Goal: Task Accomplishment & Management: Manage account settings

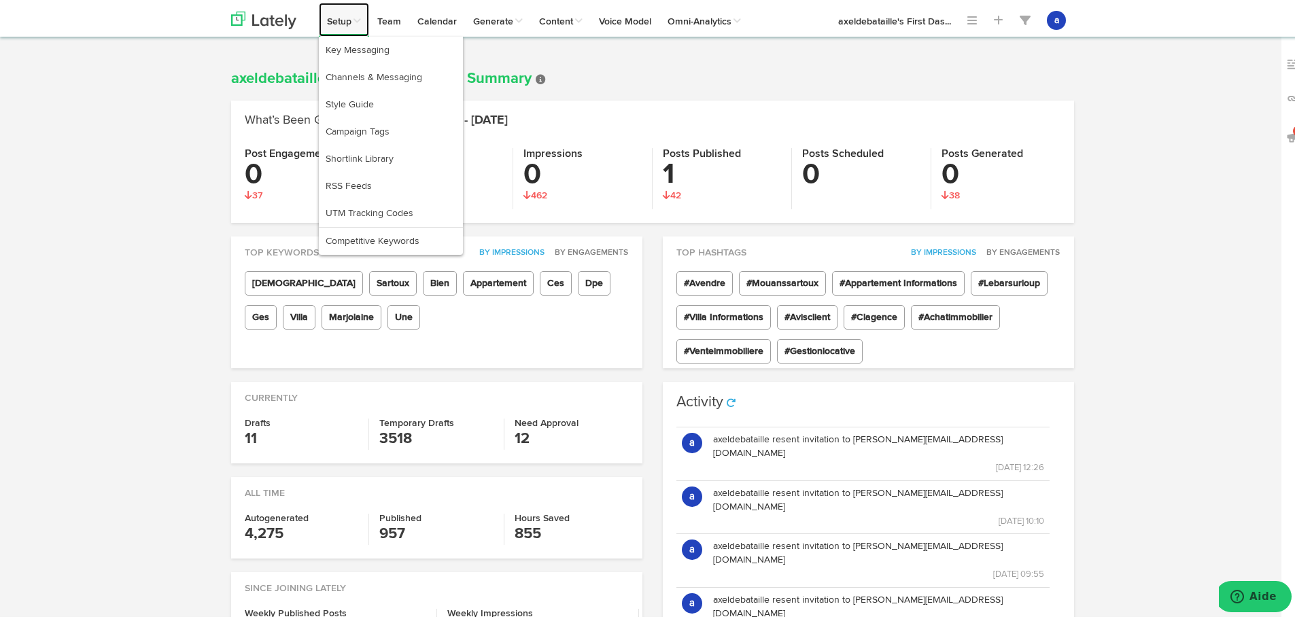
click at [356, 18] on span at bounding box center [356, 19] width 10 height 10
click at [376, 177] on link "RSS Feeds" at bounding box center [391, 183] width 144 height 27
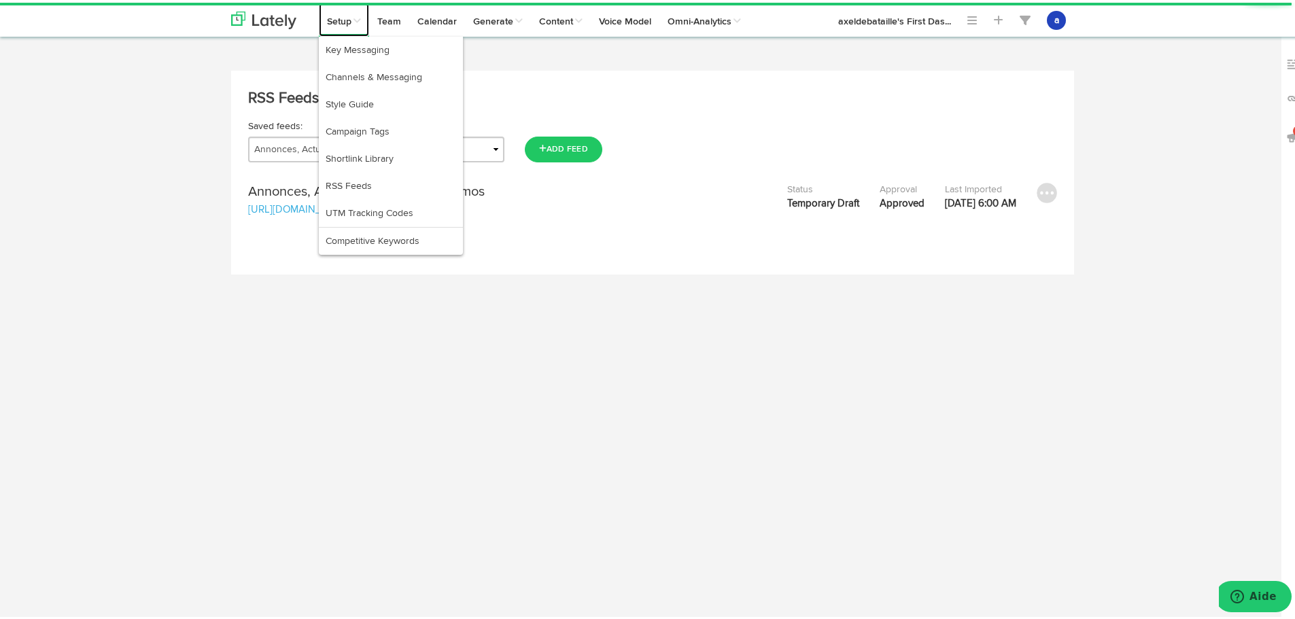
click at [354, 17] on span at bounding box center [356, 19] width 10 height 10
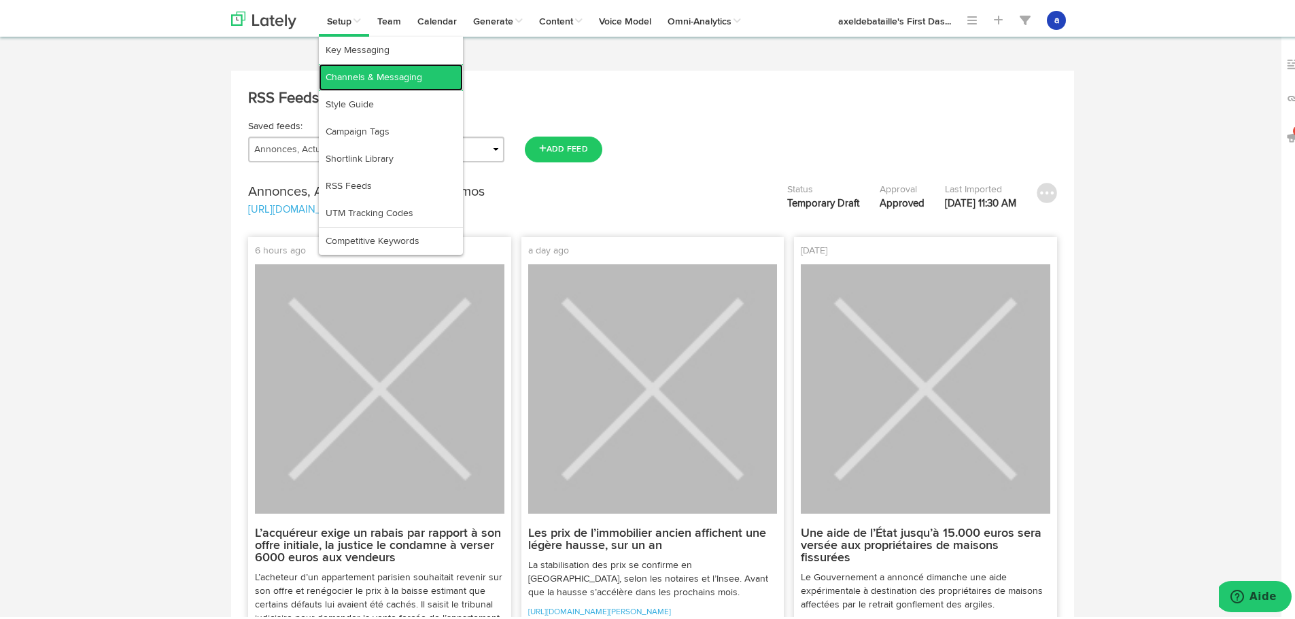
click at [354, 75] on link "Channels & Messaging" at bounding box center [391, 74] width 144 height 27
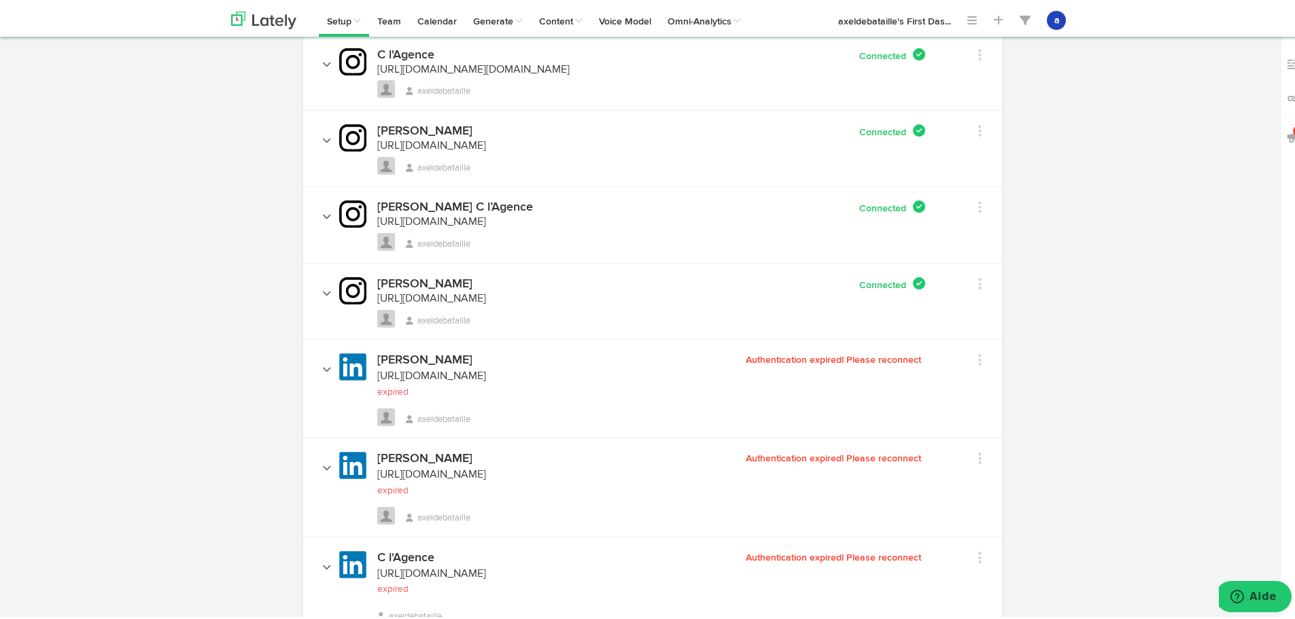
scroll to position [820, 0]
click at [199, 288] on div "Channels Create Generate Pipeline Team Basic Analytics (limited on mobile) Dash…" at bounding box center [652, 184] width 1305 height 1873
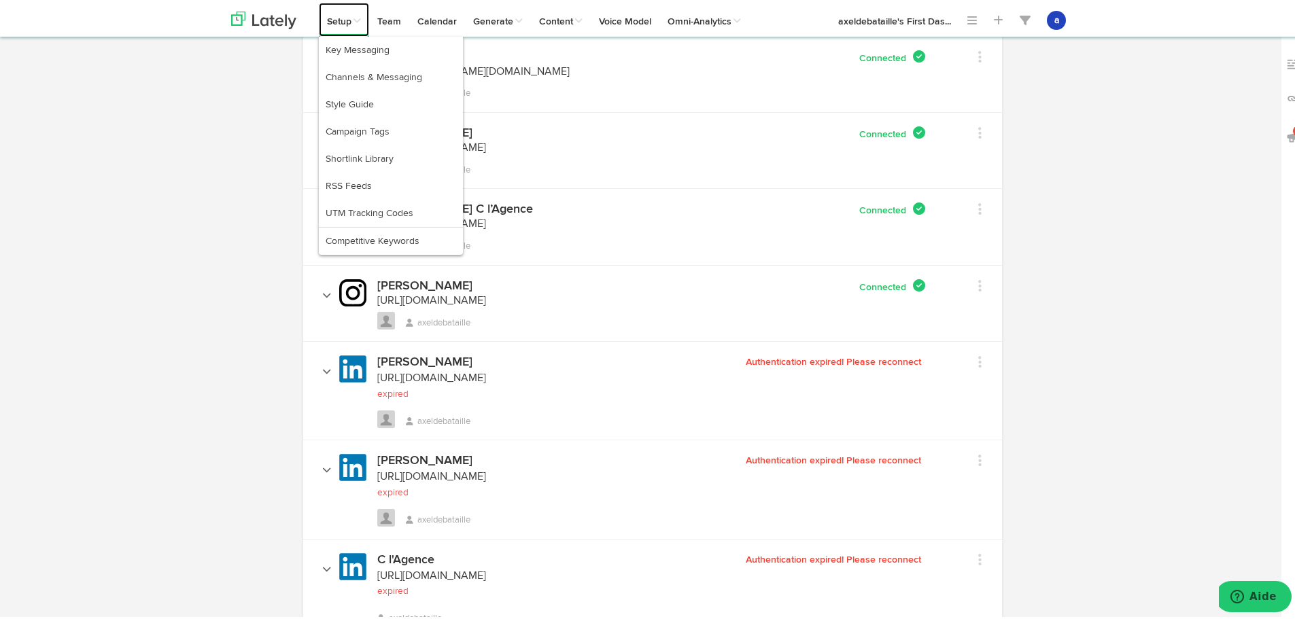
click at [346, 27] on link "Setup" at bounding box center [344, 17] width 50 height 34
click at [354, 46] on link "Key Messaging" at bounding box center [391, 47] width 144 height 27
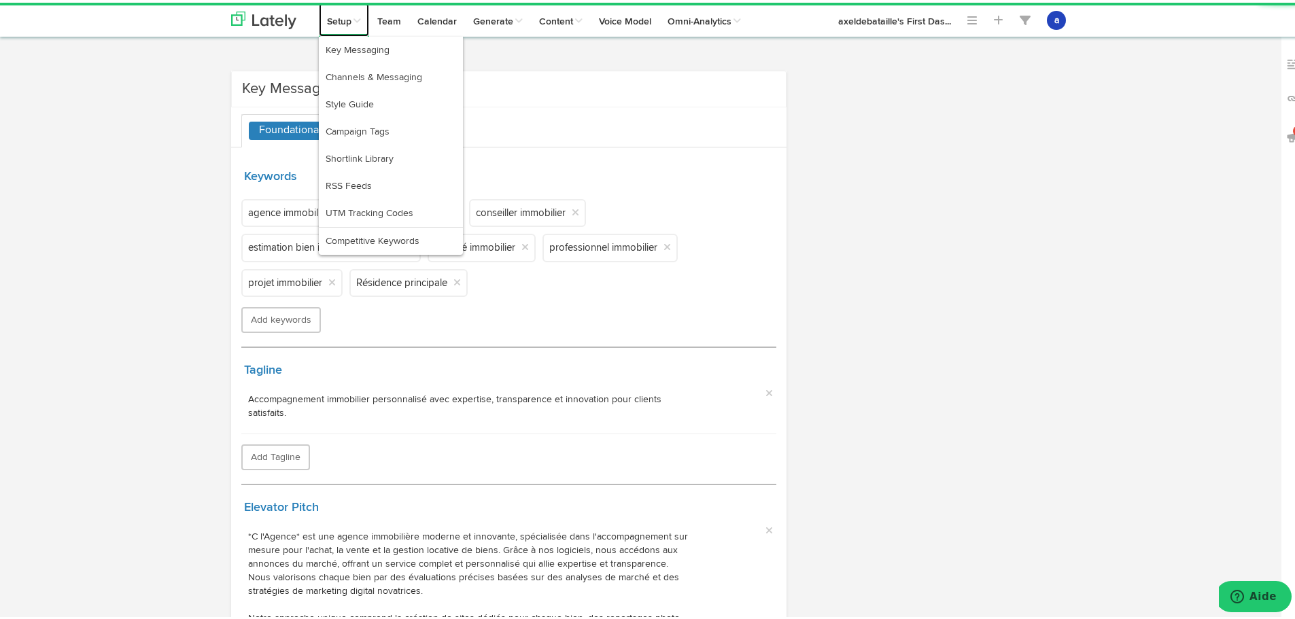
drag, startPoint x: 344, startPoint y: 18, endPoint x: 341, endPoint y: 31, distance: 13.9
click at [343, 18] on link "Setup" at bounding box center [344, 17] width 50 height 34
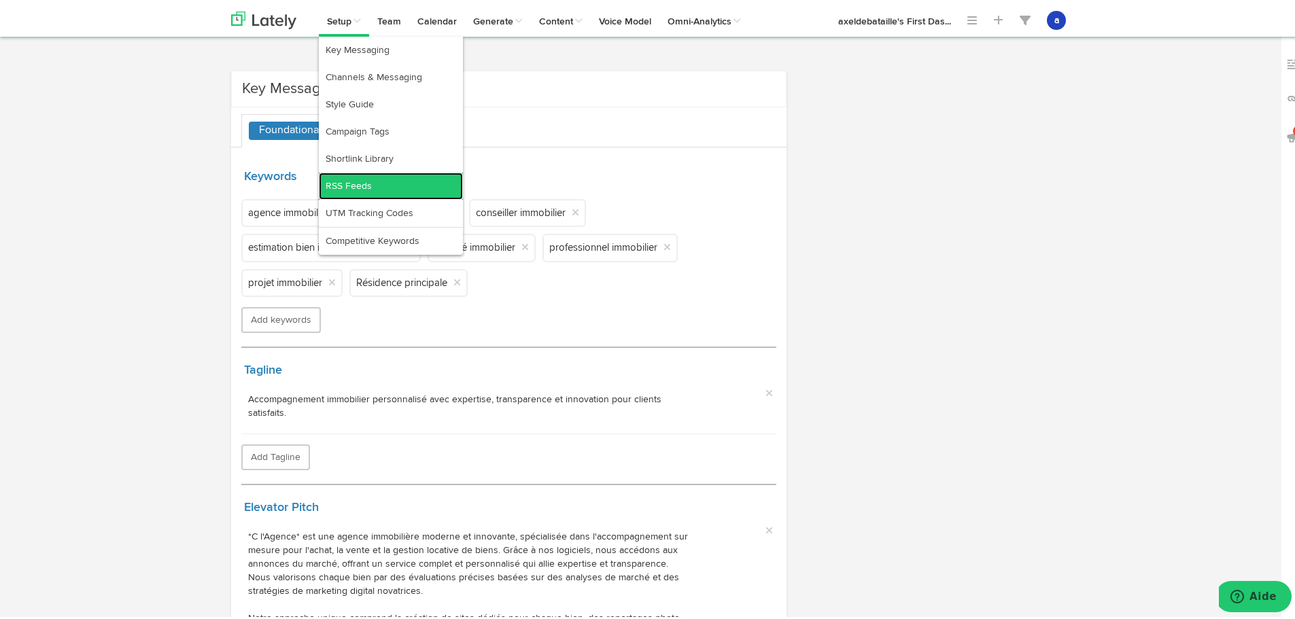
click at [366, 184] on link "RSS Feeds" at bounding box center [391, 183] width 144 height 27
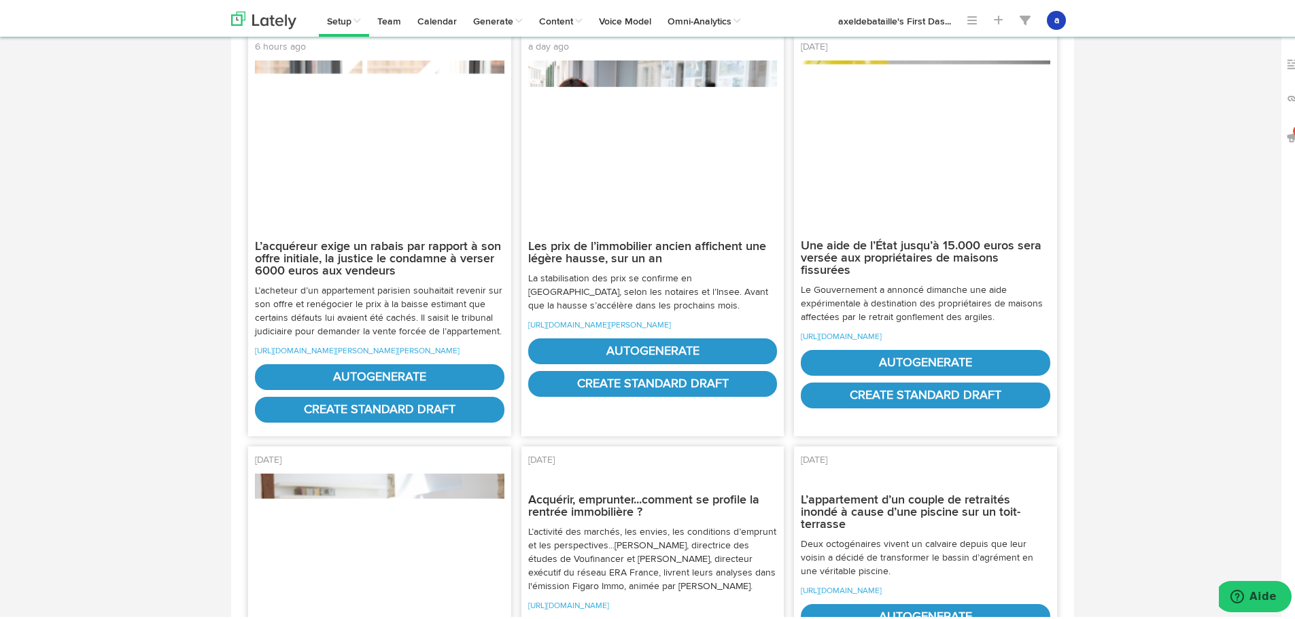
scroll to position [272, 0]
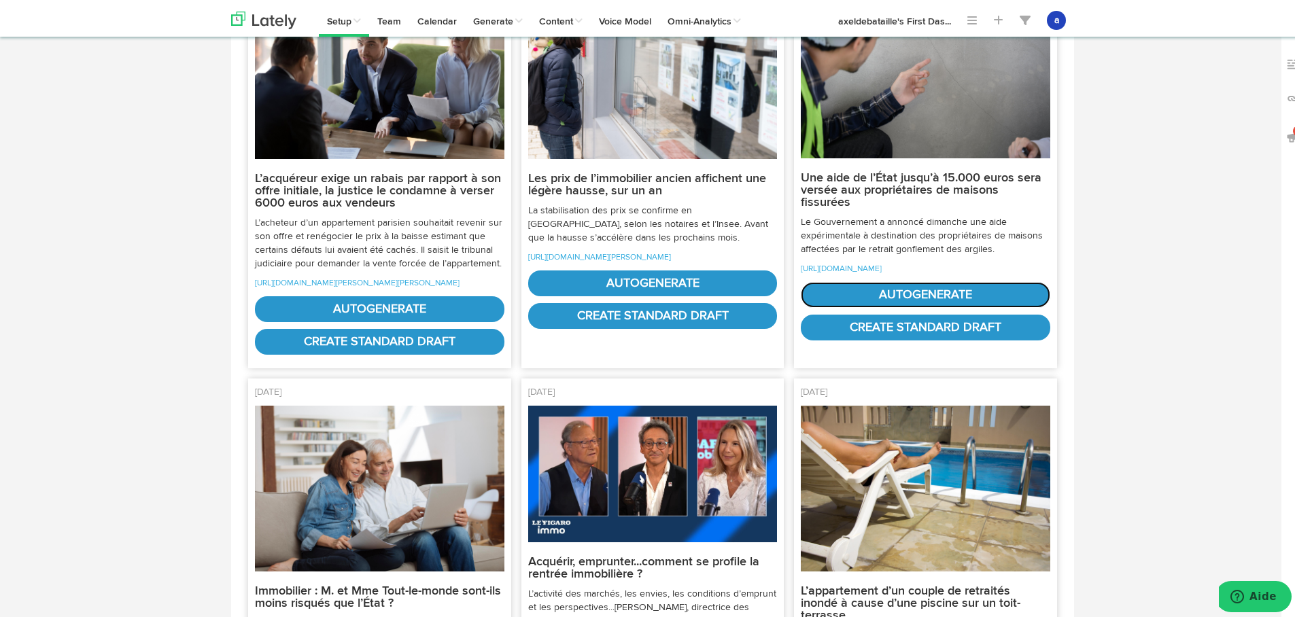
click at [880, 303] on link "autogenerate" at bounding box center [926, 292] width 250 height 26
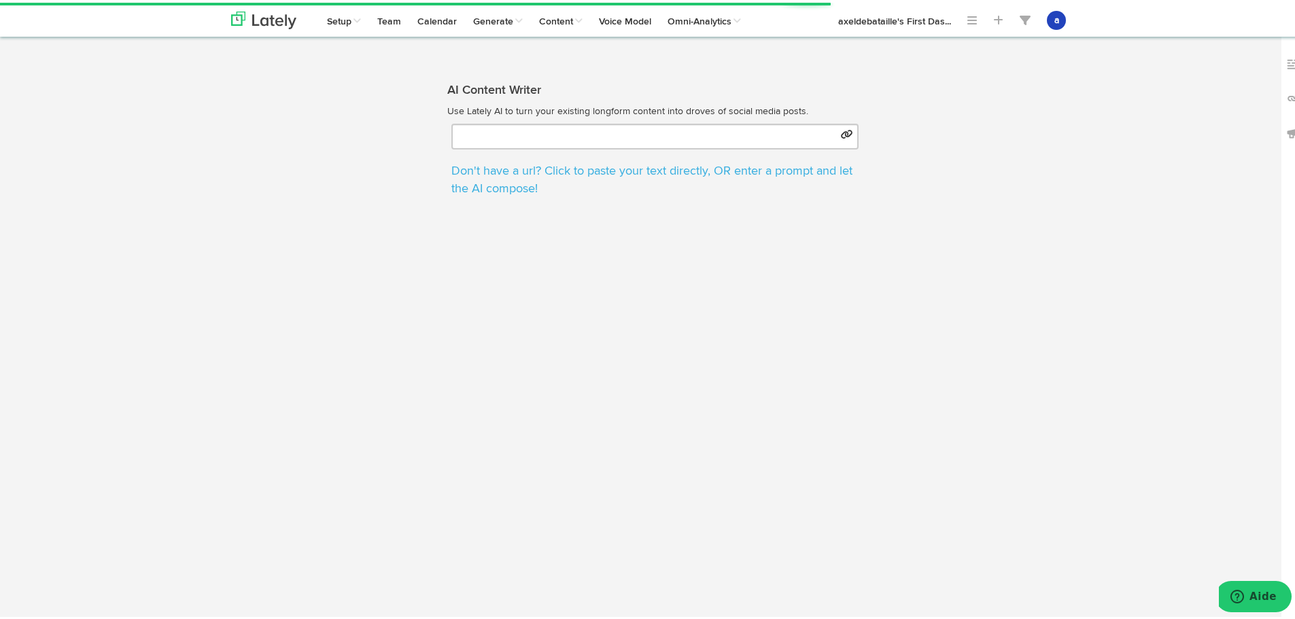
type input "[URL][DOMAIN_NAME]"
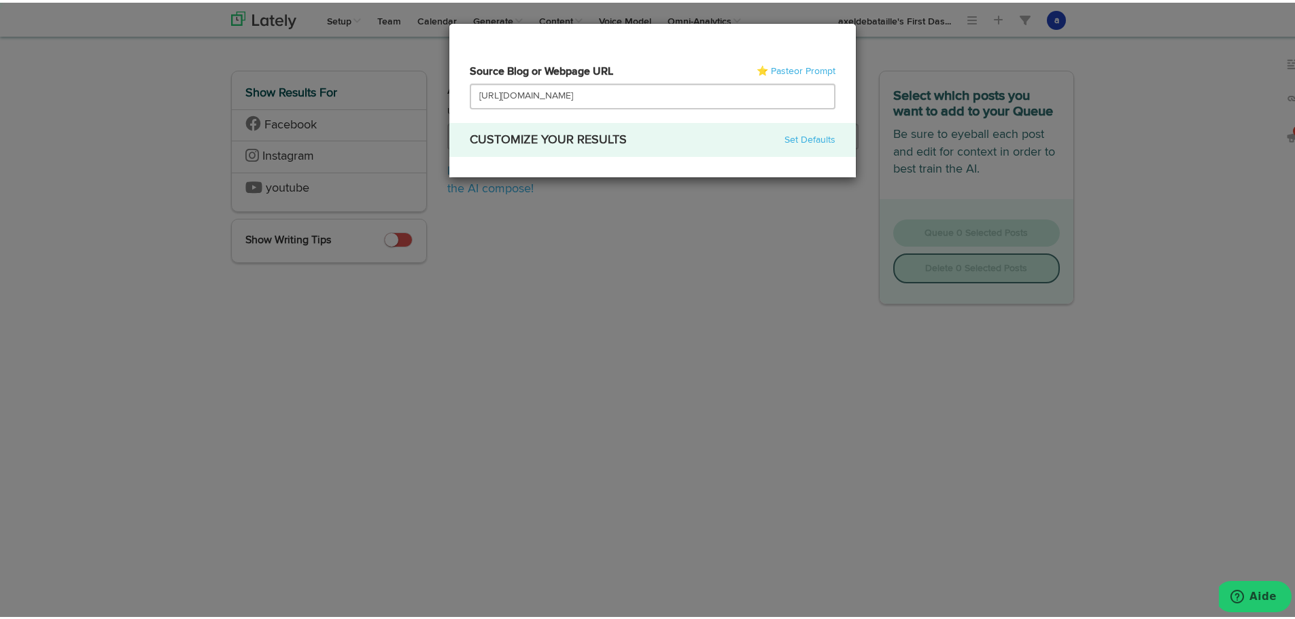
scroll to position [0, 228]
select select "natural"
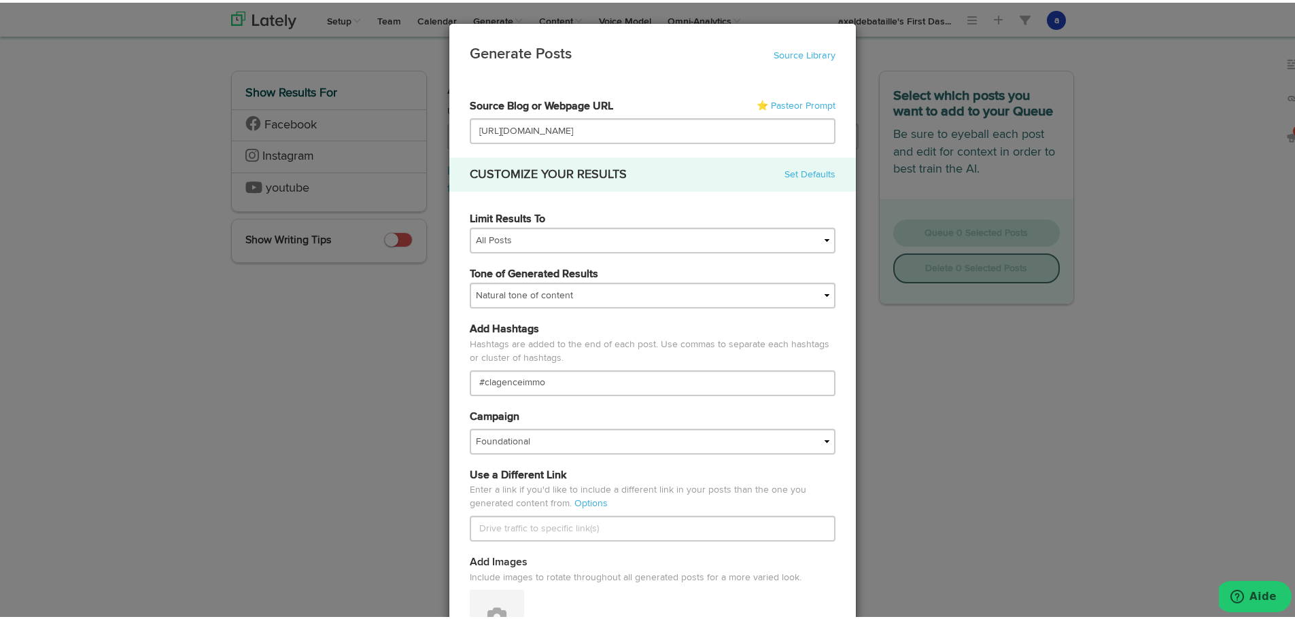
scroll to position [0, 0]
click at [1065, 434] on div "Generate Posts Source Library 67211df9074564efd17c3488 67211df9074564efd17c3490…" at bounding box center [652, 309] width 1305 height 619
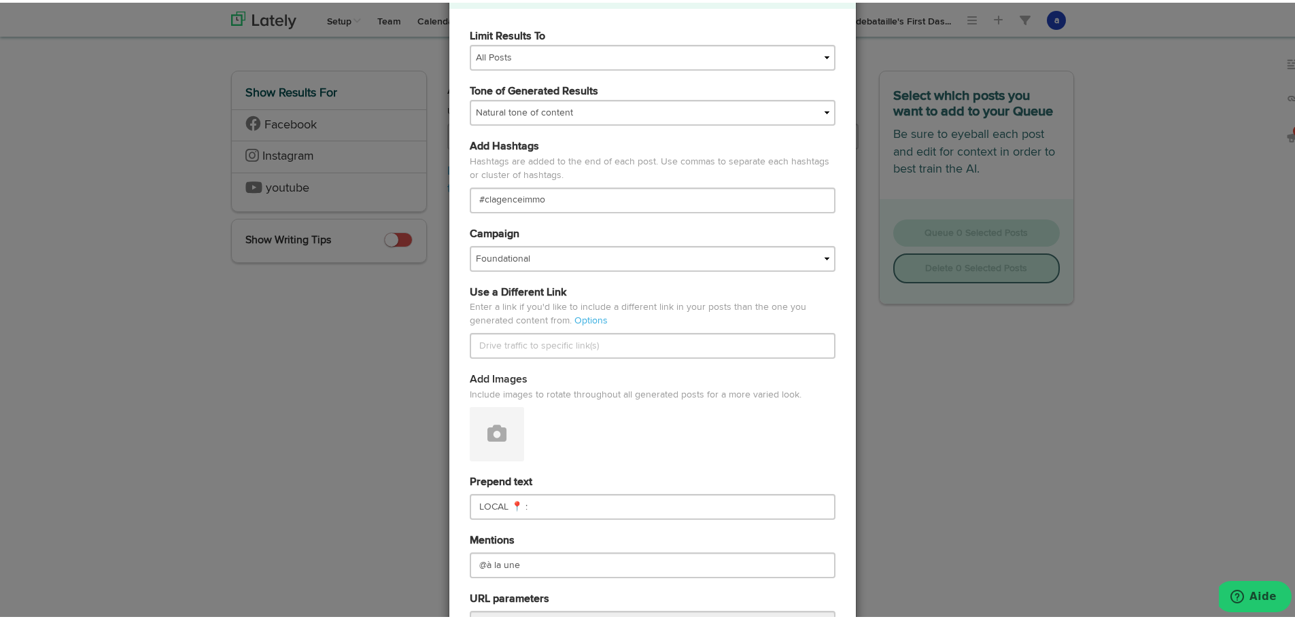
scroll to position [447, 0]
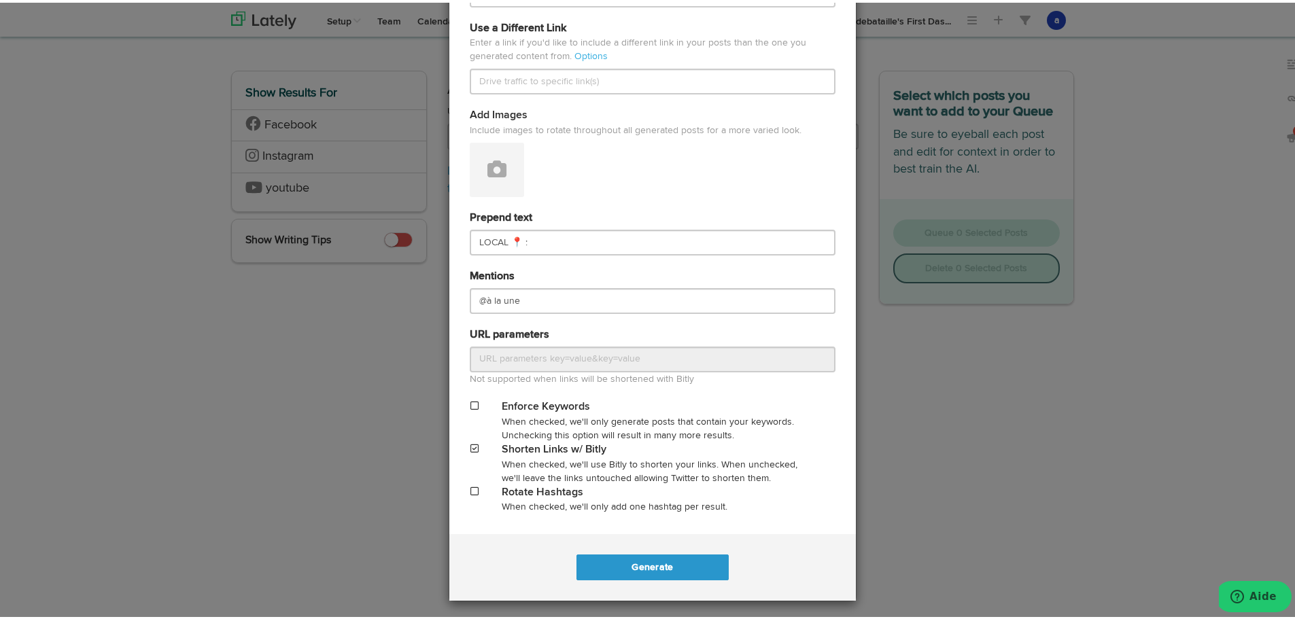
click at [212, 441] on div "Generate Posts Source Library 67211df9074564efd17c3488 67211df9074564efd17c3490…" at bounding box center [652, 309] width 1305 height 619
drag, startPoint x: 212, startPoint y: 441, endPoint x: 205, endPoint y: 443, distance: 7.1
click at [206, 443] on div "Generate Posts Source Library 67211df9074564efd17c3488 67211df9074564efd17c3490…" at bounding box center [652, 309] width 1305 height 619
click at [205, 443] on div "Generate Posts Source Library 67211df9074564efd17c3488 67211df9074564efd17c3490…" at bounding box center [652, 309] width 1305 height 619
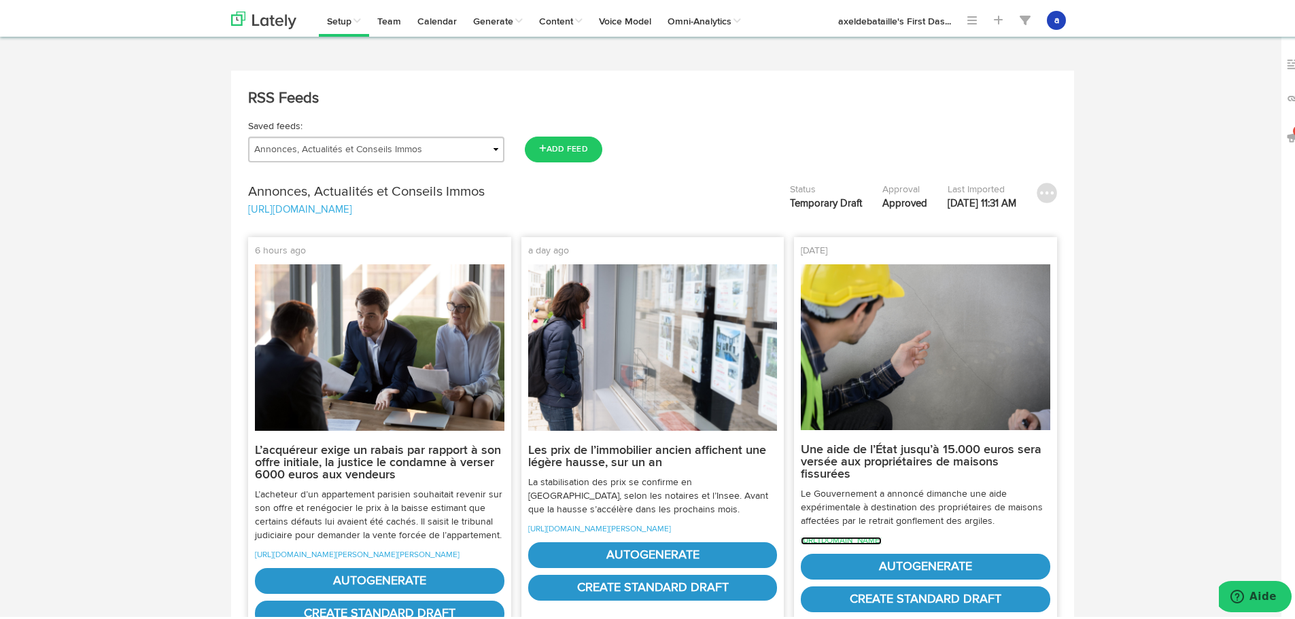
click at [861, 534] on link "[URL][DOMAIN_NAME]" at bounding box center [841, 538] width 81 height 8
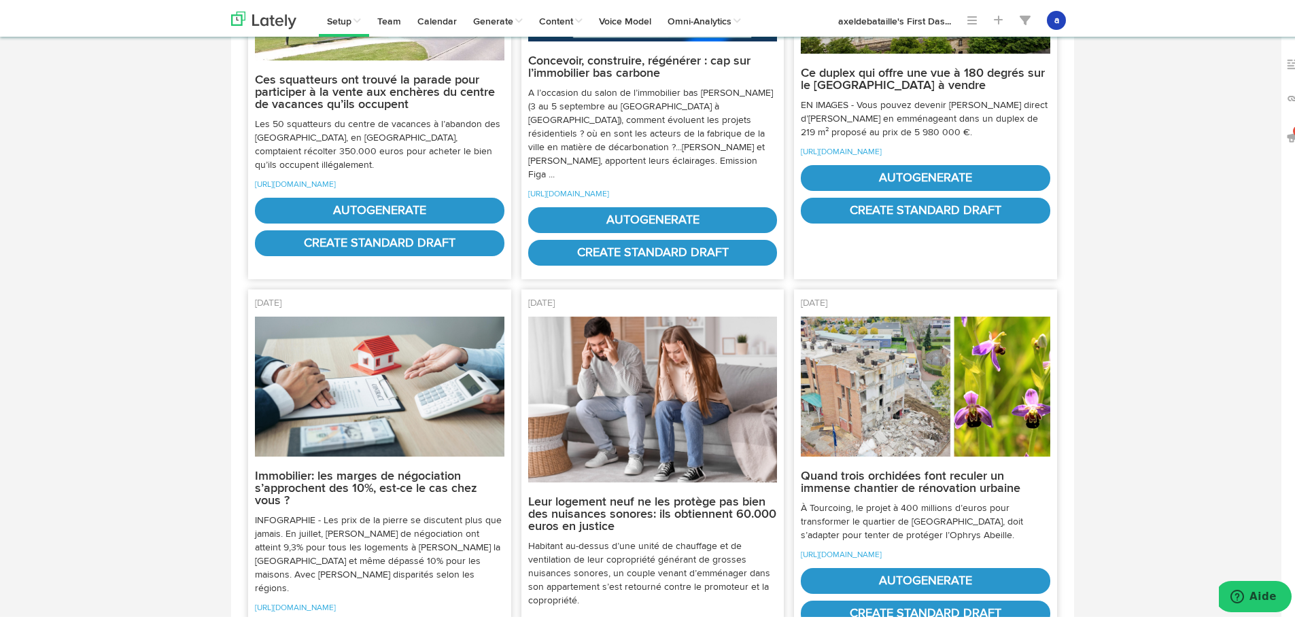
scroll to position [2787, 0]
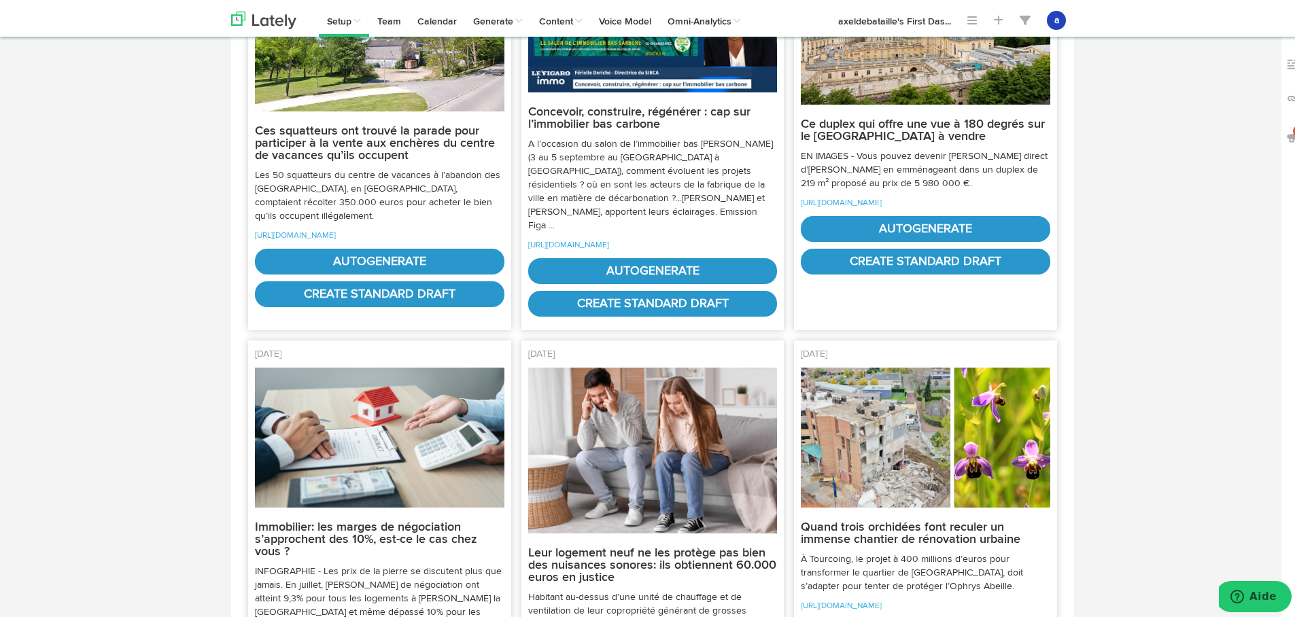
click at [753, 230] on p "A l’occasion du salon de l’immobilier bas [PERSON_NAME] (3 au 5 septembre au [G…" at bounding box center [653, 182] width 250 height 95
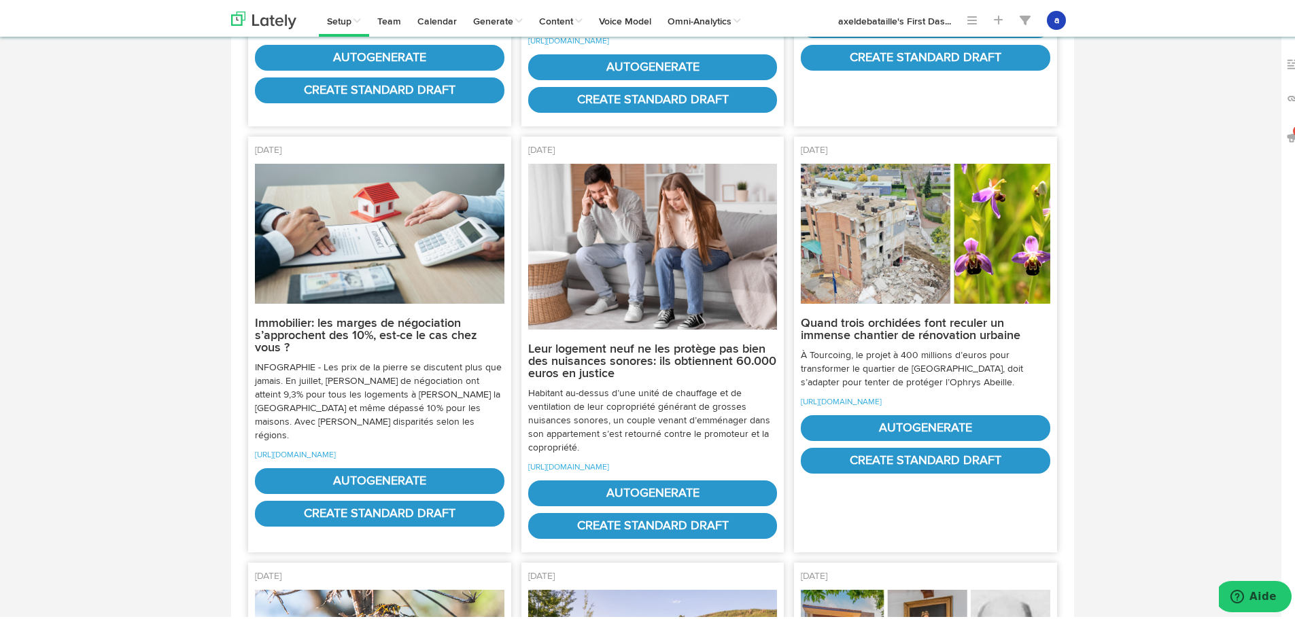
scroll to position [3059, 0]
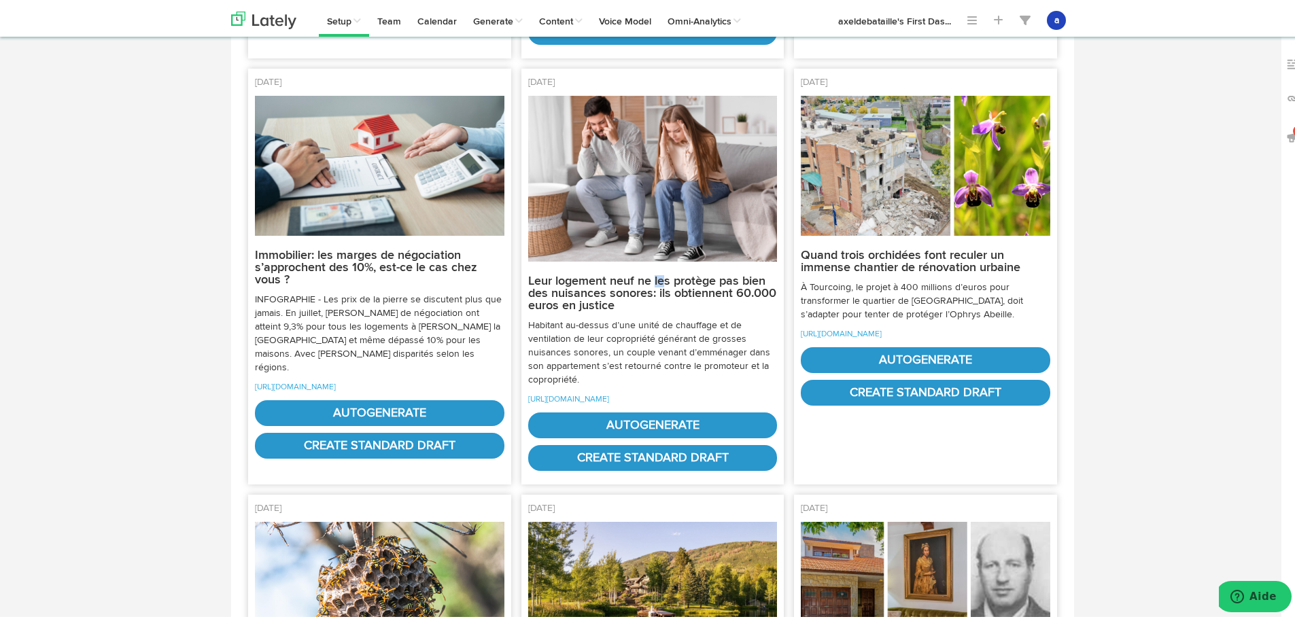
drag, startPoint x: 659, startPoint y: 411, endPoint x: 651, endPoint y: 417, distance: 10.7
click at [651, 309] on strong "Leur logement neuf ne les protège pas bien des nuisances sonores: ils obtiennen…" at bounding box center [652, 291] width 248 height 37
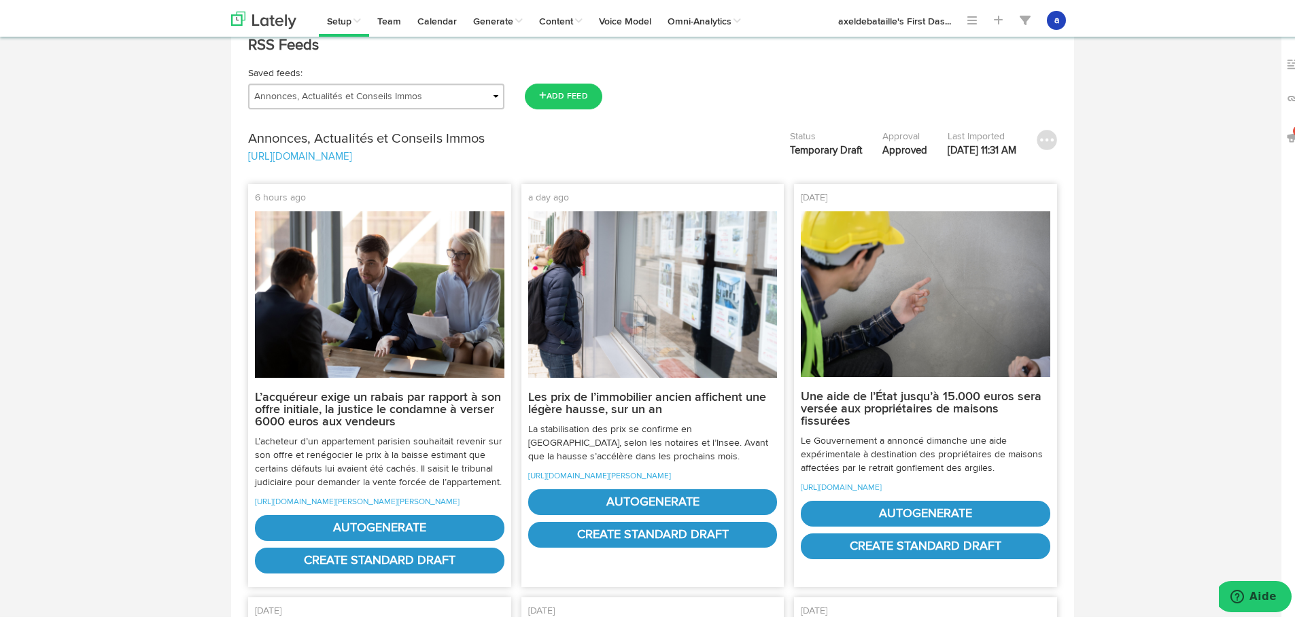
scroll to position [0, 0]
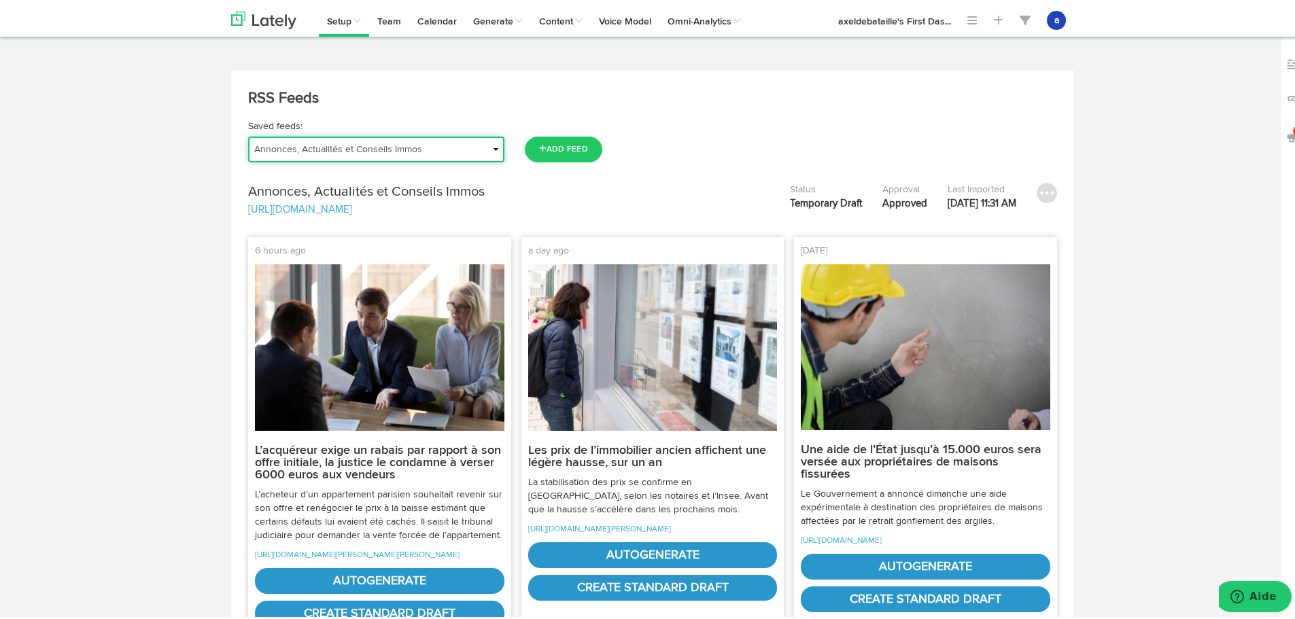
click at [334, 145] on select "Actu | Magazine immobilier Journal de l'Agence Actualités Antibes Actualités Va…" at bounding box center [376, 147] width 256 height 26
select select "object:13361"
click at [248, 134] on select "Actu | Magazine immobilier Journal de l'Agence Actualités Antibes Actualités Va…" at bounding box center [376, 147] width 256 height 26
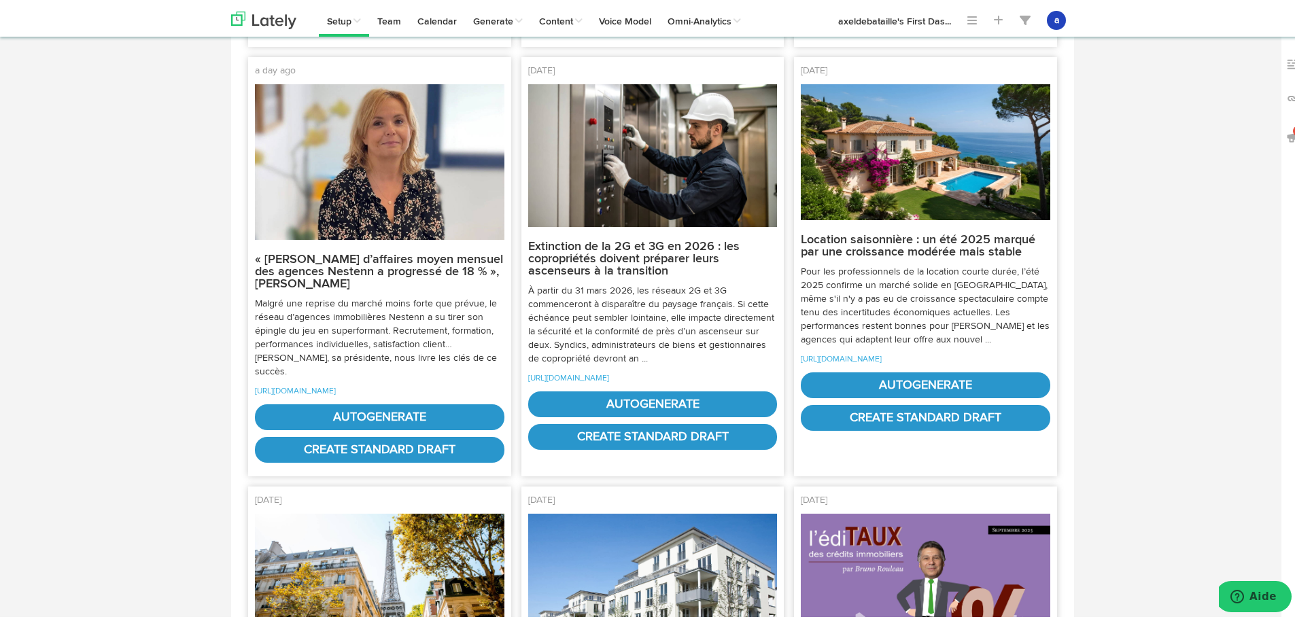
scroll to position [612, 0]
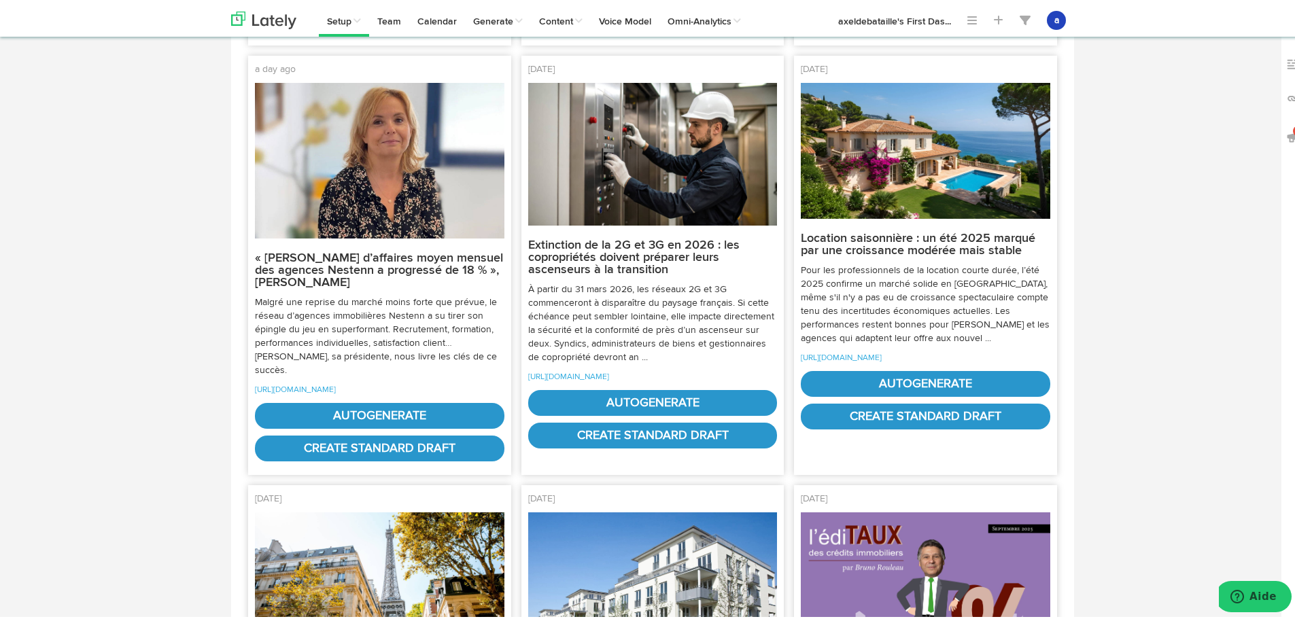
click at [652, 381] on p "[URL][DOMAIN_NAME]" at bounding box center [653, 374] width 250 height 14
click at [642, 381] on p "[URL][DOMAIN_NAME]" at bounding box center [653, 374] width 250 height 14
click at [609, 379] on link "[URL][DOMAIN_NAME]" at bounding box center [568, 375] width 81 height 8
click at [617, 413] on link "autogenerate" at bounding box center [653, 401] width 250 height 26
select select "natural"
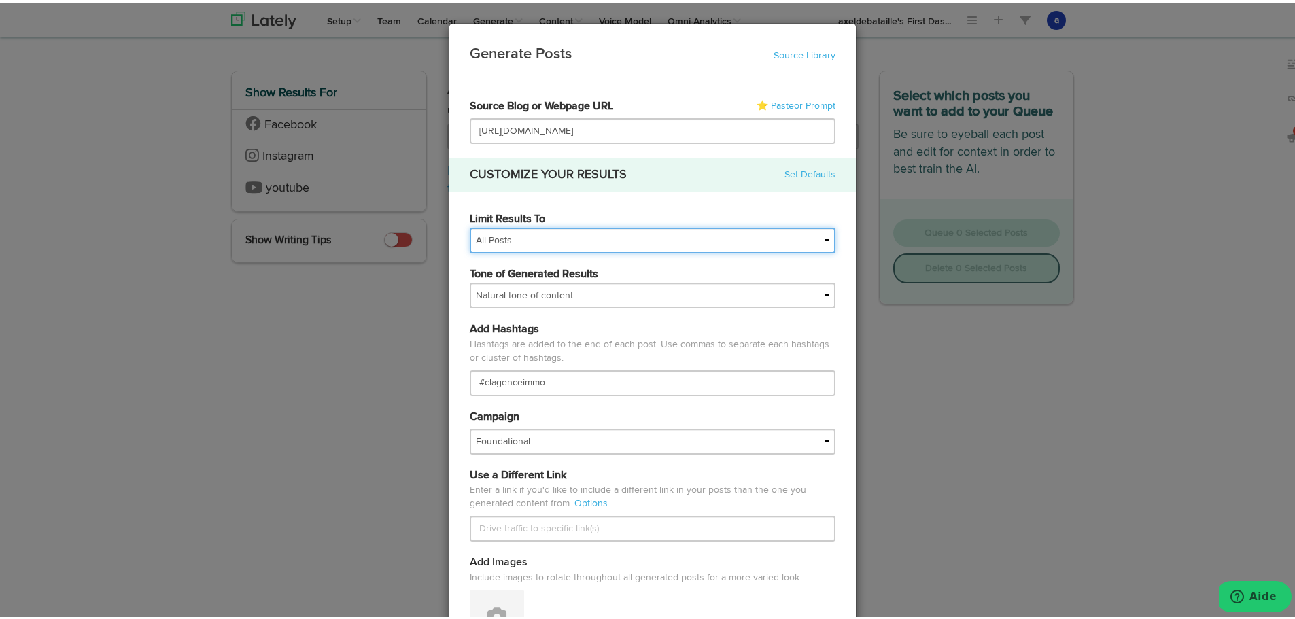
click at [562, 239] on select "All Posts Top 30 Posts Top 25 Posts Top 20 Posts Top 15 Posts Top 10 Posts" at bounding box center [653, 238] width 366 height 26
select select "10"
click at [470, 225] on select "All Posts Top 30 Posts Top 25 Posts Top 20 Posts Top 15 Posts Top 10 Posts" at bounding box center [653, 238] width 366 height 26
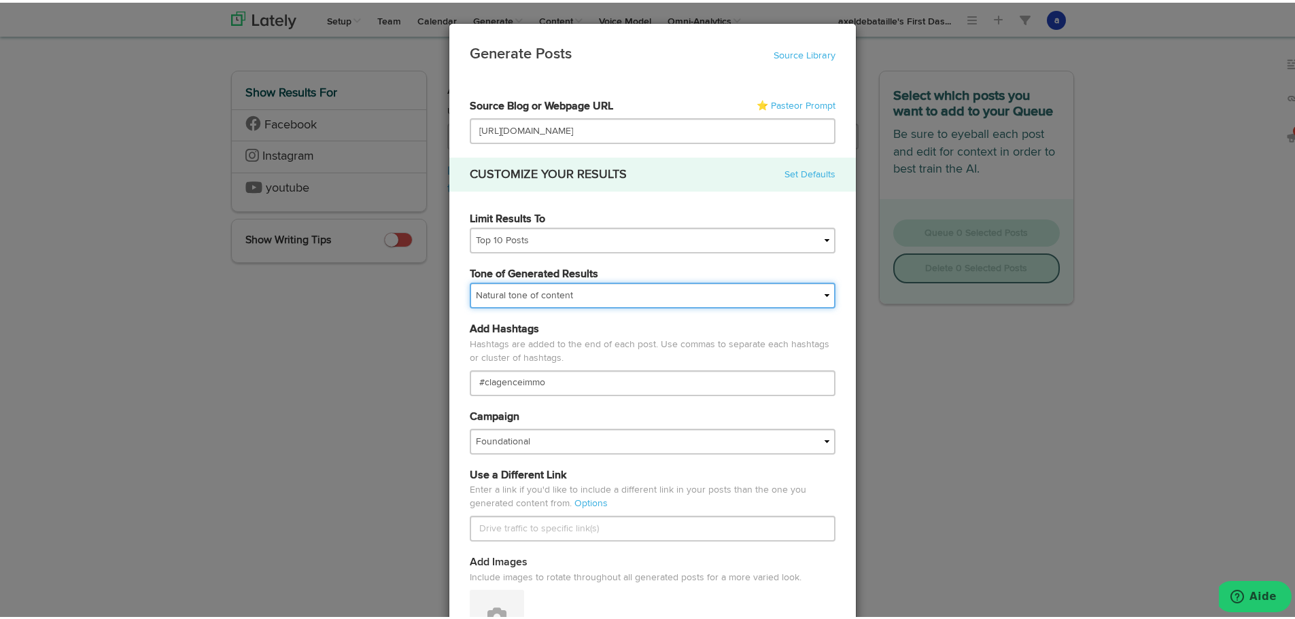
click at [493, 290] on select "My tone Official and professional Relaxed and conversational Light and humorous…" at bounding box center [653, 293] width 366 height 26
select select "brand"
click at [470, 280] on select "My tone Official and professional Relaxed and conversational Light and humorous…" at bounding box center [653, 293] width 366 height 26
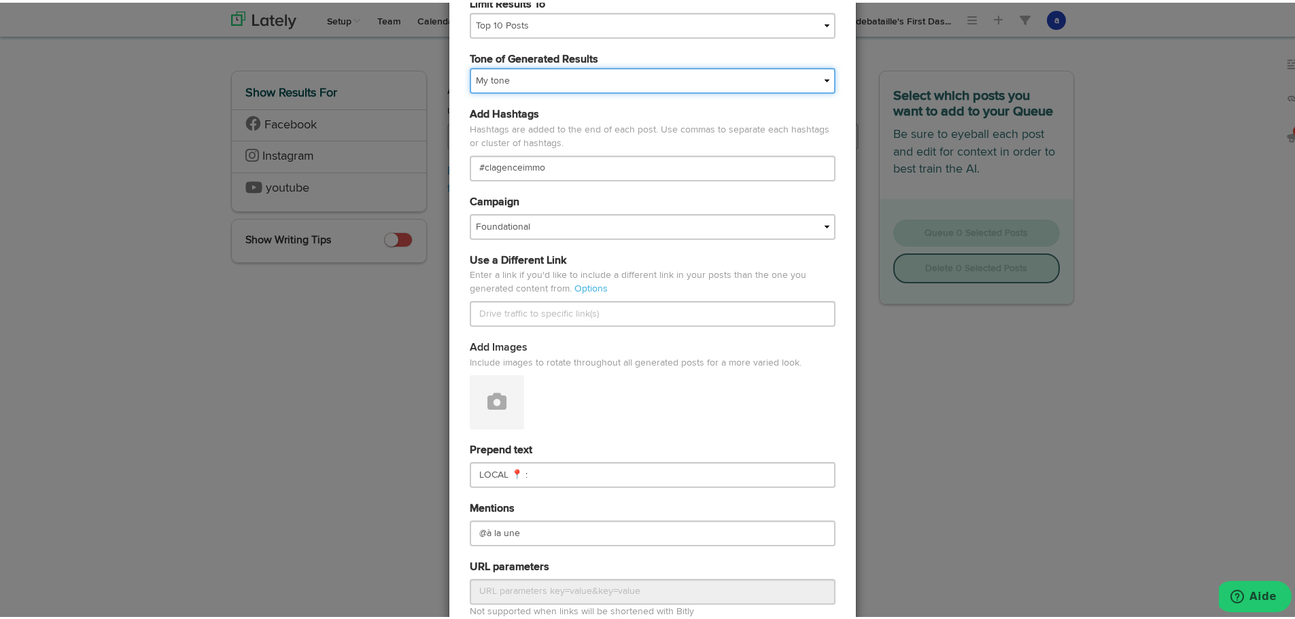
scroll to position [340, 0]
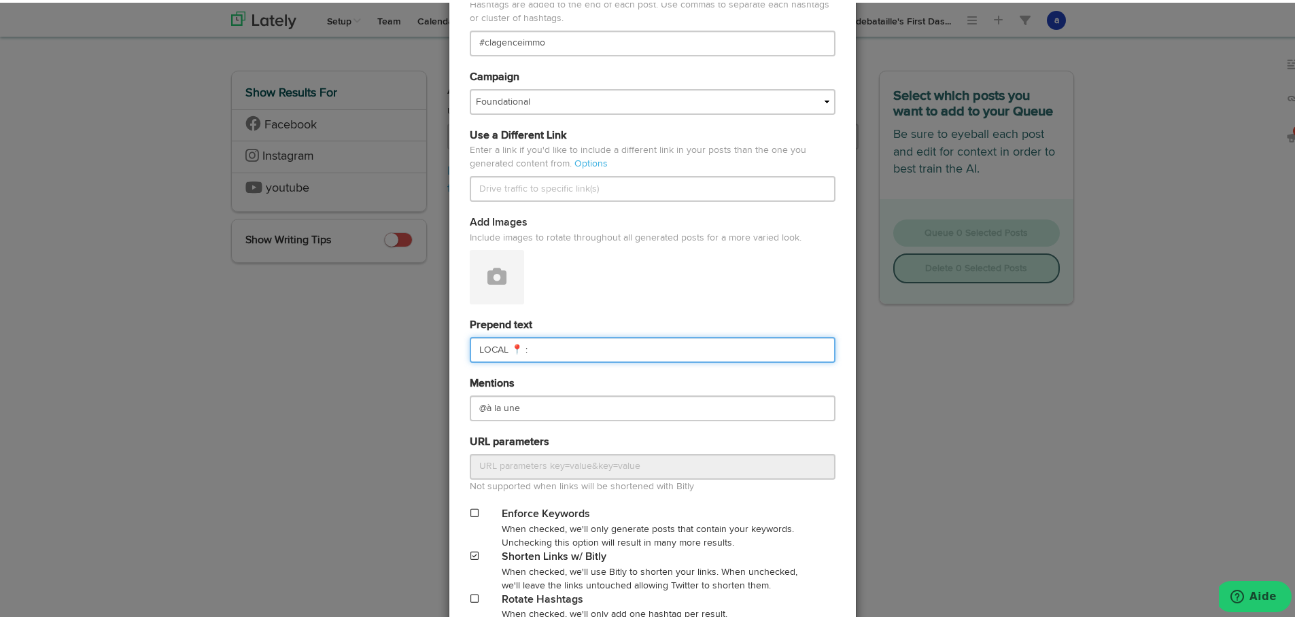
drag, startPoint x: 513, startPoint y: 353, endPoint x: 64, endPoint y: 330, distance: 449.3
click at [62, 330] on div "Generate Posts Source Library 67211df9074564efd17c3488 67211df9074564efd17c3490…" at bounding box center [652, 309] width 1305 height 619
paste input "TECHNOLOGIE 🖥️ :"
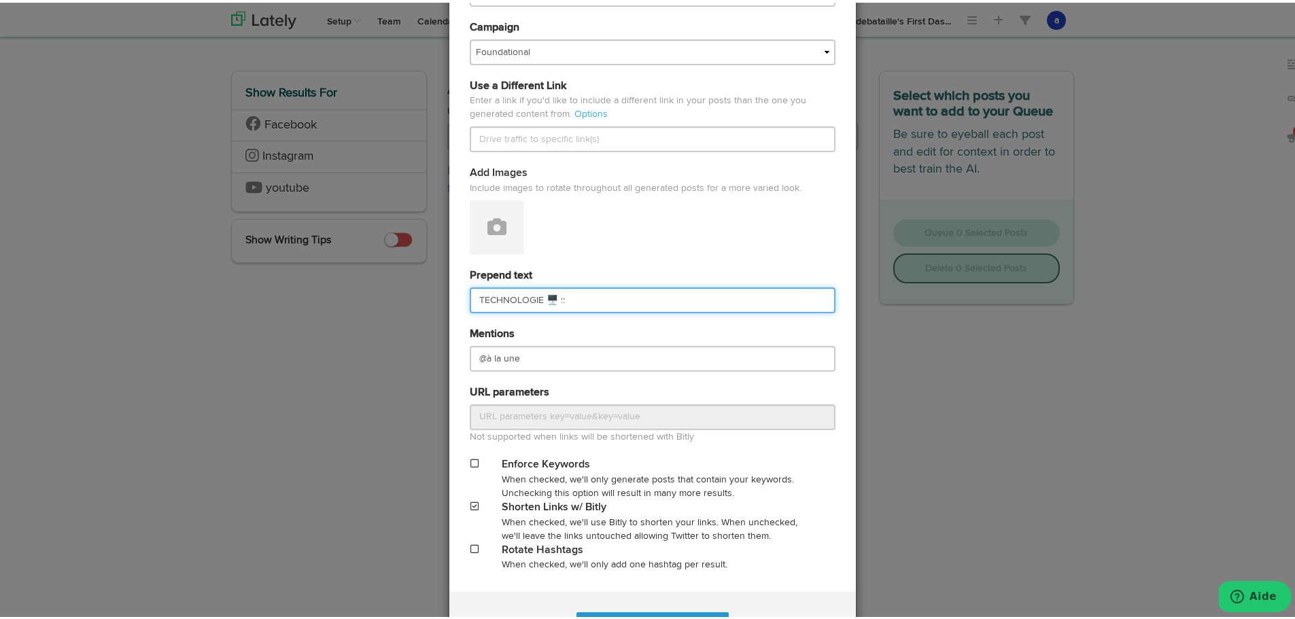
scroll to position [447, 0]
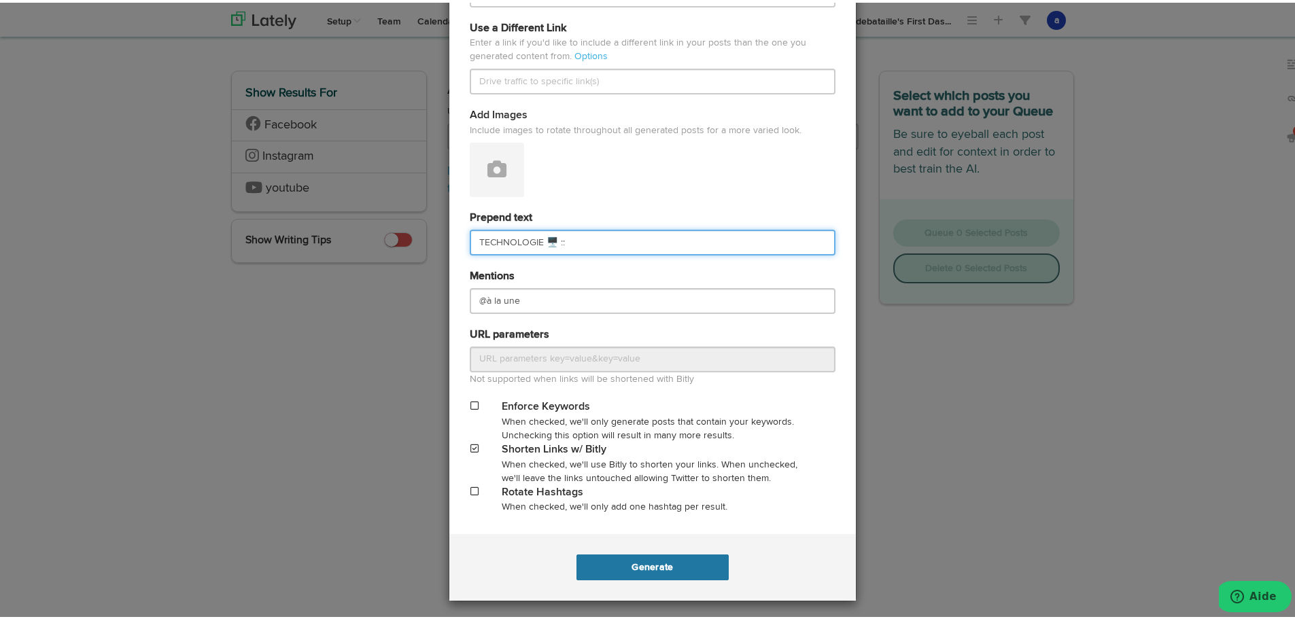
type input "TECHNOLOGIE 🖥️ ::"
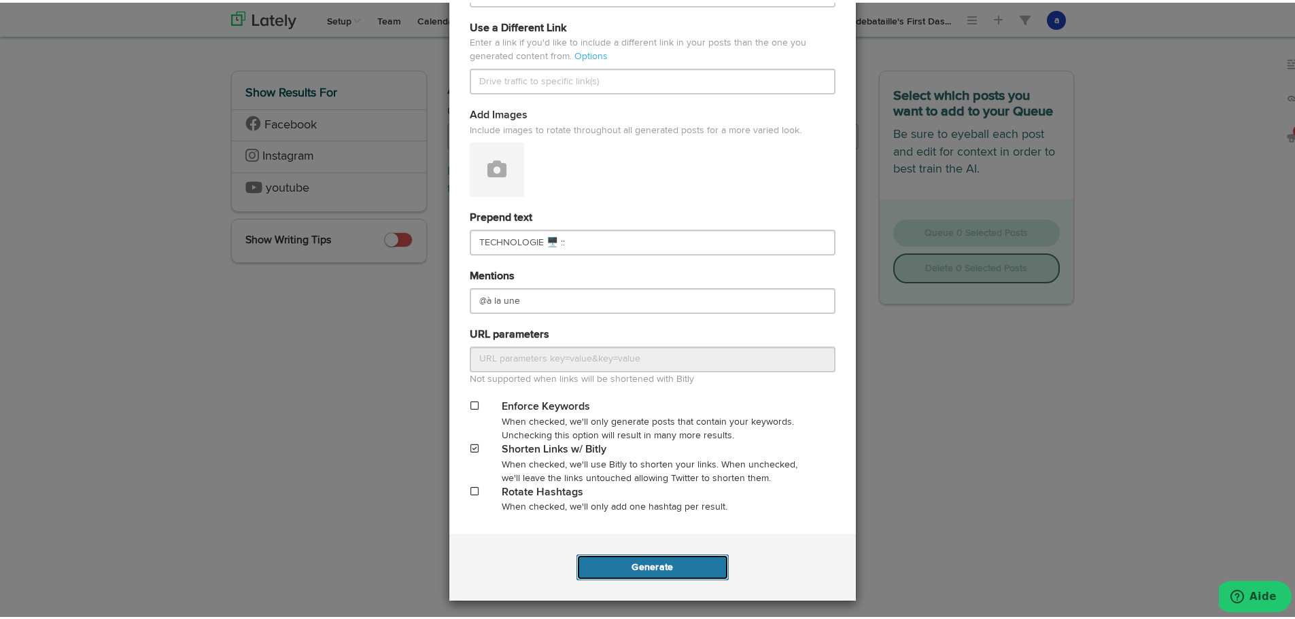
click at [655, 568] on button "Generate" at bounding box center [653, 565] width 152 height 26
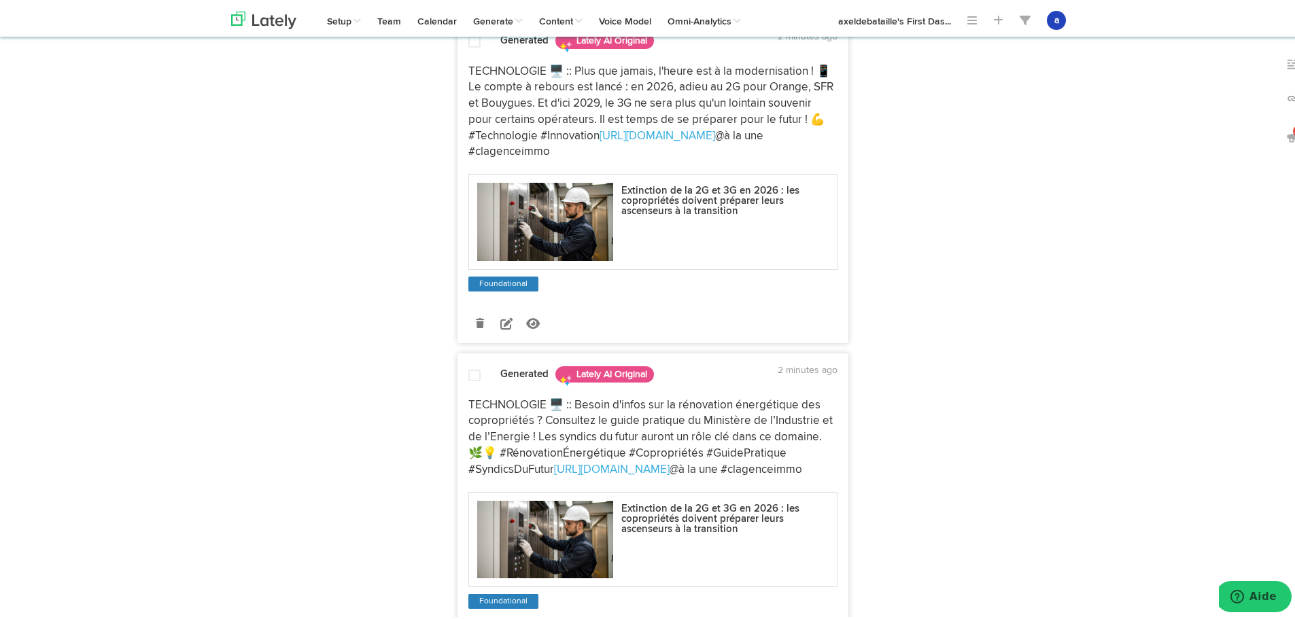
scroll to position [428, 0]
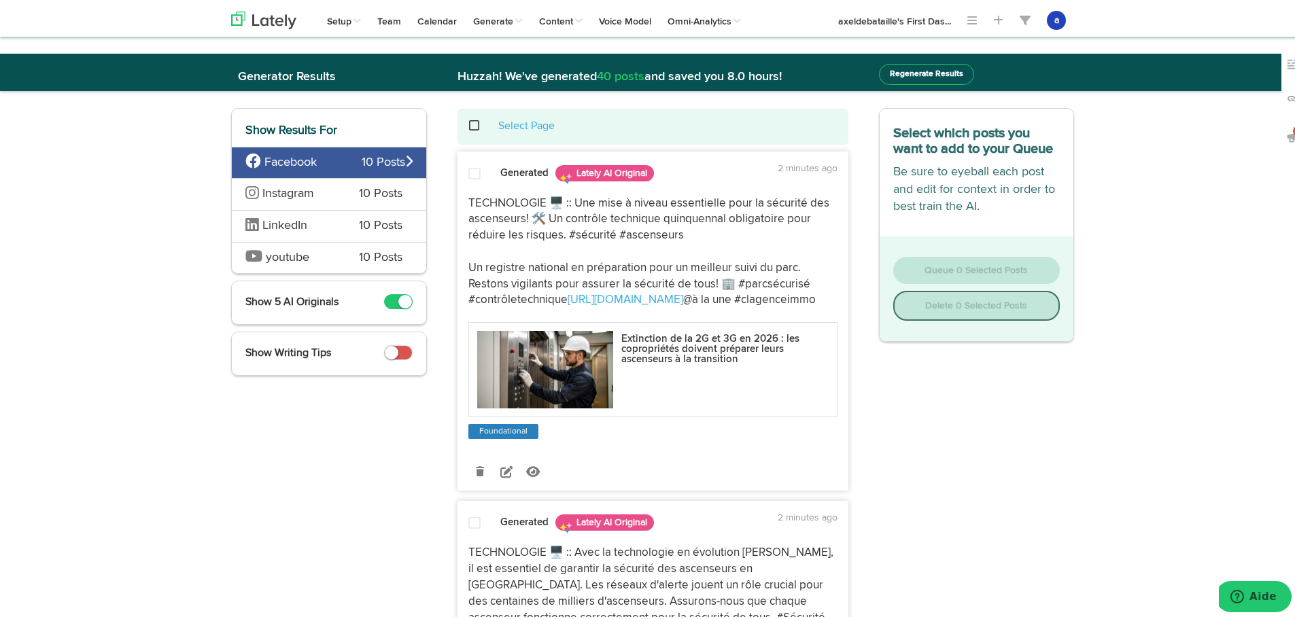
select select "natural"
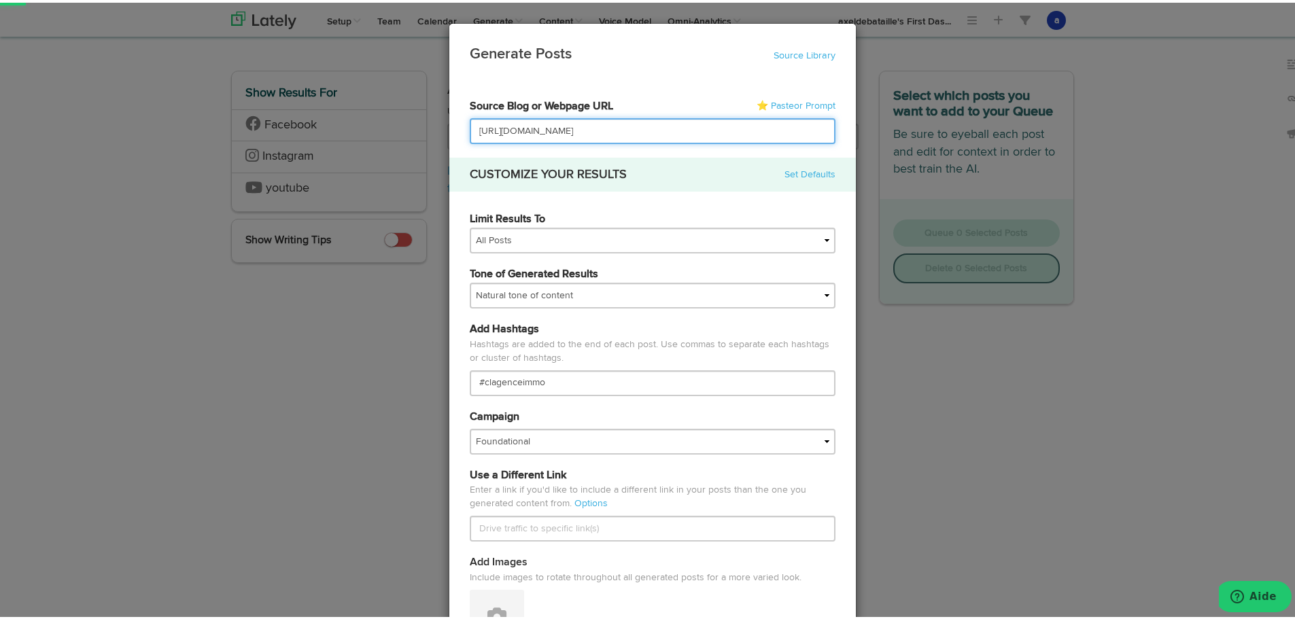
scroll to position [0, 257]
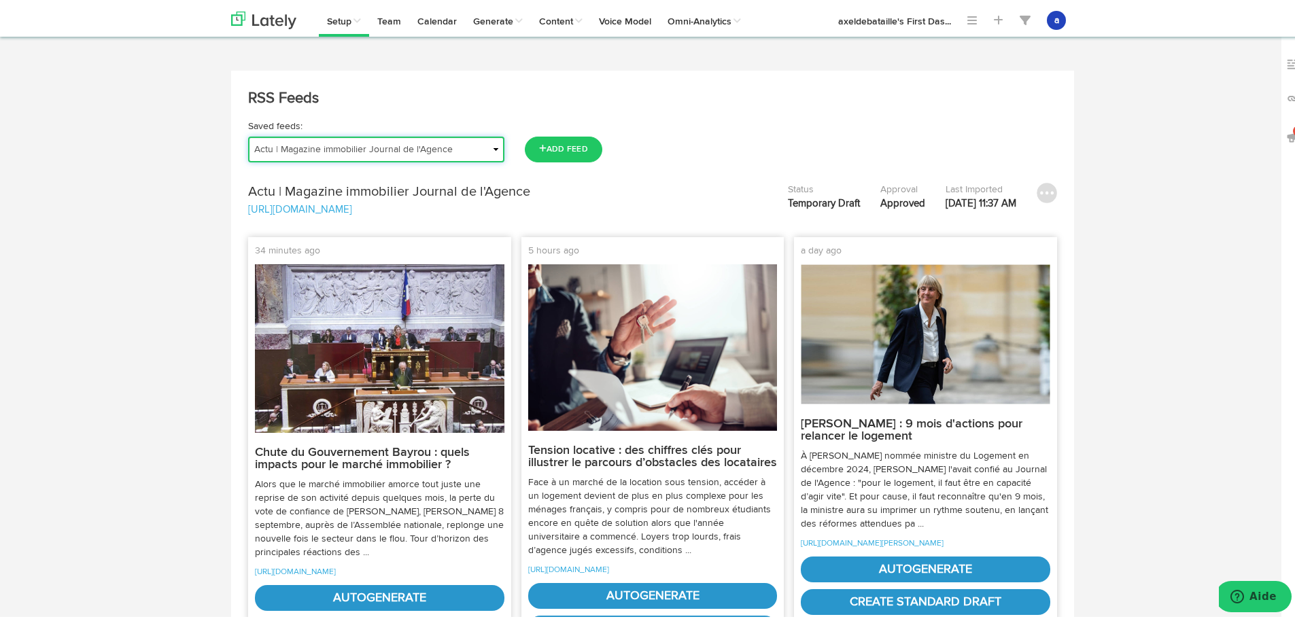
click at [334, 150] on select "Actu | Magazine immobilier Journal de l'Agence Actualités Antibes Actualités Va…" at bounding box center [376, 147] width 256 height 26
select select "object:20124"
click at [248, 134] on select "Actu | Magazine immobilier Journal de l'Agence Actualités Antibes Actualités Va…" at bounding box center [376, 147] width 256 height 26
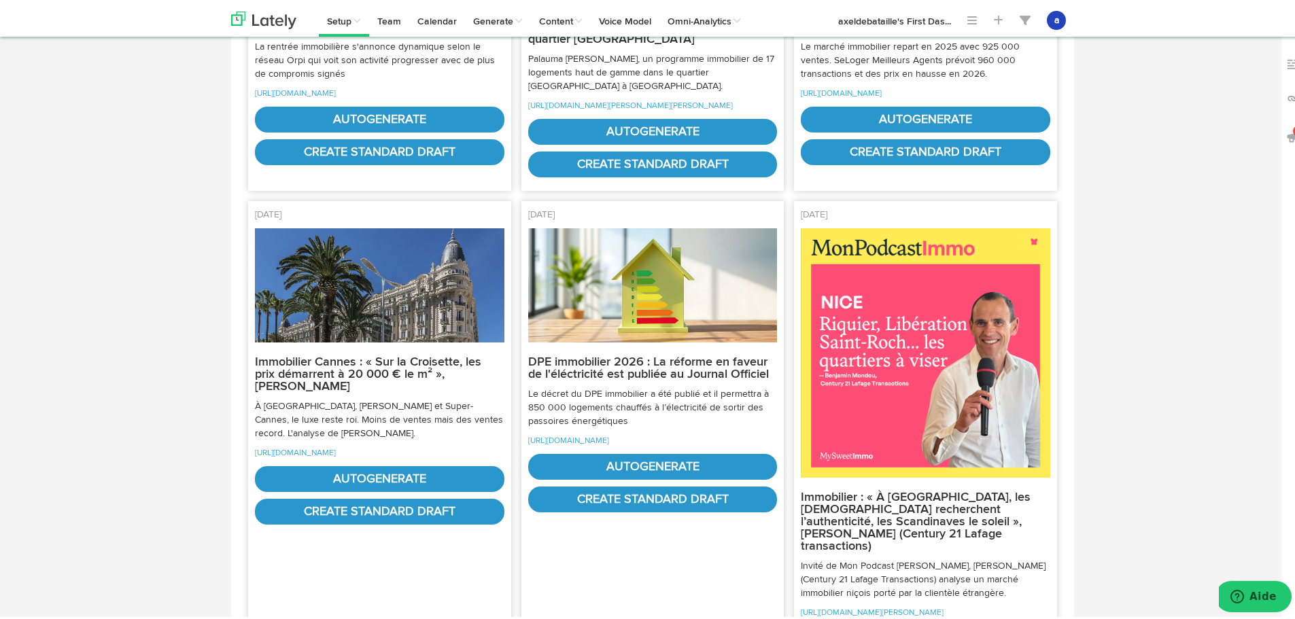
scroll to position [748, 0]
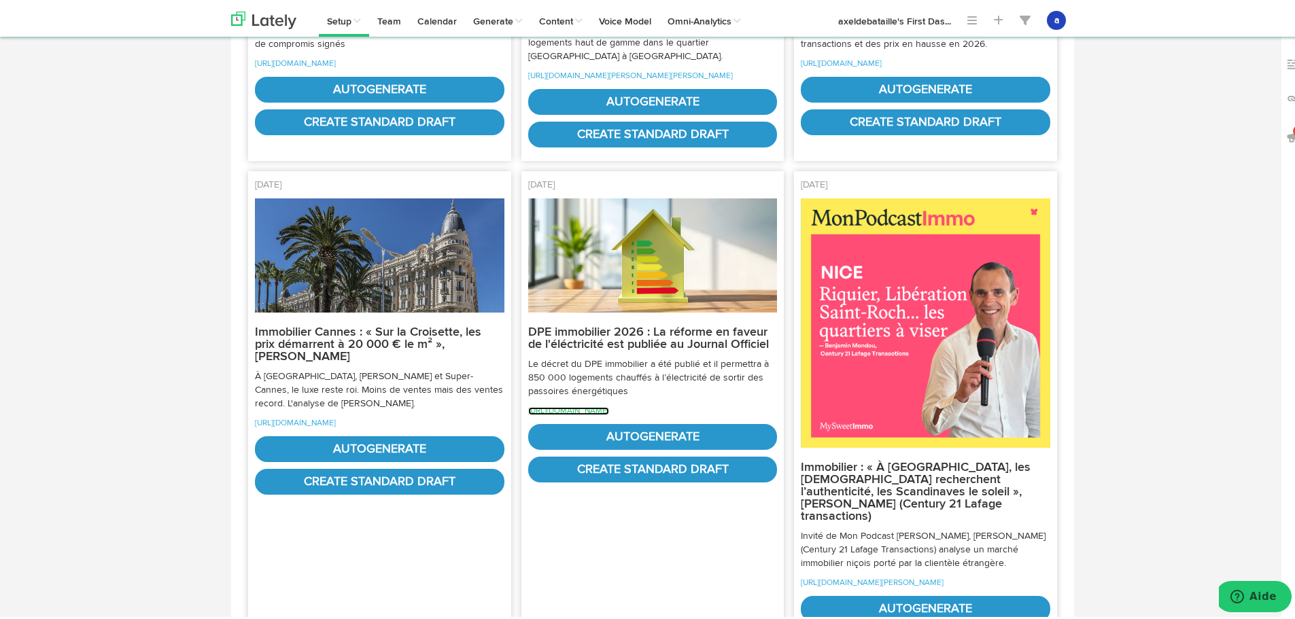
click at [609, 413] on link "[URL][DOMAIN_NAME]" at bounding box center [568, 409] width 81 height 8
click at [632, 447] on link "autogenerate" at bounding box center [653, 435] width 250 height 26
select select "natural"
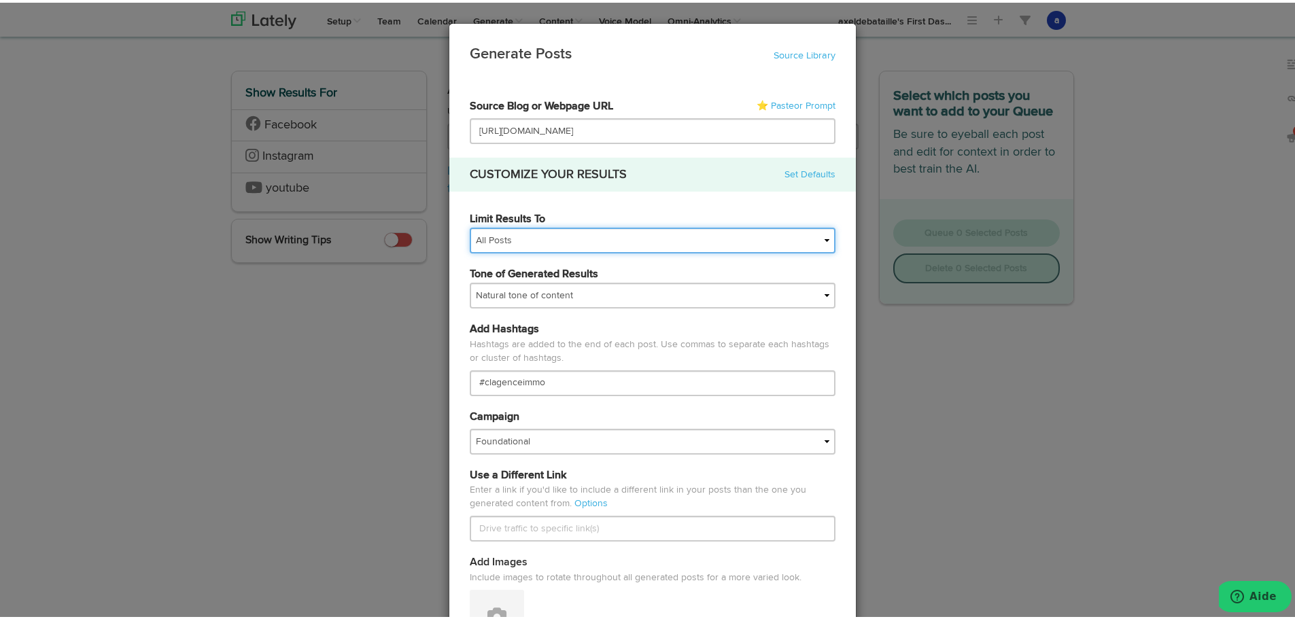
click at [494, 237] on select "All Posts Top 30 Posts Top 25 Posts Top 20 Posts Top 15 Posts Top 10 Posts" at bounding box center [653, 238] width 366 height 26
select select "10"
click at [470, 225] on select "All Posts Top 30 Posts Top 25 Posts Top 20 Posts Top 15 Posts Top 10 Posts" at bounding box center [653, 238] width 366 height 26
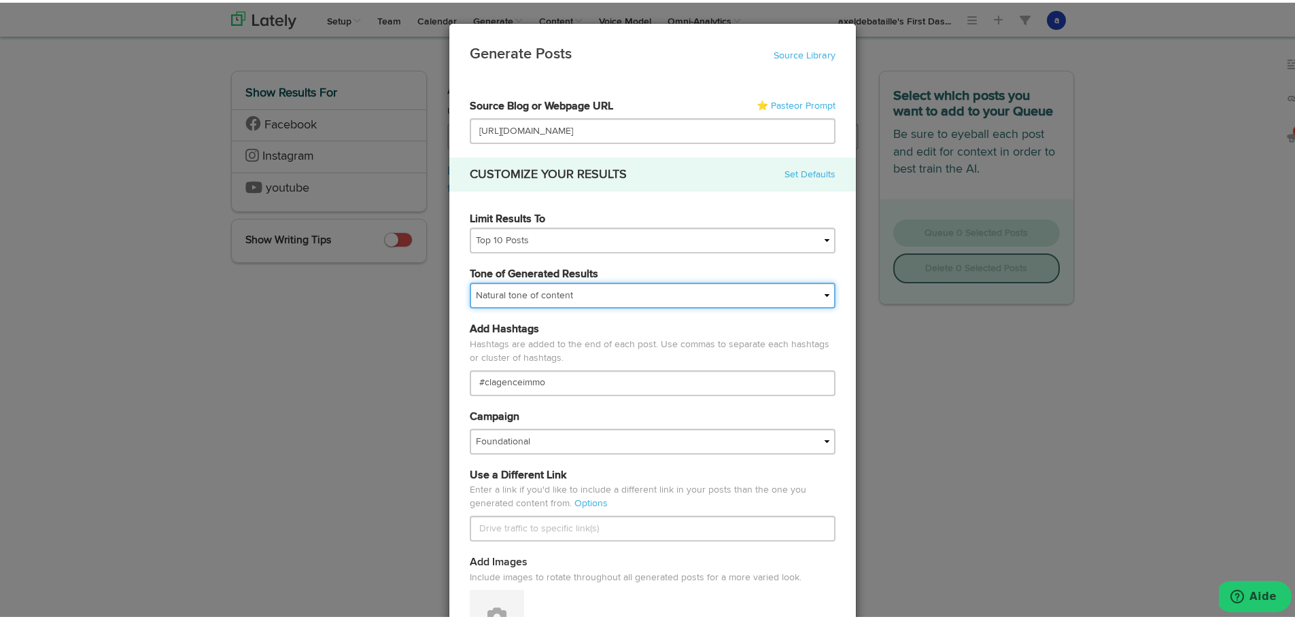
click at [496, 296] on select "My tone Official and professional Relaxed and conversational Light and humorous…" at bounding box center [653, 293] width 366 height 26
select select "brand"
click at [470, 280] on select "My tone Official and professional Relaxed and conversational Light and humorous…" at bounding box center [653, 293] width 366 height 26
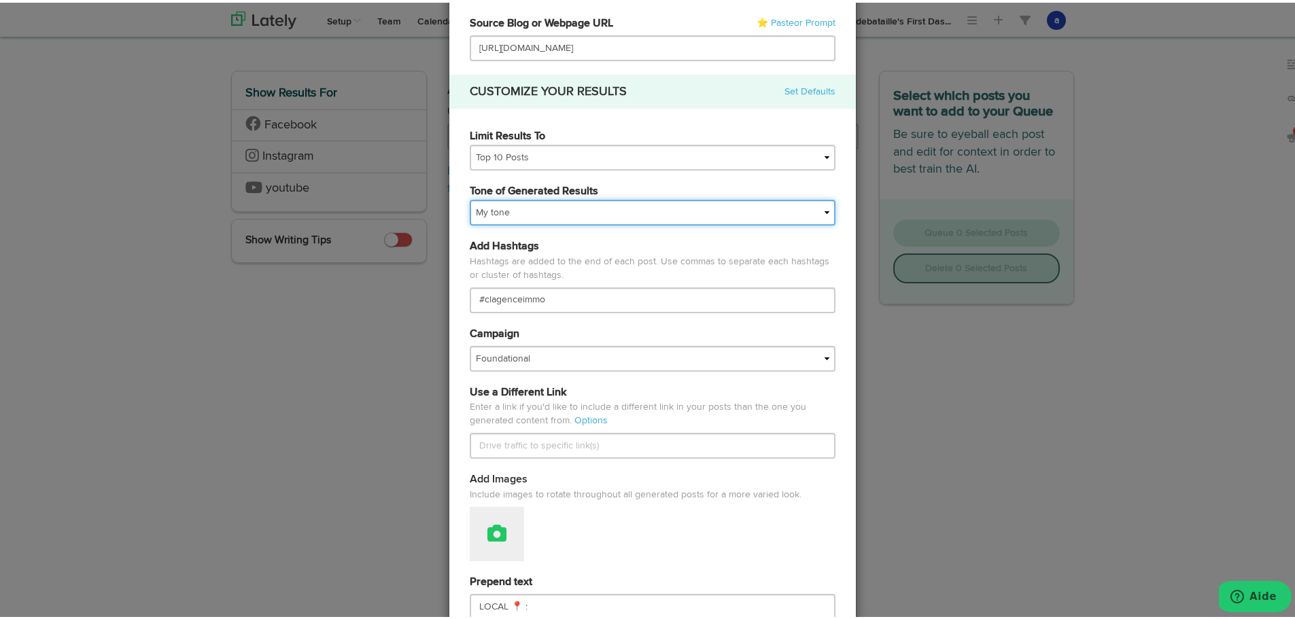
scroll to position [204, 0]
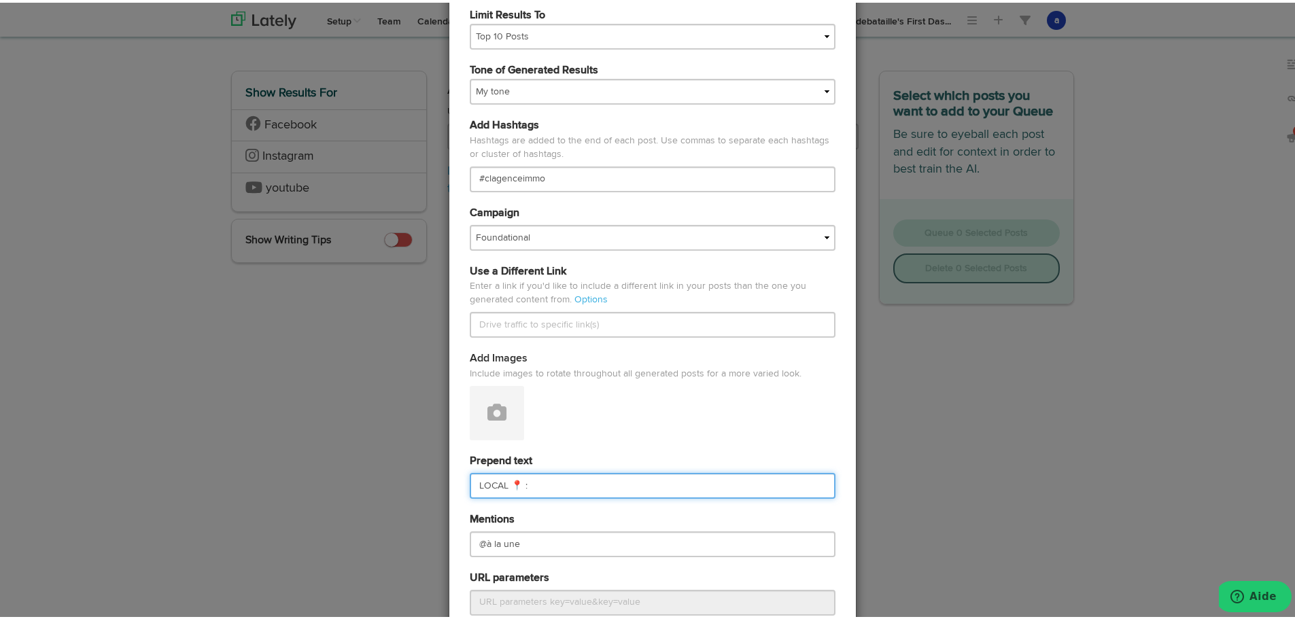
drag, startPoint x: 510, startPoint y: 484, endPoint x: 306, endPoint y: 504, distance: 205.0
click at [306, 504] on div "Generate Posts Source Library 67211df9074564efd17c3488 67211df9074564efd17c3490…" at bounding box center [652, 309] width 1305 height 619
paste input "ÉCOLOGIE 🌱"
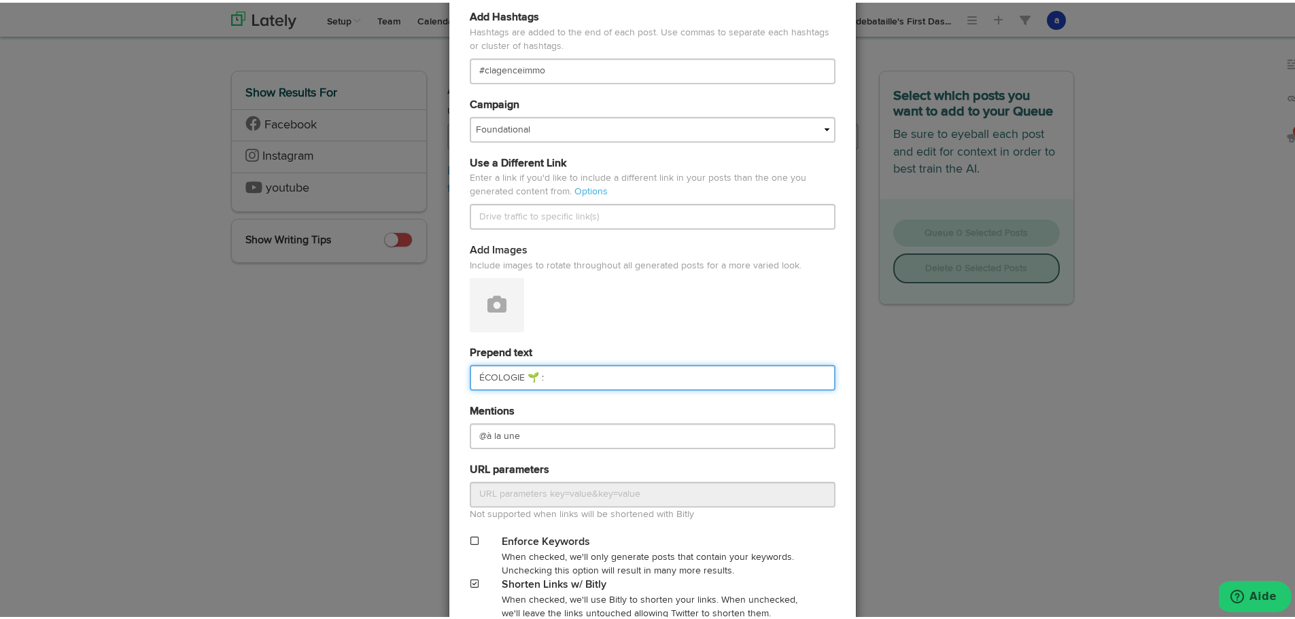
scroll to position [447, 0]
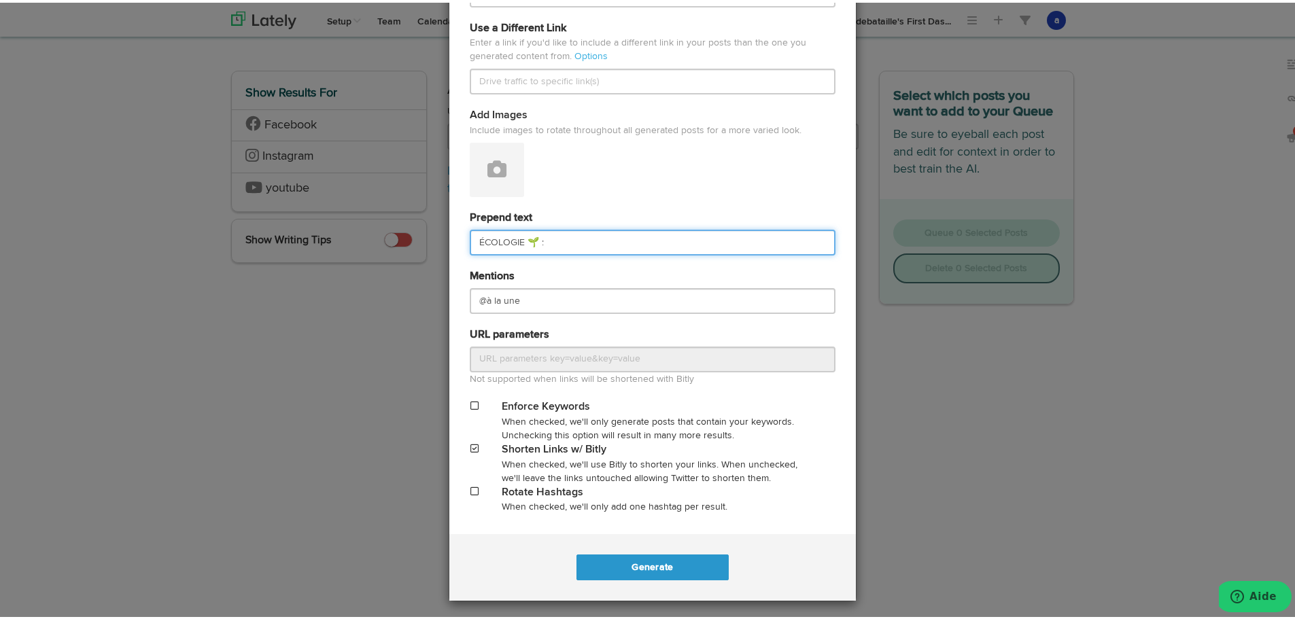
type input "ÉCOLOGIE 🌱 :"
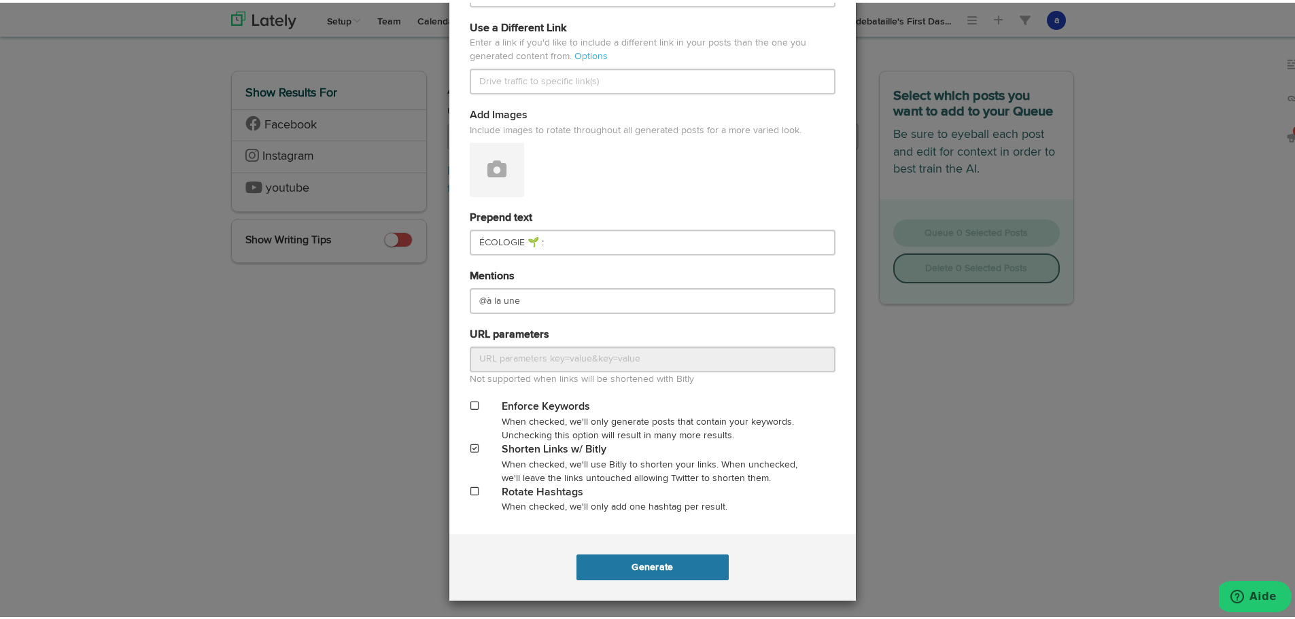
drag, startPoint x: 656, startPoint y: 548, endPoint x: 653, endPoint y: 557, distance: 9.9
click at [657, 554] on div "Generate .." at bounding box center [652, 565] width 407 height 67
click at [653, 572] on button "Generate" at bounding box center [653, 565] width 152 height 26
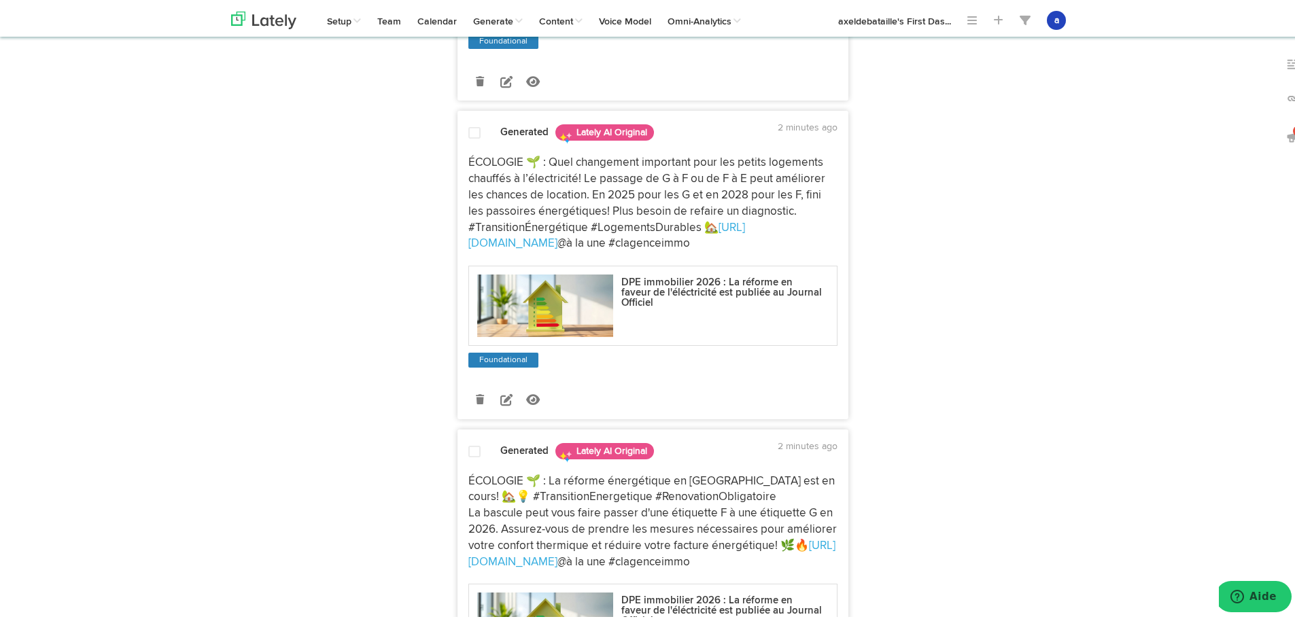
scroll to position [1186, 0]
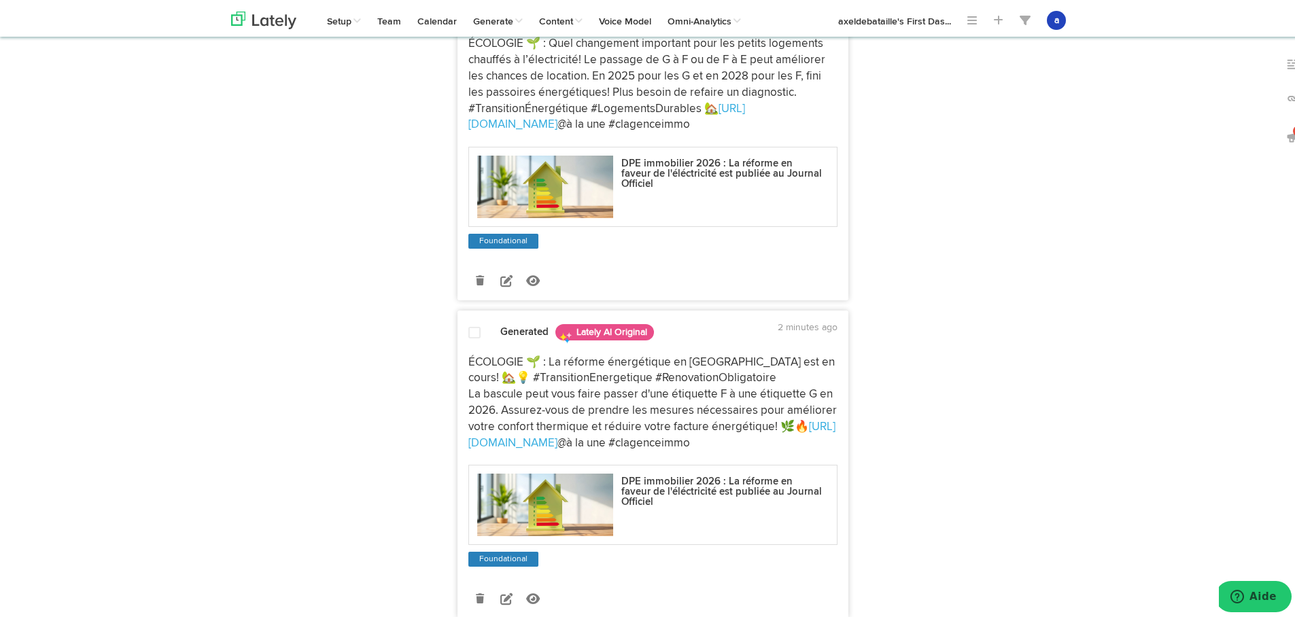
click at [469, 330] on span at bounding box center [474, 331] width 12 height 14
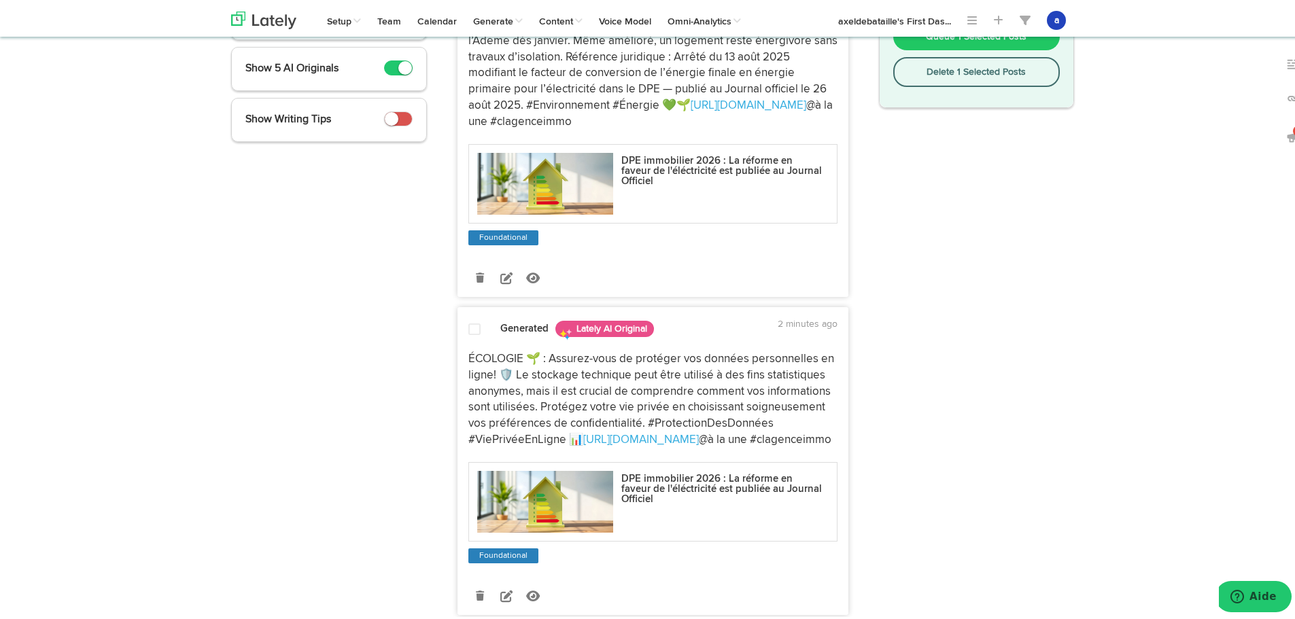
scroll to position [166, 0]
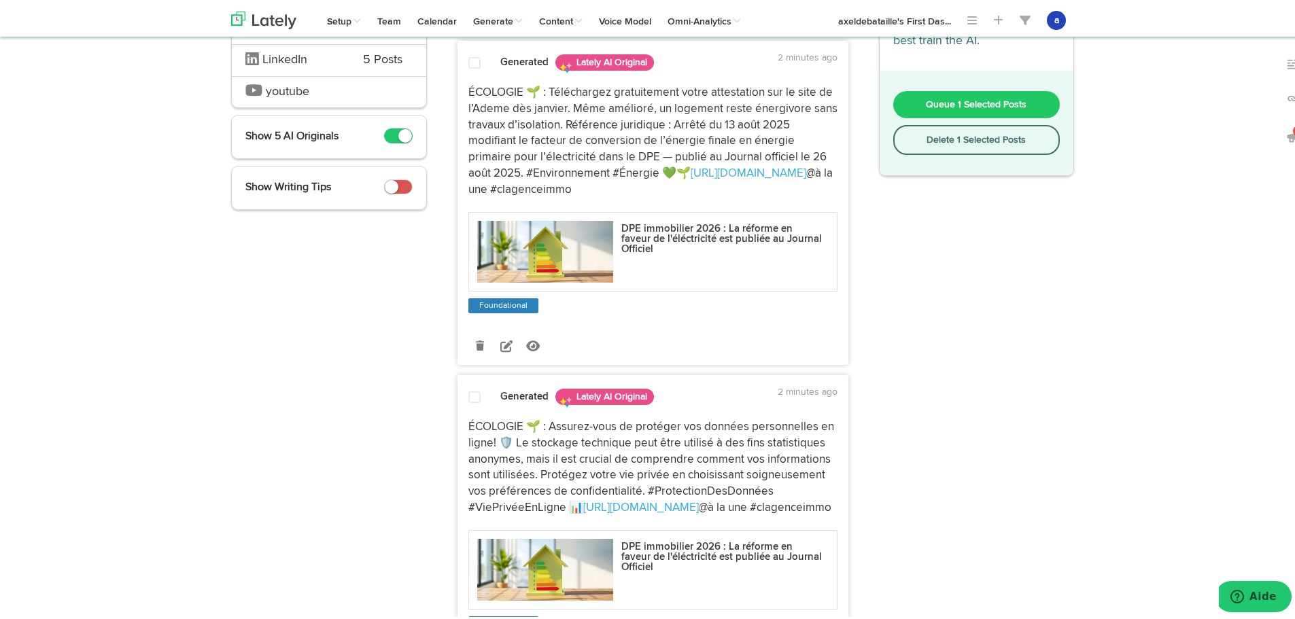
click at [926, 101] on span "Queue 1 Selected Posts" at bounding box center [976, 102] width 101 height 10
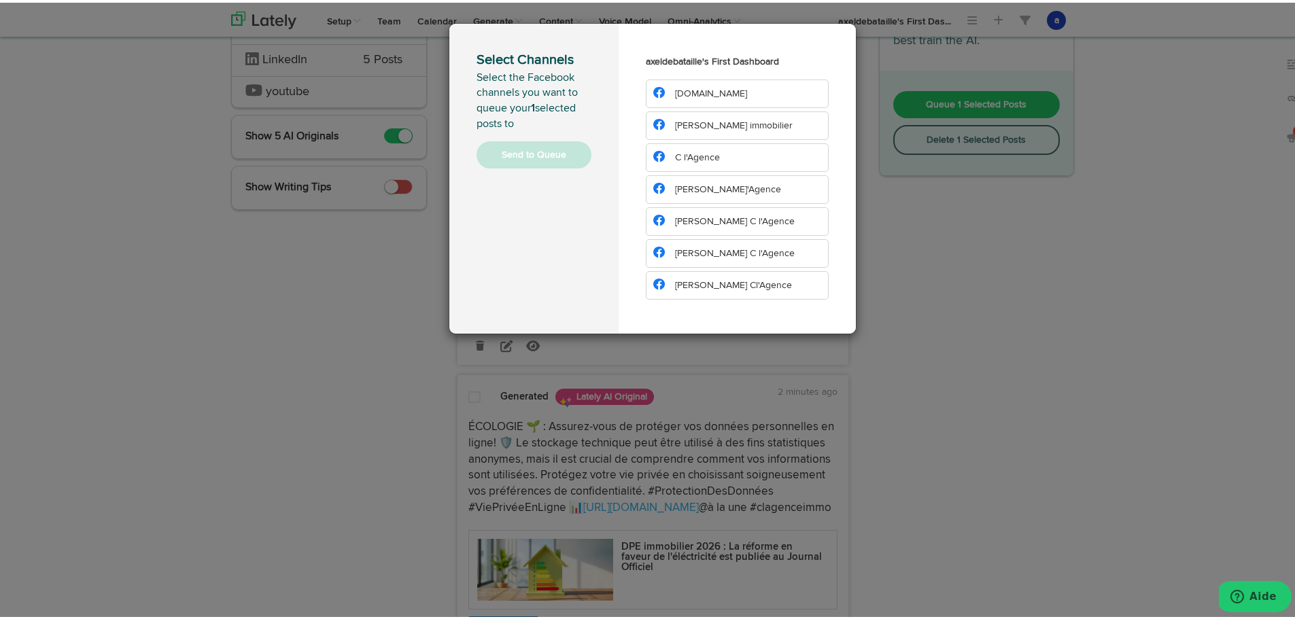
drag, startPoint x: 662, startPoint y: 88, endPoint x: 634, endPoint y: 122, distance: 44.0
click at [661, 88] on span "[DOMAIN_NAME]" at bounding box center [700, 91] width 94 height 10
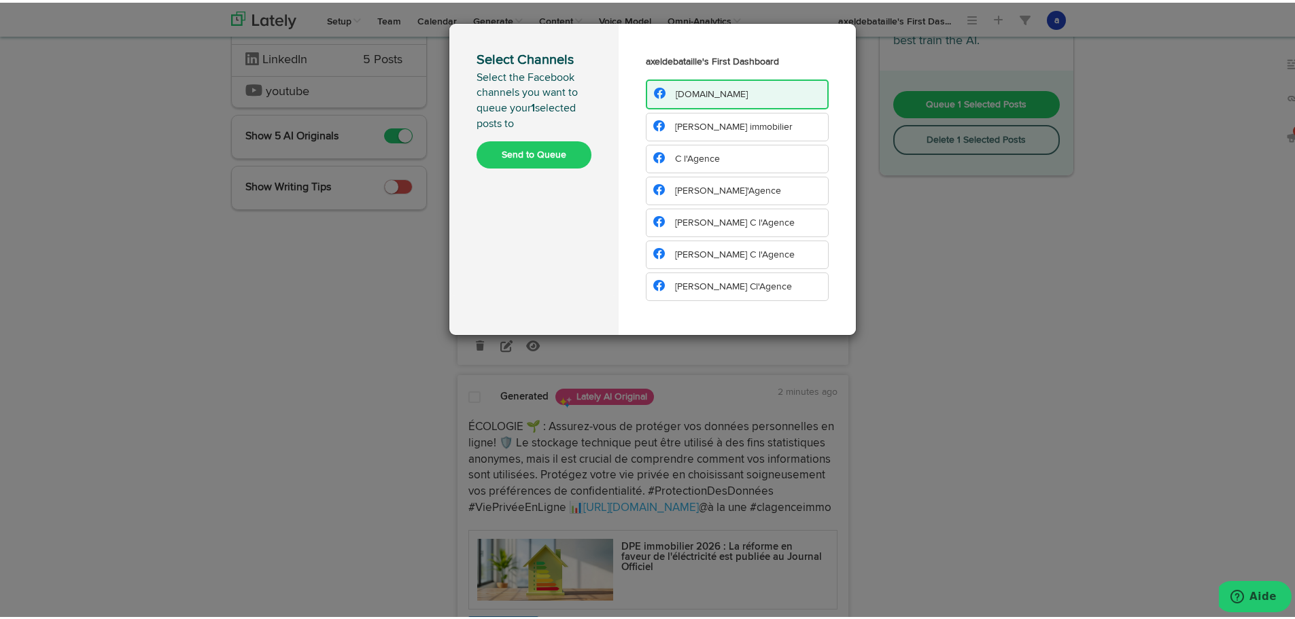
click at [688, 120] on span "[PERSON_NAME] immobilier" at bounding box center [734, 125] width 118 height 10
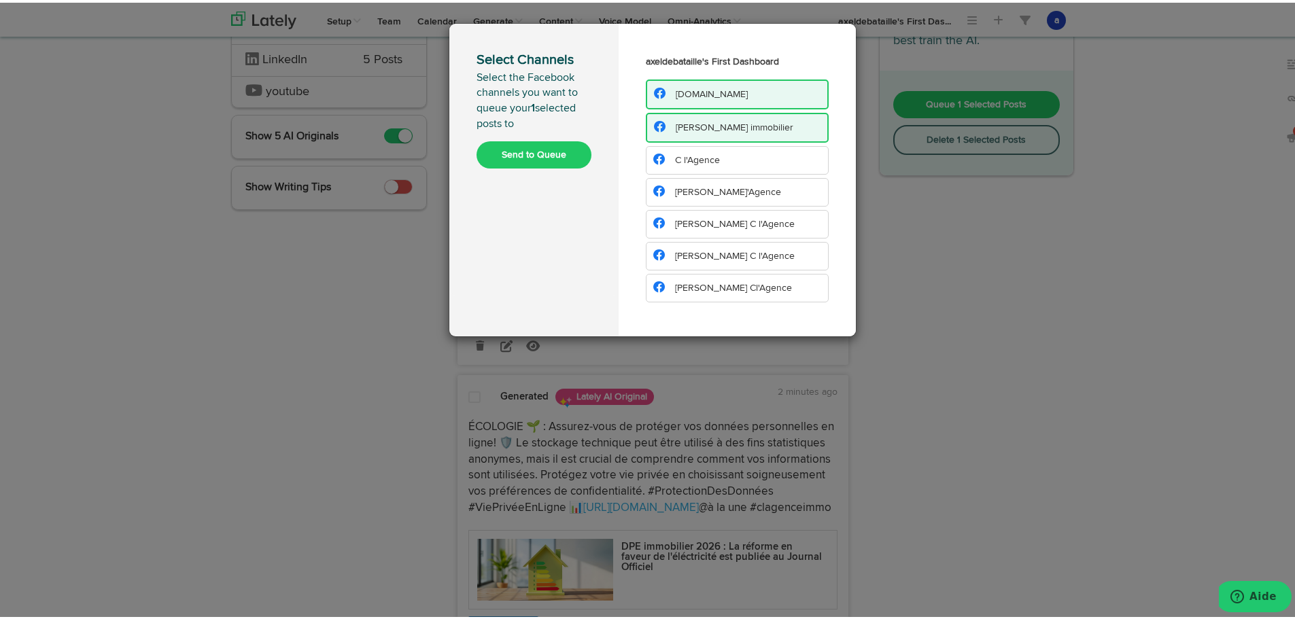
drag, startPoint x: 687, startPoint y: 149, endPoint x: 688, endPoint y: 156, distance: 6.9
click at [688, 154] on li "C l'Agence" at bounding box center [737, 157] width 183 height 29
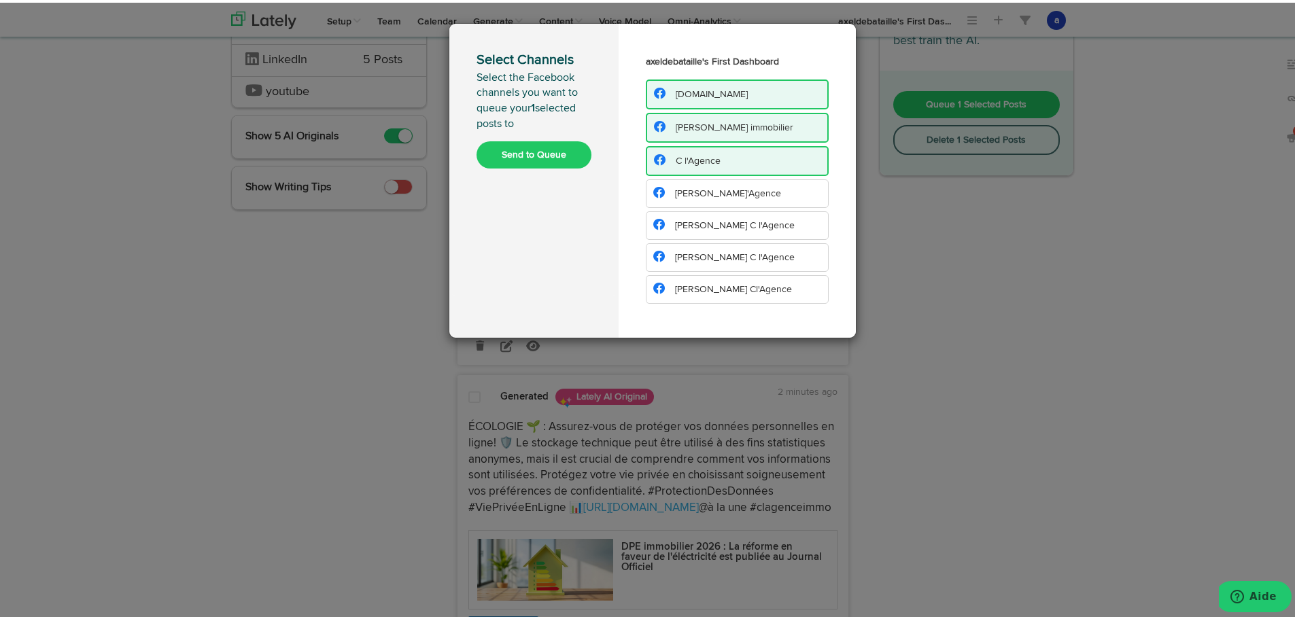
click at [681, 189] on span "[PERSON_NAME]'Agence" at bounding box center [728, 191] width 106 height 10
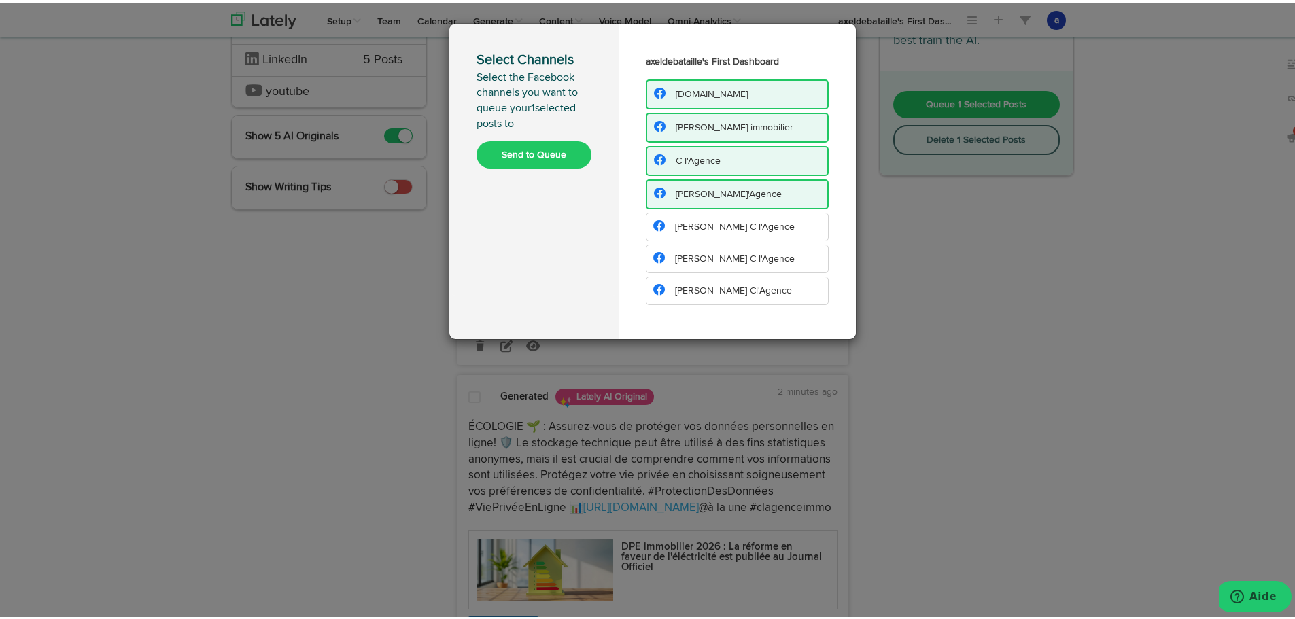
drag, startPoint x: 685, startPoint y: 225, endPoint x: 683, endPoint y: 241, distance: 16.4
click at [684, 228] on span "[PERSON_NAME] C l'Agence" at bounding box center [735, 225] width 120 height 10
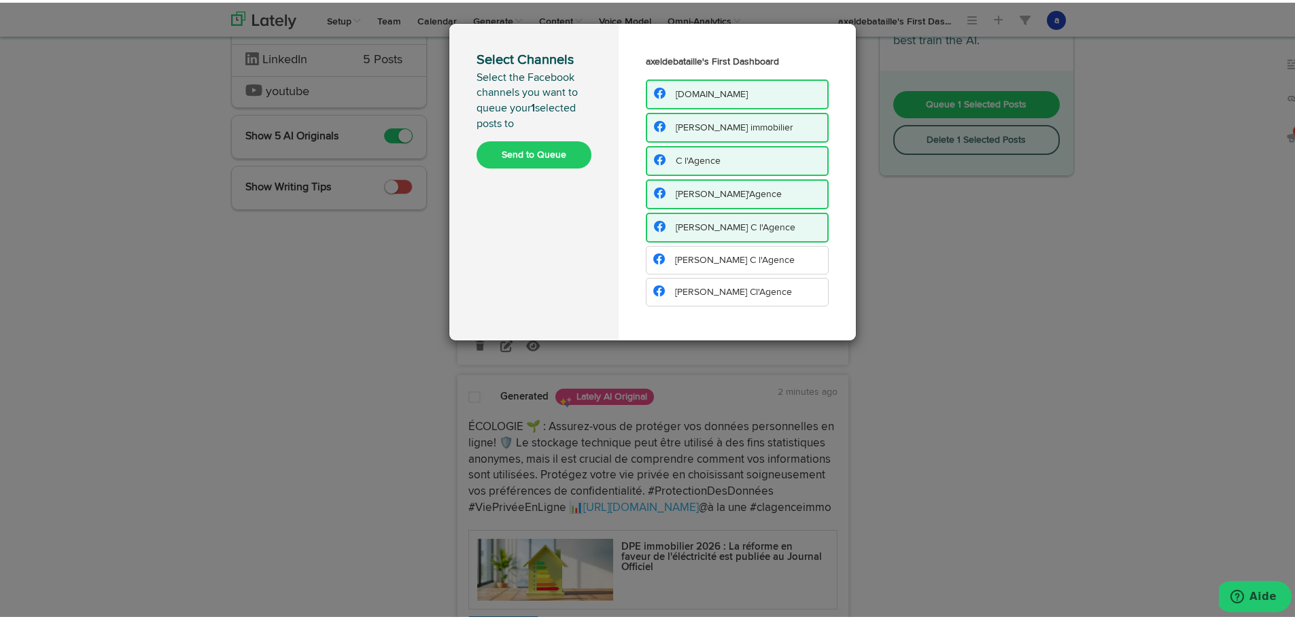
drag, startPoint x: 683, startPoint y: 251, endPoint x: 678, endPoint y: 294, distance: 43.1
click at [681, 255] on li "[PERSON_NAME] C l'Agence" at bounding box center [737, 257] width 183 height 29
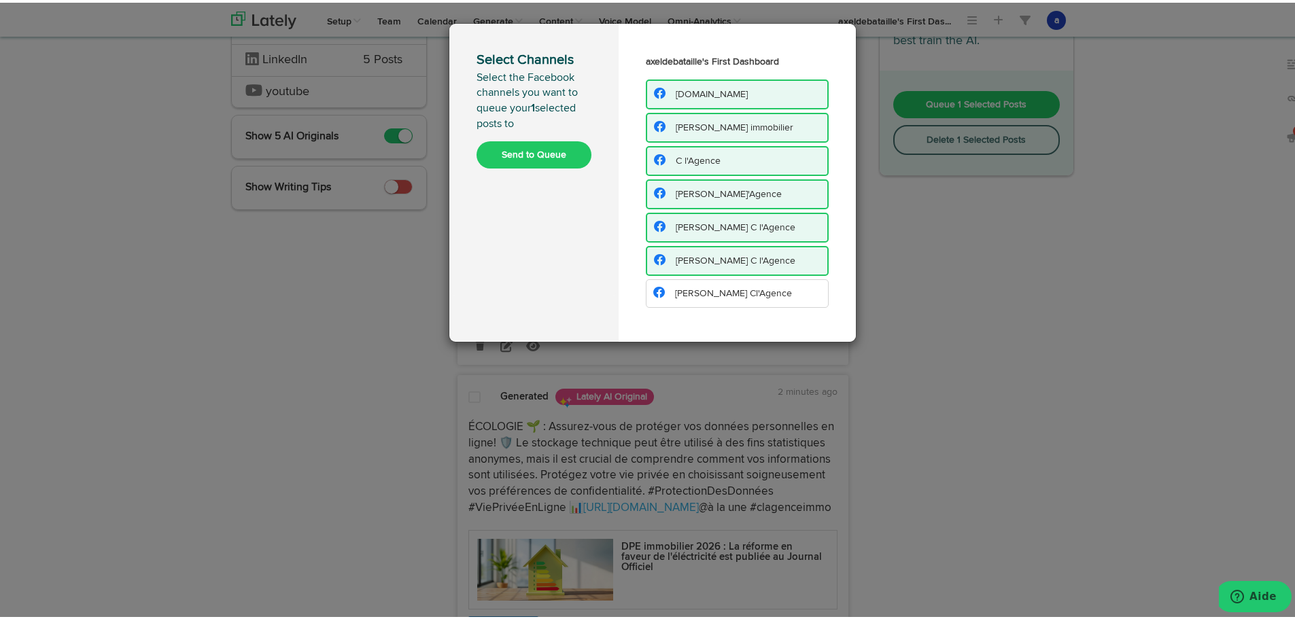
click at [679, 298] on li "[PERSON_NAME] Cl'Agence" at bounding box center [737, 291] width 183 height 29
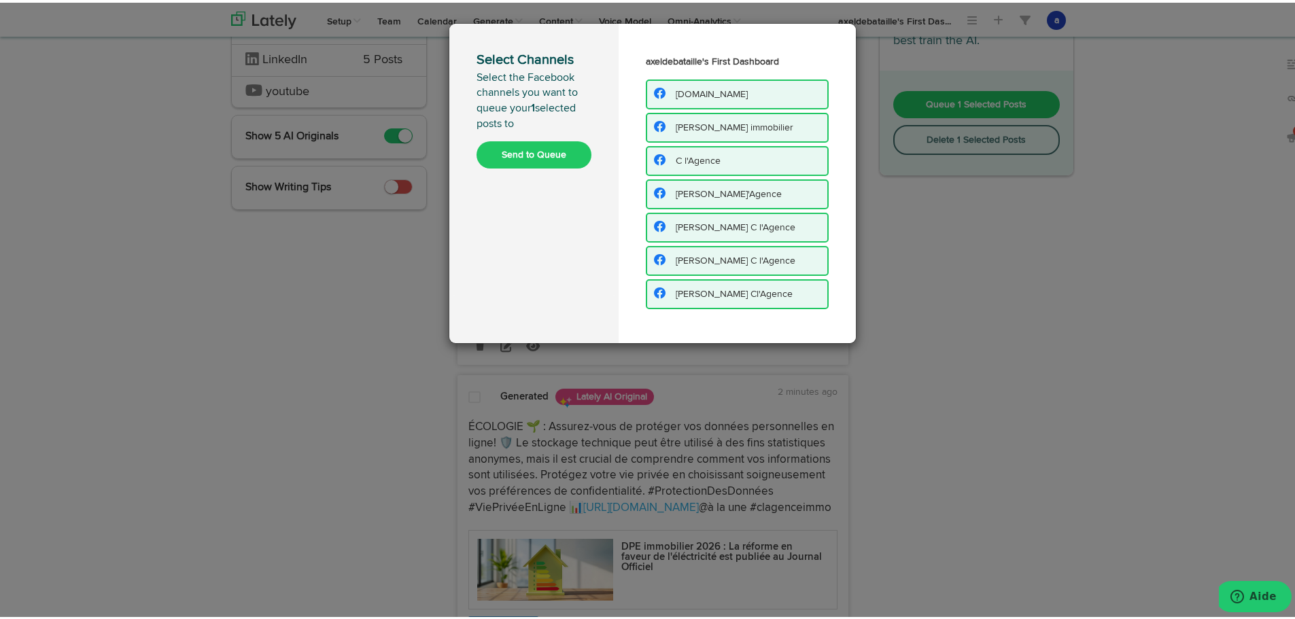
click at [514, 145] on button "Send to Queue" at bounding box center [534, 152] width 115 height 27
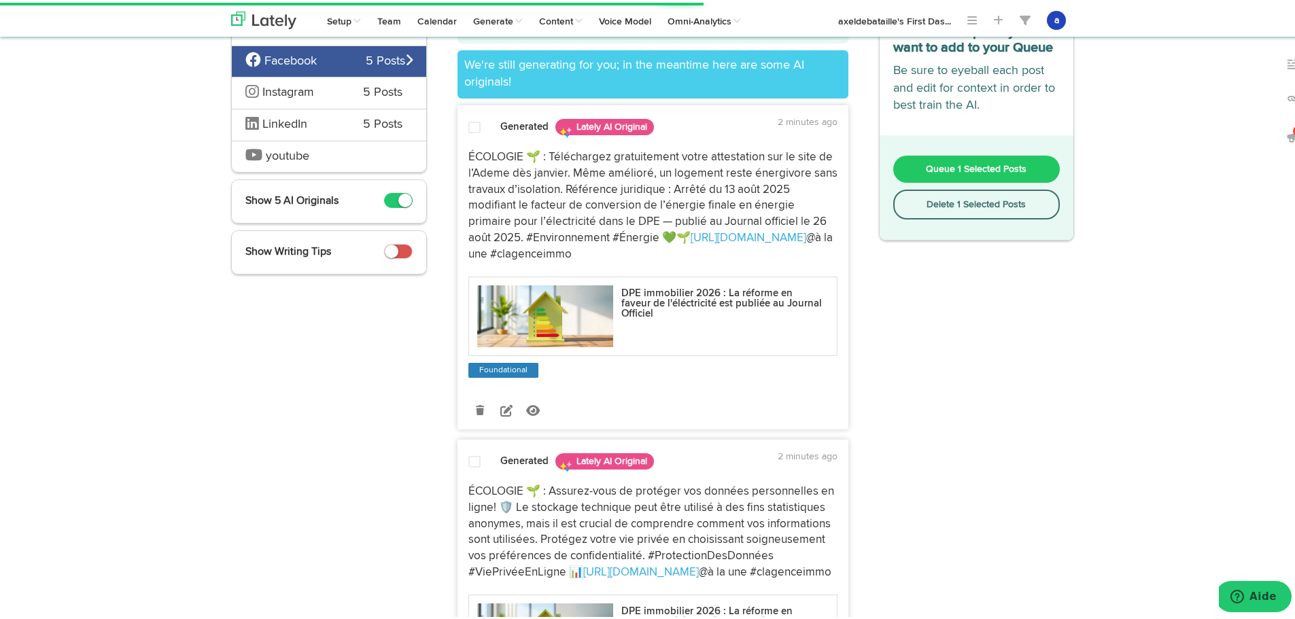
scroll to position [0, 0]
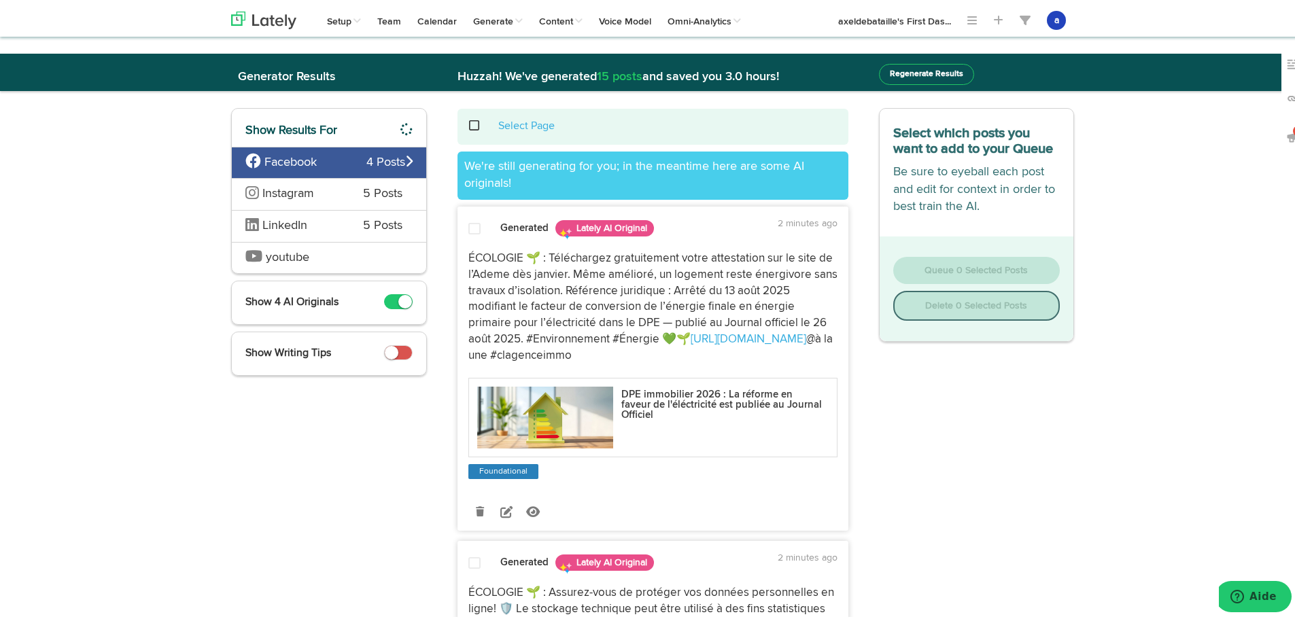
click at [263, 188] on span "Instagram" at bounding box center [288, 191] width 52 height 12
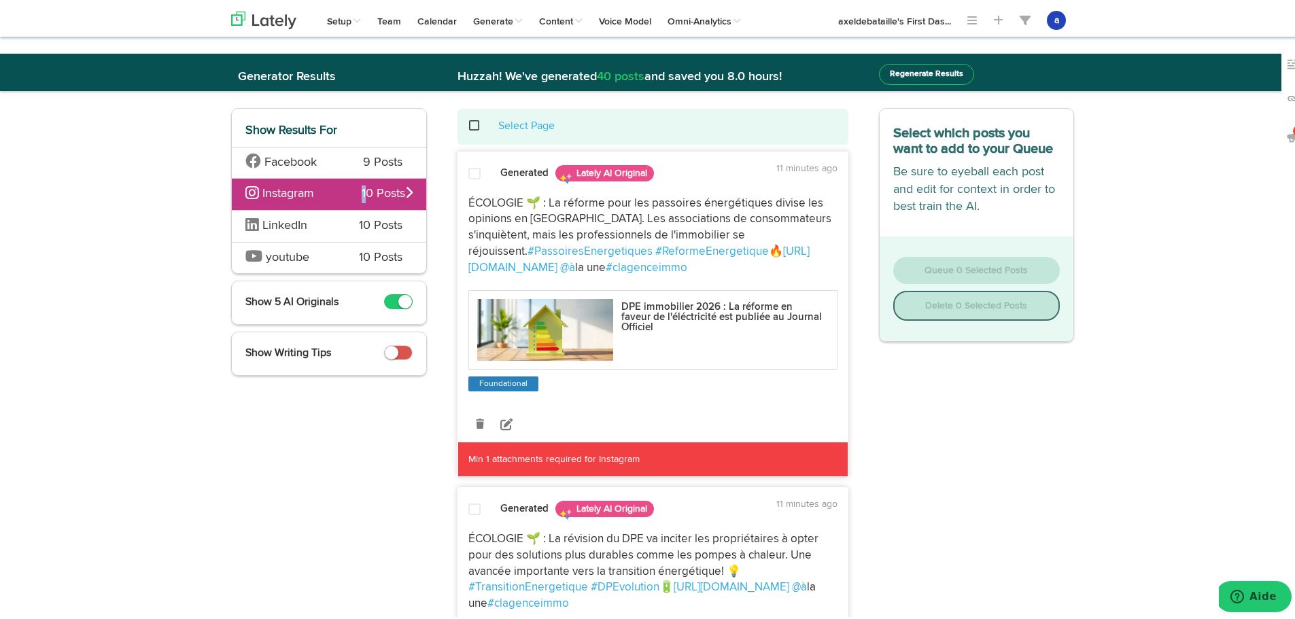
click at [362, 186] on span "10 Posts" at bounding box center [387, 192] width 51 height 18
click at [232, 194] on div "Instagram 10 Posts" at bounding box center [329, 191] width 194 height 32
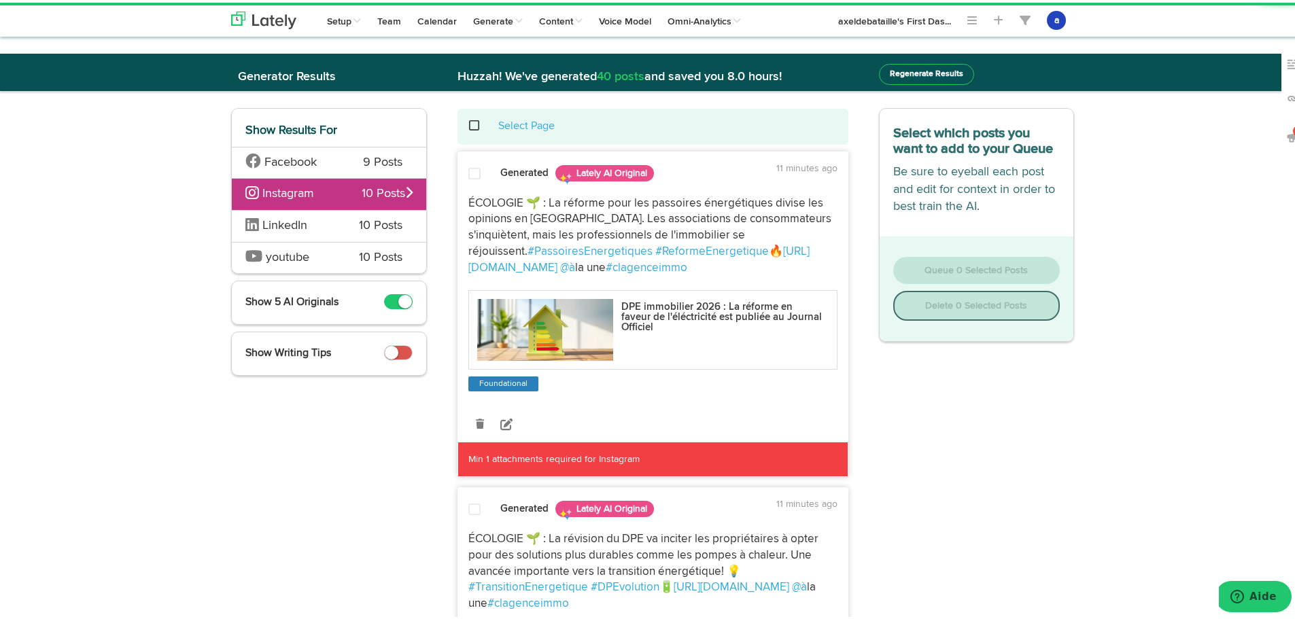
click at [356, 159] on div "Facebook 9 Posts" at bounding box center [329, 160] width 194 height 32
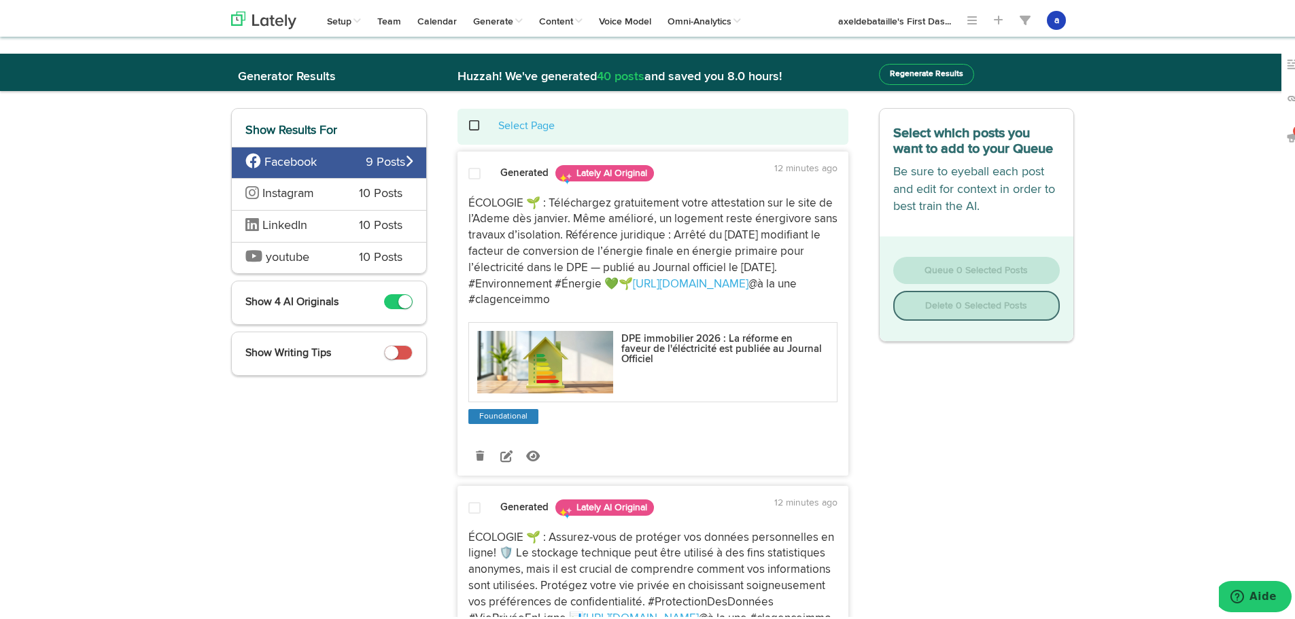
click at [283, 194] on span "Instagram" at bounding box center [288, 191] width 52 height 12
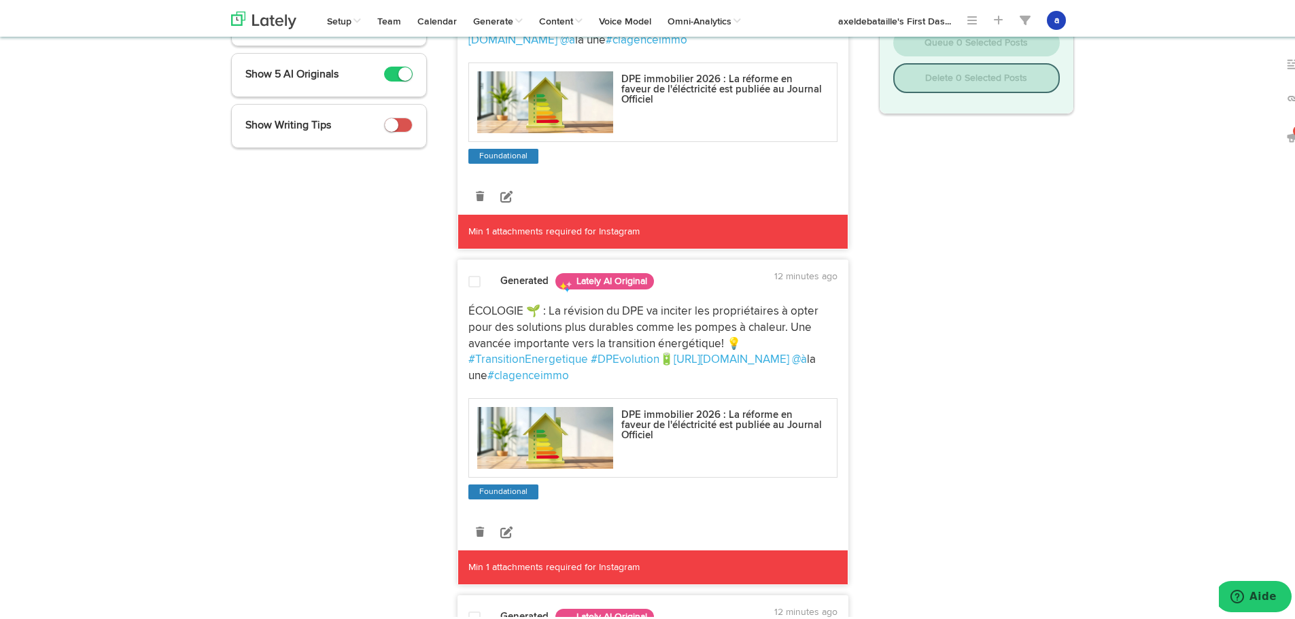
scroll to position [204, 0]
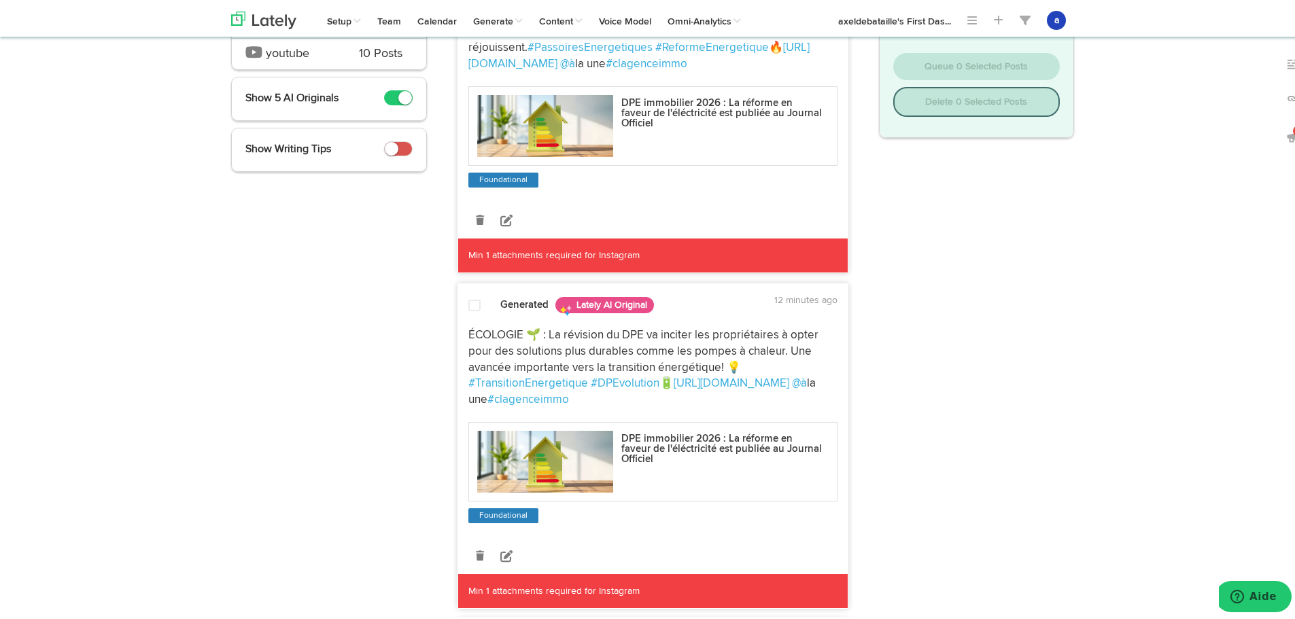
click at [468, 304] on span at bounding box center [474, 303] width 12 height 14
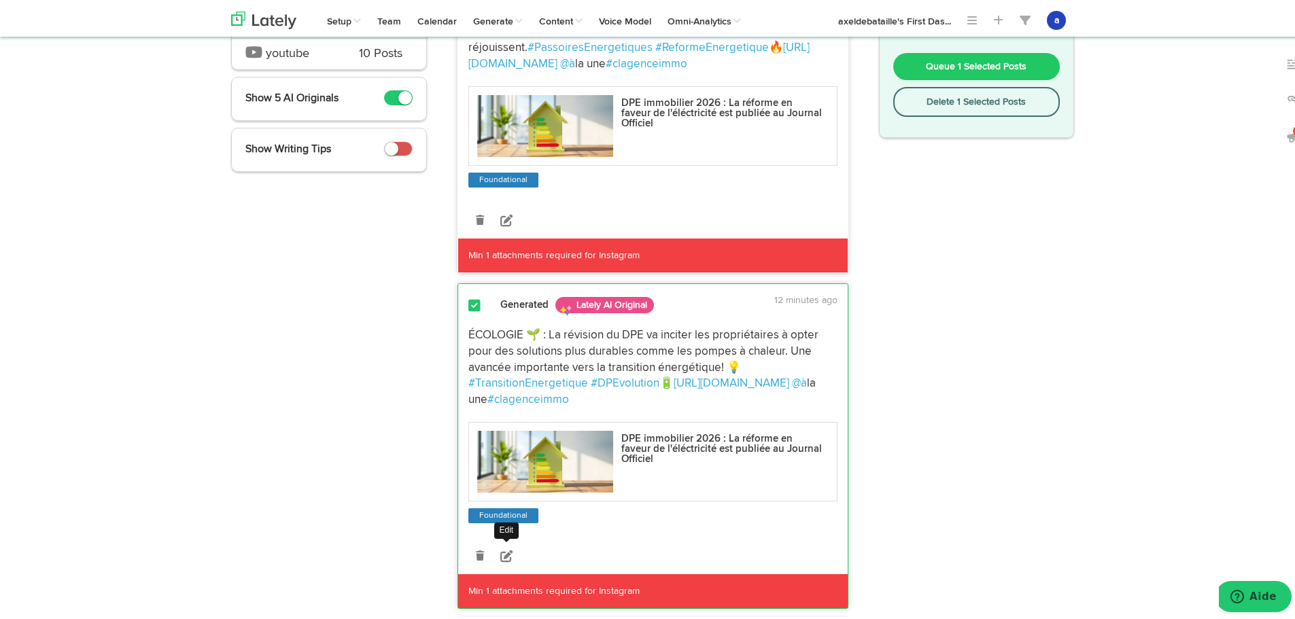
click at [502, 551] on icon at bounding box center [506, 553] width 12 height 12
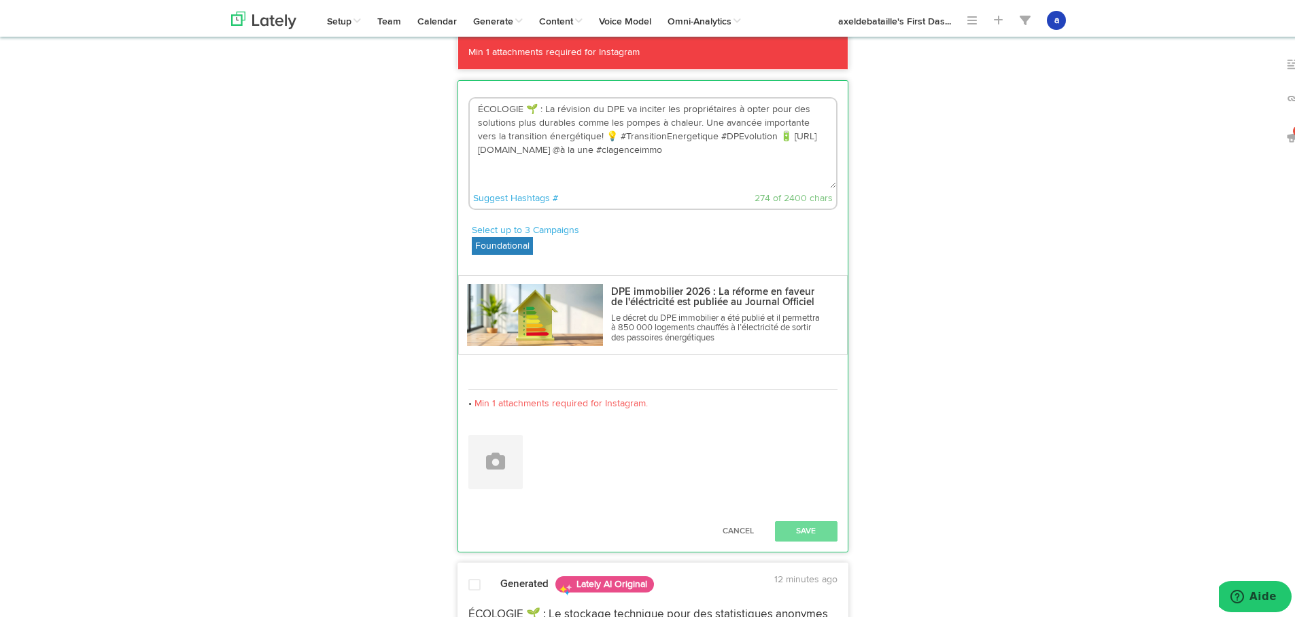
scroll to position [408, 0]
click at [488, 463] on icon at bounding box center [495, 458] width 19 height 19
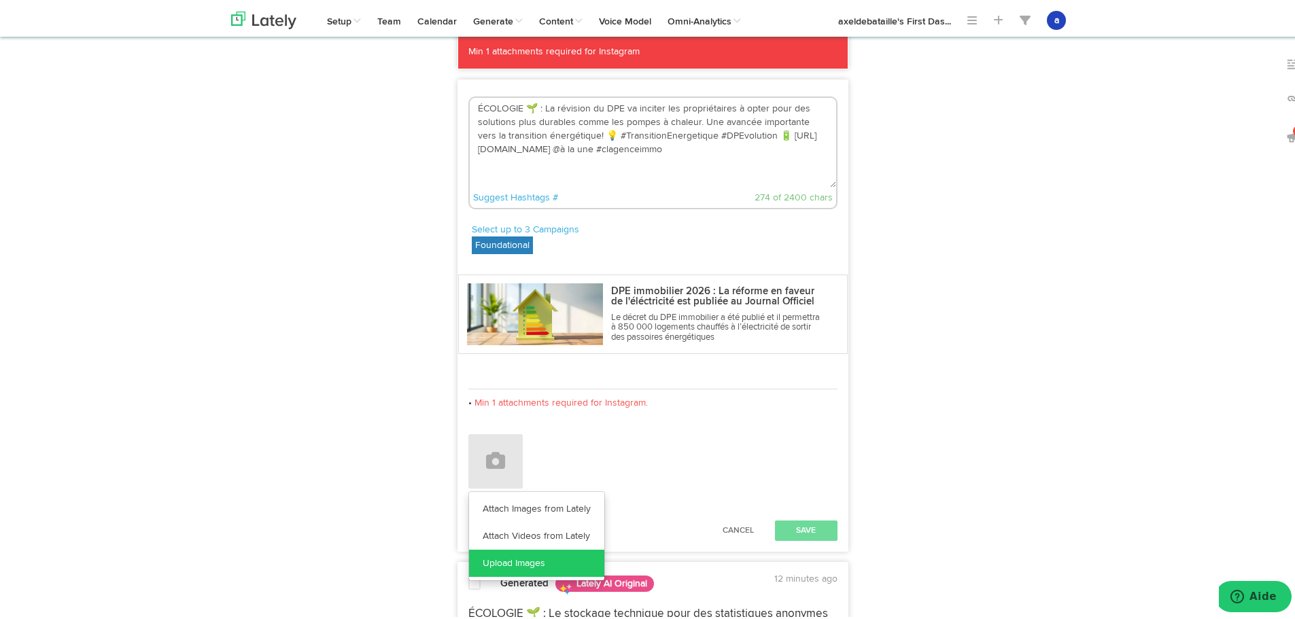
click at [517, 557] on link "Upload Images" at bounding box center [536, 560] width 135 height 27
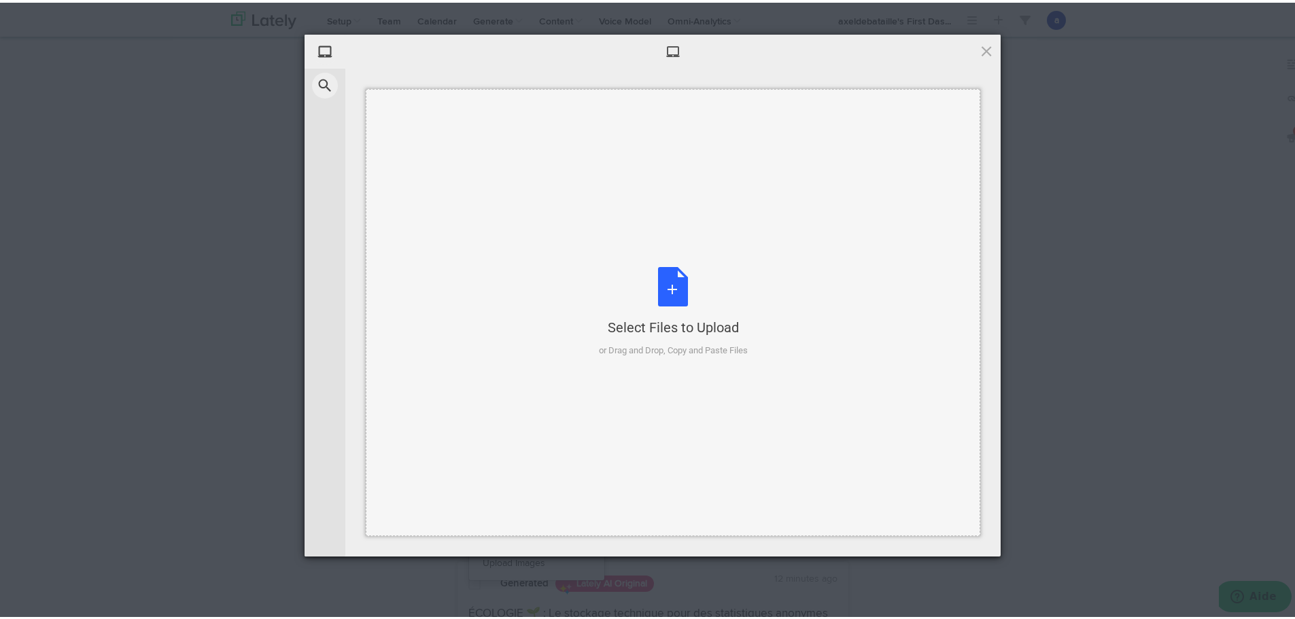
click at [656, 288] on div "Select Files to Upload or Drag and Drop, Copy and Paste Files" at bounding box center [673, 309] width 149 height 90
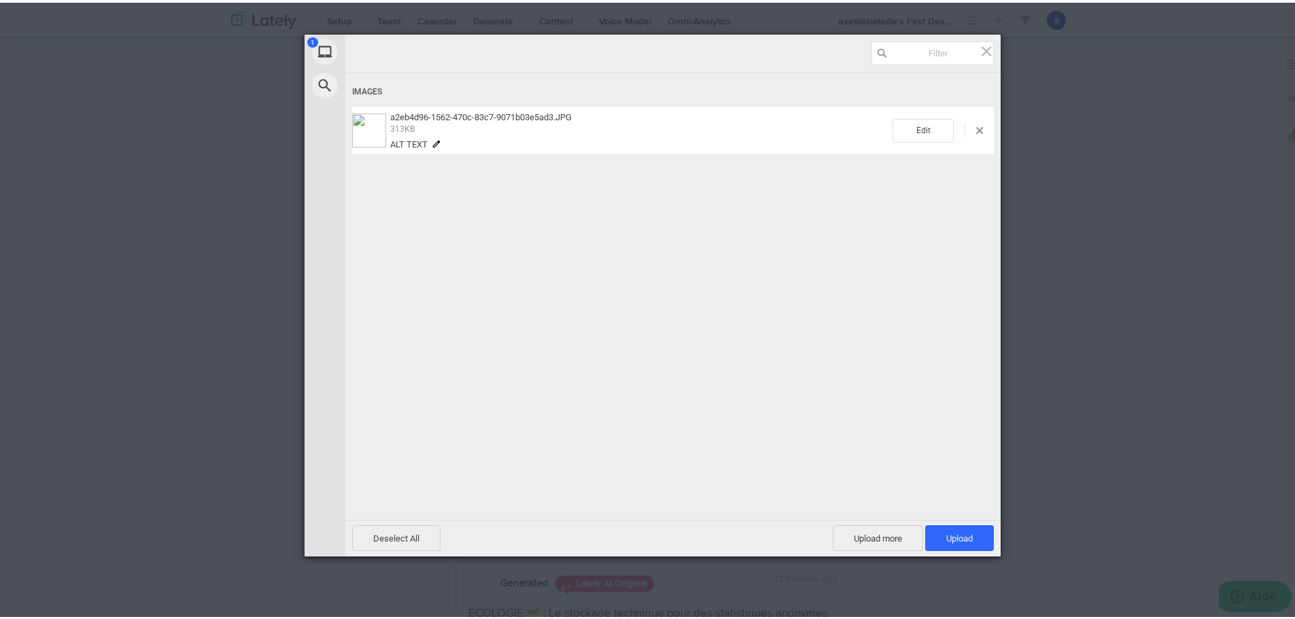
click at [970, 126] on span at bounding box center [965, 128] width 22 height 14
drag, startPoint x: 982, startPoint y: 111, endPoint x: 970, endPoint y: 126, distance: 19.3
click at [974, 123] on div "a2eb4d96-1562-470c-83c7-9071b03e5ad3.JPG 313KB Alt text Edit" at bounding box center [673, 128] width 642 height 48
drag, startPoint x: 969, startPoint y: 136, endPoint x: 976, endPoint y: 122, distance: 15.2
click at [969, 133] on div "Edit" at bounding box center [943, 128] width 101 height 24
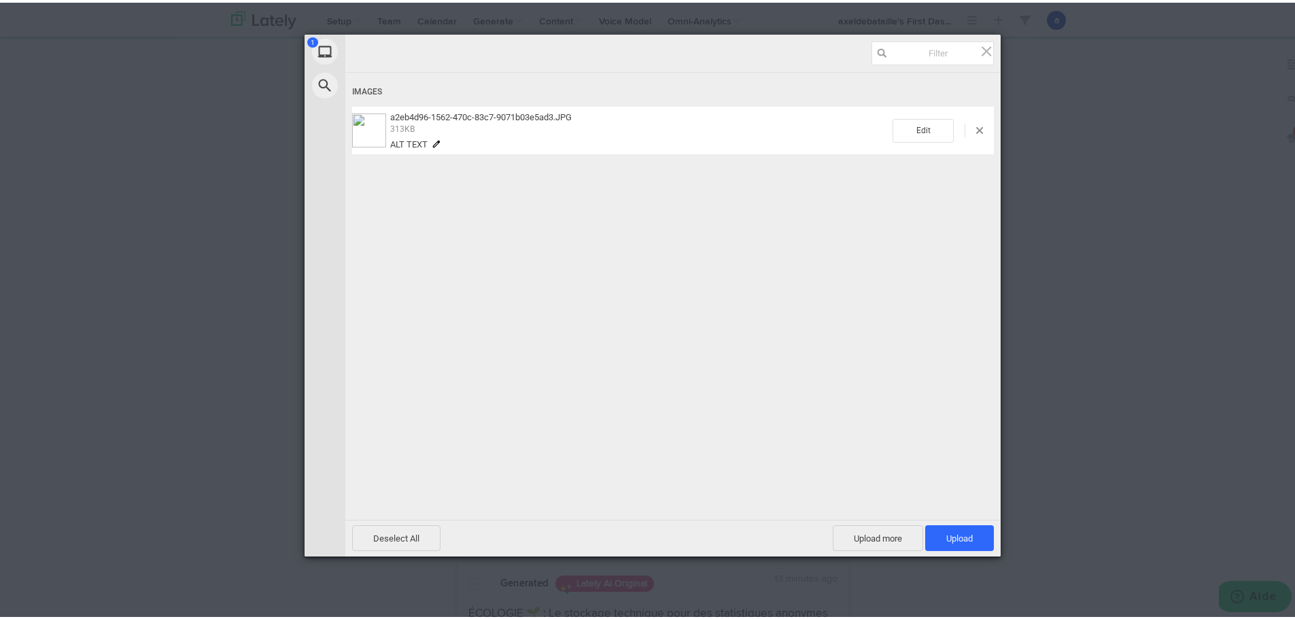
drag, startPoint x: 986, startPoint y: 119, endPoint x: 915, endPoint y: 292, distance: 186.6
click at [985, 153] on div "Images a2eb4d96-1562-470c-83c7-9071b03e5ad3.JPG 313KB Alt text Edit" at bounding box center [672, 275] width 655 height 411
click at [555, 381] on div "Images a2eb4d96-1562-470c-83c7-9071b03e5ad3.JPG 313KB Alt text Edit" at bounding box center [672, 275] width 655 height 411
click at [979, 129] on div "Edit" at bounding box center [943, 128] width 101 height 24
click at [404, 535] on span "Deselect All" at bounding box center [396, 536] width 88 height 26
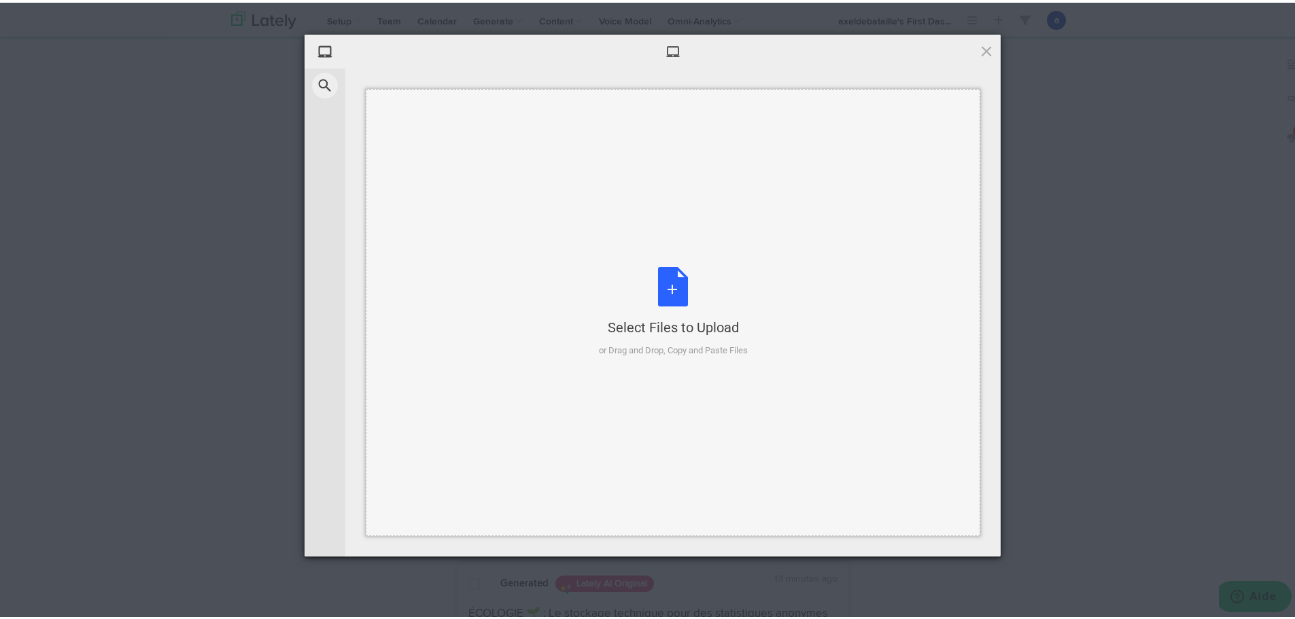
click at [661, 281] on div "Select Files to Upload or Drag and Drop, Copy and Paste Files" at bounding box center [673, 309] width 149 height 90
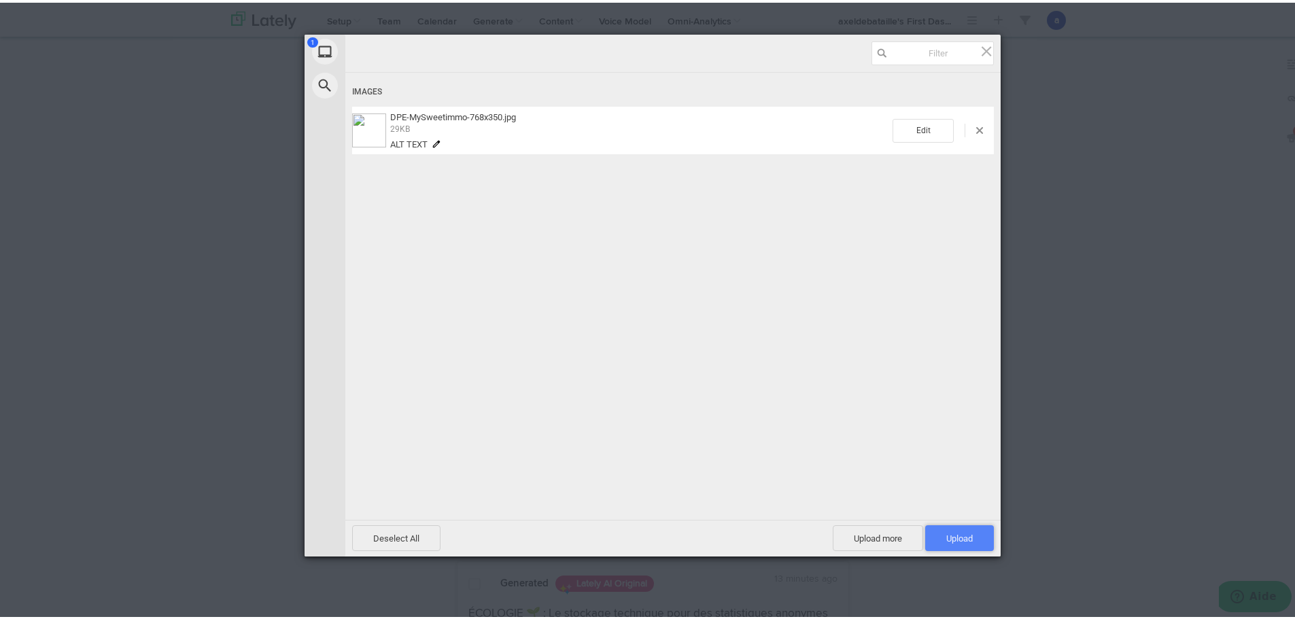
click at [946, 533] on span "Upload 1" at bounding box center [959, 536] width 27 height 10
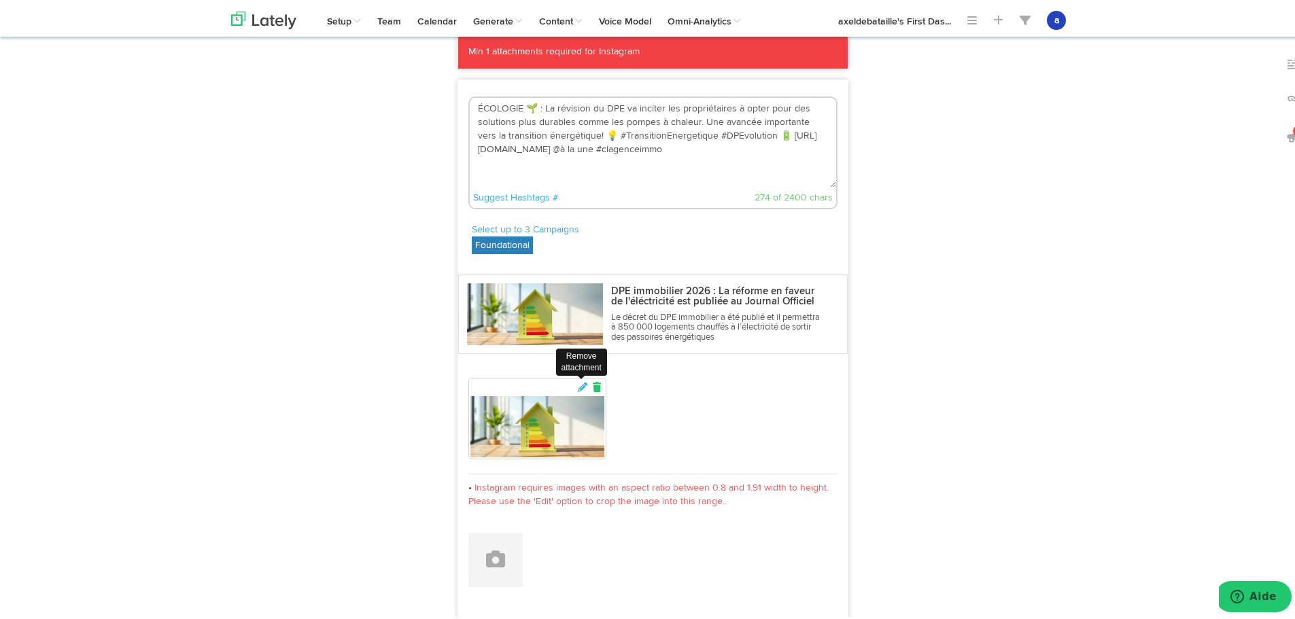
click at [591, 385] on icon at bounding box center [597, 385] width 12 height 10
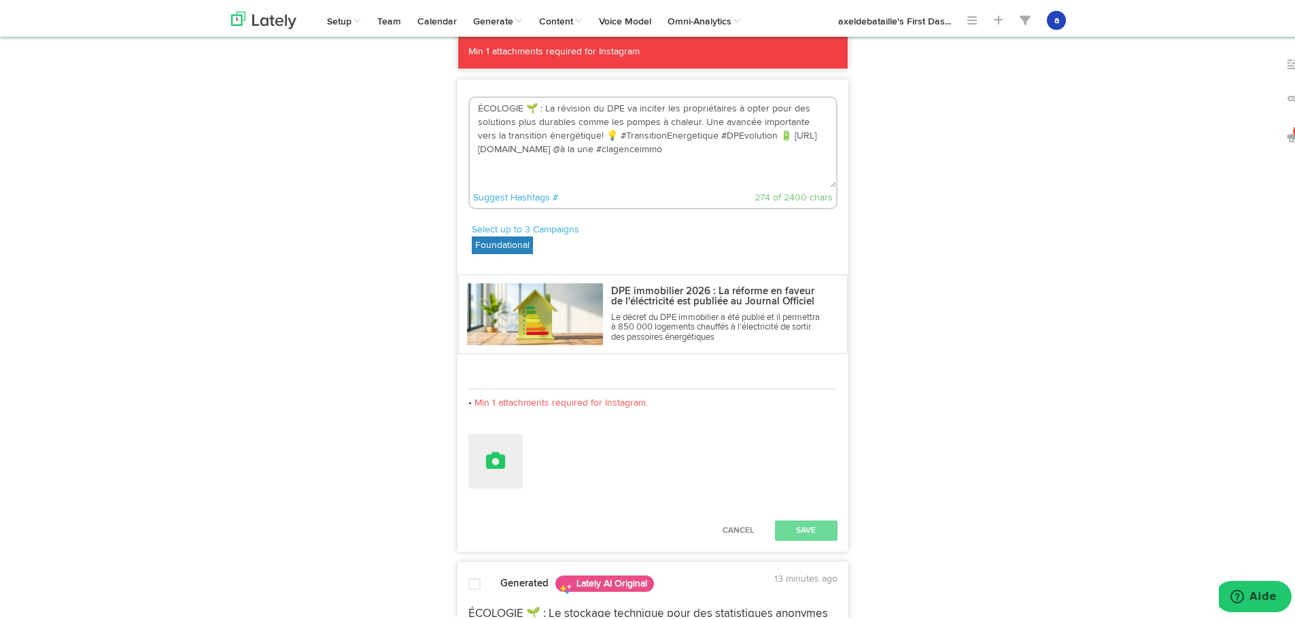
click at [490, 459] on icon at bounding box center [495, 458] width 19 height 19
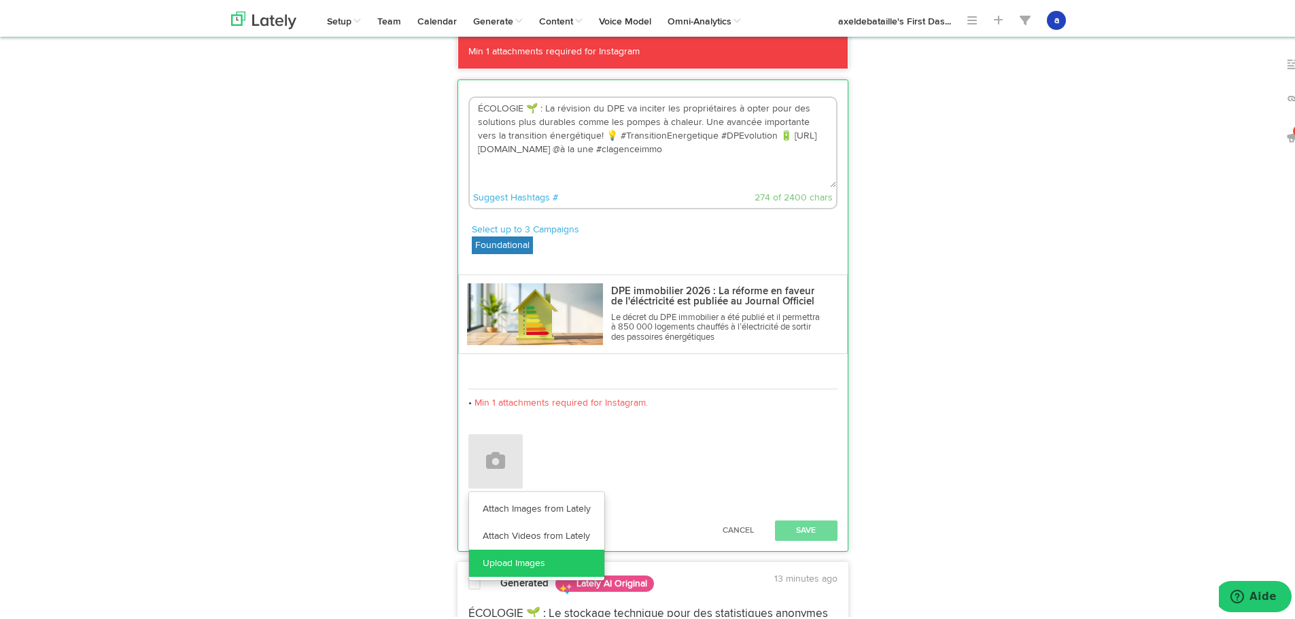
click at [520, 557] on link "Upload Images" at bounding box center [536, 560] width 135 height 27
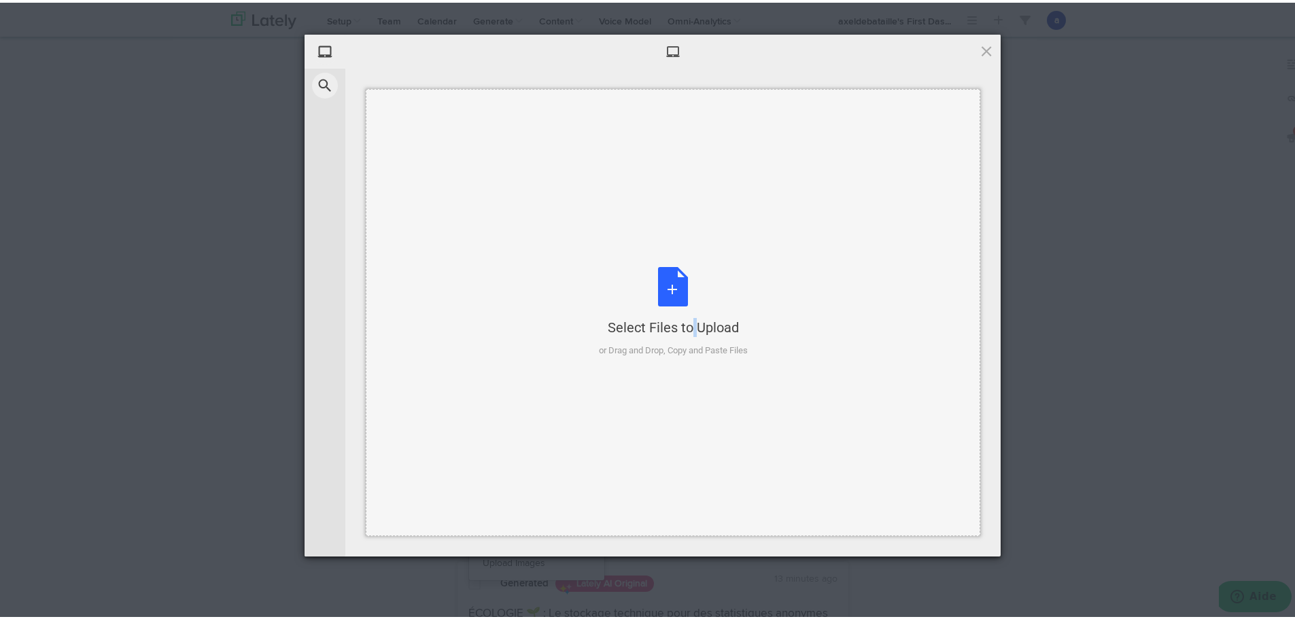
click at [660, 281] on div "Select Files to Upload or Drag and Drop, Copy and Paste Files" at bounding box center [673, 309] width 149 height 90
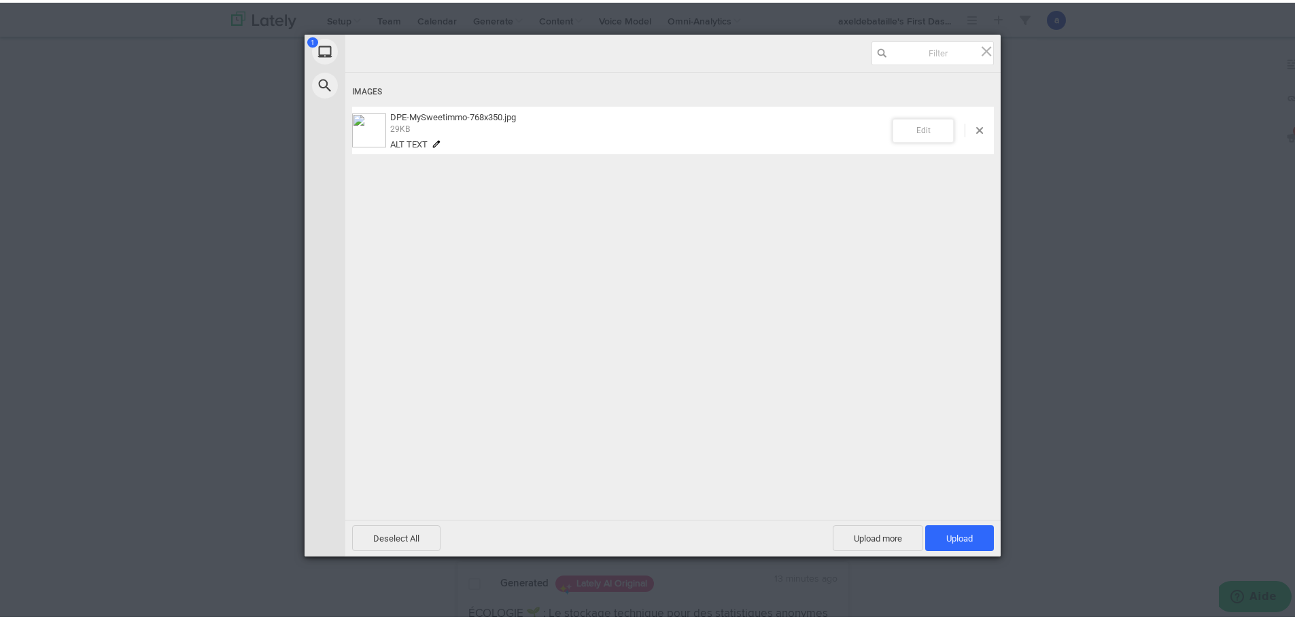
click at [915, 128] on span "Edit" at bounding box center [923, 128] width 61 height 24
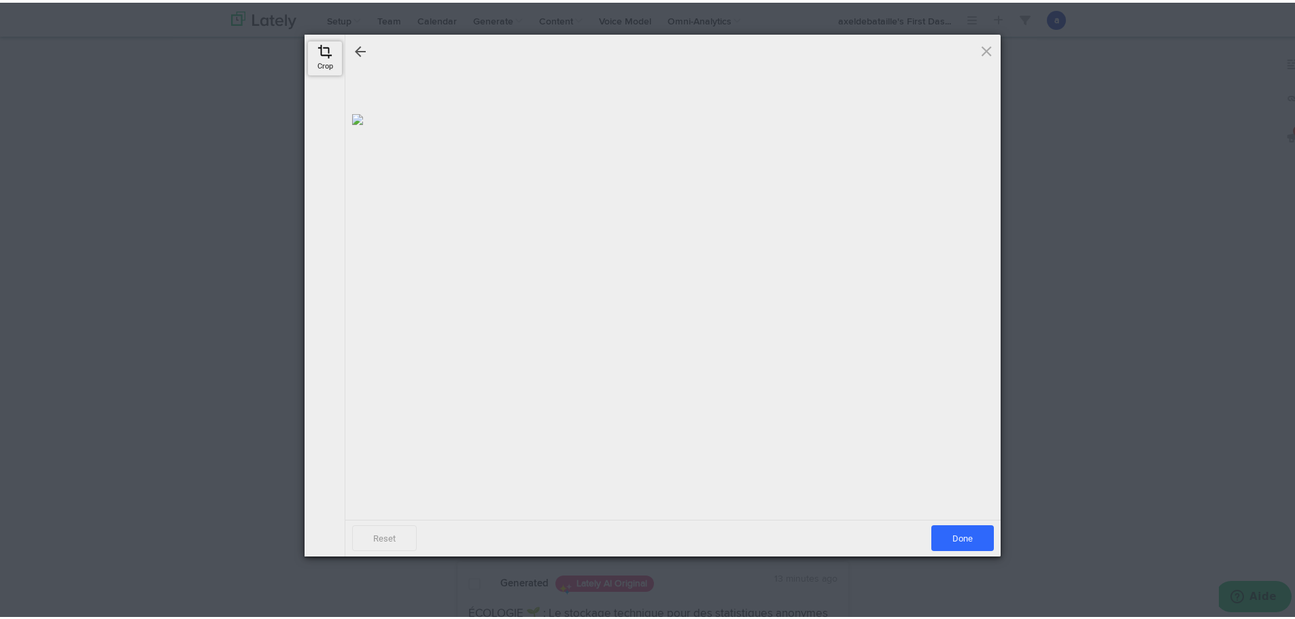
click at [318, 48] on span at bounding box center [325, 48] width 15 height 15
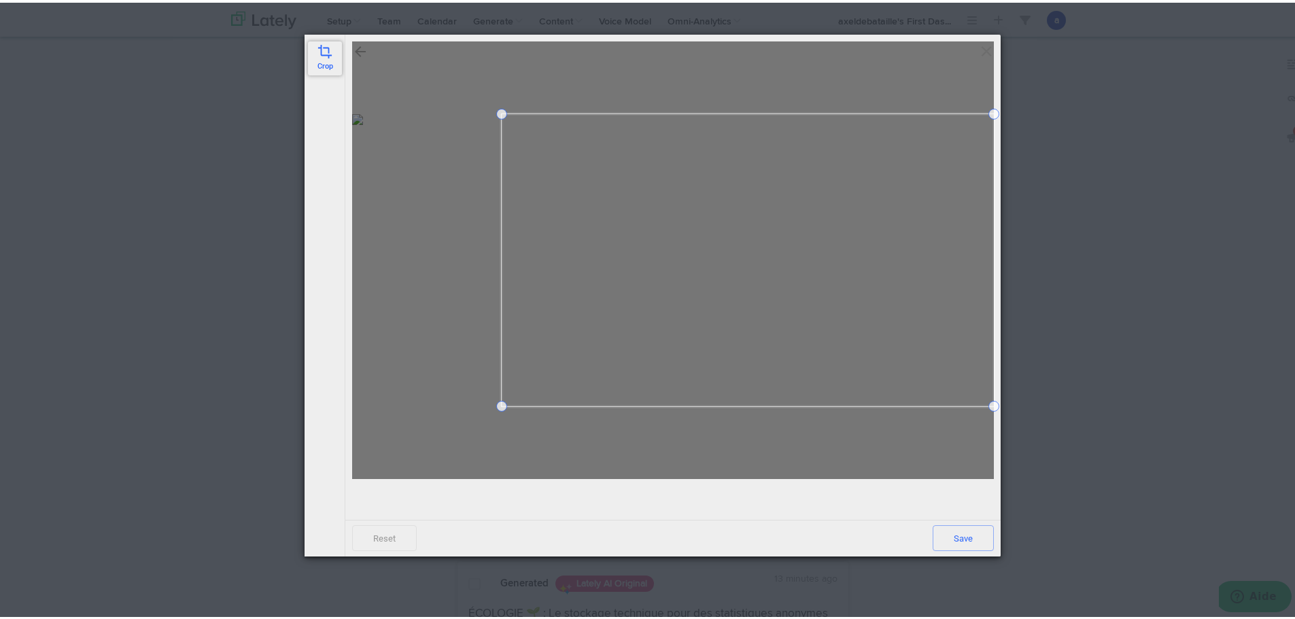
click at [496, 114] on span at bounding box center [501, 110] width 11 height 11
click at [887, 409] on span at bounding box center [892, 403] width 11 height 11
click at [953, 532] on span "Save" at bounding box center [963, 536] width 61 height 26
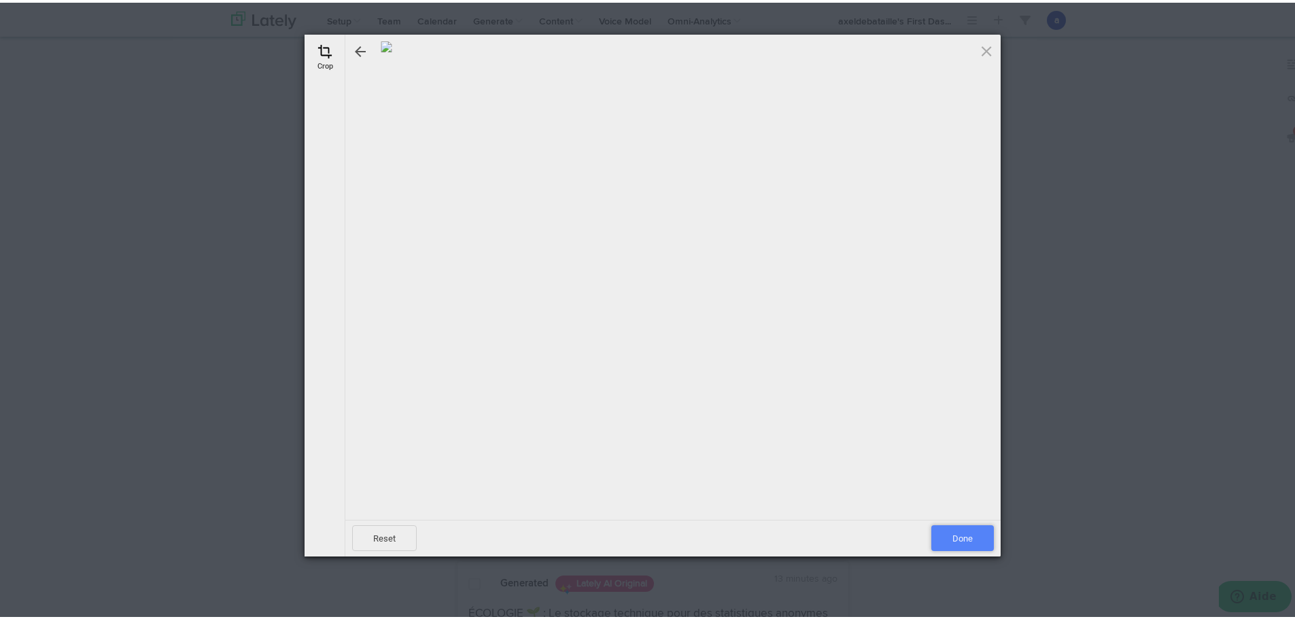
click at [942, 530] on span "Done" at bounding box center [962, 536] width 63 height 26
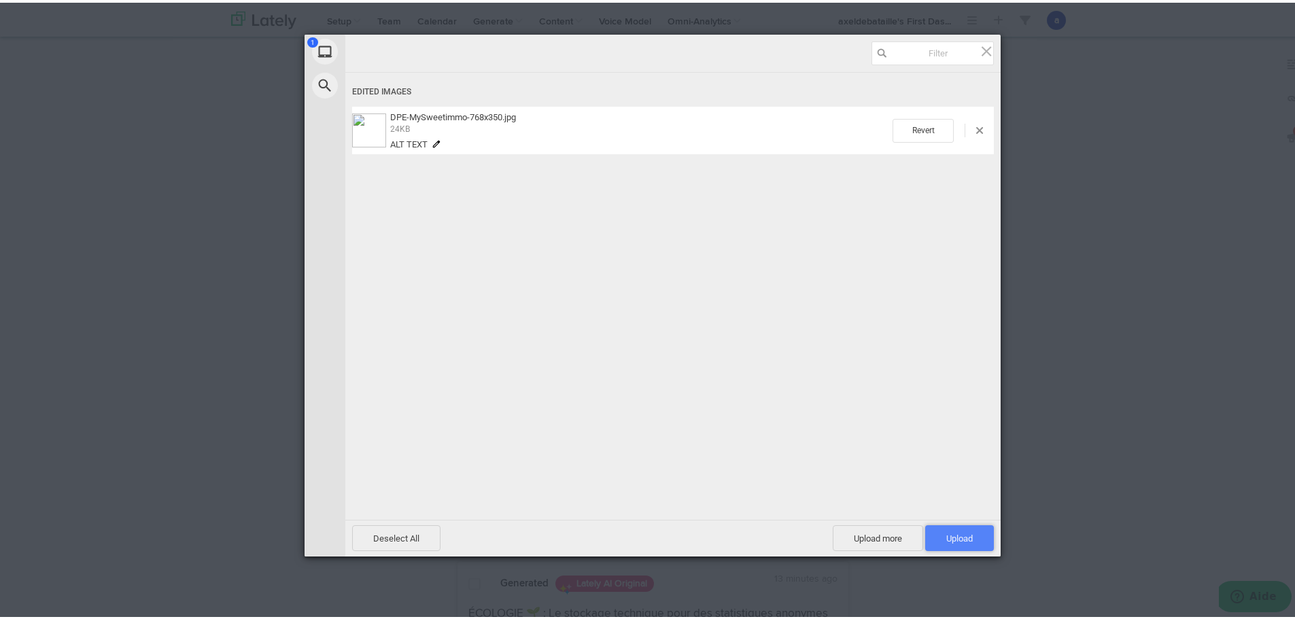
click at [948, 541] on span "Upload 1" at bounding box center [959, 536] width 69 height 26
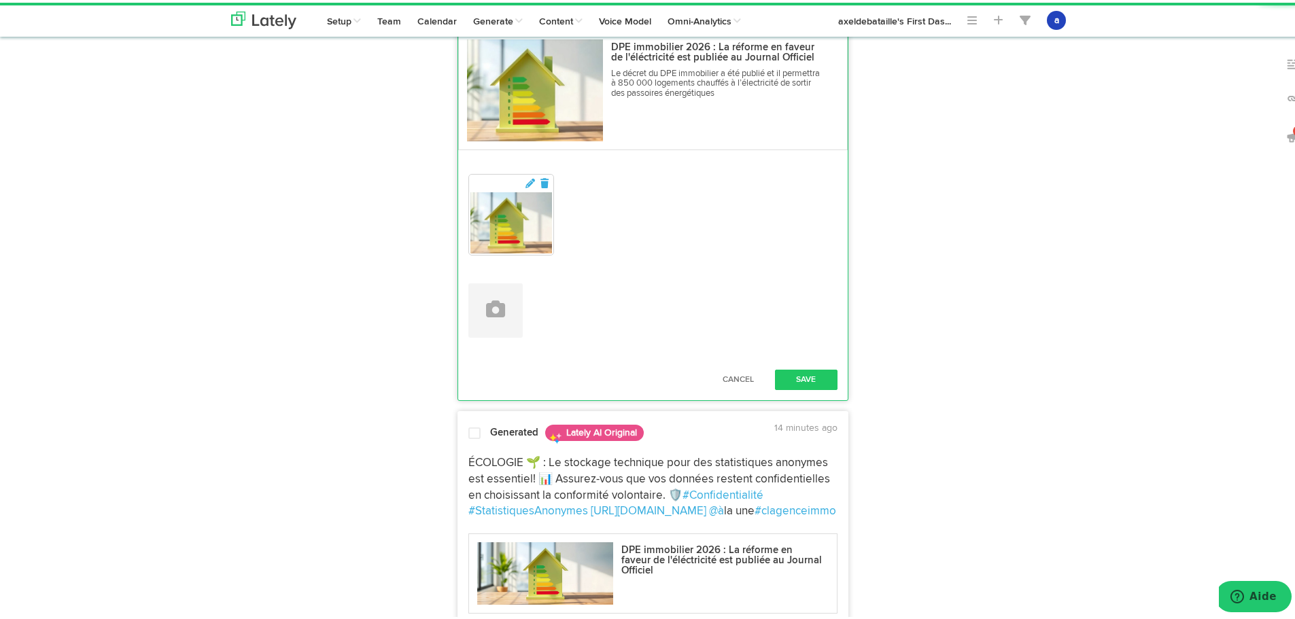
scroll to position [680, 0]
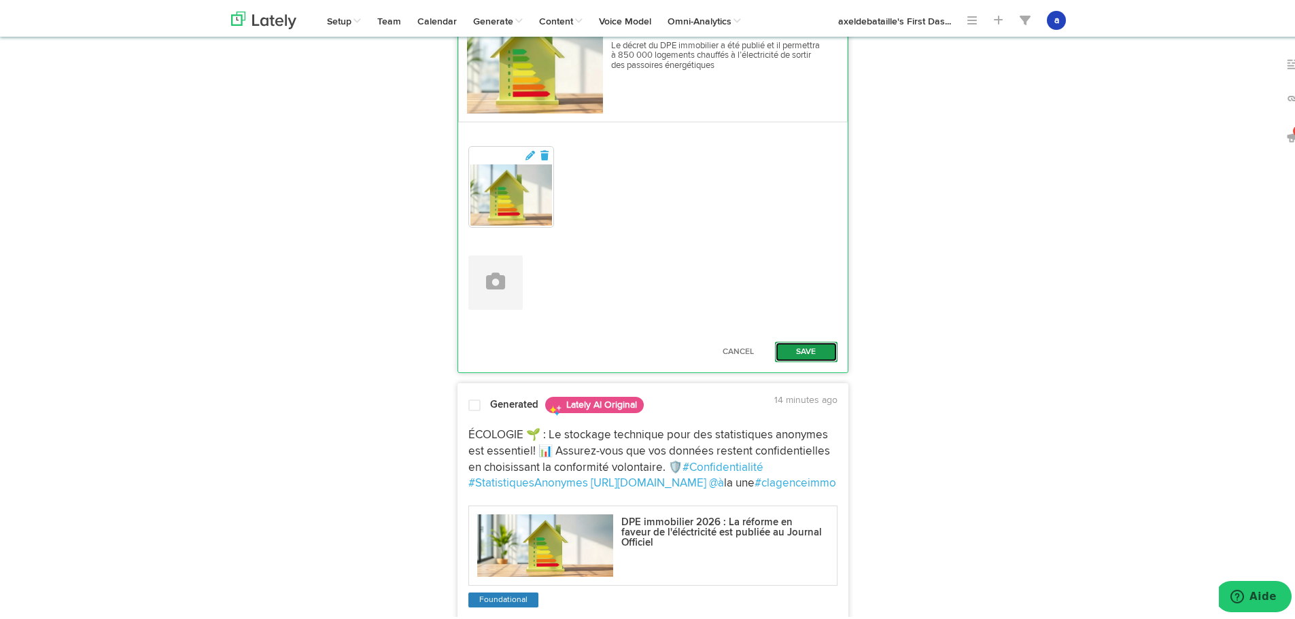
click at [798, 346] on button "Save" at bounding box center [806, 349] width 63 height 20
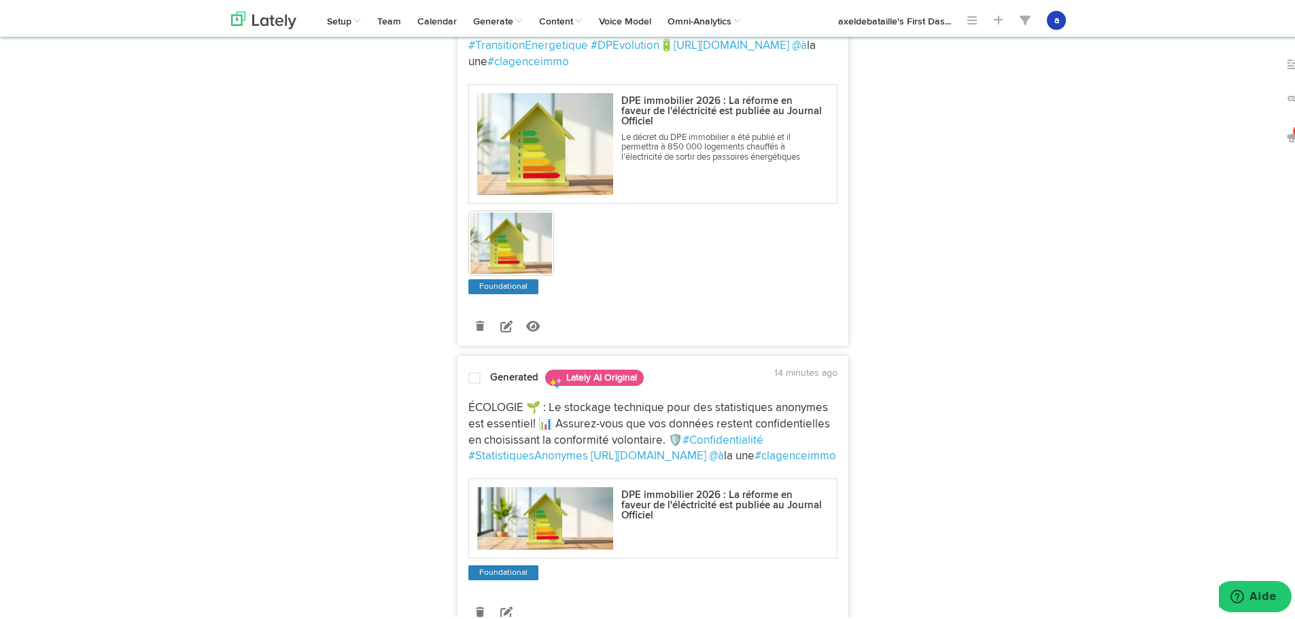
scroll to position [272, 0]
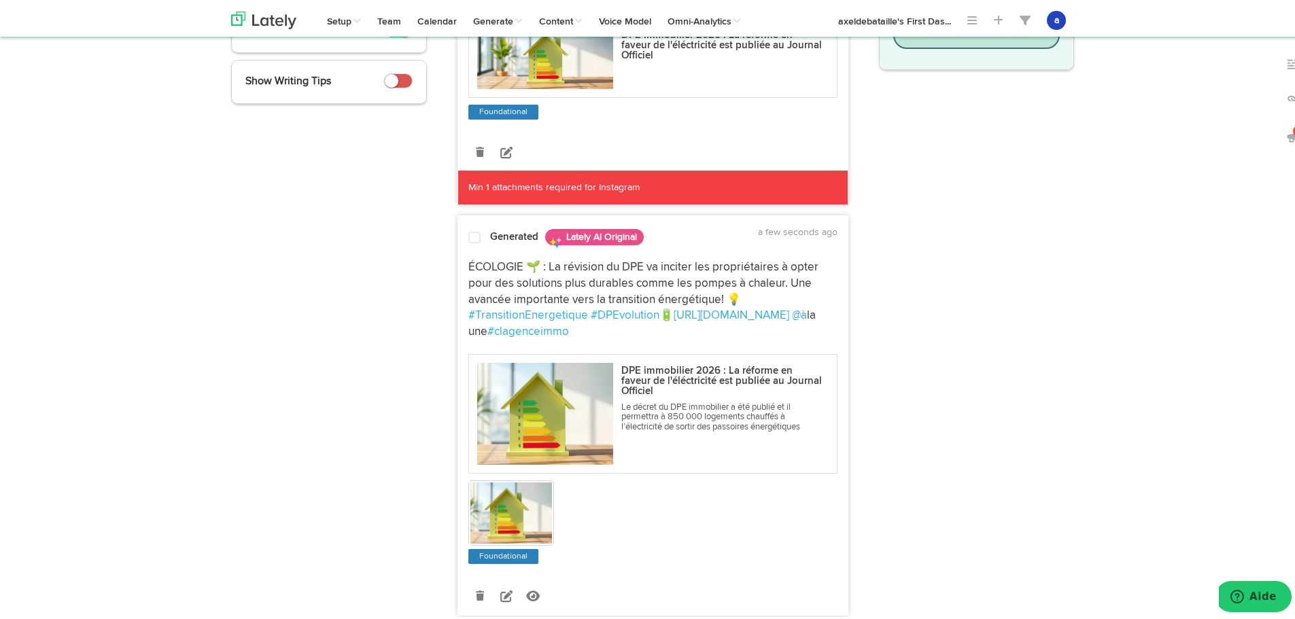
click at [475, 233] on span at bounding box center [474, 235] width 12 height 14
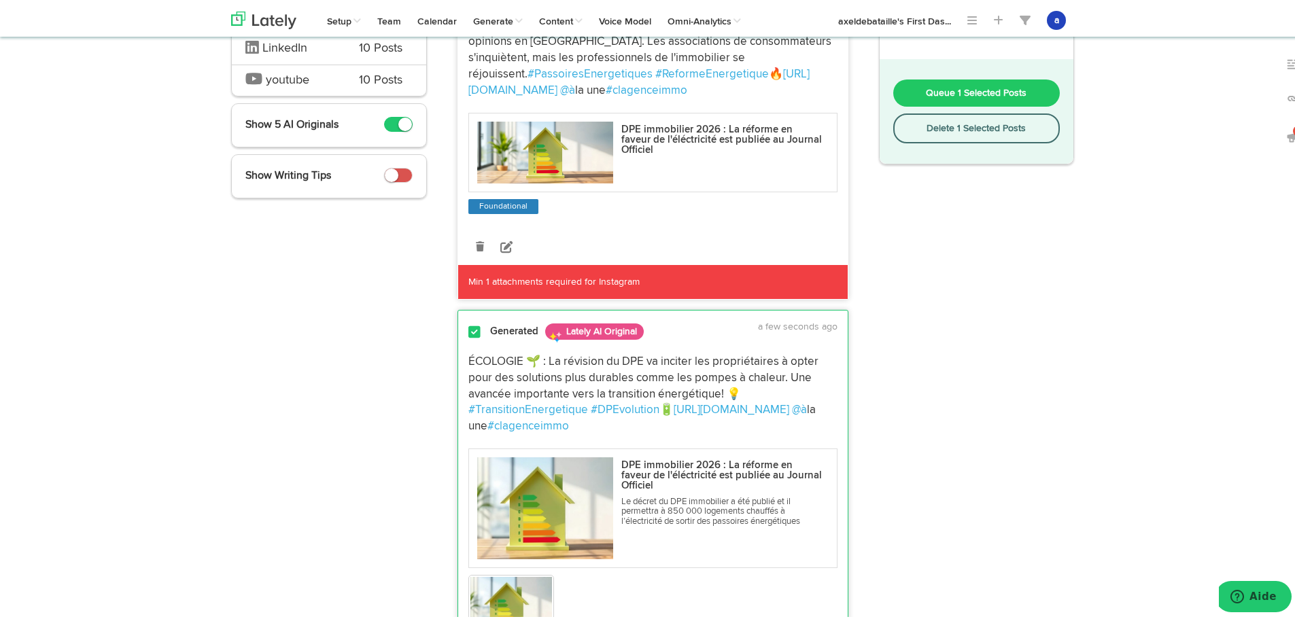
scroll to position [0, 0]
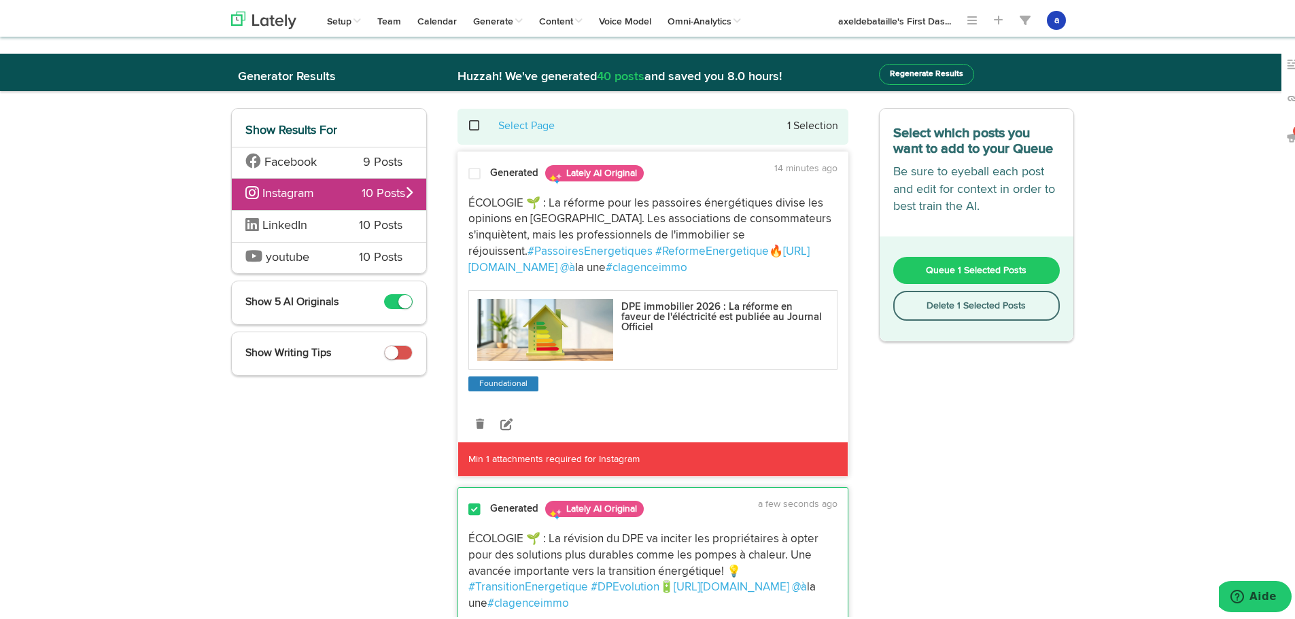
drag, startPoint x: 939, startPoint y: 265, endPoint x: 919, endPoint y: 267, distance: 20.5
click at [936, 266] on span "Queue 1 Selected Posts" at bounding box center [976, 268] width 101 height 10
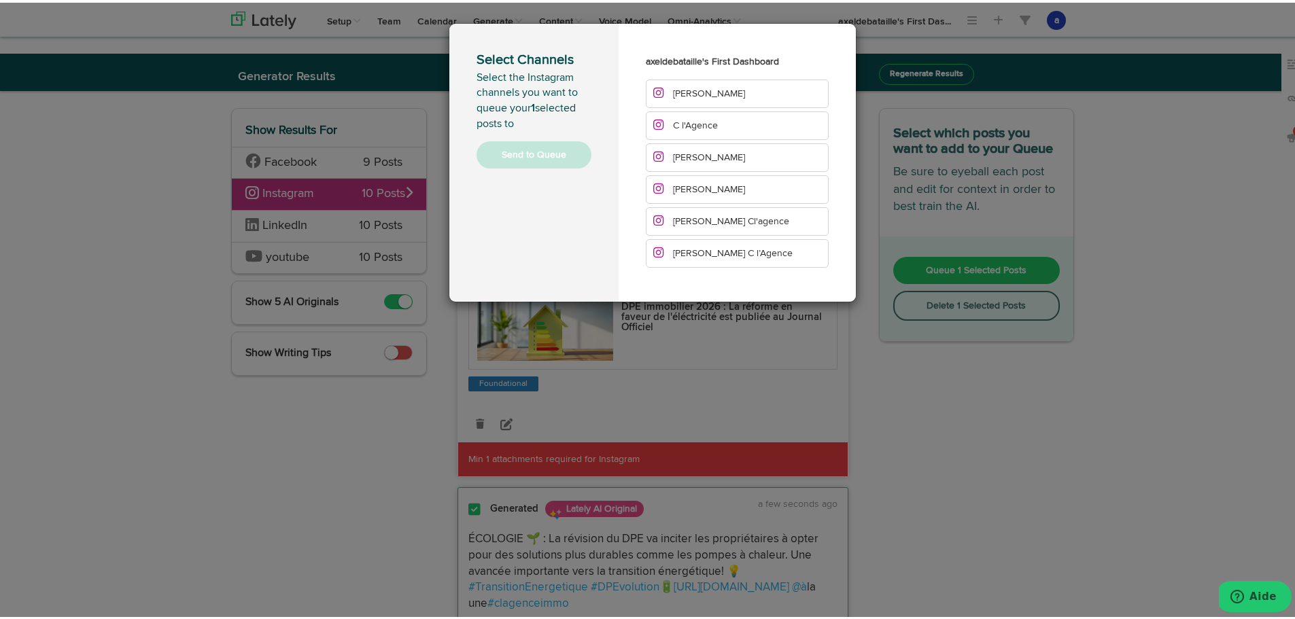
drag, startPoint x: 668, startPoint y: 95, endPoint x: 672, endPoint y: 125, distance: 31.0
click at [667, 95] on span "[PERSON_NAME]" at bounding box center [699, 91] width 92 height 10
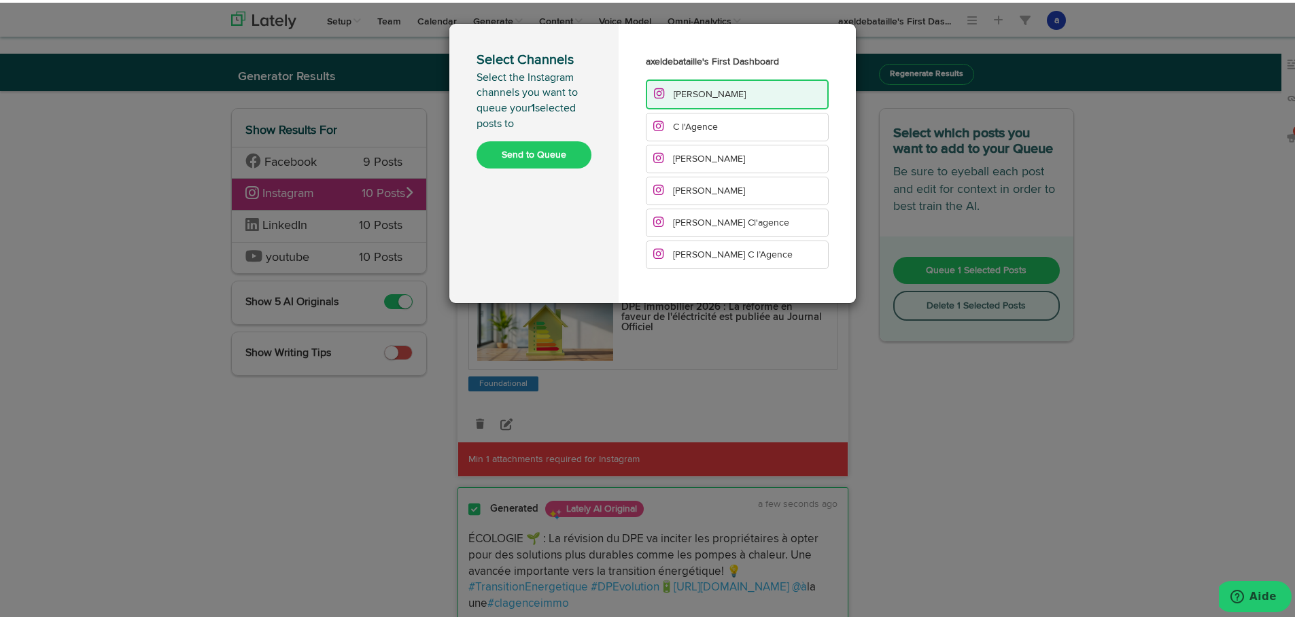
click at [673, 126] on span "C l'Agence" at bounding box center [695, 125] width 45 height 10
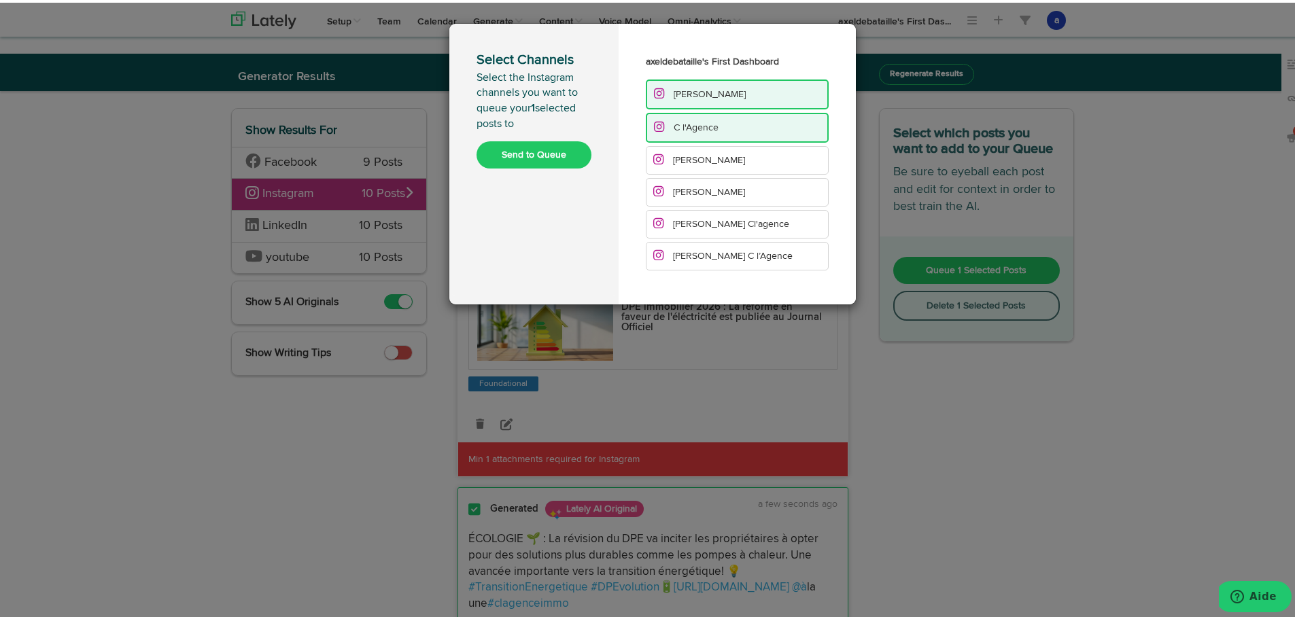
click at [699, 161] on span "[PERSON_NAME]" at bounding box center [709, 158] width 72 height 10
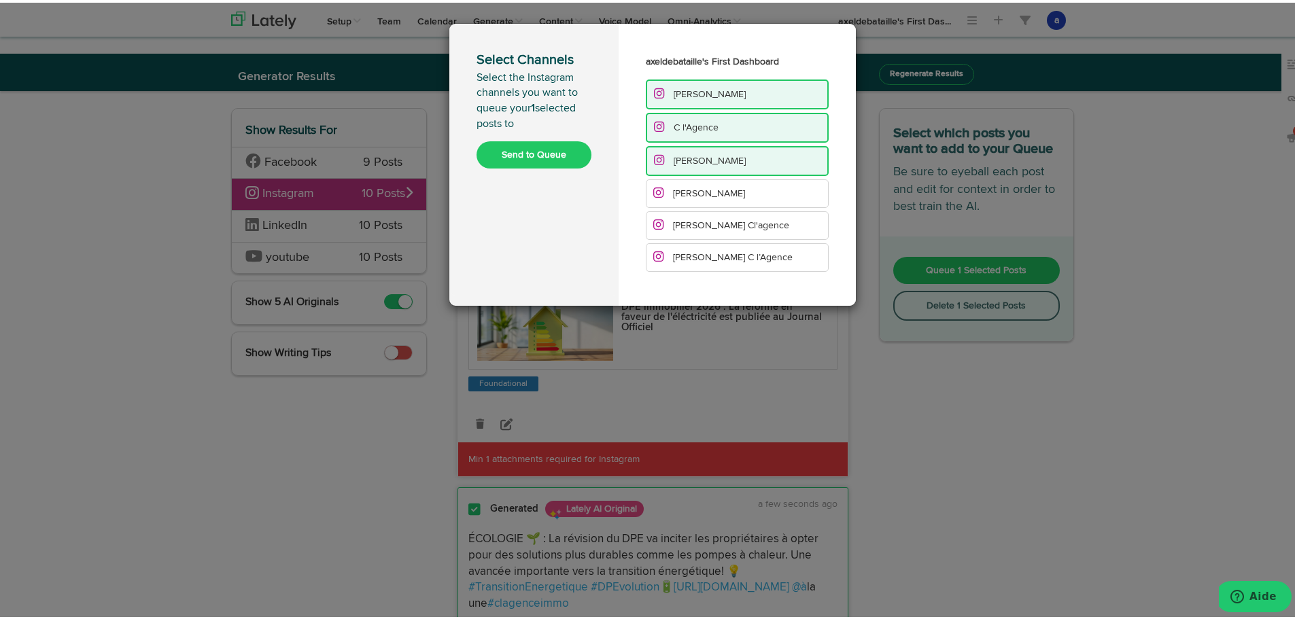
drag, startPoint x: 707, startPoint y: 186, endPoint x: 711, endPoint y: 209, distance: 23.5
click at [708, 189] on span "[PERSON_NAME]" at bounding box center [709, 191] width 72 height 10
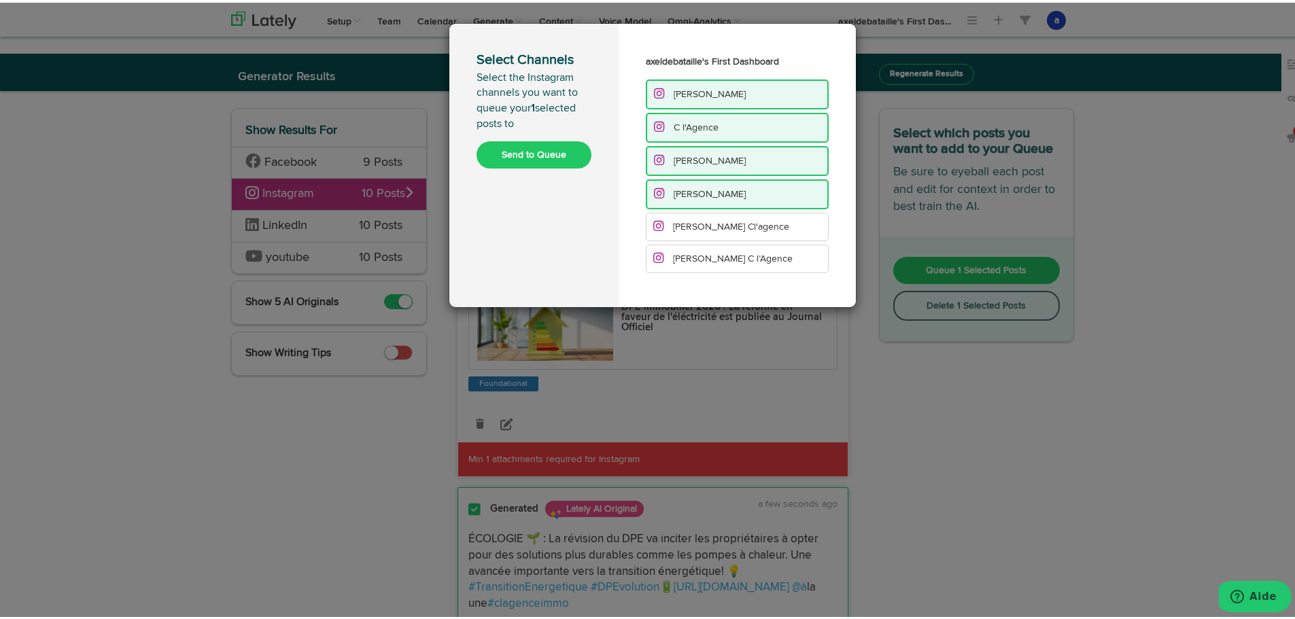
drag, startPoint x: 715, startPoint y: 219, endPoint x: 708, endPoint y: 241, distance: 22.8
click at [715, 221] on span "[PERSON_NAME] Cl'agence" at bounding box center [731, 225] width 116 height 10
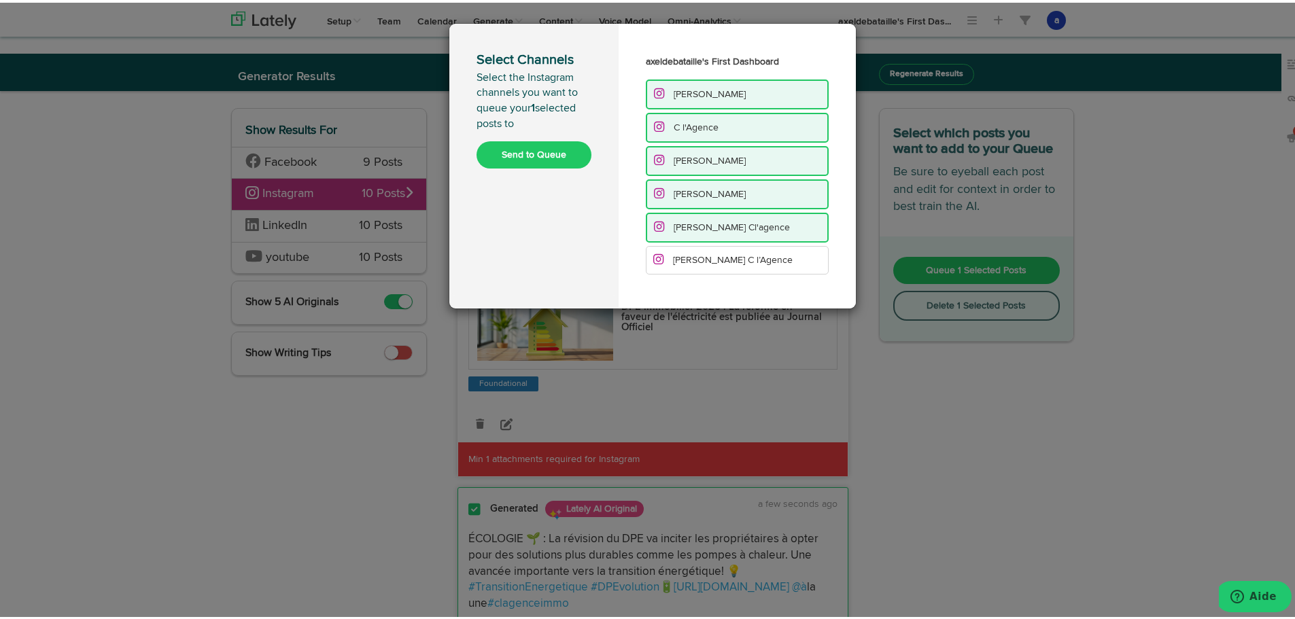
click at [710, 250] on li "[PERSON_NAME] C l’Agence" at bounding box center [737, 257] width 183 height 29
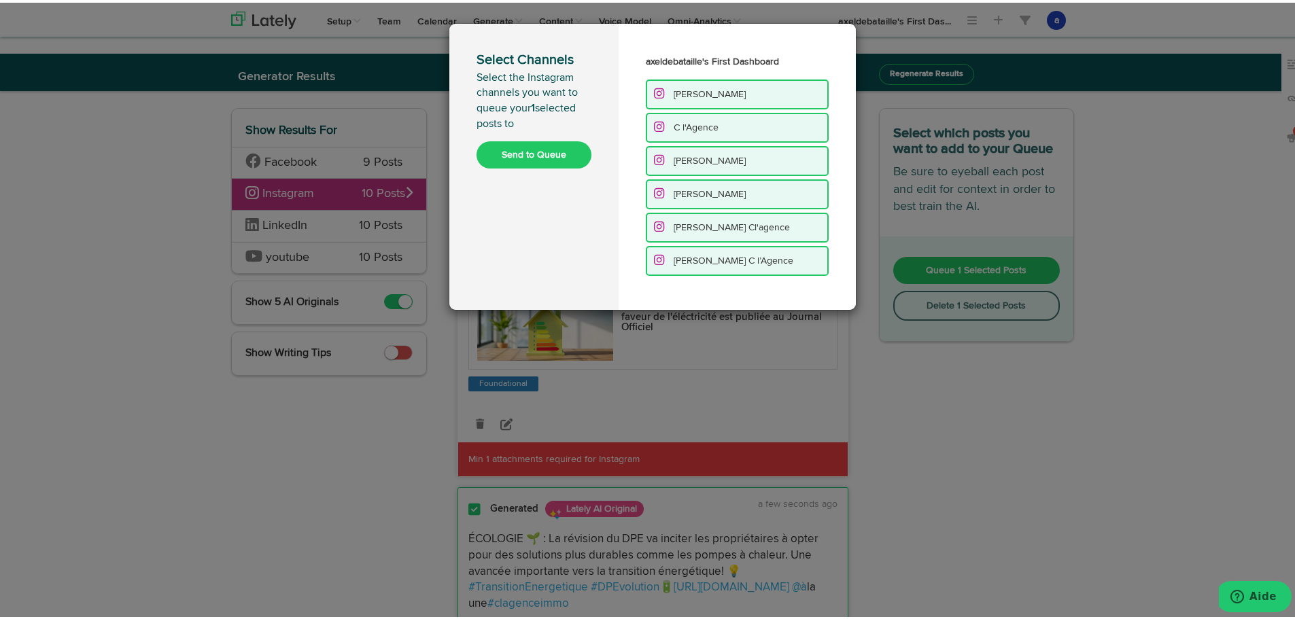
click at [527, 150] on button "Send to Queue" at bounding box center [534, 152] width 115 height 27
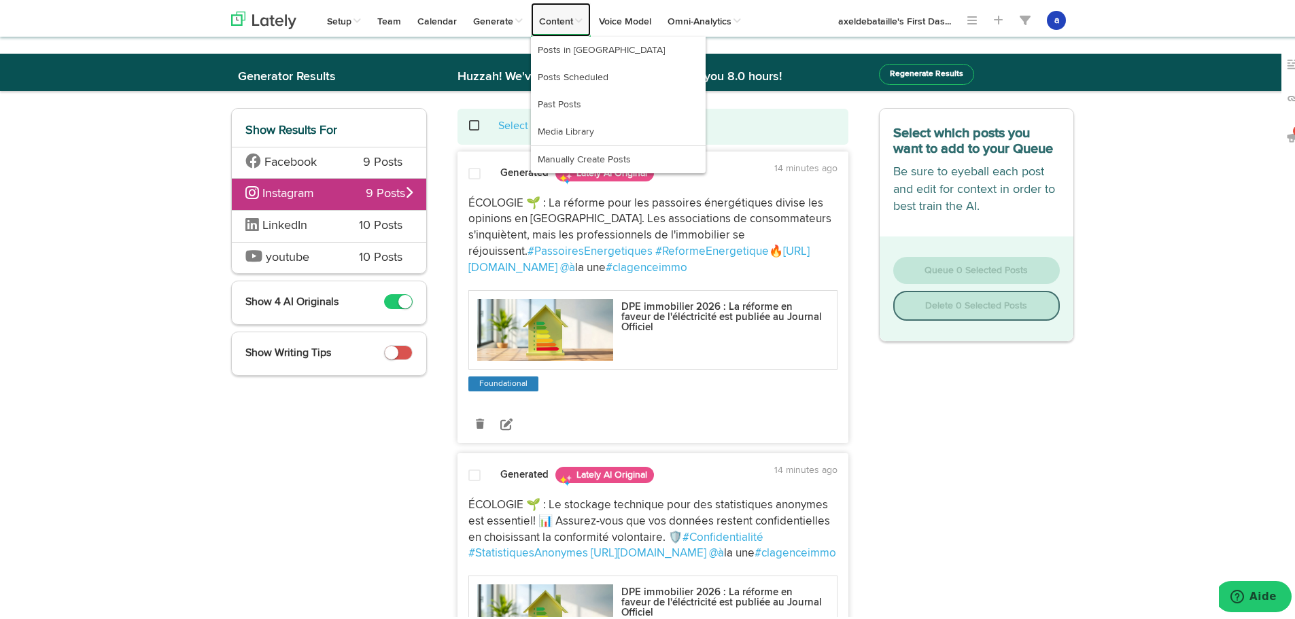
click at [557, 21] on link "Content" at bounding box center [561, 17] width 60 height 34
drag, startPoint x: 567, startPoint y: 52, endPoint x: 566, endPoint y: 59, distance: 7.5
click at [567, 52] on link "Posts in [GEOGRAPHIC_DATA]" at bounding box center [618, 47] width 175 height 27
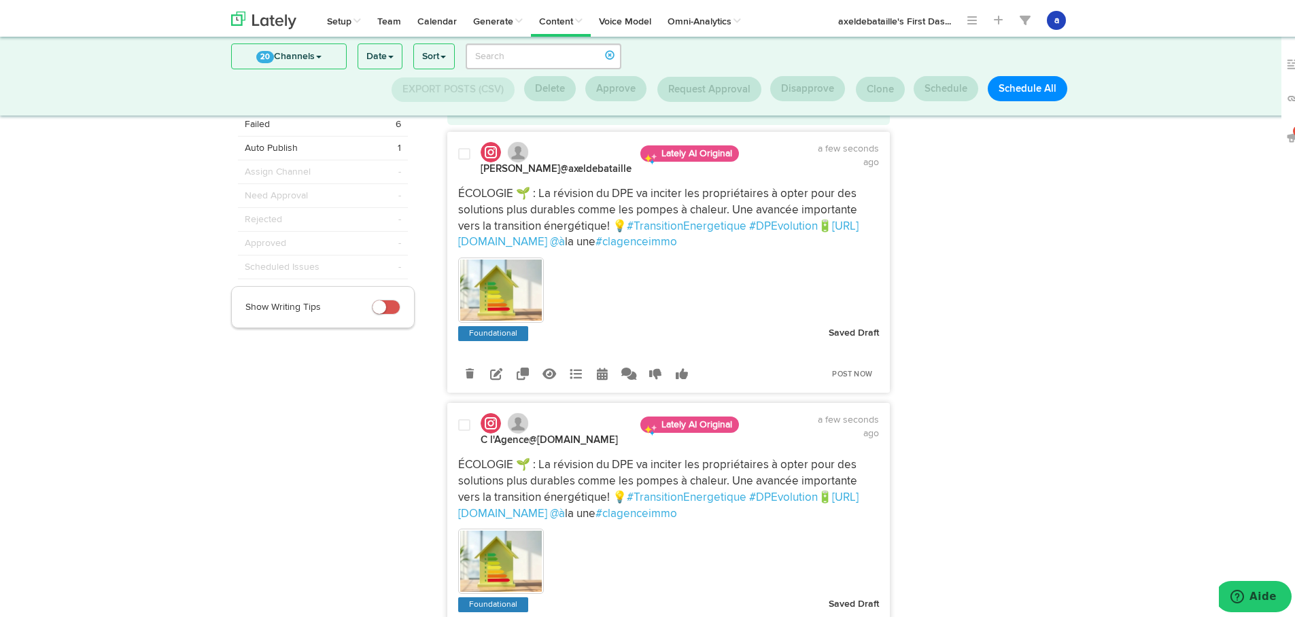
scroll to position [55, 0]
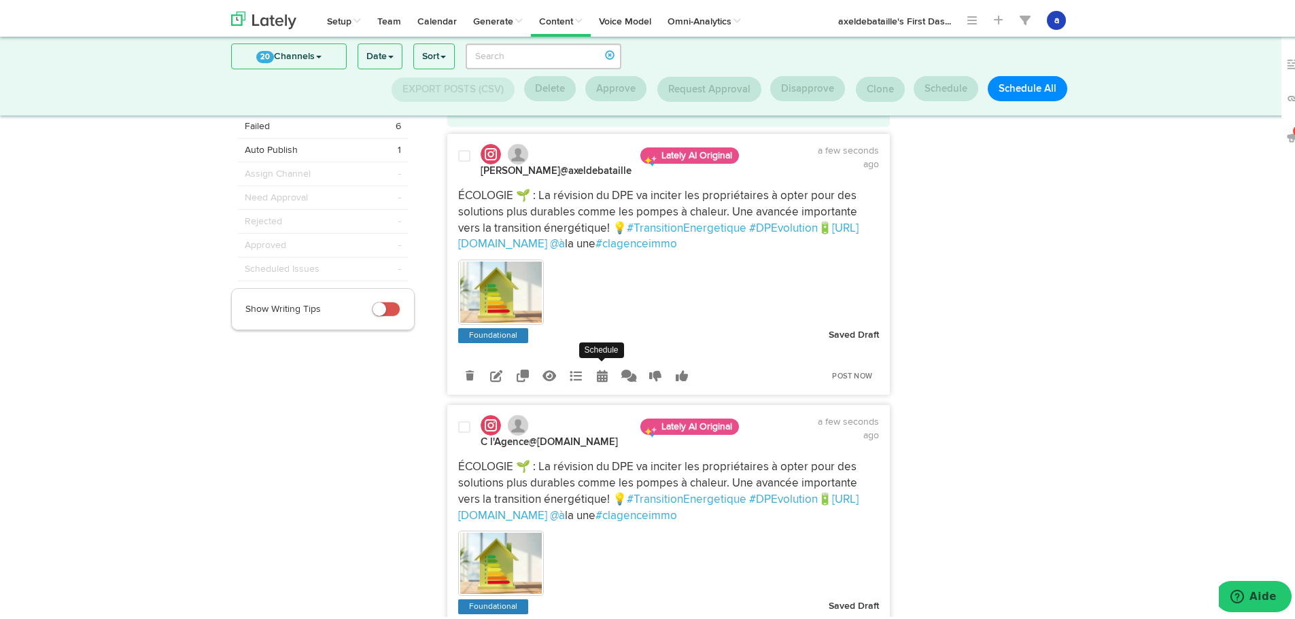
click at [600, 372] on icon at bounding box center [602, 373] width 11 height 12
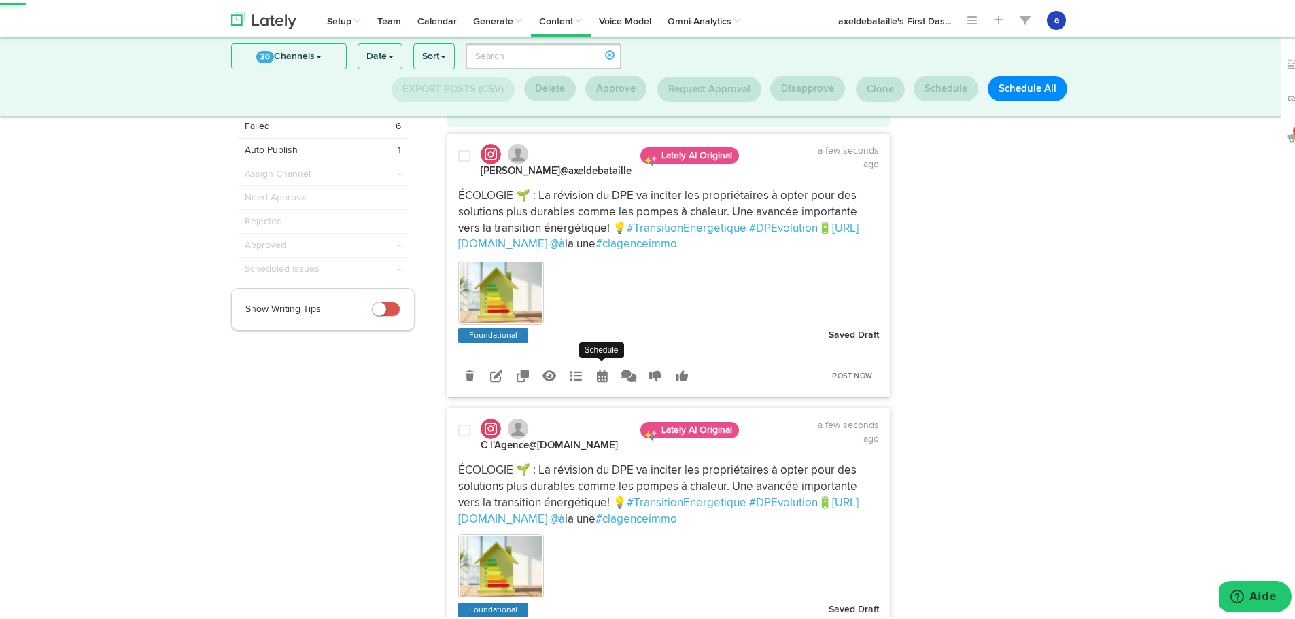
select select "11"
select select "40"
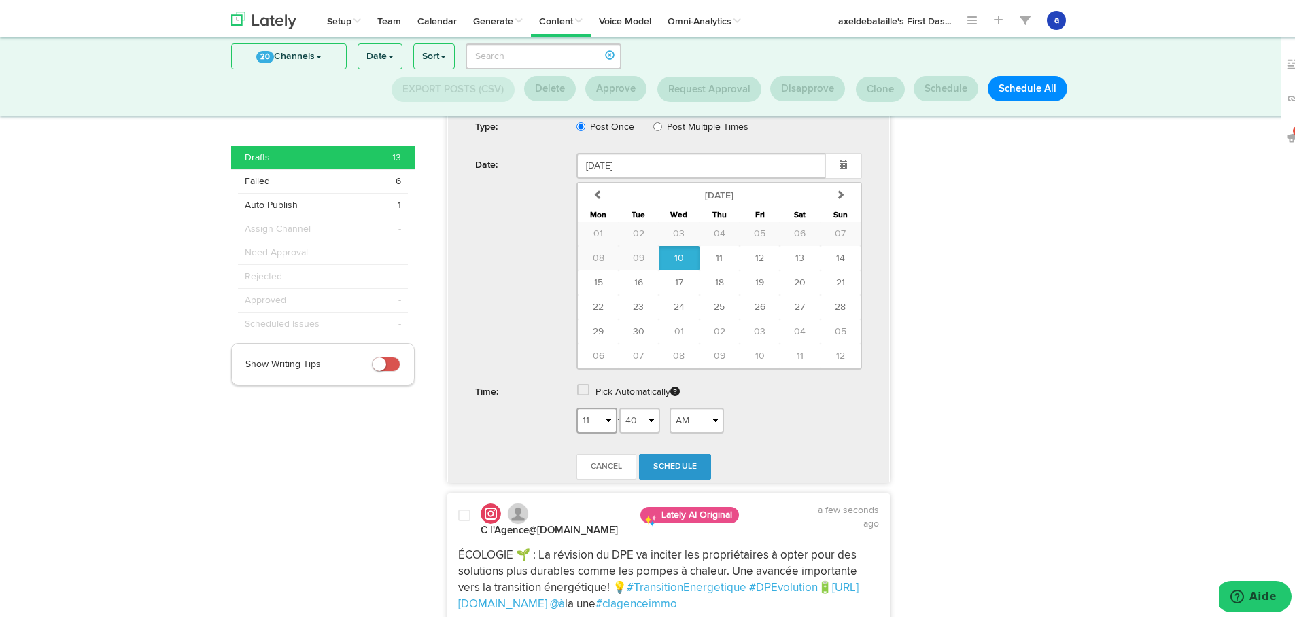
scroll to position [395, 0]
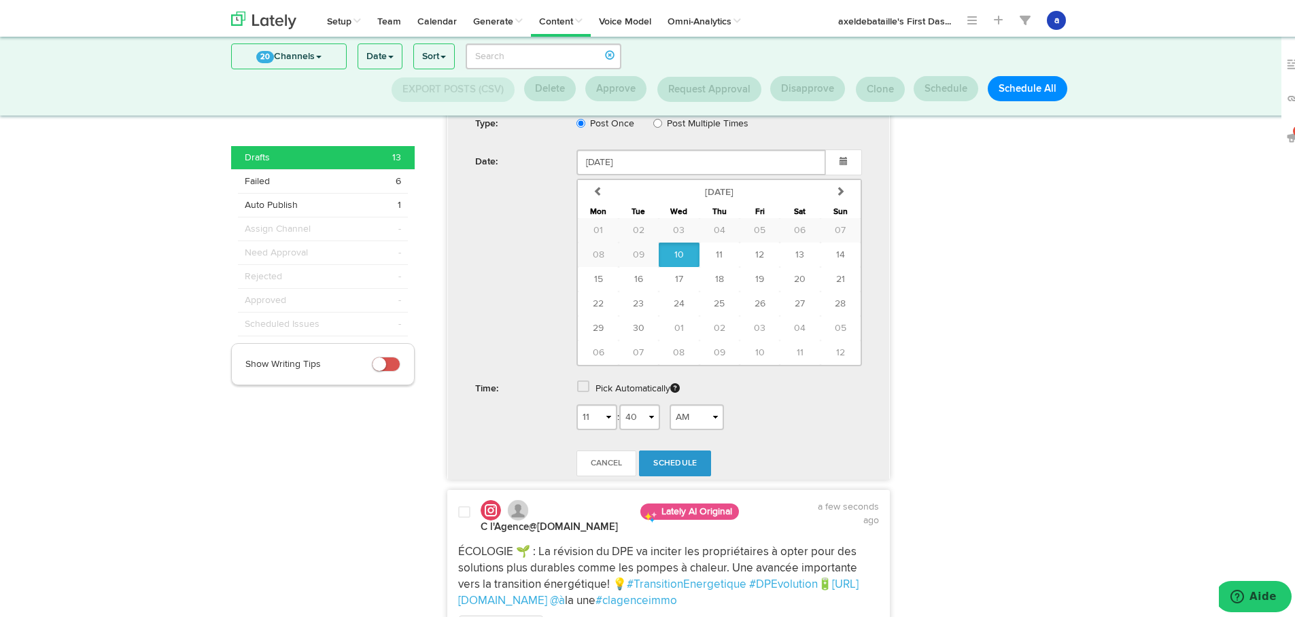
click at [587, 383] on div "Pick Automatically" at bounding box center [719, 388] width 306 height 28
click at [577, 390] on span at bounding box center [583, 384] width 12 height 14
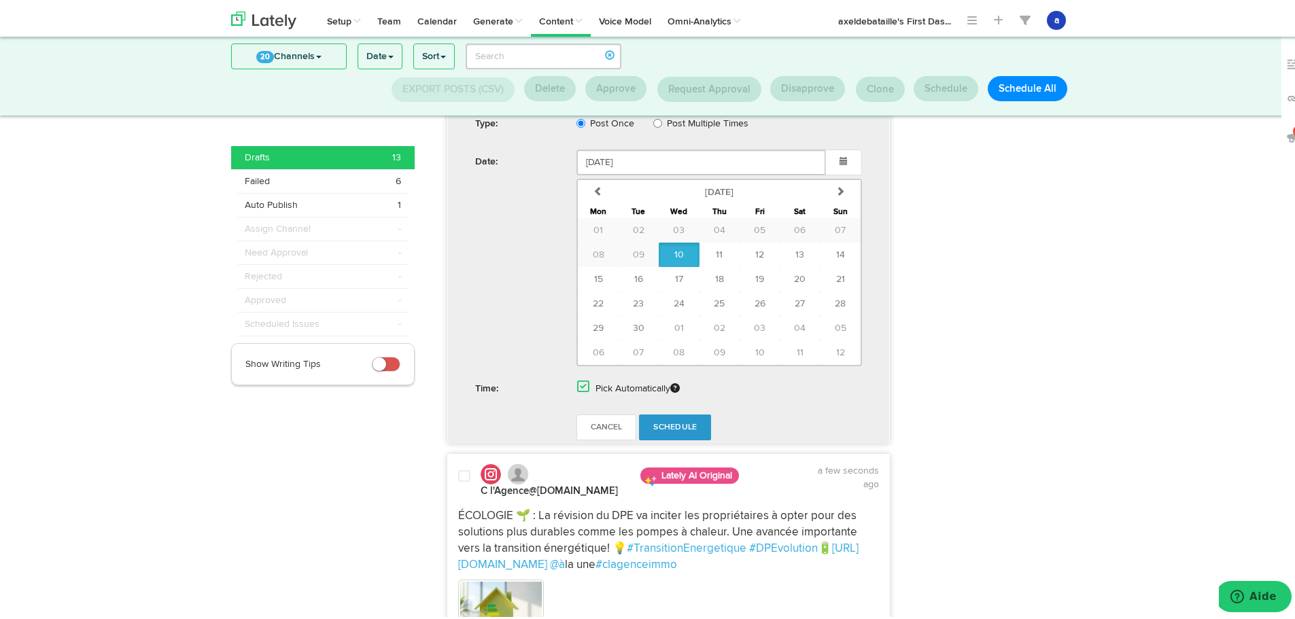
click at [676, 424] on span "Schedule" at bounding box center [675, 425] width 44 height 8
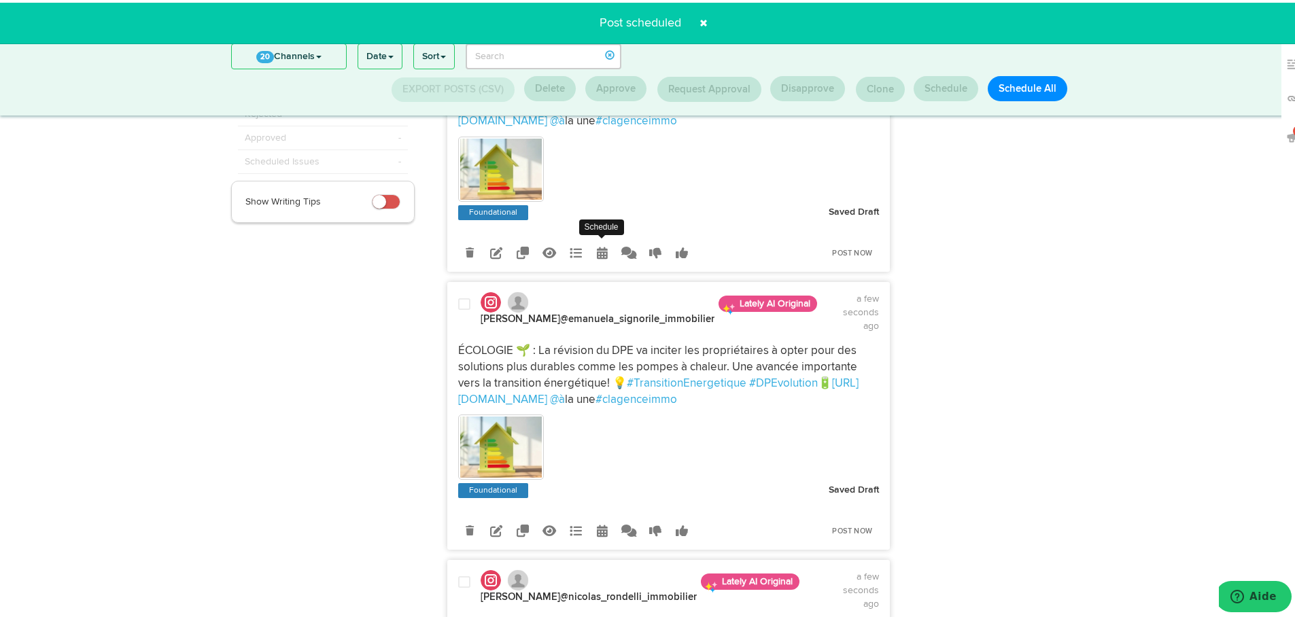
click at [597, 252] on icon at bounding box center [602, 250] width 11 height 12
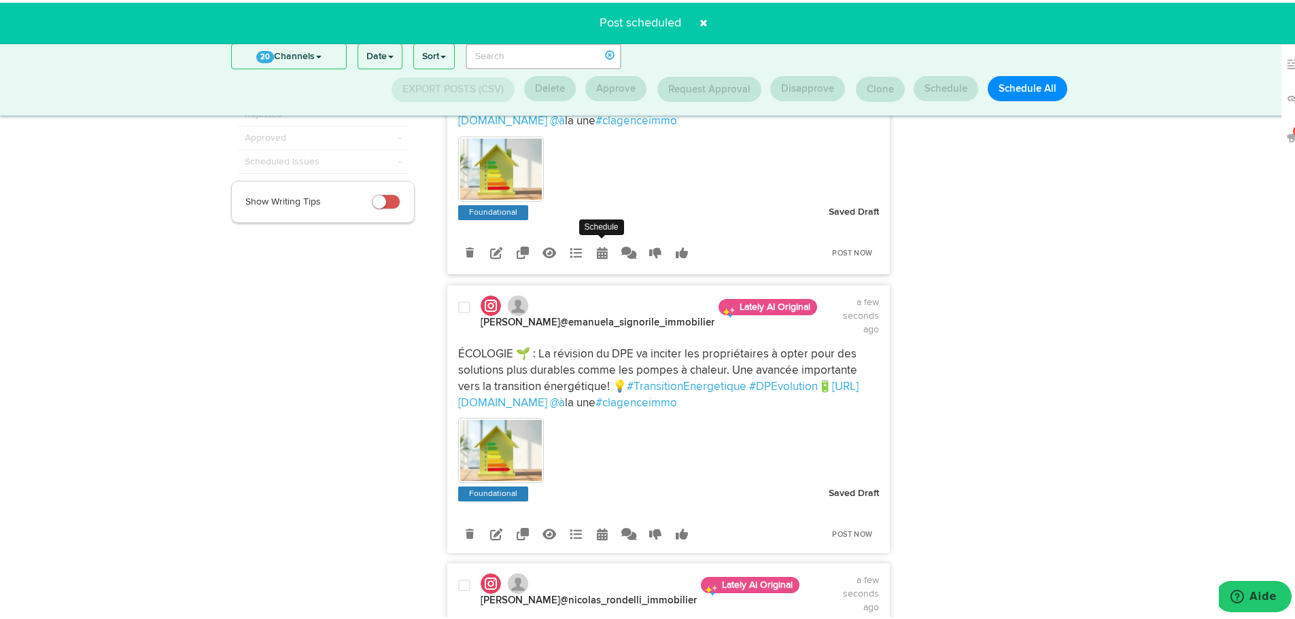
radio input "true"
select select "11"
select select "40"
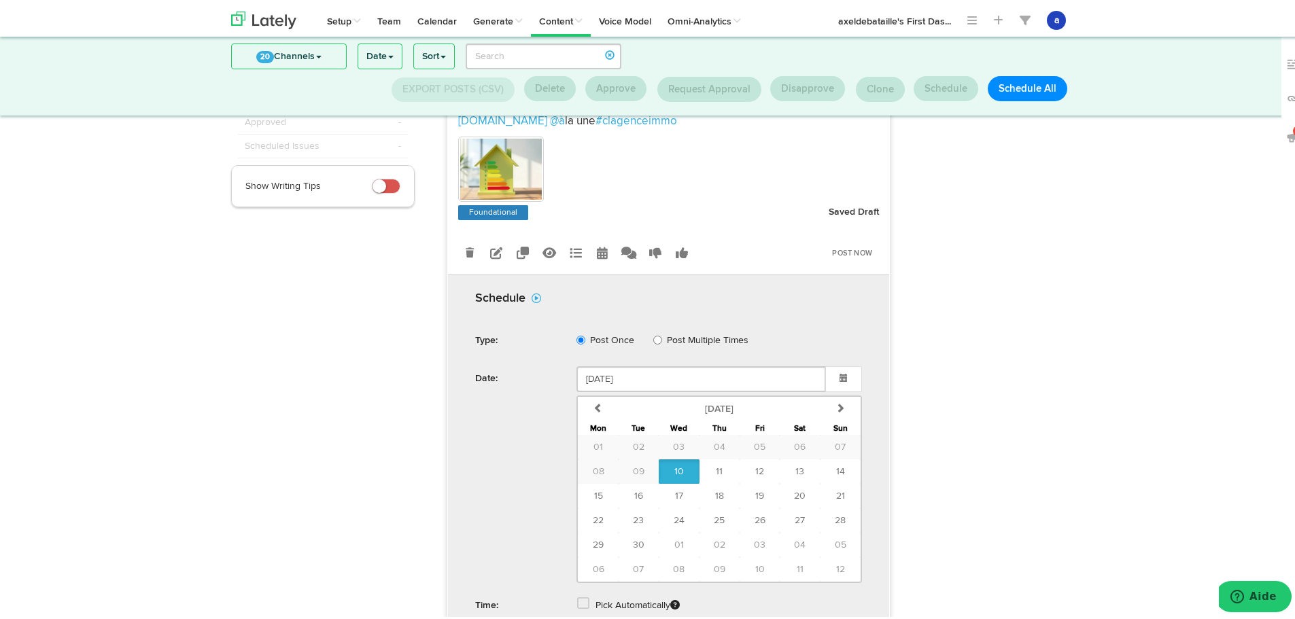
click at [578, 600] on span at bounding box center [583, 601] width 12 height 14
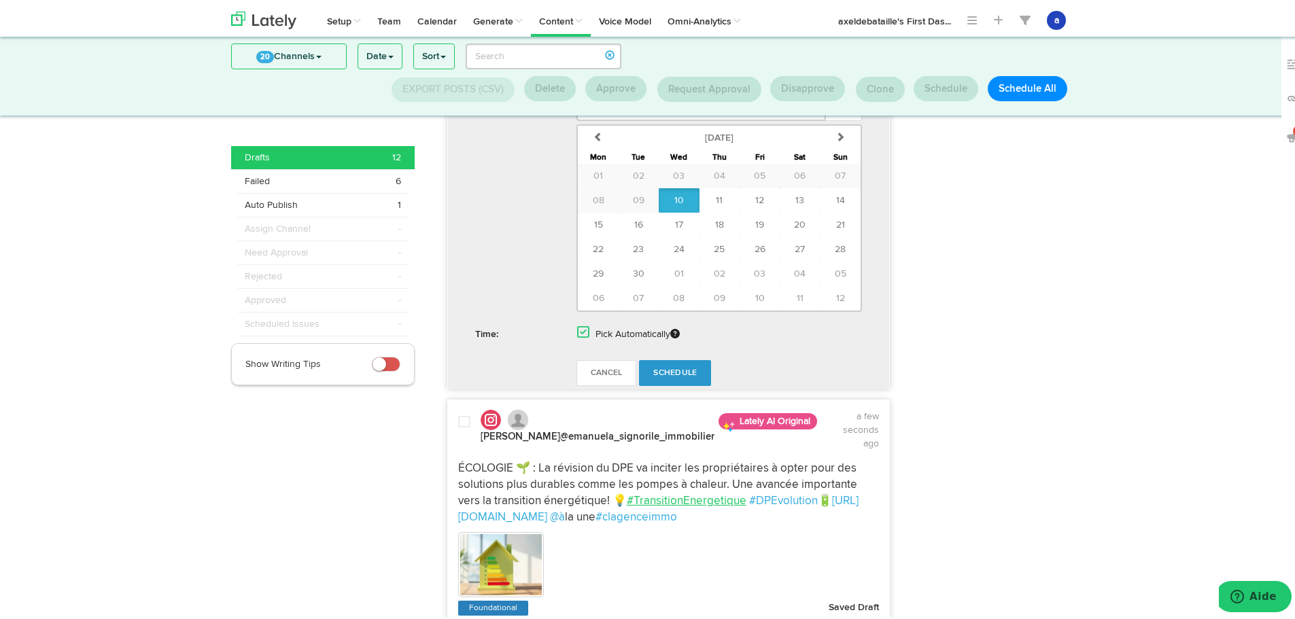
scroll to position [450, 0]
click at [654, 371] on span "Schedule" at bounding box center [675, 370] width 44 height 8
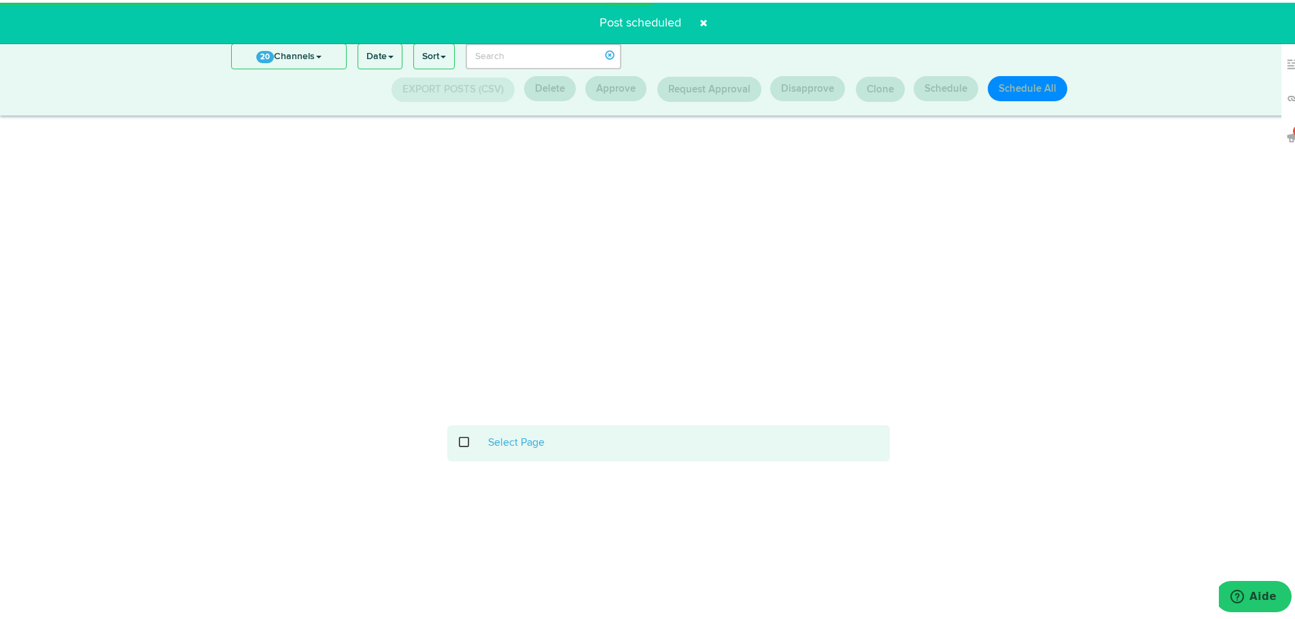
scroll to position [178, 0]
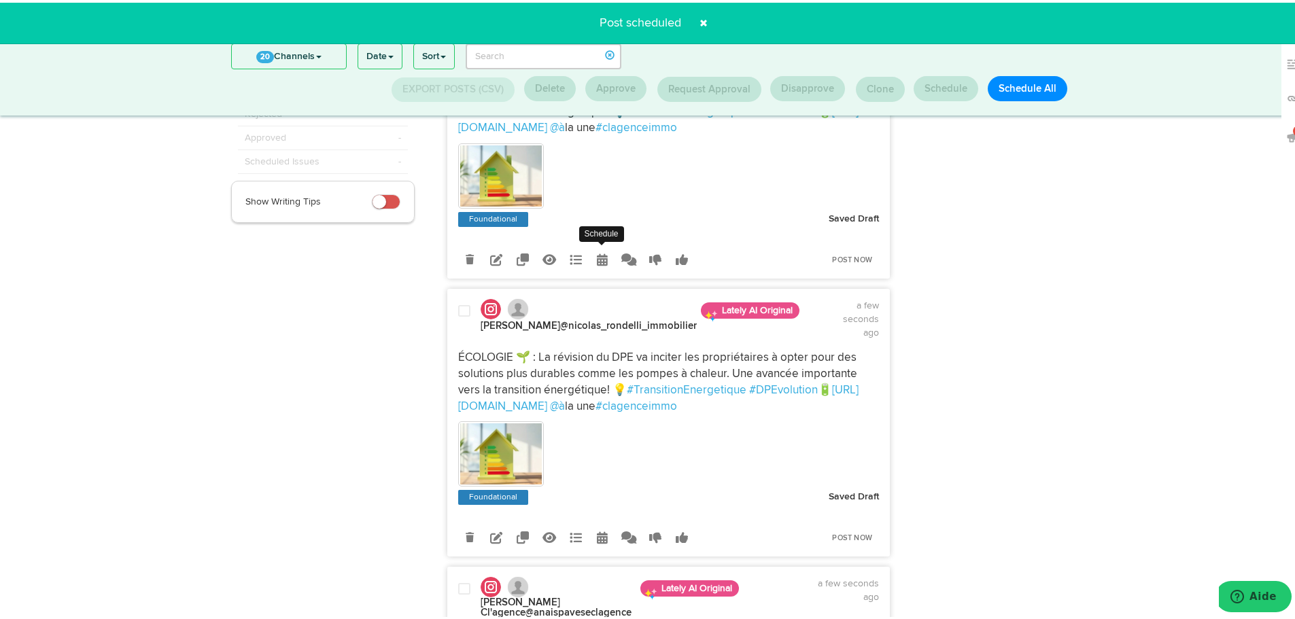
click at [601, 258] on icon at bounding box center [602, 257] width 11 height 12
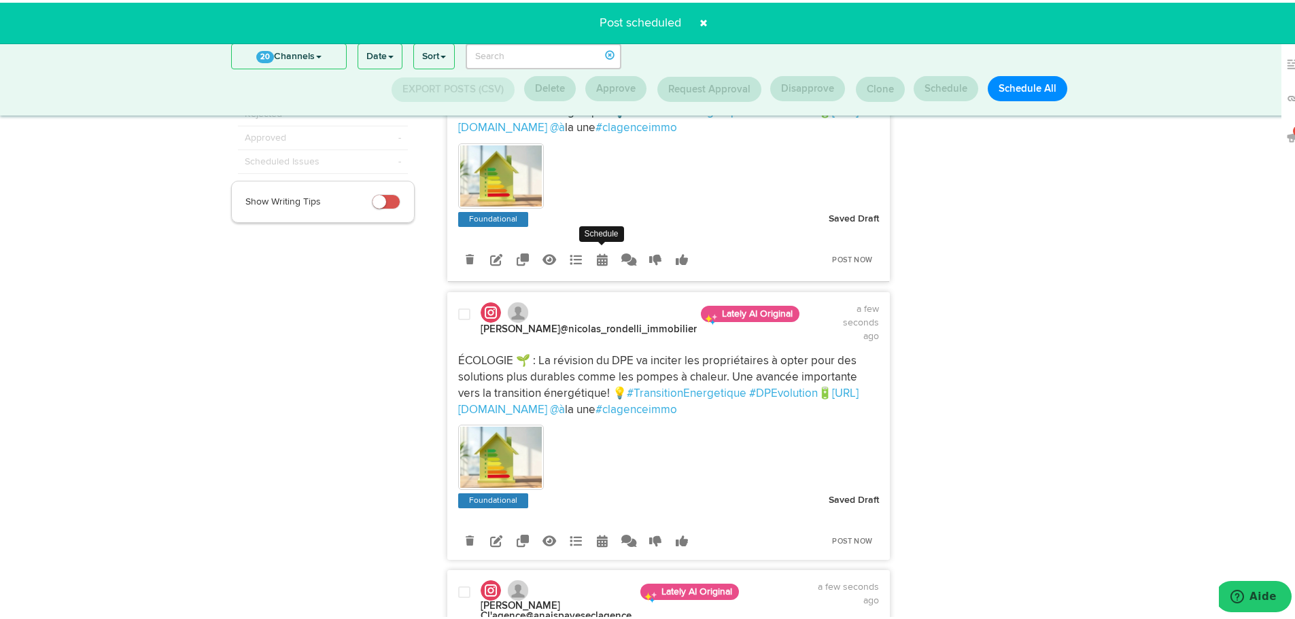
radio input "true"
select select "11"
select select "40"
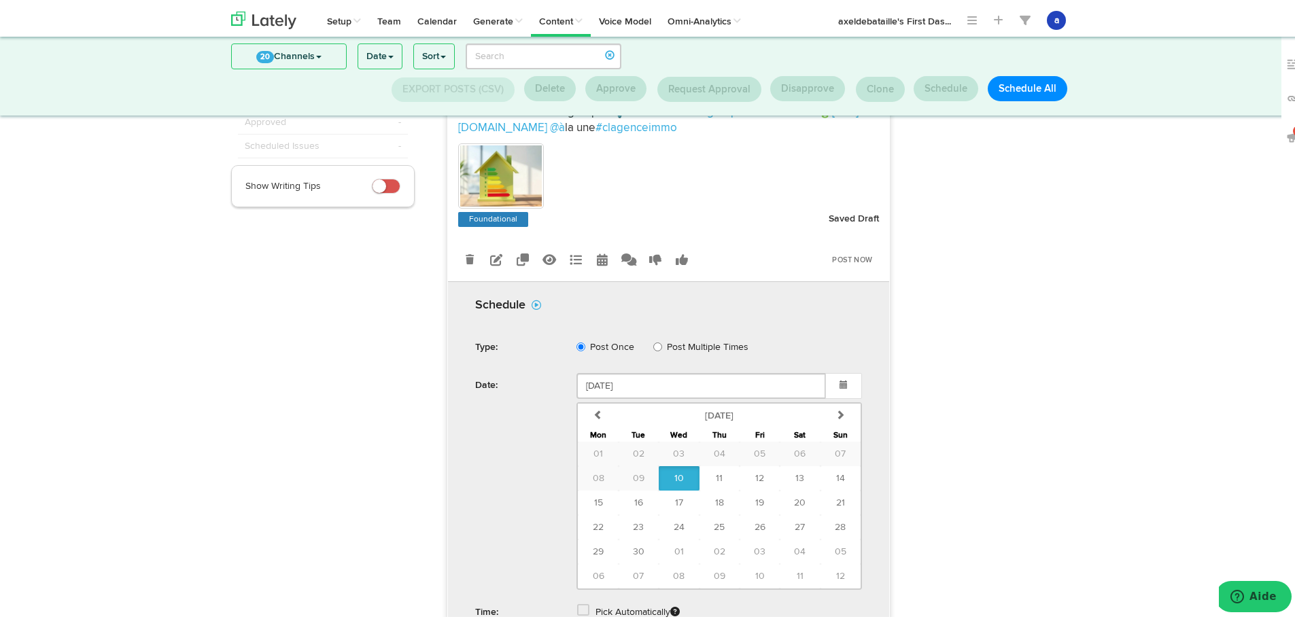
click at [575, 603] on div "Pick Automatically" at bounding box center [719, 612] width 306 height 28
click at [581, 617] on div "Pick Automatically" at bounding box center [719, 612] width 306 height 28
click at [579, 611] on span at bounding box center [583, 608] width 12 height 14
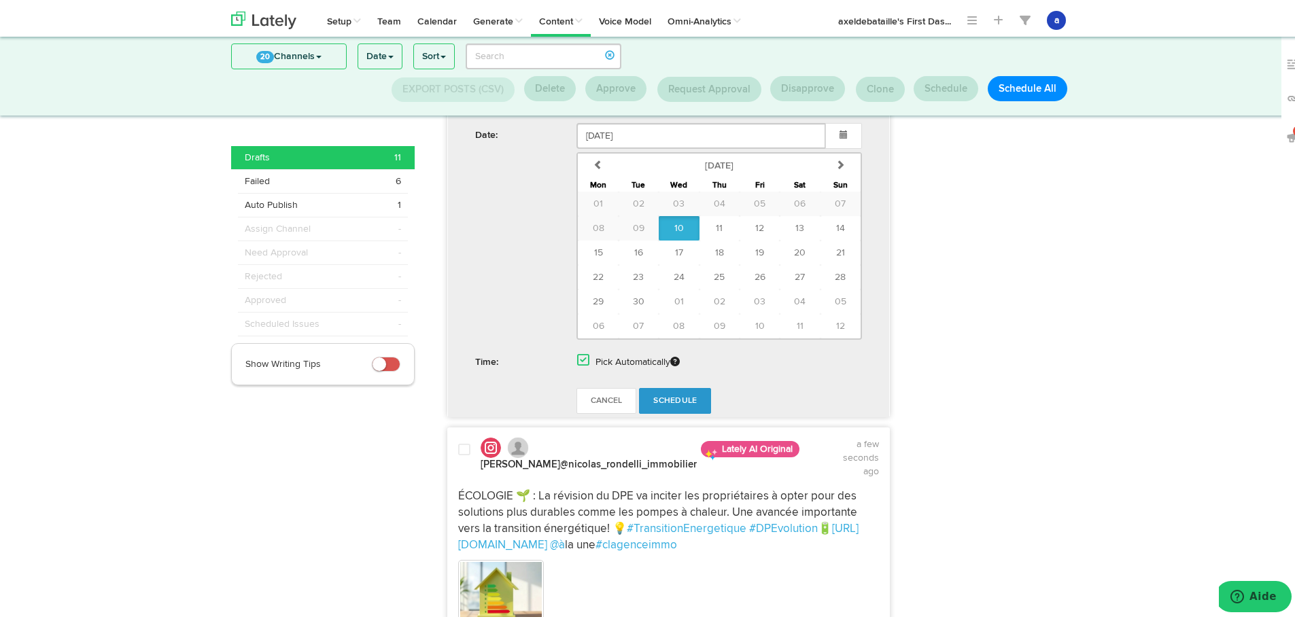
scroll to position [450, 0]
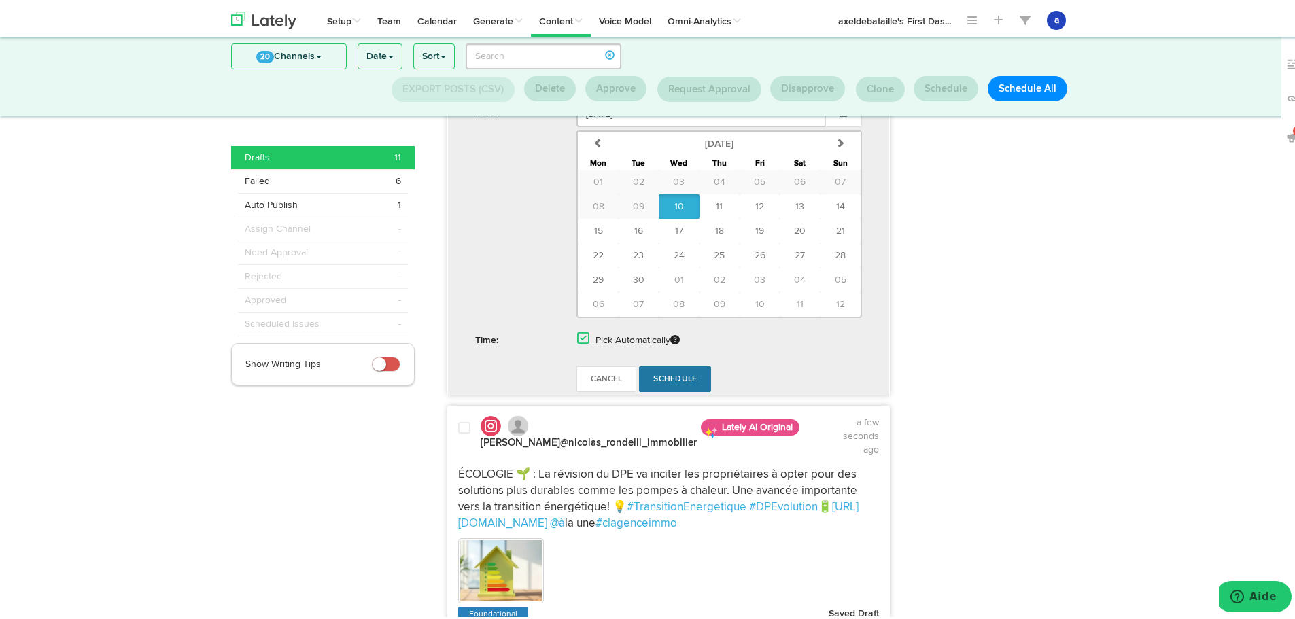
click at [666, 373] on link "Schedule" at bounding box center [675, 377] width 72 height 26
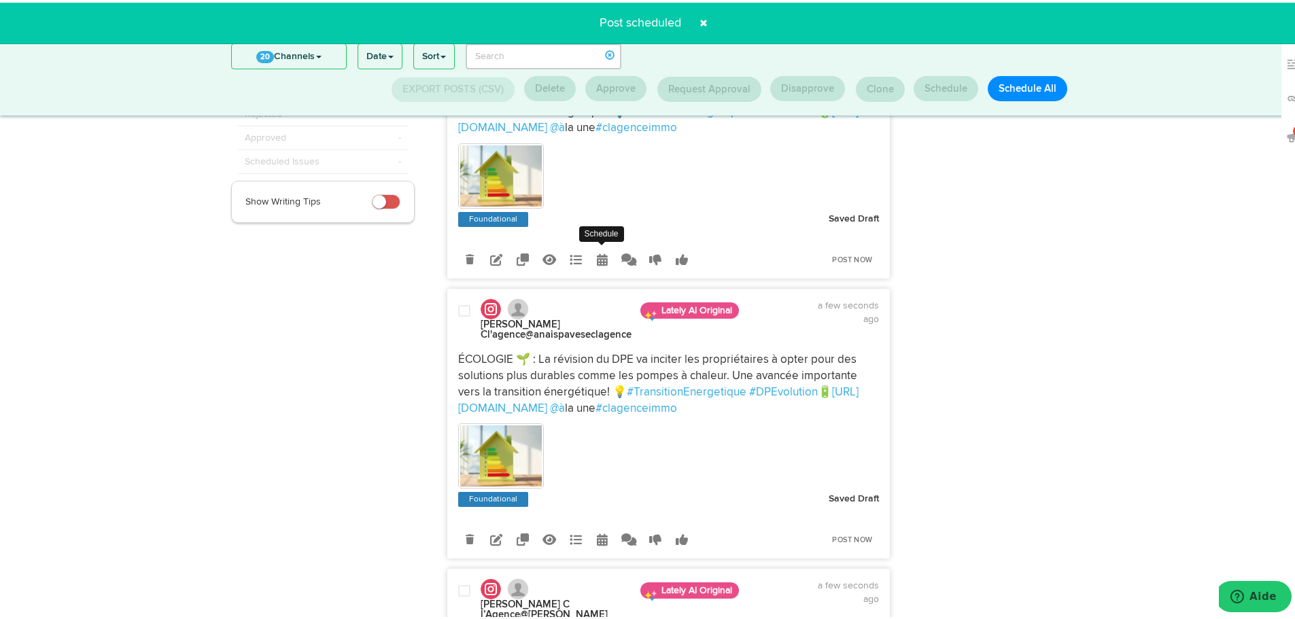
click at [597, 254] on icon at bounding box center [602, 257] width 11 height 12
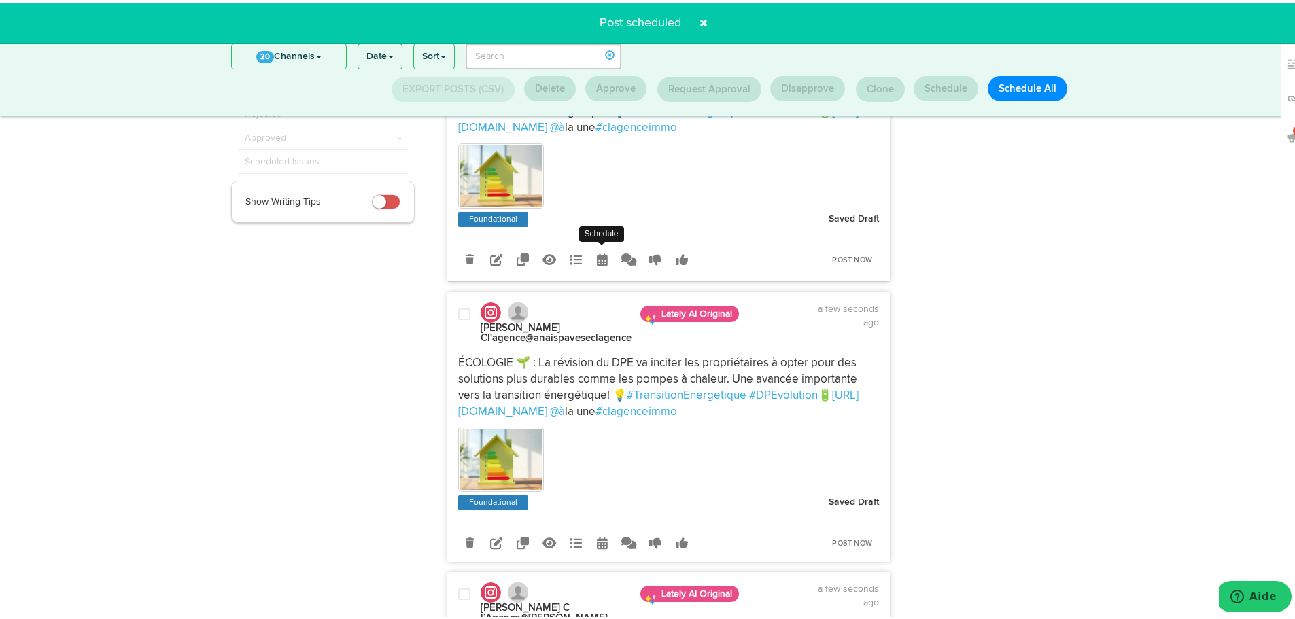
radio input "true"
select select "11"
select select "40"
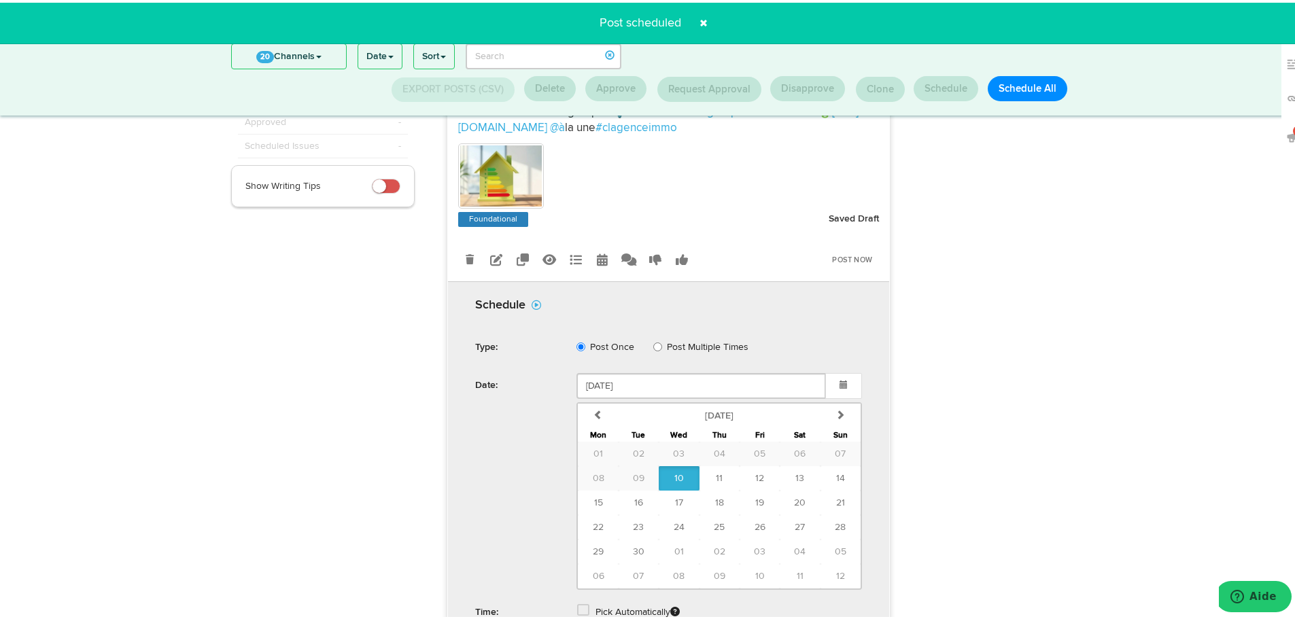
click at [577, 611] on span at bounding box center [583, 608] width 12 height 14
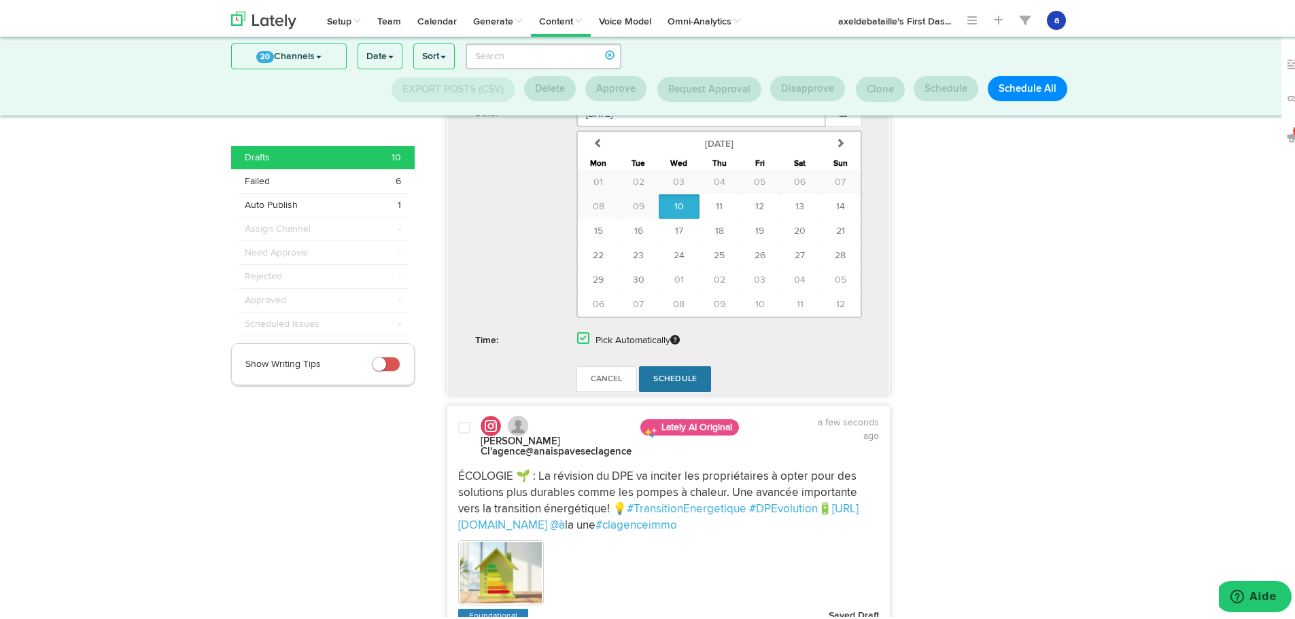
click at [661, 381] on span "Schedule" at bounding box center [675, 377] width 44 height 8
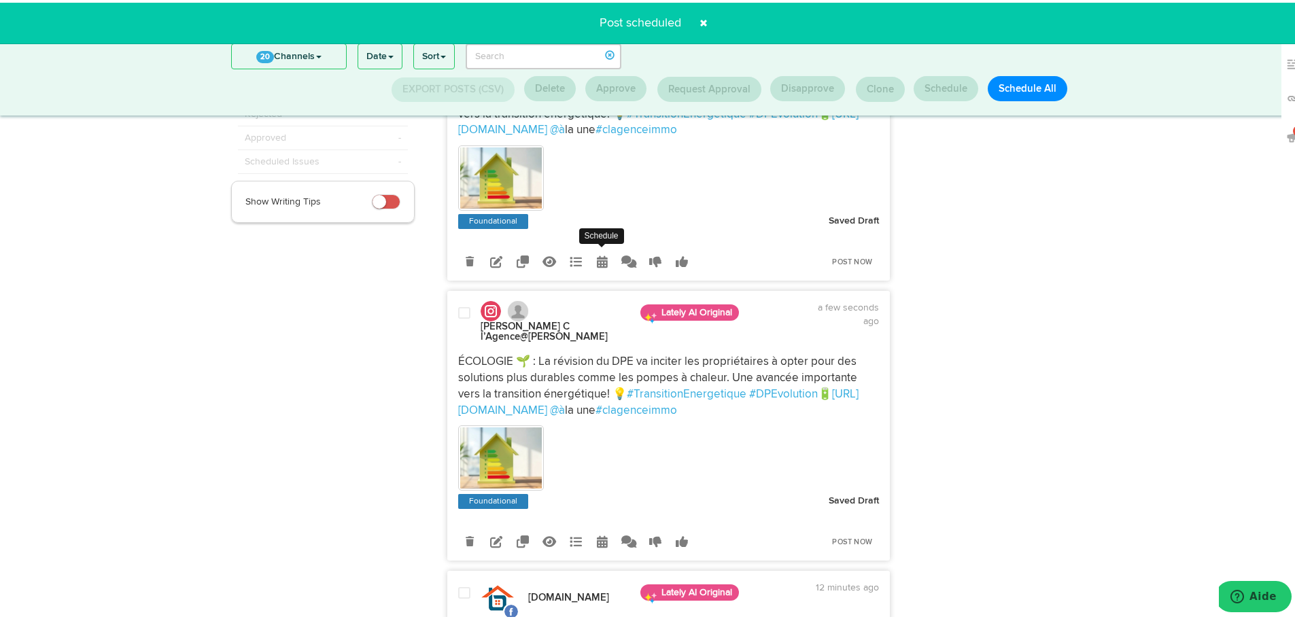
click at [601, 254] on icon at bounding box center [602, 259] width 11 height 12
select select "11"
select select "40"
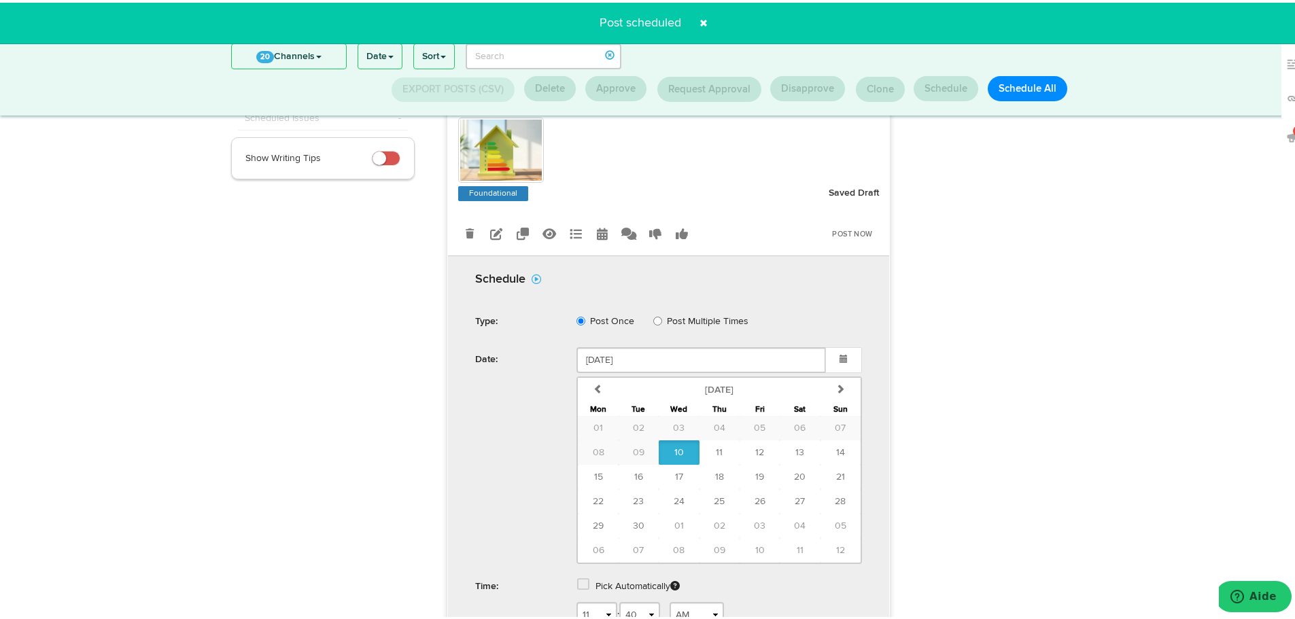
scroll to position [382, 0]
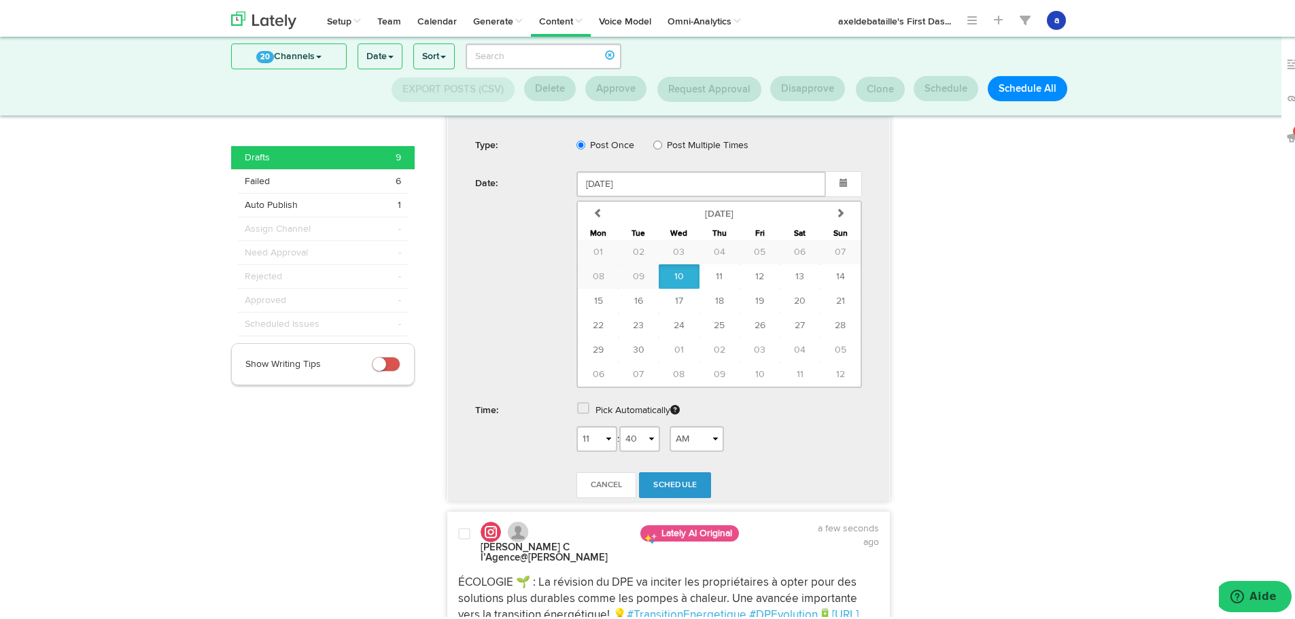
click at [581, 411] on span at bounding box center [583, 406] width 12 height 14
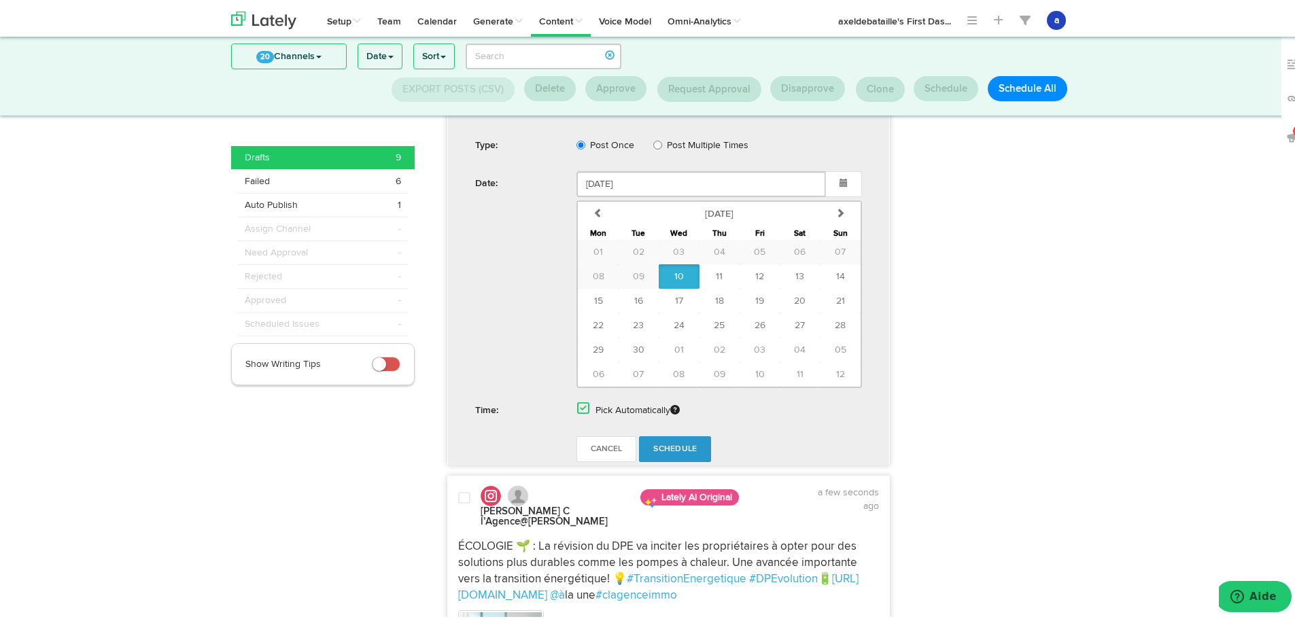
click at [680, 460] on form "Schedule Type: Post Once Post Multiple Times Date: September 10 2025 previous S…" at bounding box center [669, 276] width 428 height 385
click at [674, 449] on span "Schedule" at bounding box center [675, 447] width 44 height 8
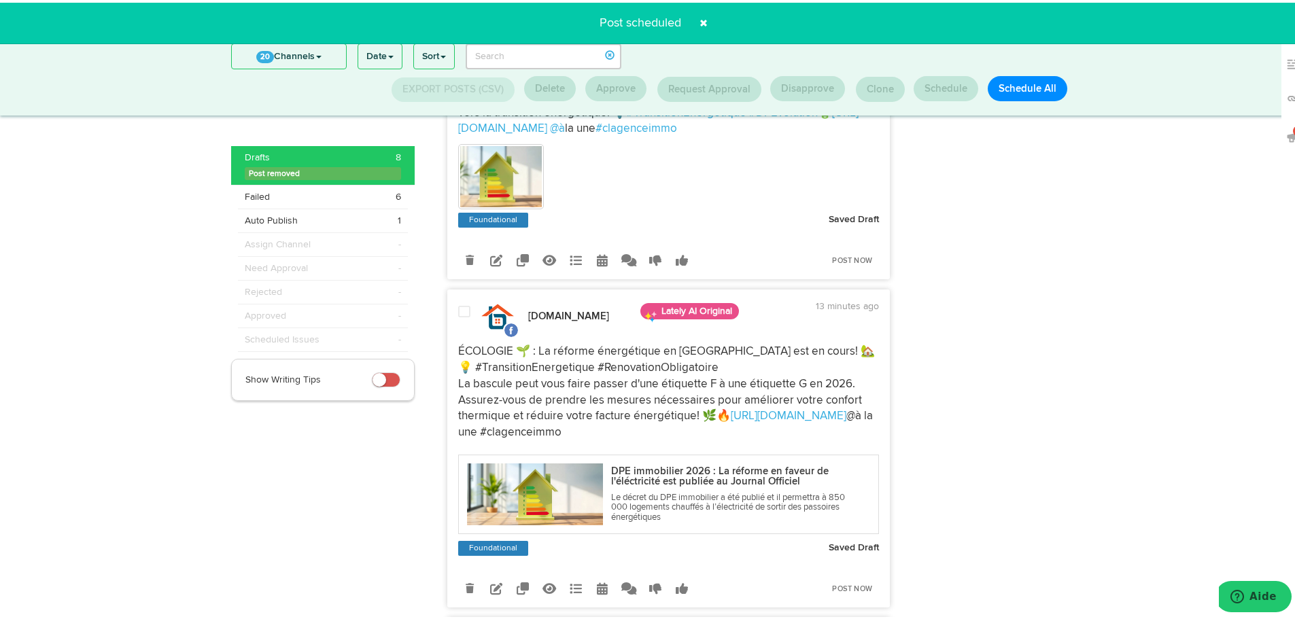
scroll to position [178, 0]
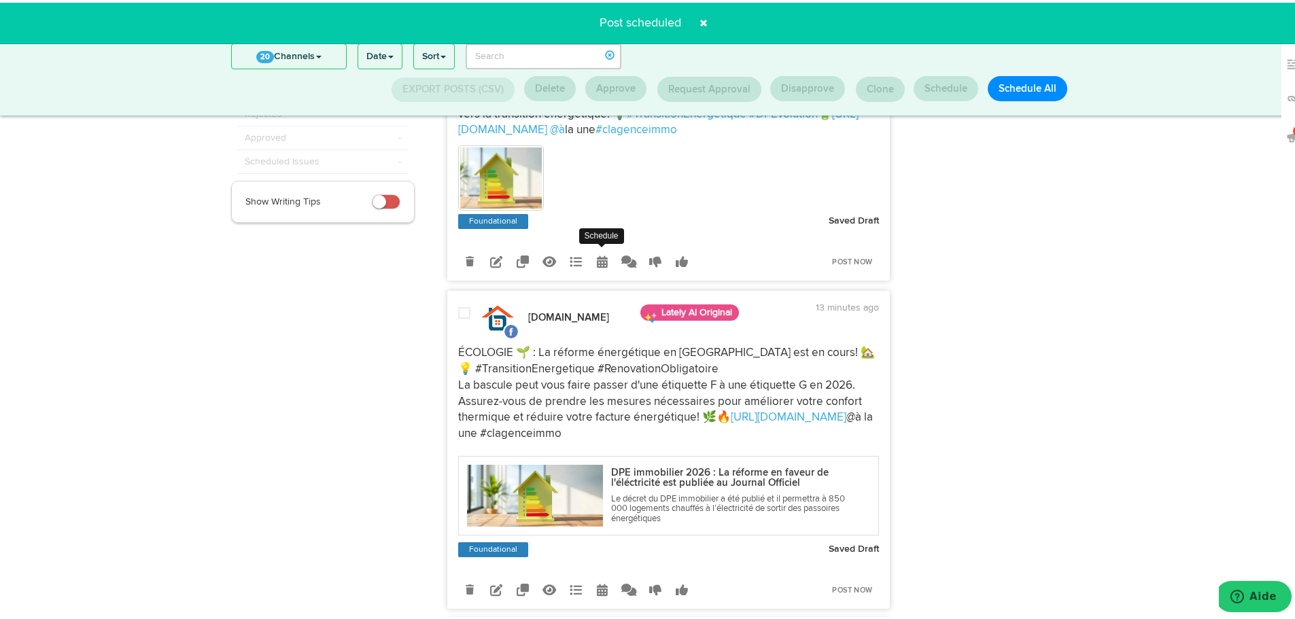
click at [604, 252] on link at bounding box center [603, 259] width 24 height 24
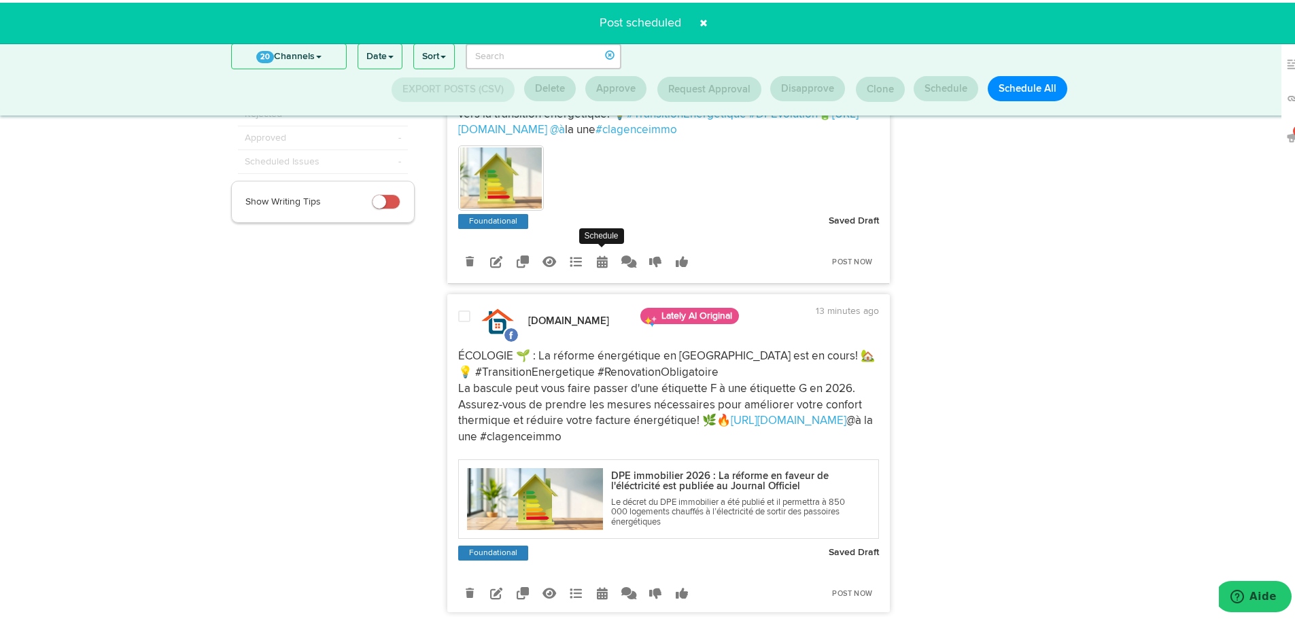
radio input "true"
select select "11"
select select "40"
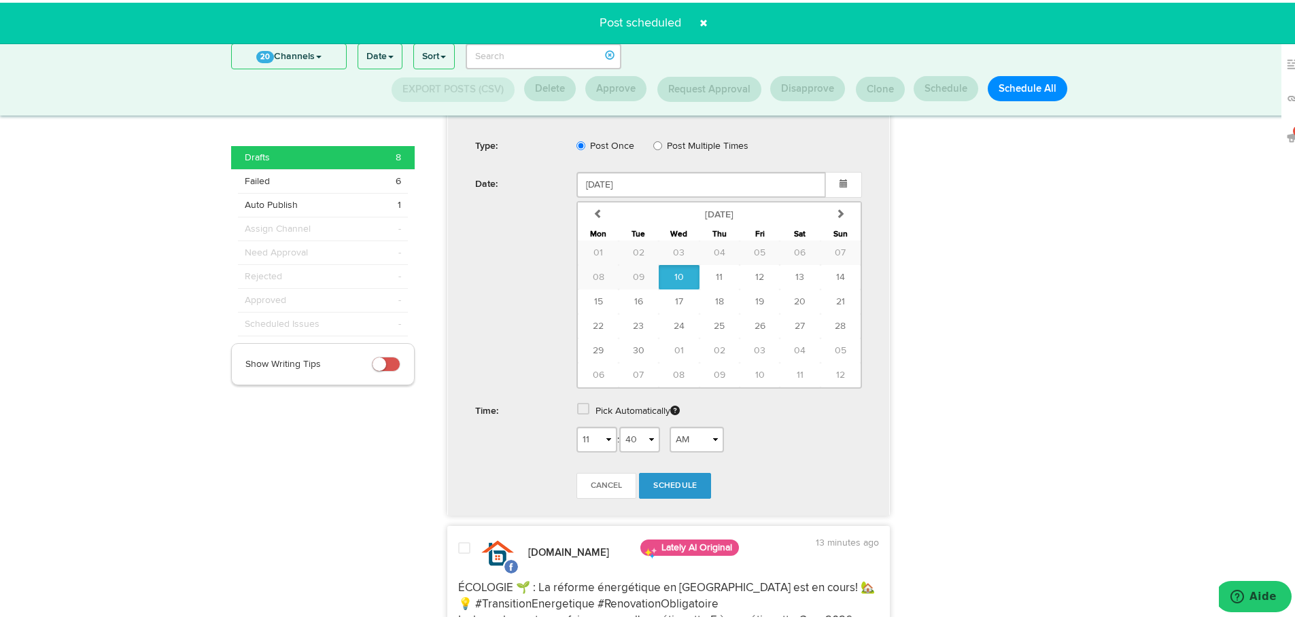
scroll to position [382, 0]
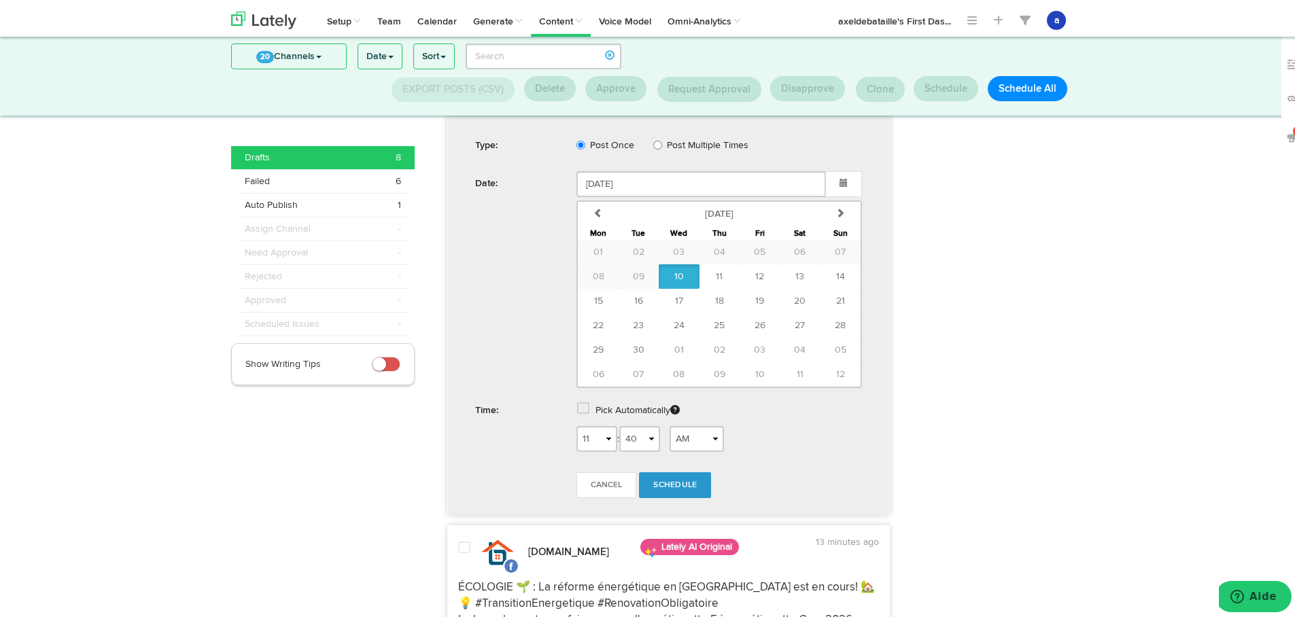
click at [579, 402] on span at bounding box center [583, 406] width 12 height 14
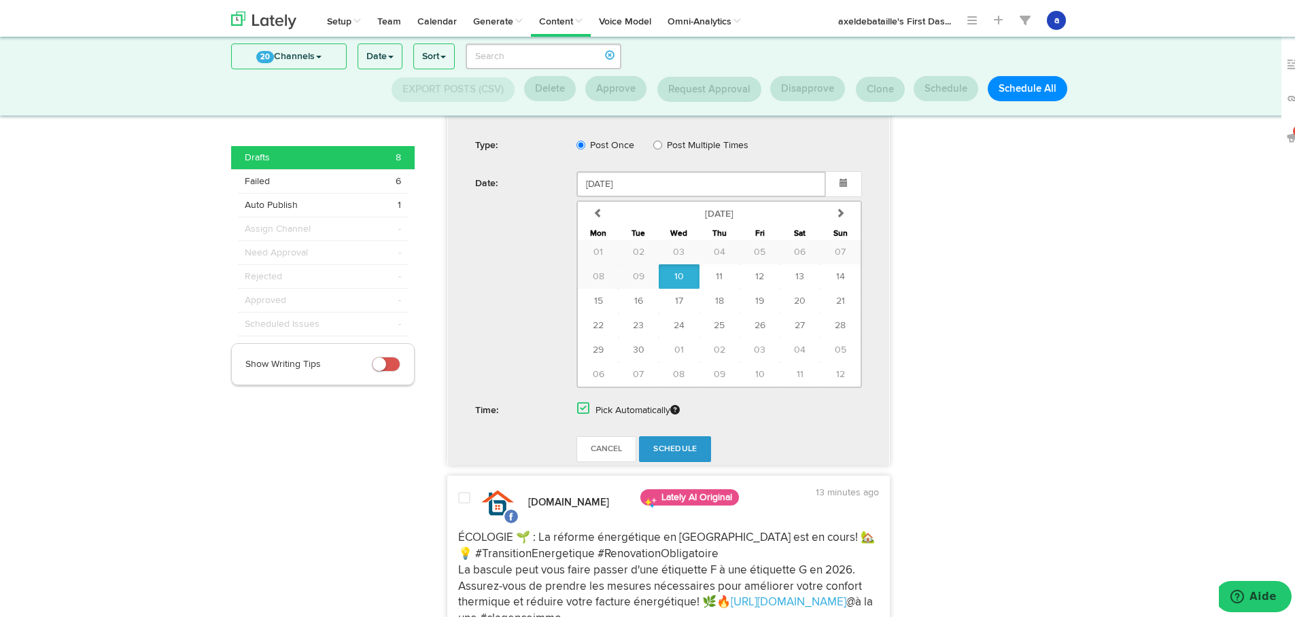
click at [673, 445] on span "Schedule" at bounding box center [675, 447] width 44 height 8
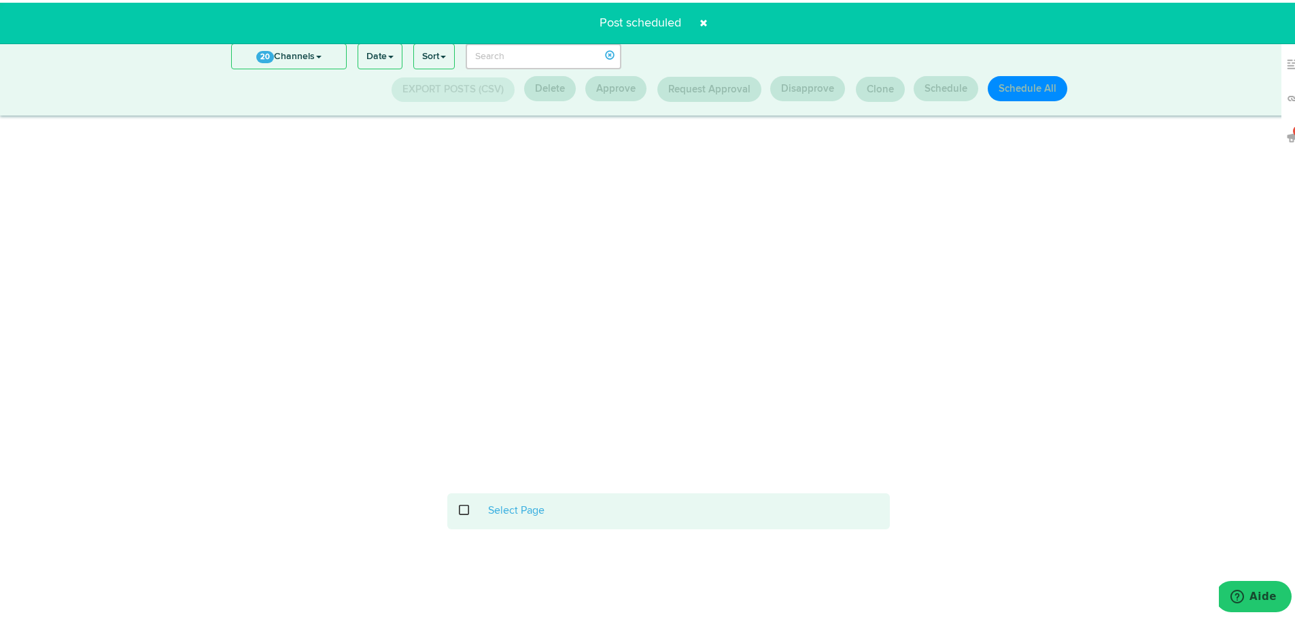
scroll to position [178, 0]
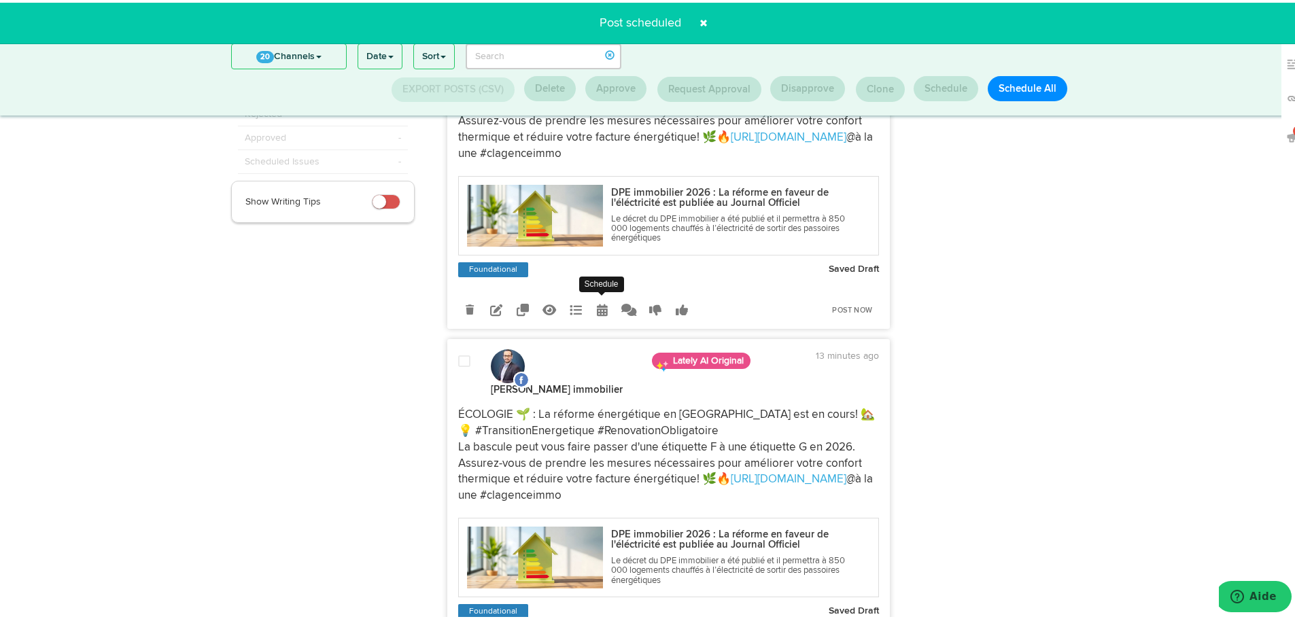
click at [591, 303] on link at bounding box center [603, 307] width 24 height 24
select select "11"
select select "40"
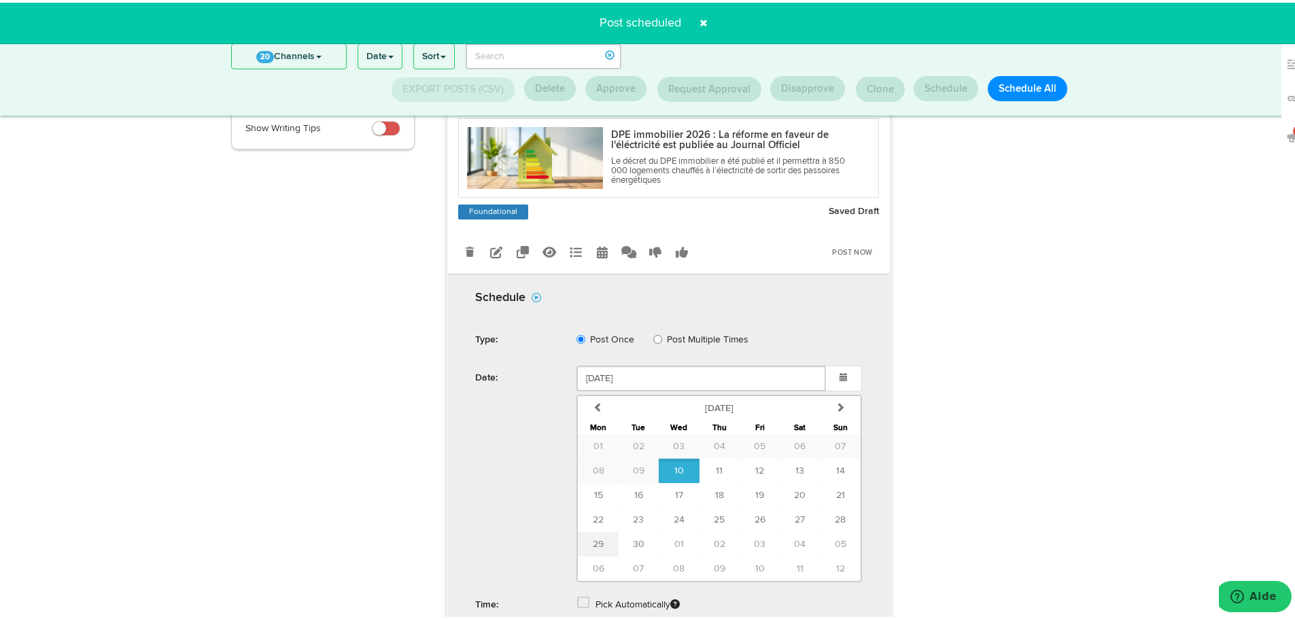
scroll to position [314, 0]
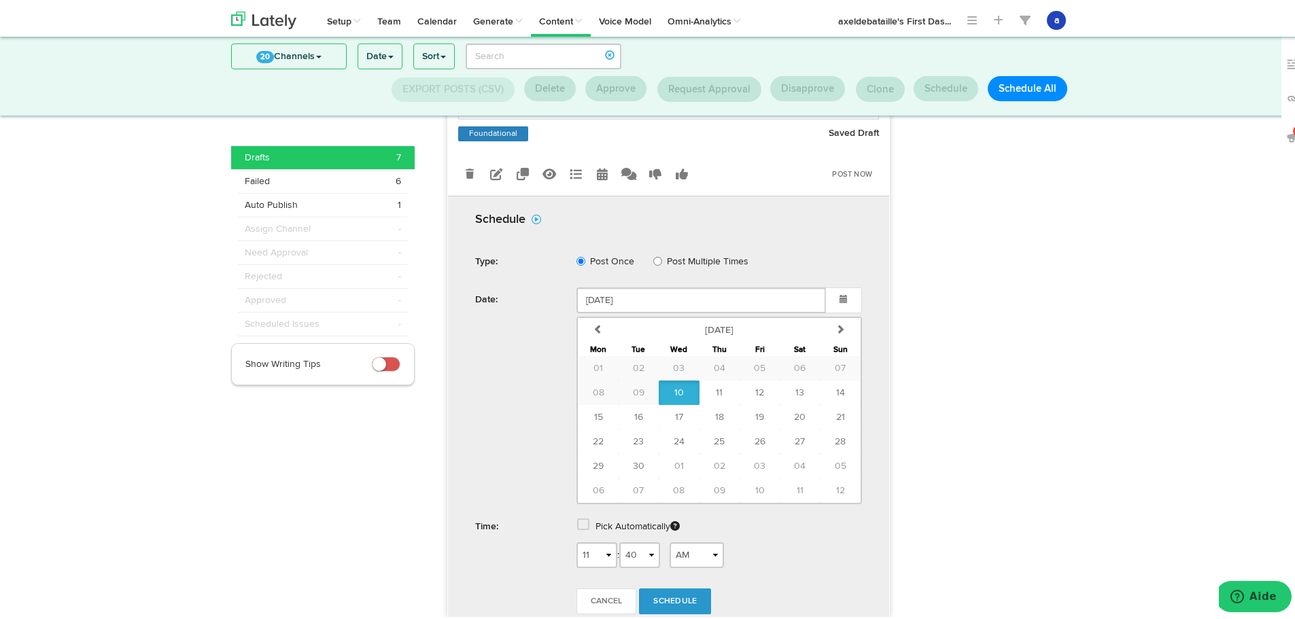
click at [585, 526] on div "Pick Automatically" at bounding box center [719, 526] width 306 height 28
drag, startPoint x: 581, startPoint y: 524, endPoint x: 574, endPoint y: 528, distance: 7.4
click at [581, 524] on span at bounding box center [583, 522] width 12 height 14
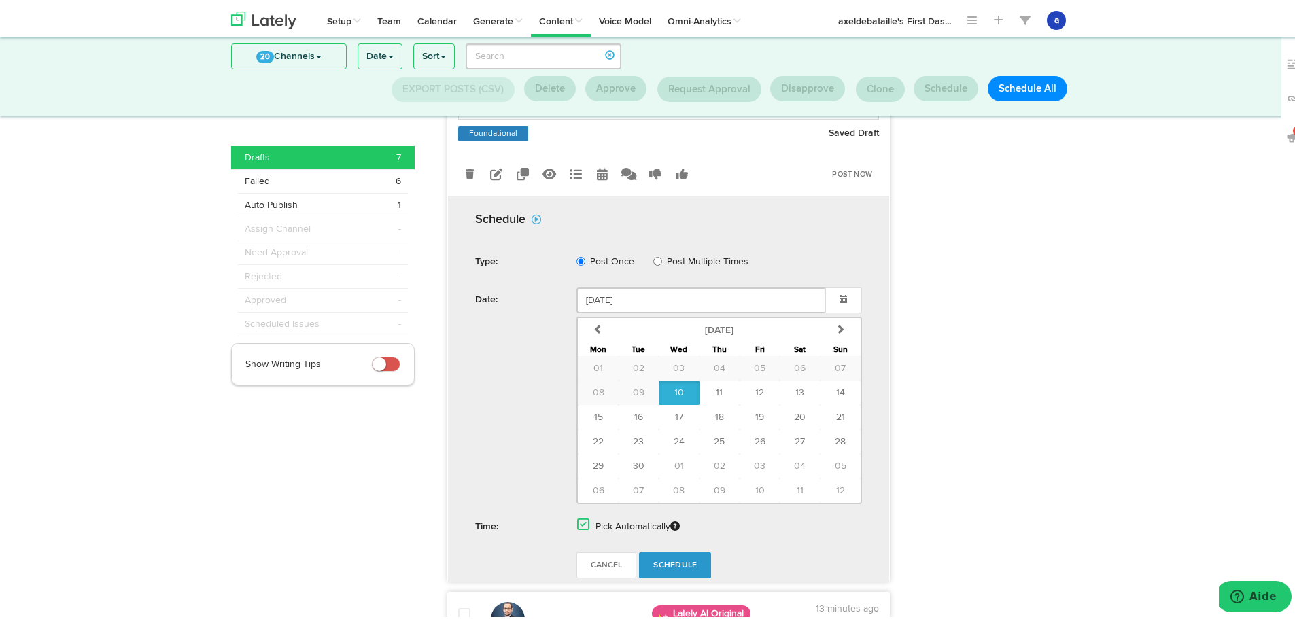
drag, startPoint x: 682, startPoint y: 575, endPoint x: 683, endPoint y: 568, distance: 6.9
click at [683, 574] on link "Schedule" at bounding box center [675, 563] width 72 height 26
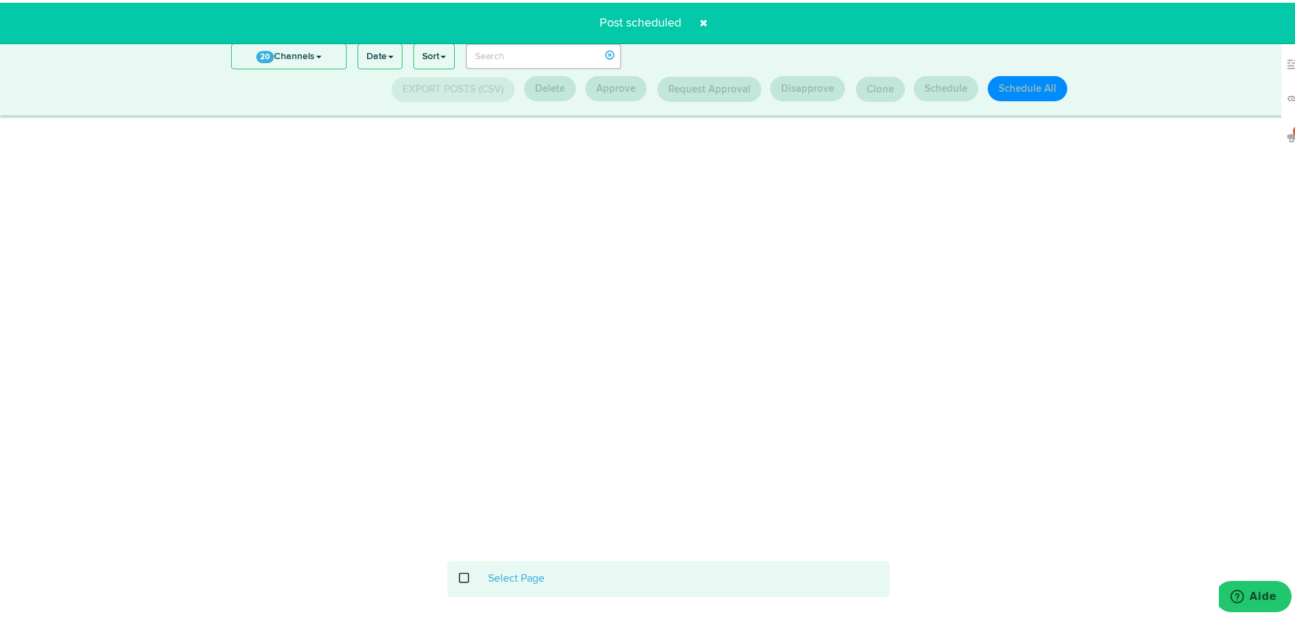
scroll to position [178, 0]
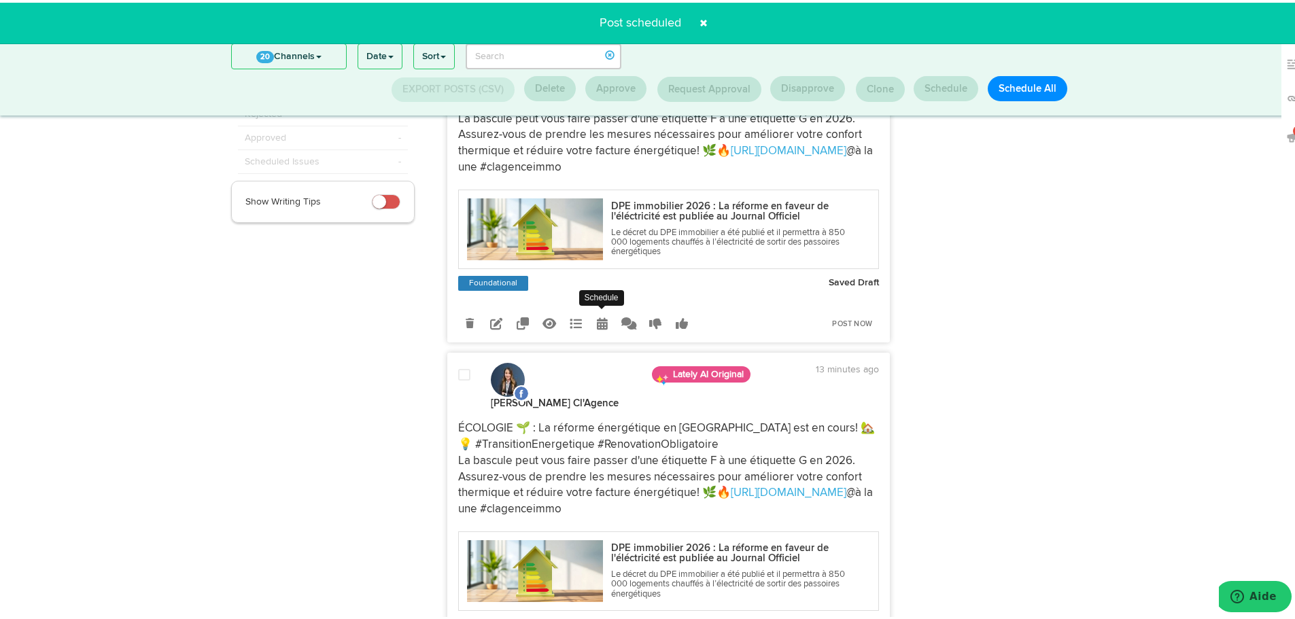
click at [591, 323] on link at bounding box center [603, 321] width 24 height 24
select select "11"
select select "40"
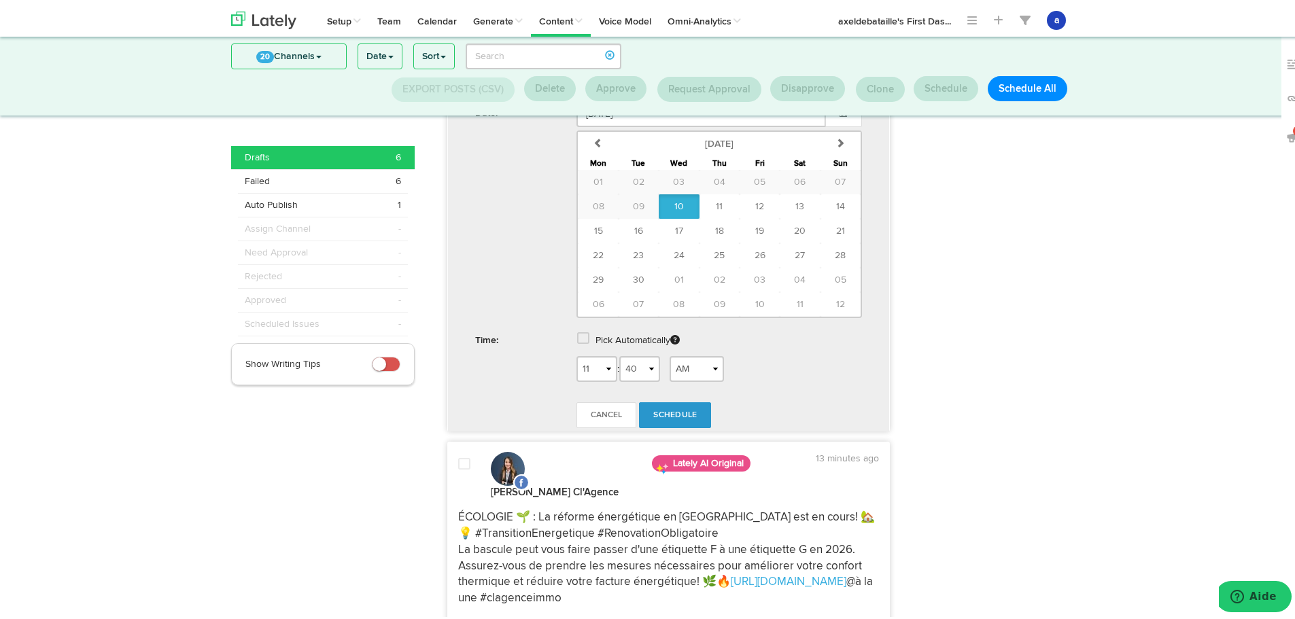
scroll to position [518, 0]
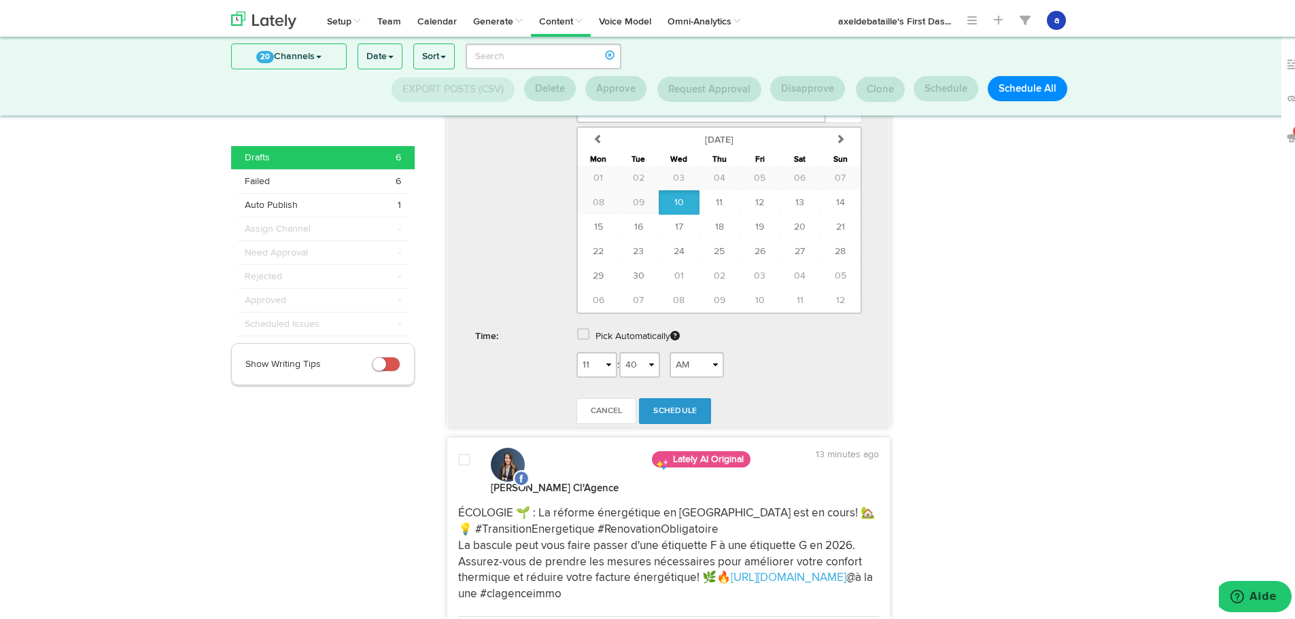
click at [596, 334] on label "Pick Automatically" at bounding box center [638, 334] width 84 height 24
drag, startPoint x: 585, startPoint y: 334, endPoint x: 578, endPoint y: 334, distance: 6.8
click at [582, 334] on link at bounding box center [584, 334] width 15 height 10
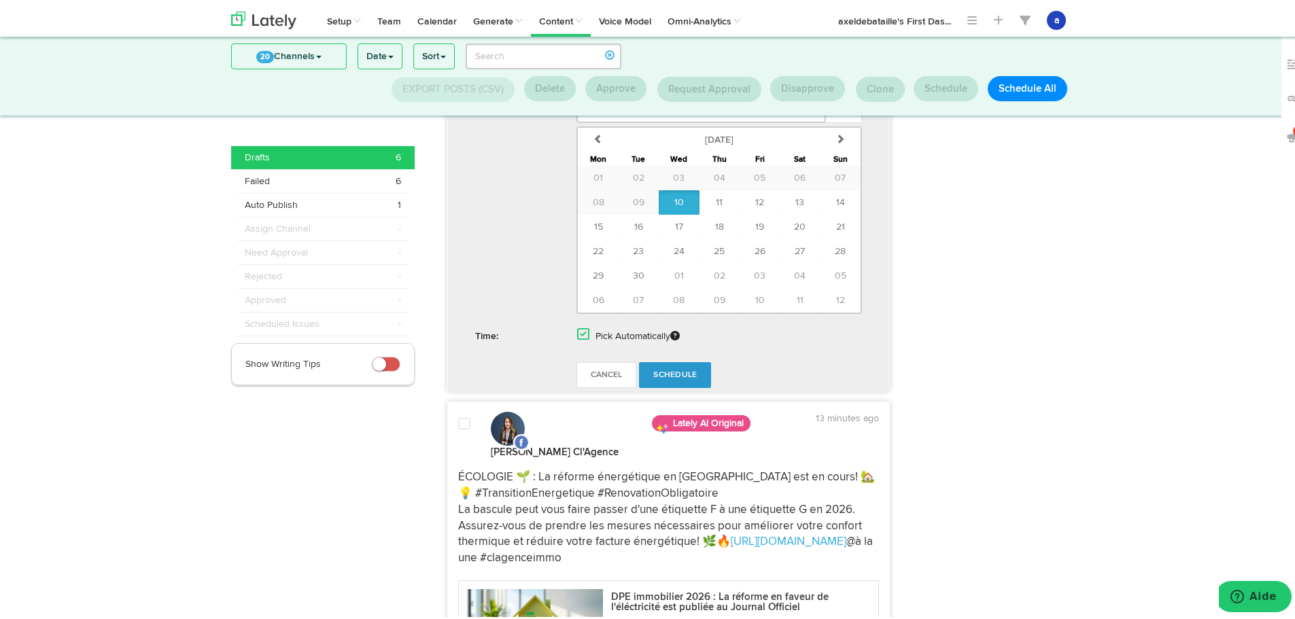
click at [676, 378] on link "Schedule" at bounding box center [675, 373] width 72 height 26
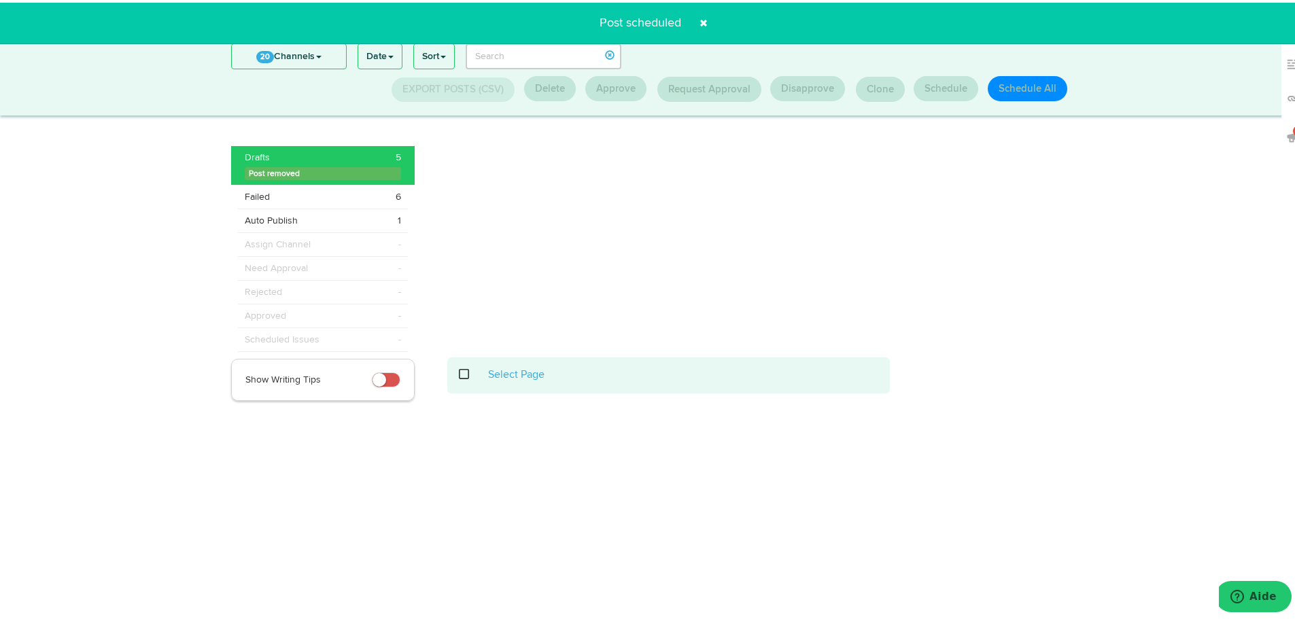
scroll to position [202, 0]
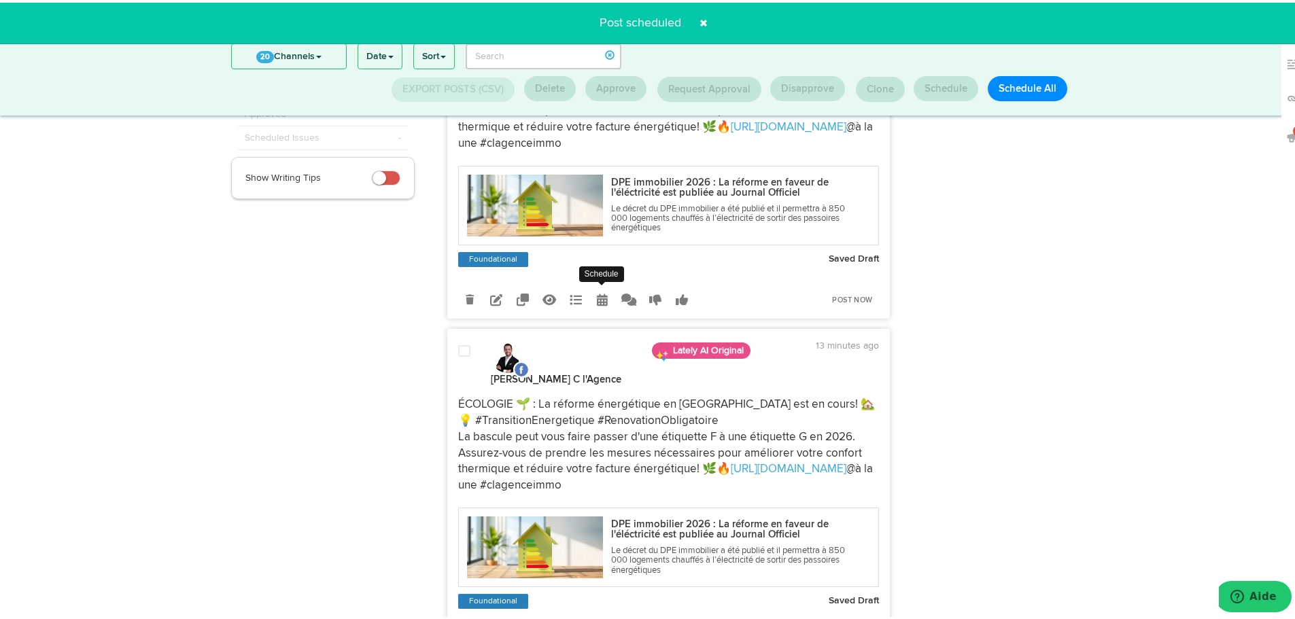
click at [598, 300] on icon at bounding box center [602, 297] width 11 height 12
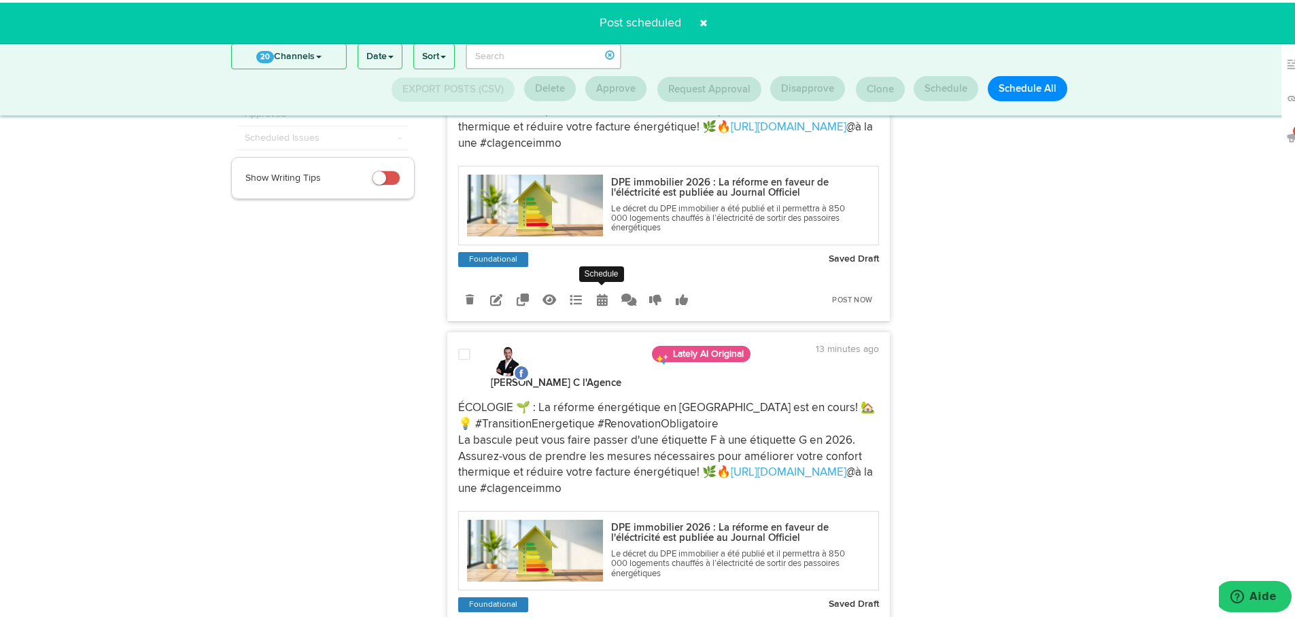
radio input "true"
select select "11"
select select "40"
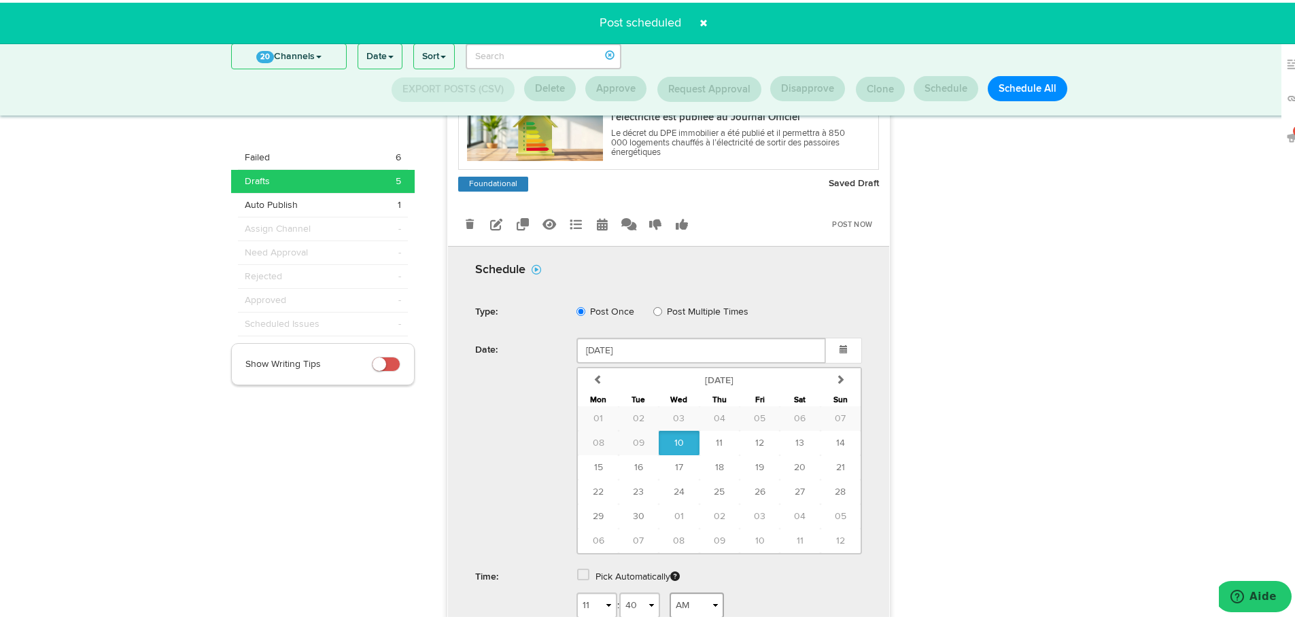
scroll to position [474, 0]
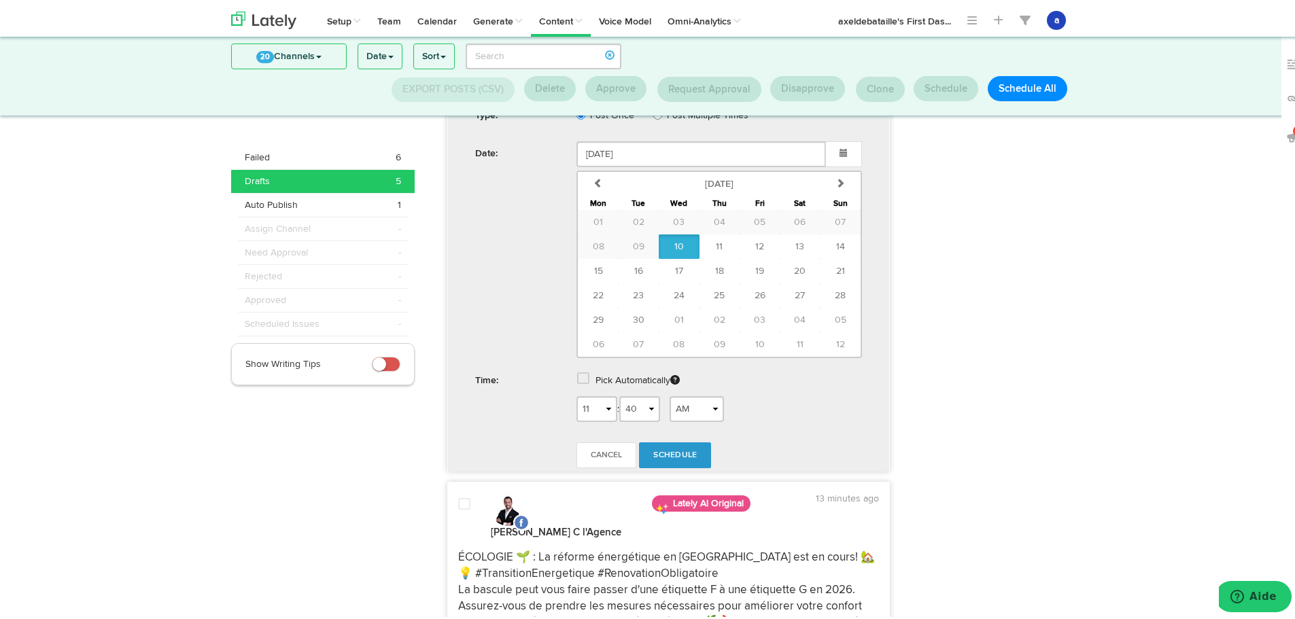
click at [579, 372] on span at bounding box center [583, 376] width 12 height 14
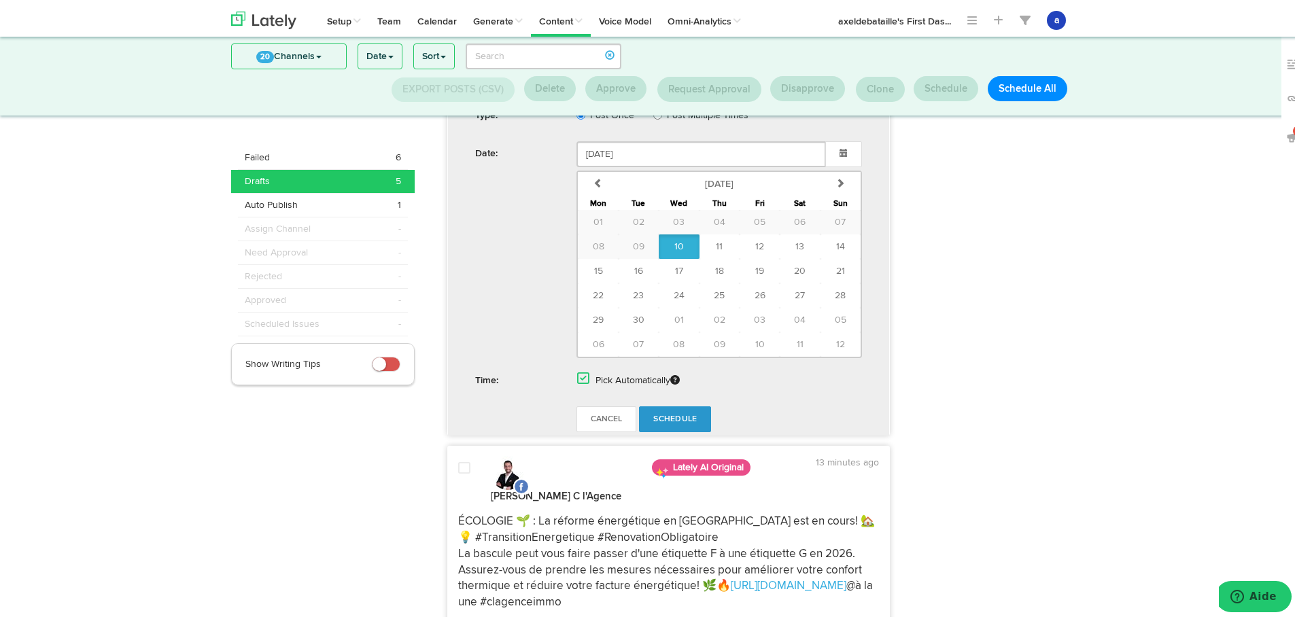
click at [681, 407] on link "Schedule" at bounding box center [675, 417] width 72 height 26
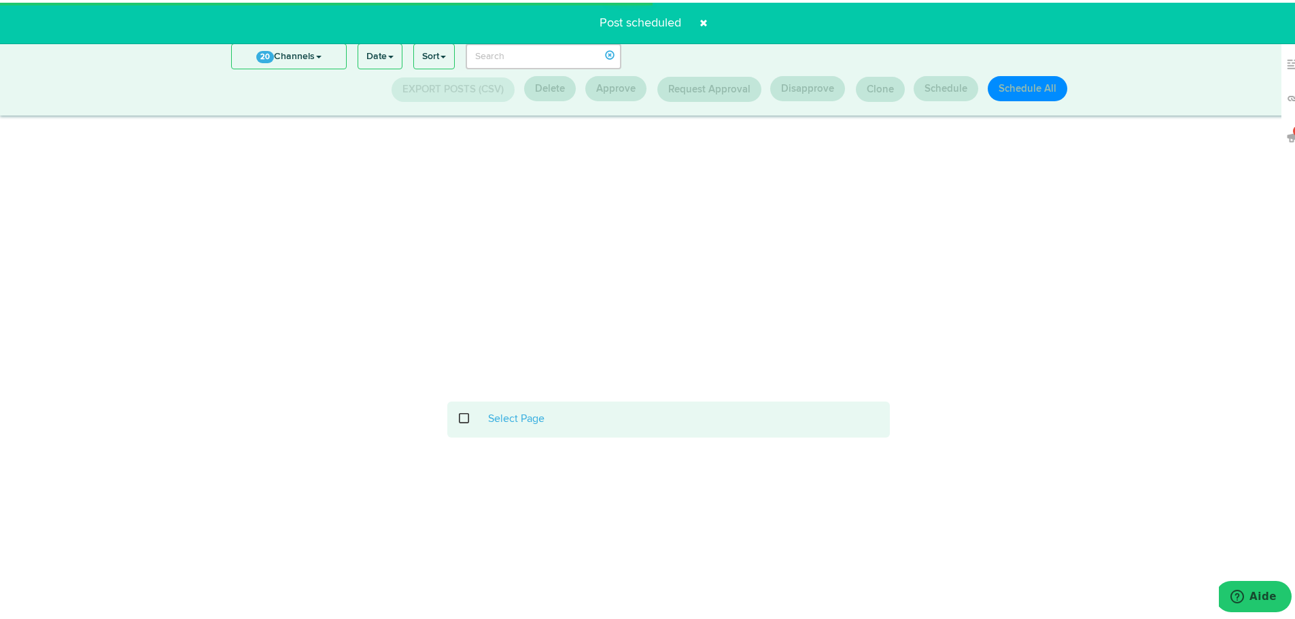
scroll to position [178, 0]
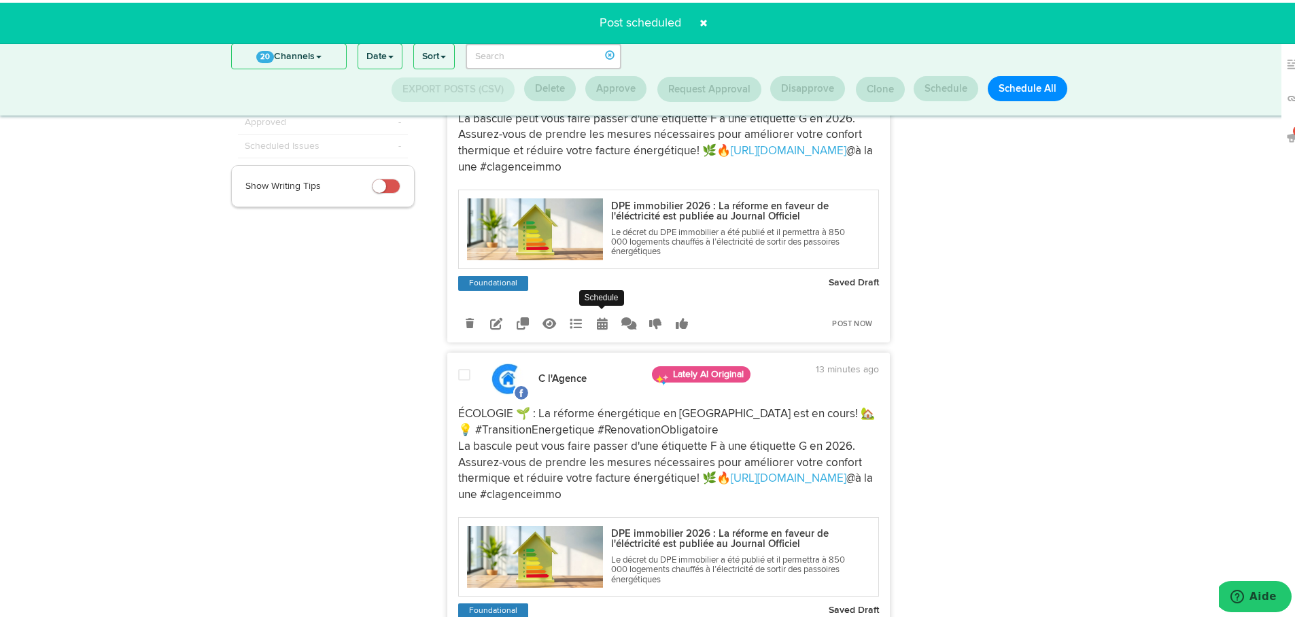
click at [597, 324] on icon at bounding box center [602, 321] width 11 height 12
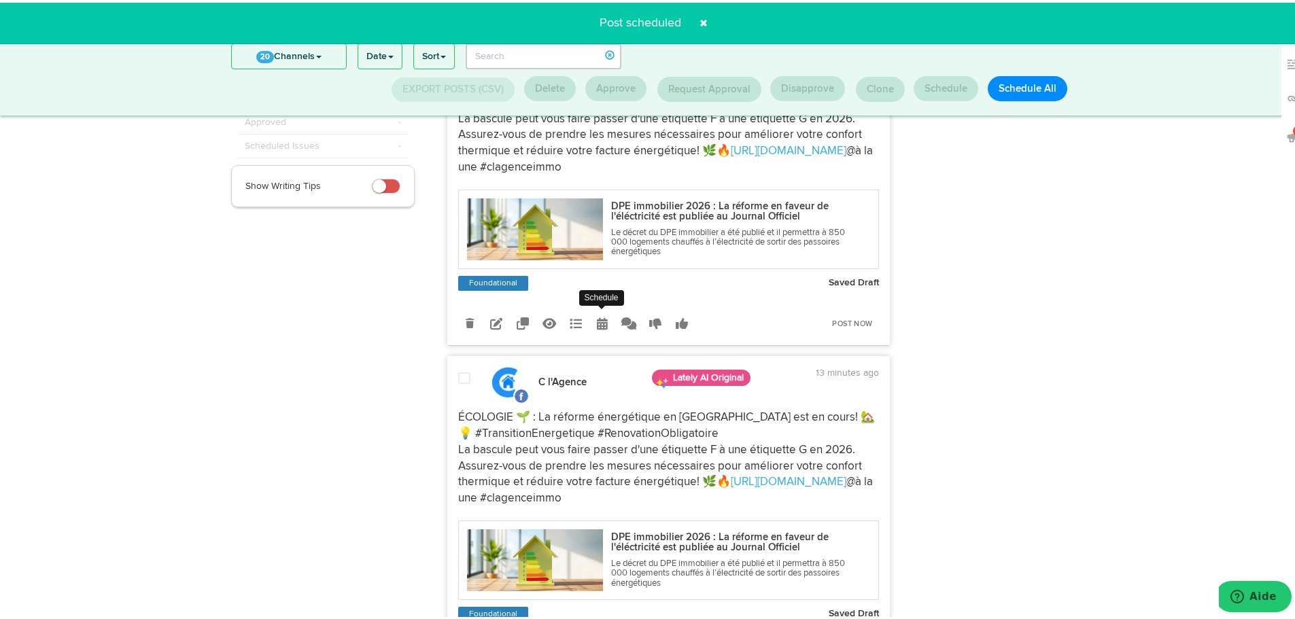
radio input "true"
select select "11"
select select "40"
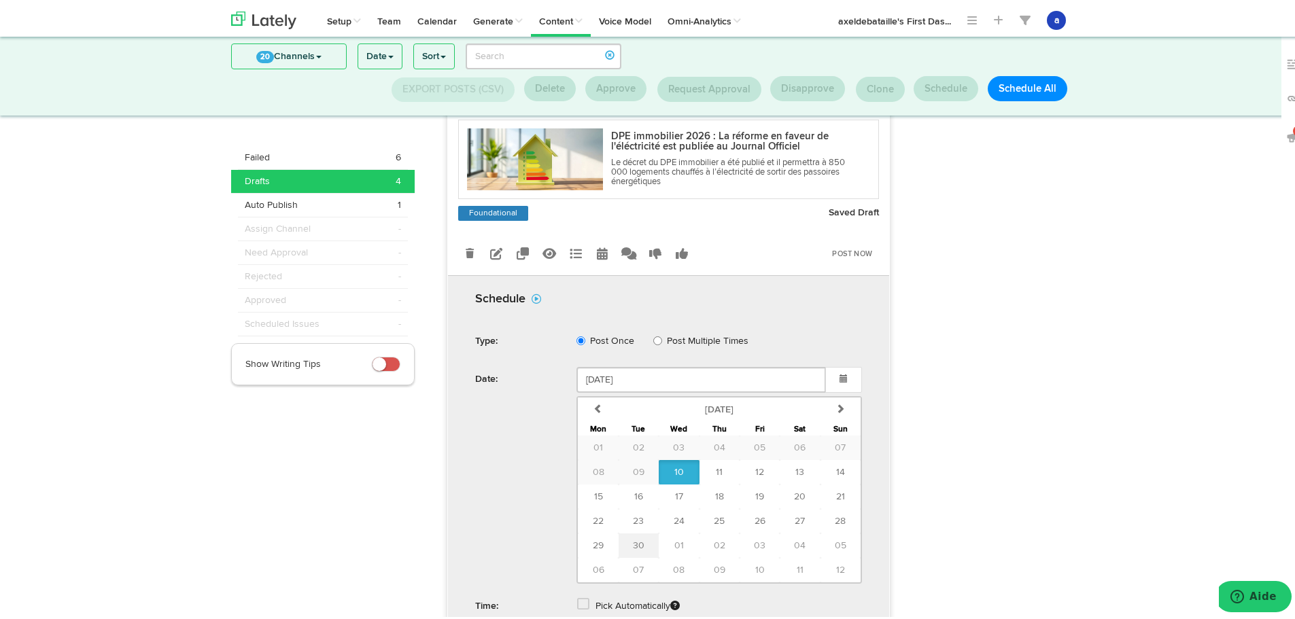
scroll to position [382, 0]
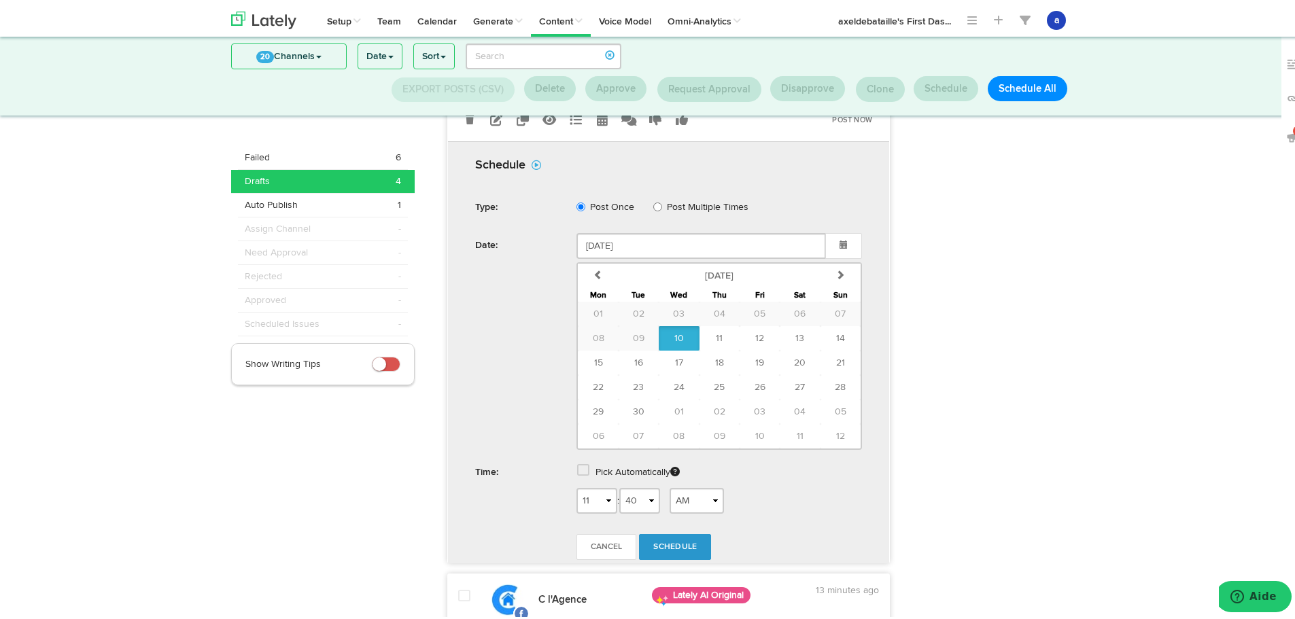
click at [577, 471] on span at bounding box center [583, 468] width 12 height 14
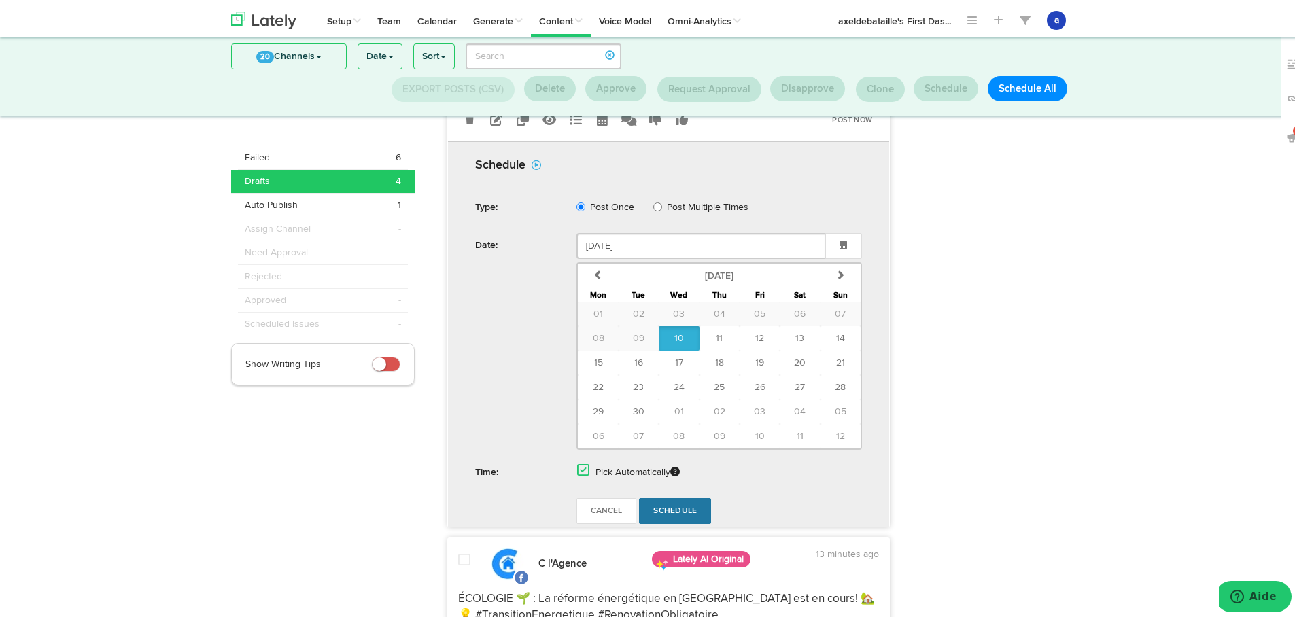
click at [642, 502] on link "Schedule" at bounding box center [675, 509] width 72 height 26
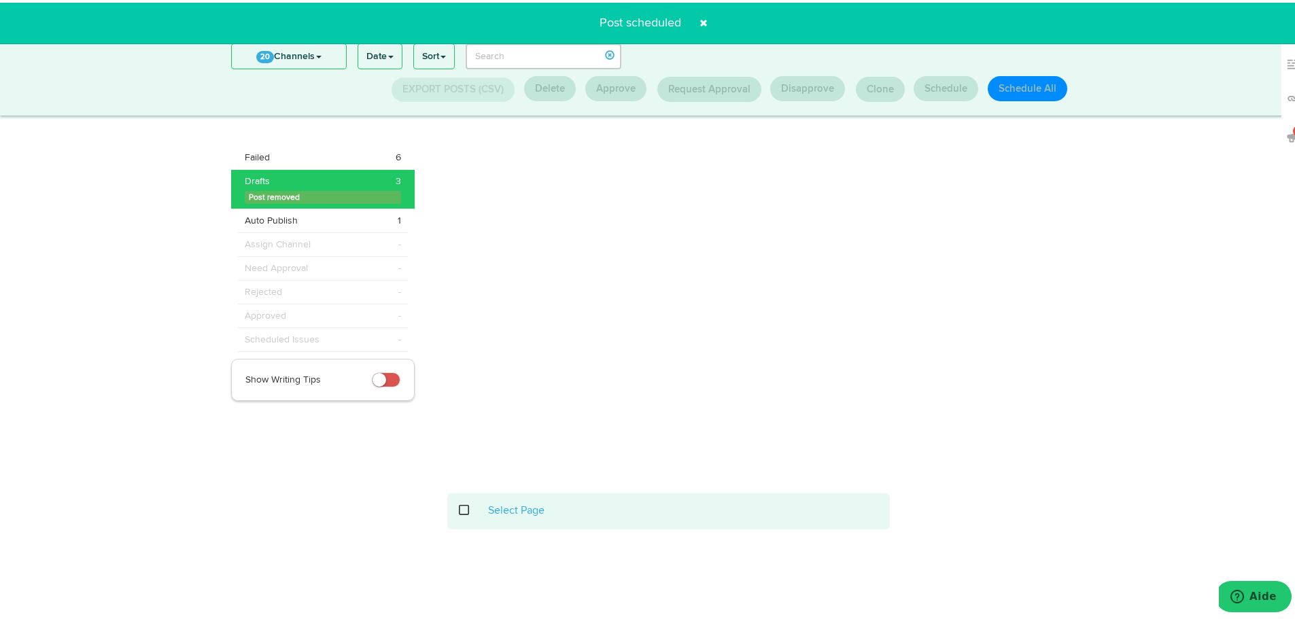
scroll to position [178, 0]
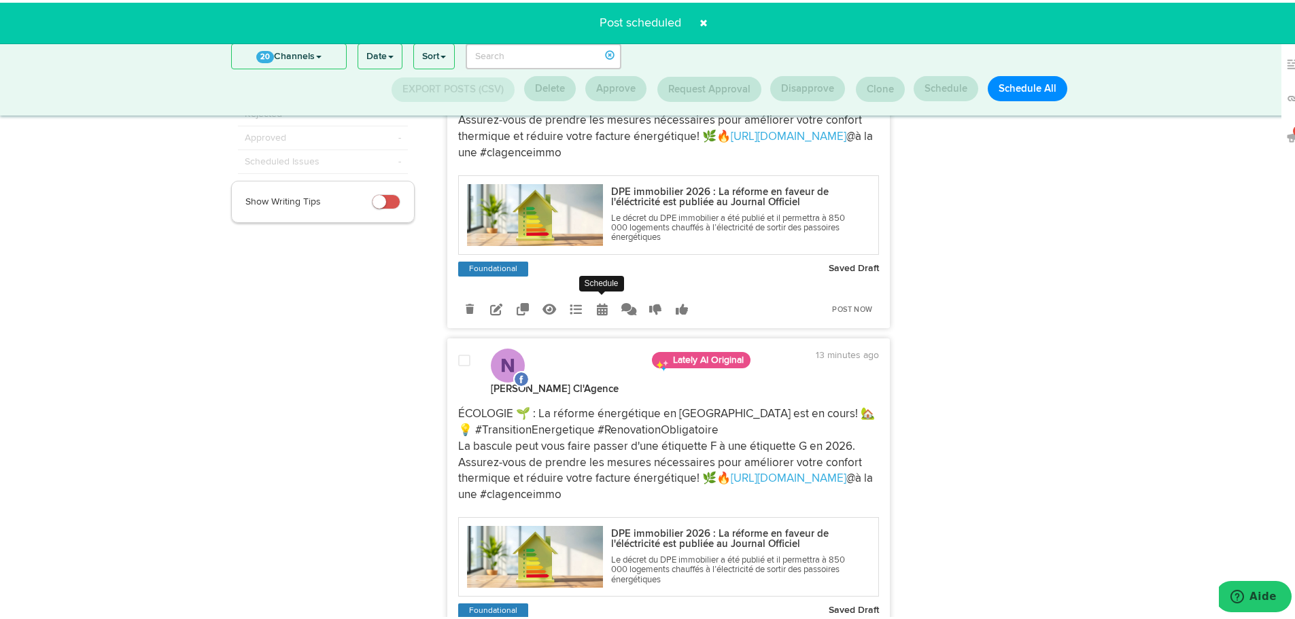
drag, startPoint x: 602, startPoint y: 305, endPoint x: 594, endPoint y: 305, distance: 7.5
click at [600, 305] on link at bounding box center [603, 306] width 24 height 24
select select "11"
select select "40"
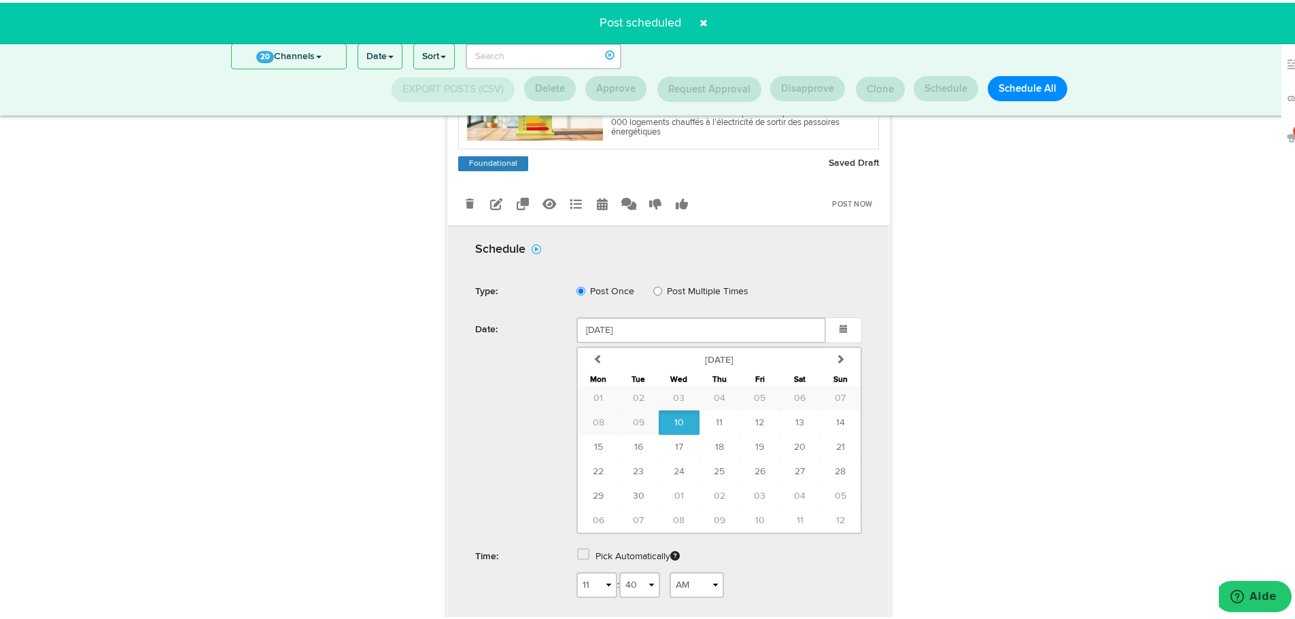
scroll to position [382, 0]
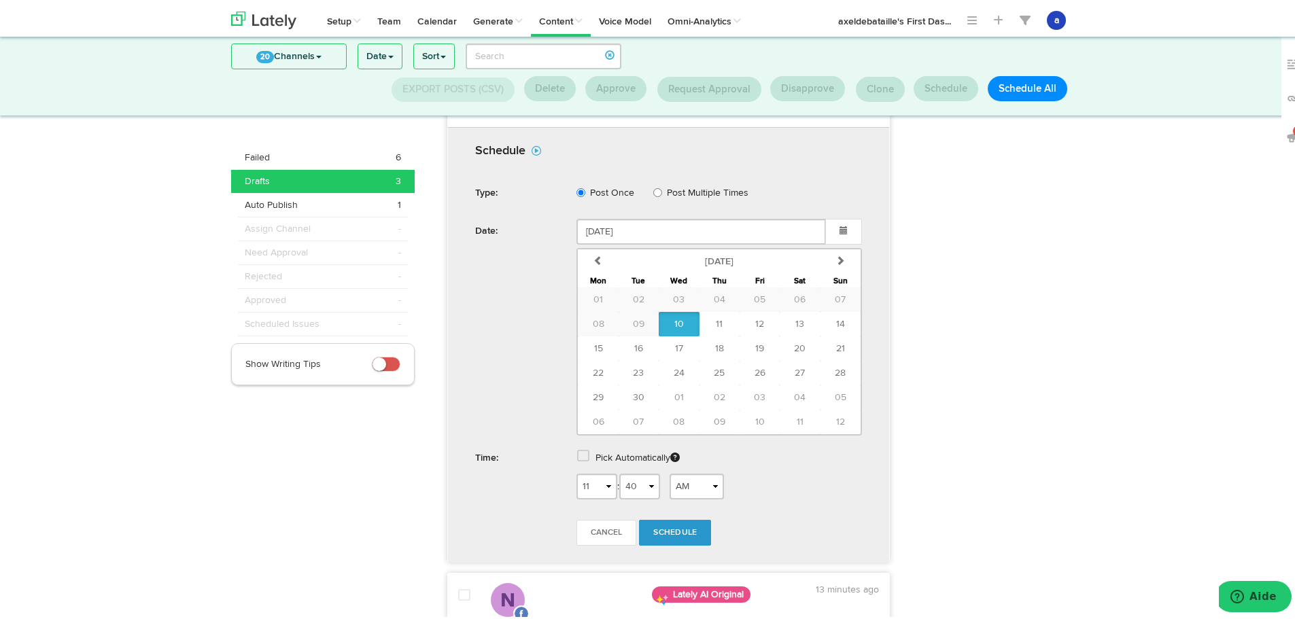
click at [577, 454] on span at bounding box center [583, 454] width 12 height 14
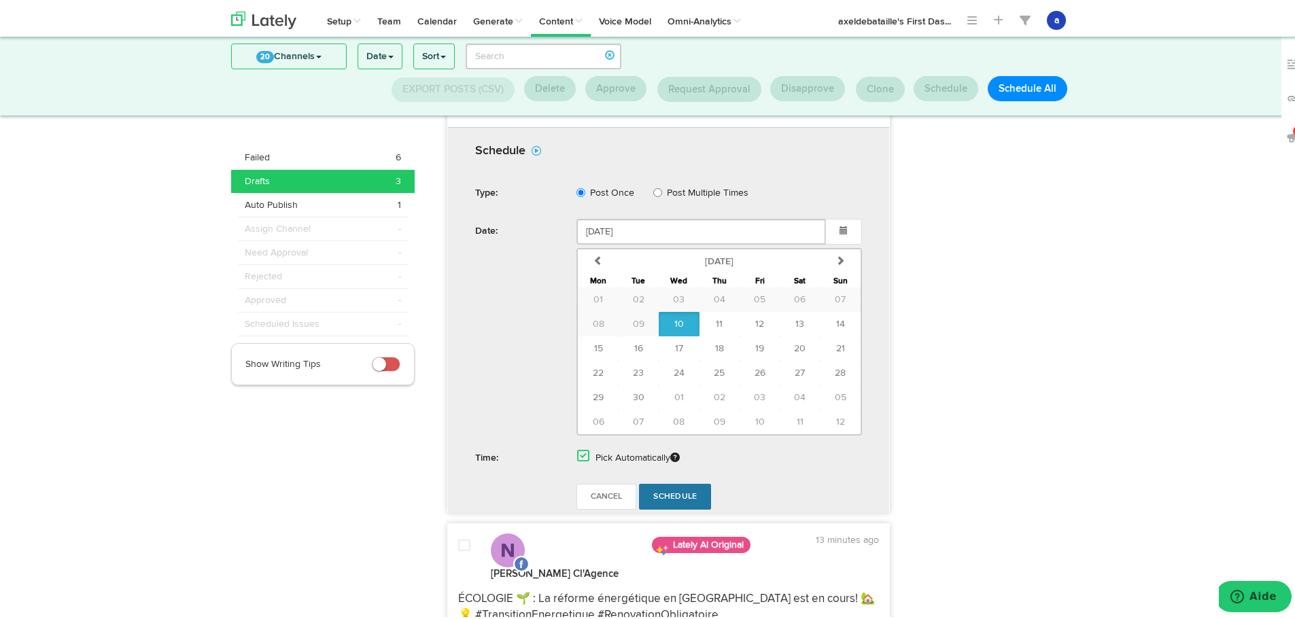
click at [680, 496] on span "Schedule" at bounding box center [675, 494] width 44 height 8
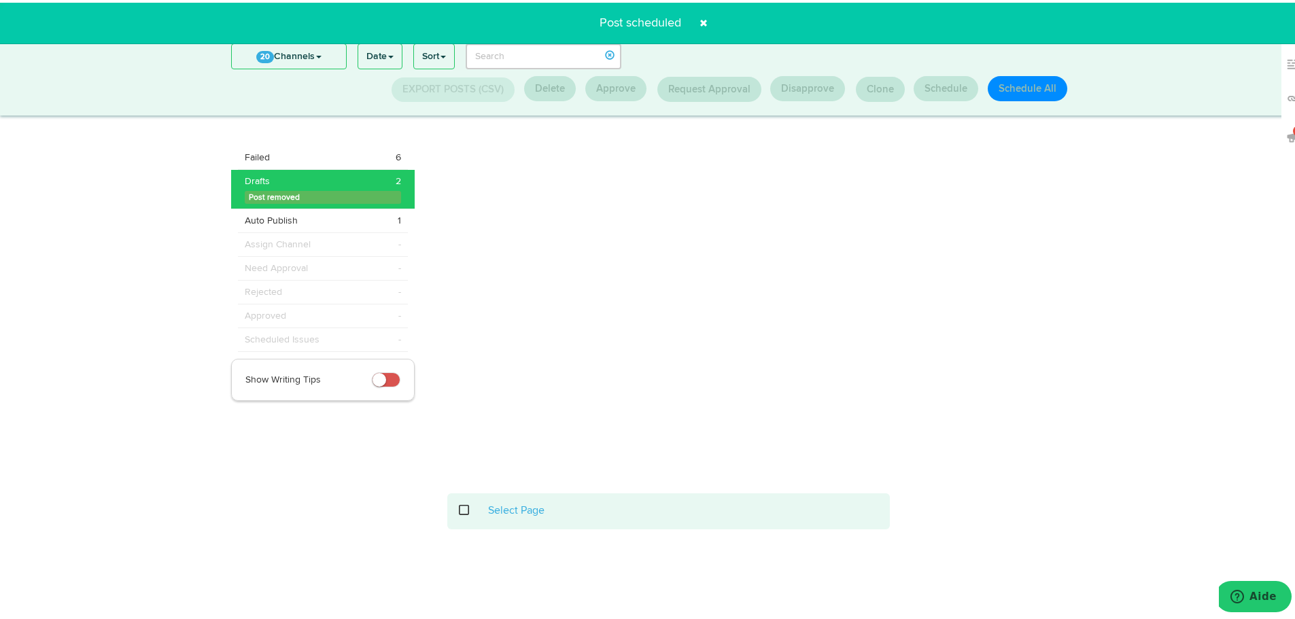
scroll to position [178, 0]
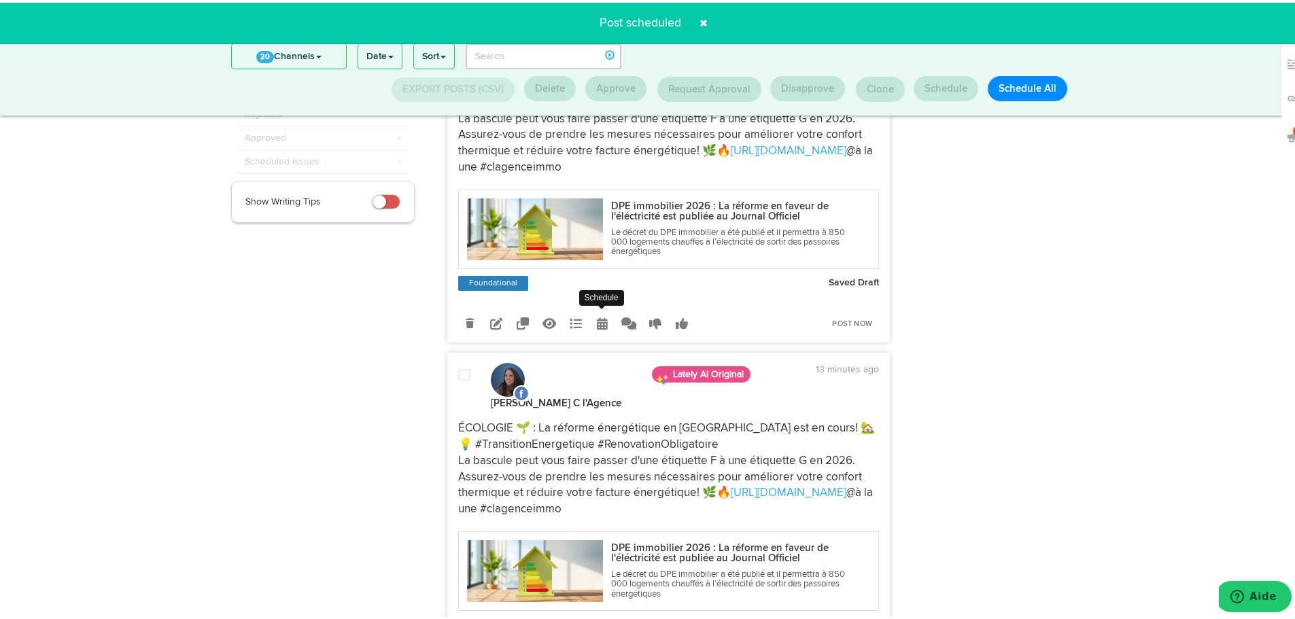
click at [597, 317] on icon at bounding box center [602, 321] width 11 height 12
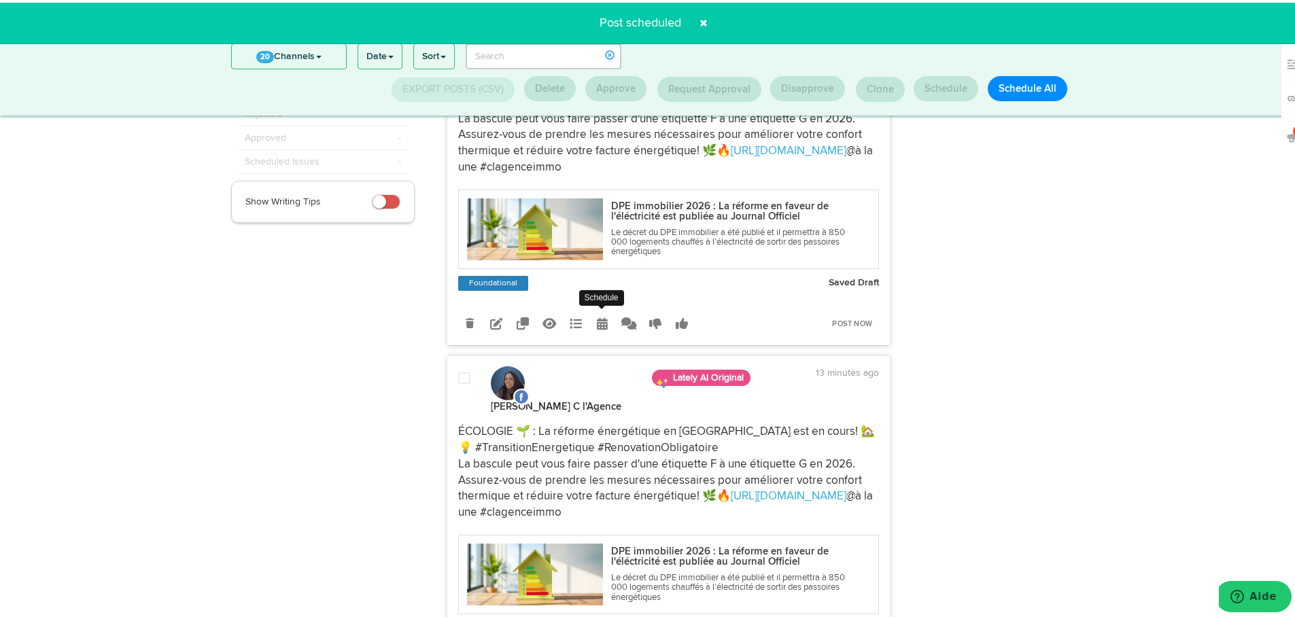
radio input "true"
select select "11"
select select "40"
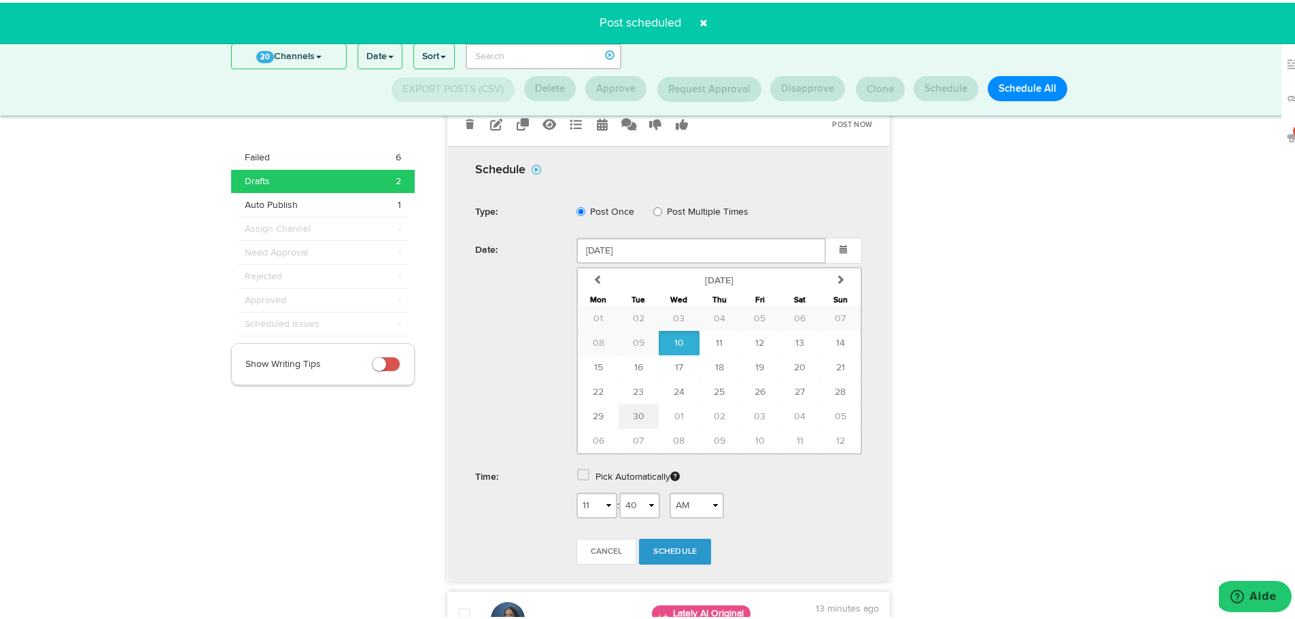
scroll to position [382, 0]
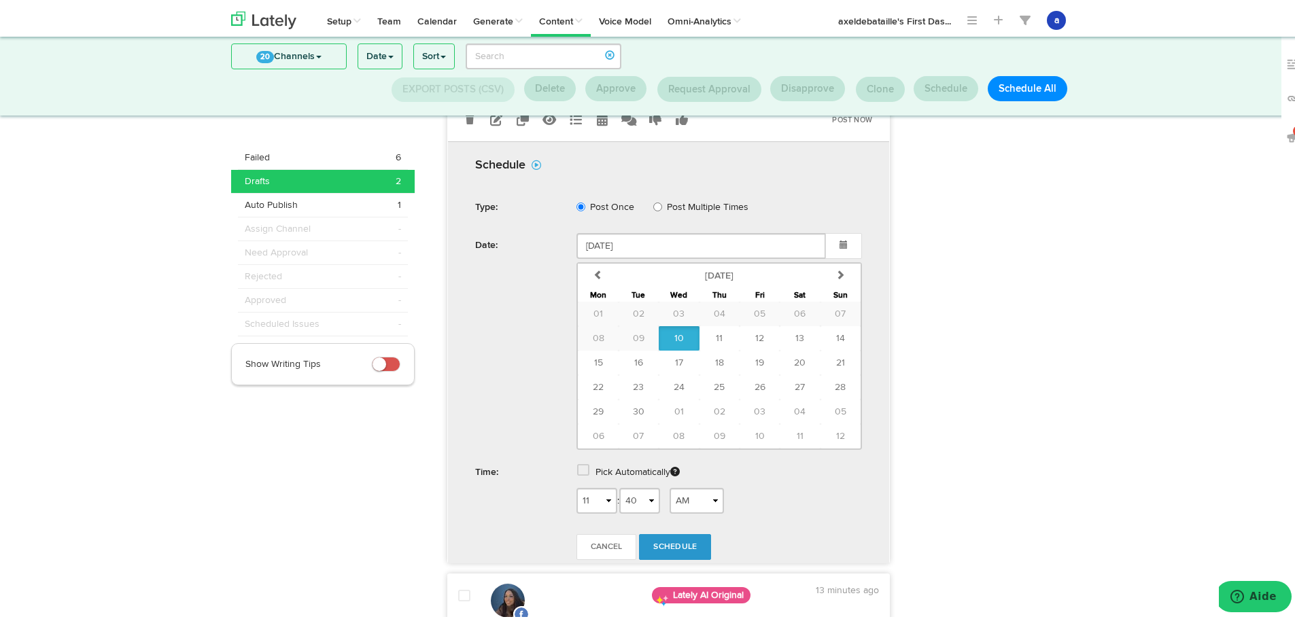
click at [588, 466] on div "Pick Automatically" at bounding box center [719, 472] width 306 height 28
click at [579, 470] on span at bounding box center [583, 468] width 12 height 14
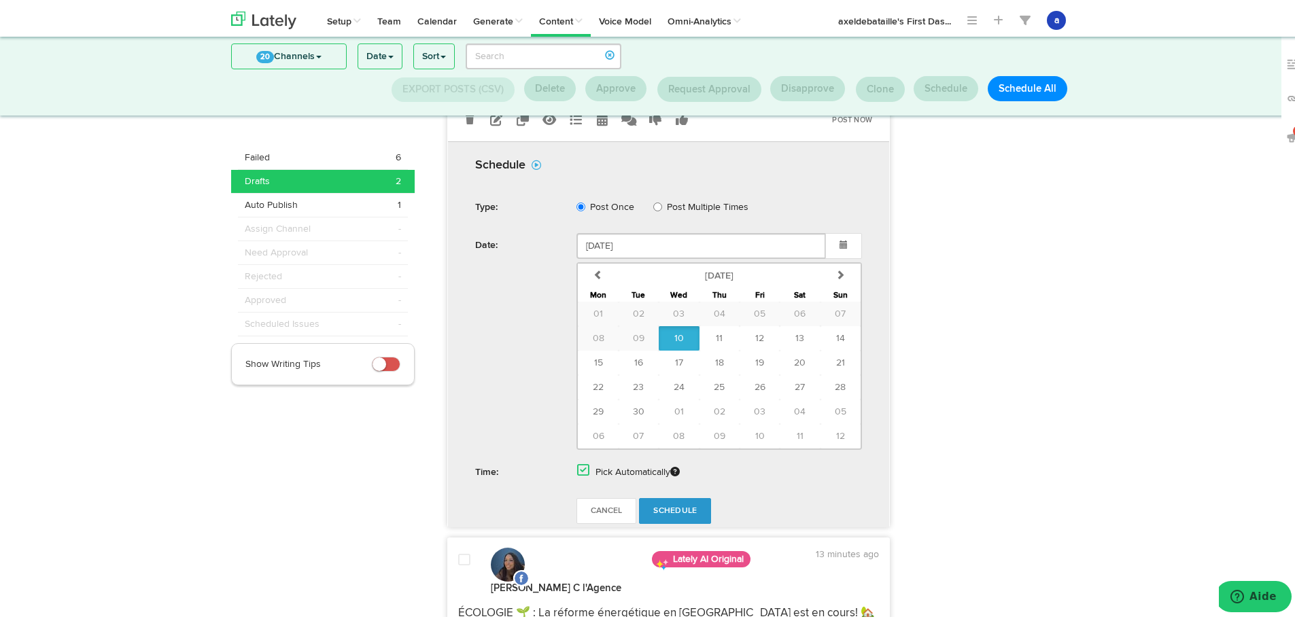
click at [676, 511] on span "Schedule" at bounding box center [675, 508] width 44 height 8
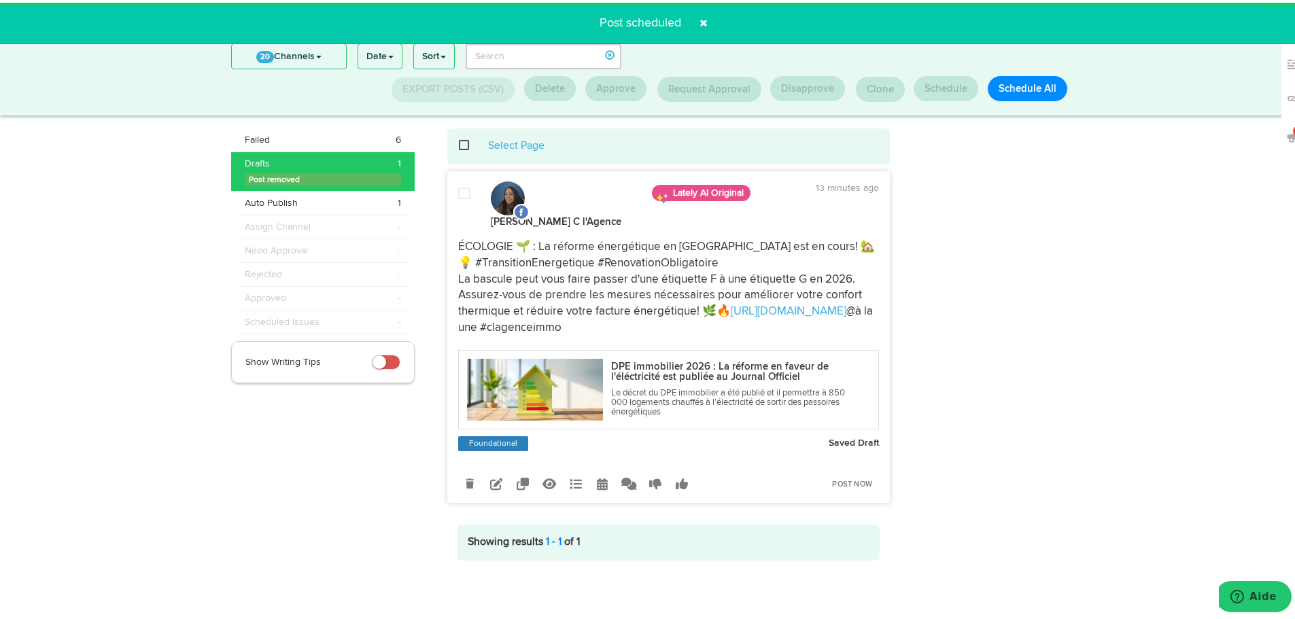
scroll to position [18, 0]
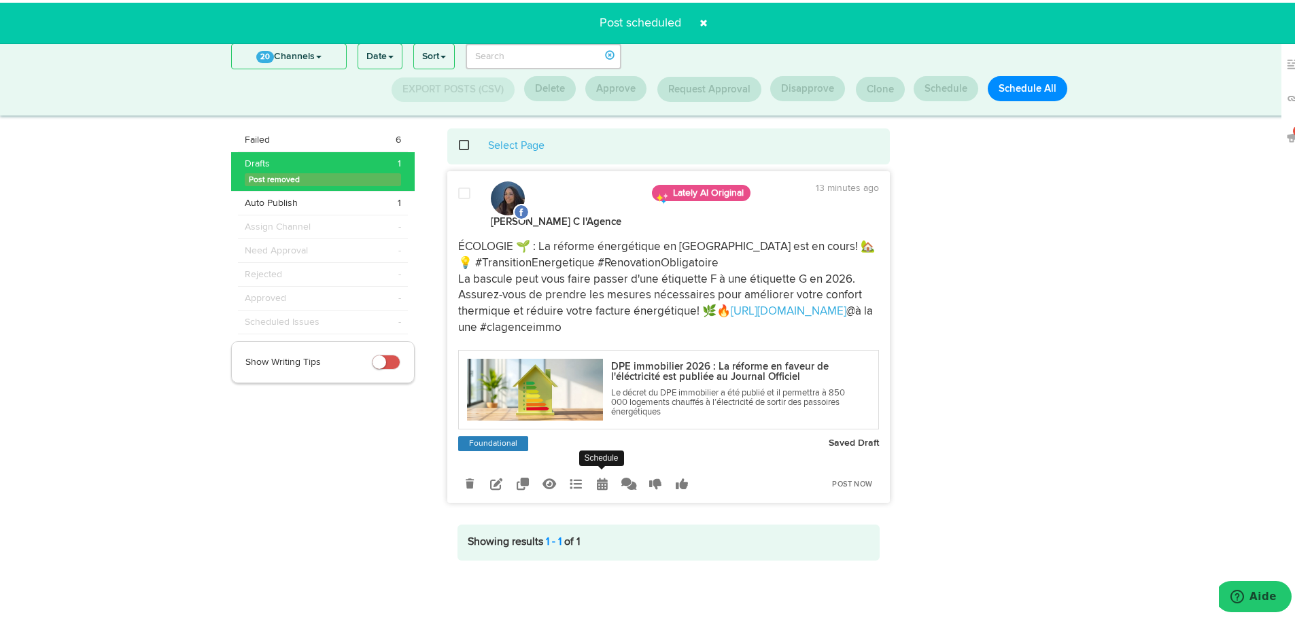
click at [597, 484] on icon at bounding box center [602, 481] width 11 height 12
select select "11"
select select "40"
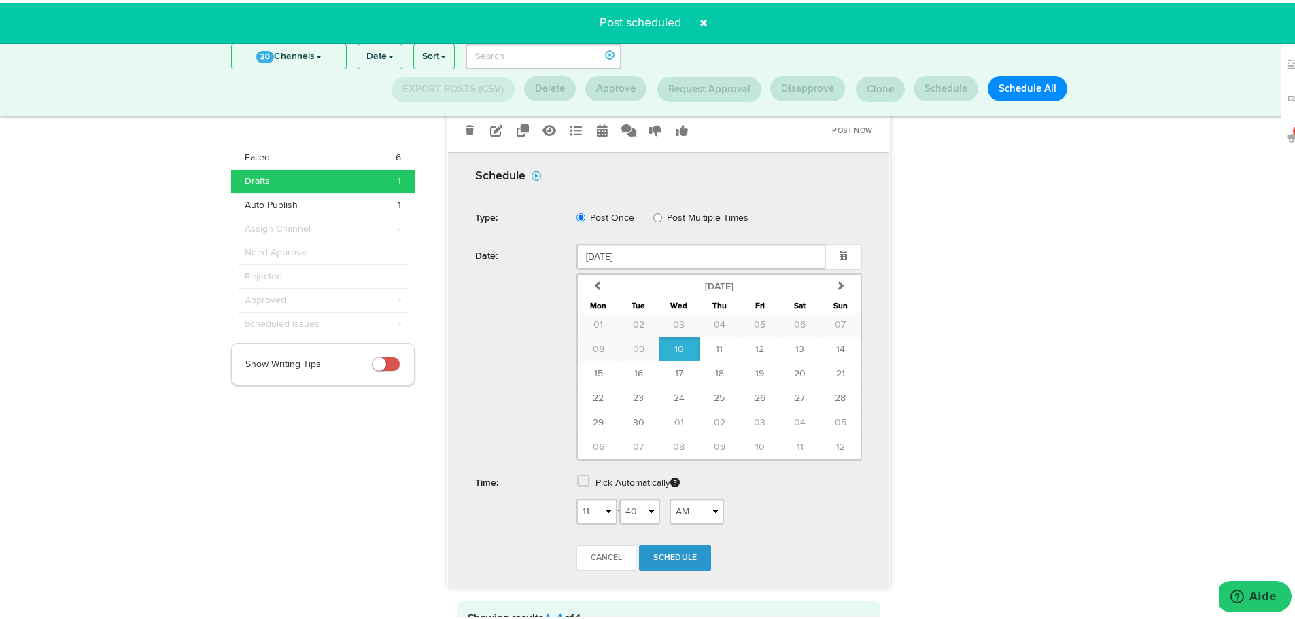
scroll to position [449, 0]
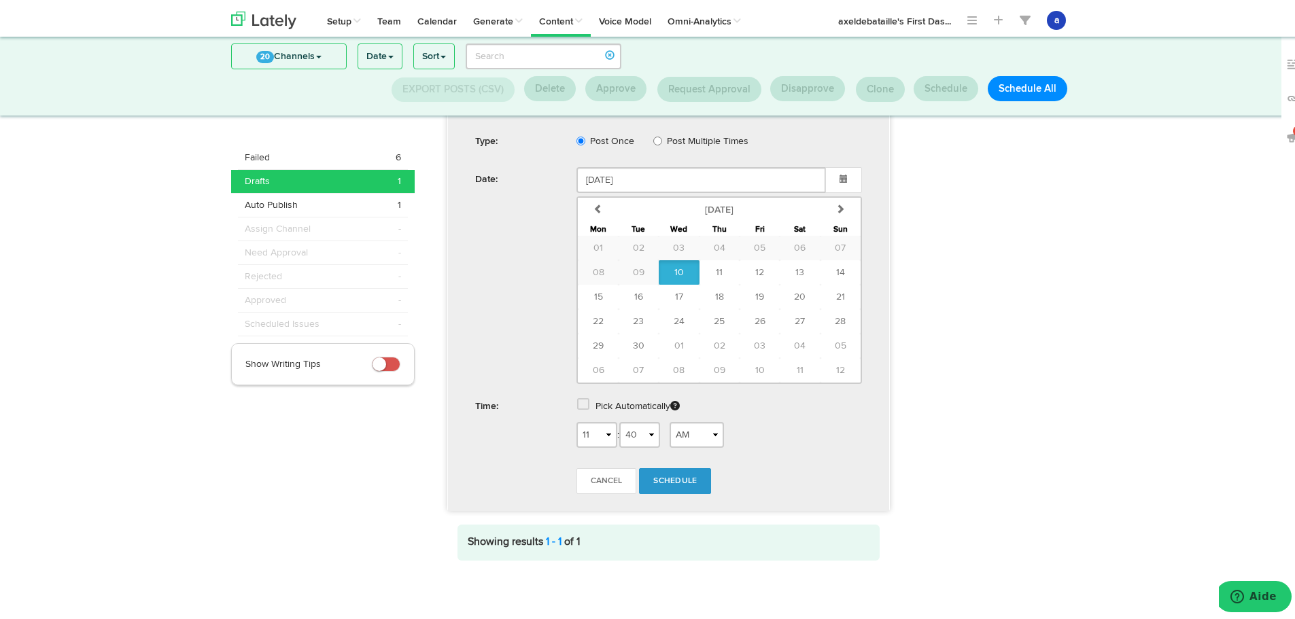
click at [577, 402] on span at bounding box center [583, 402] width 12 height 14
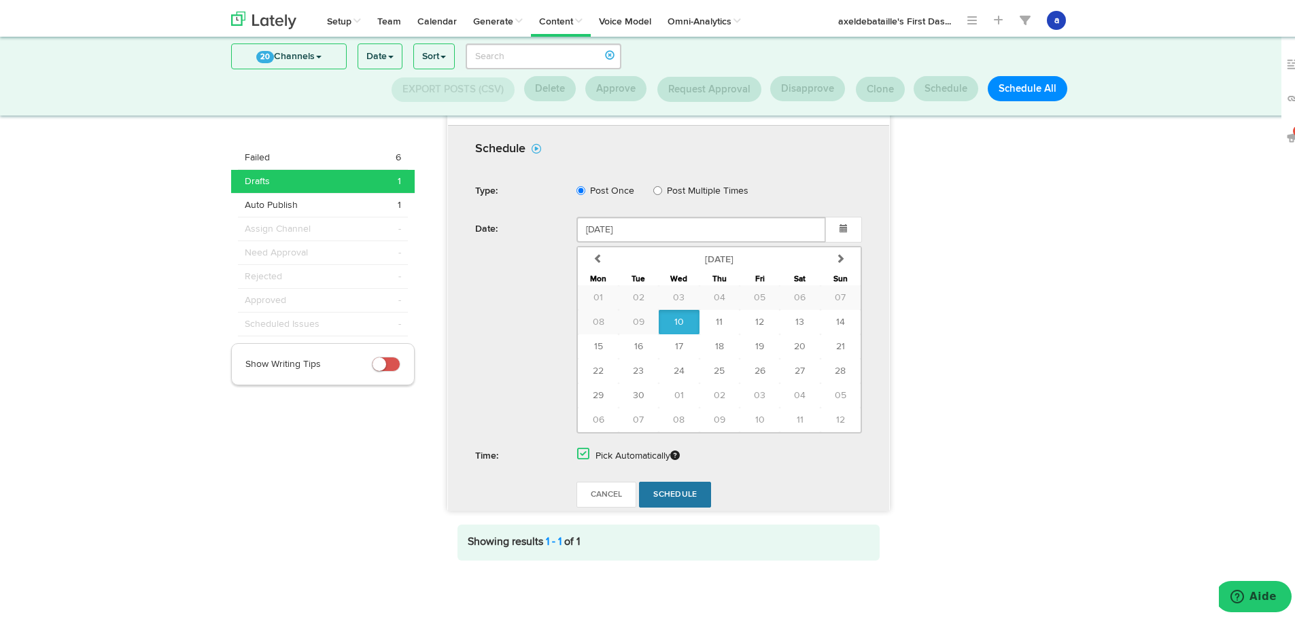
click at [663, 479] on link "Schedule" at bounding box center [675, 492] width 72 height 26
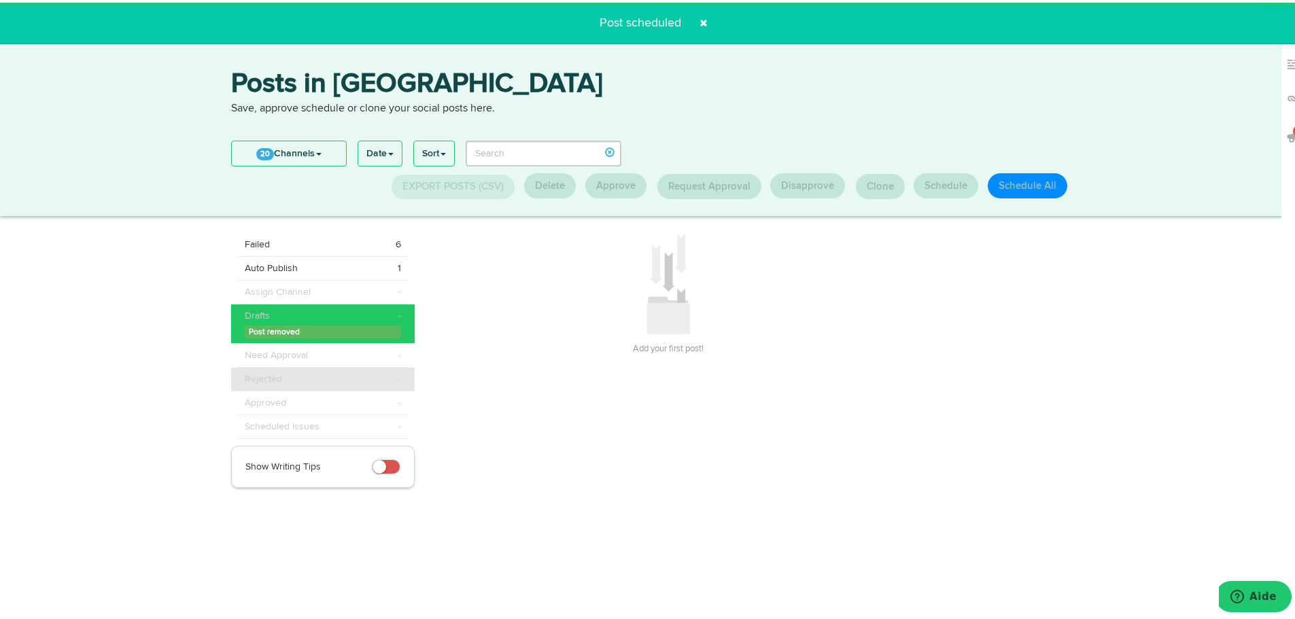
scroll to position [0, 0]
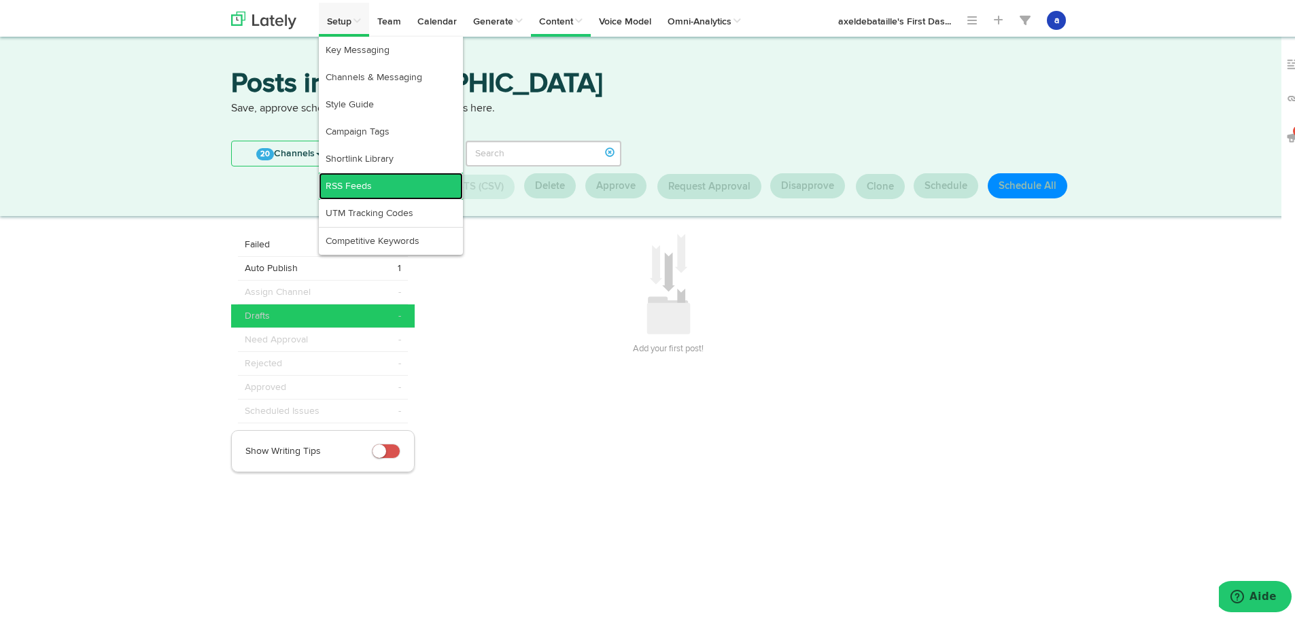
click at [345, 177] on link "RSS Feeds" at bounding box center [391, 183] width 144 height 27
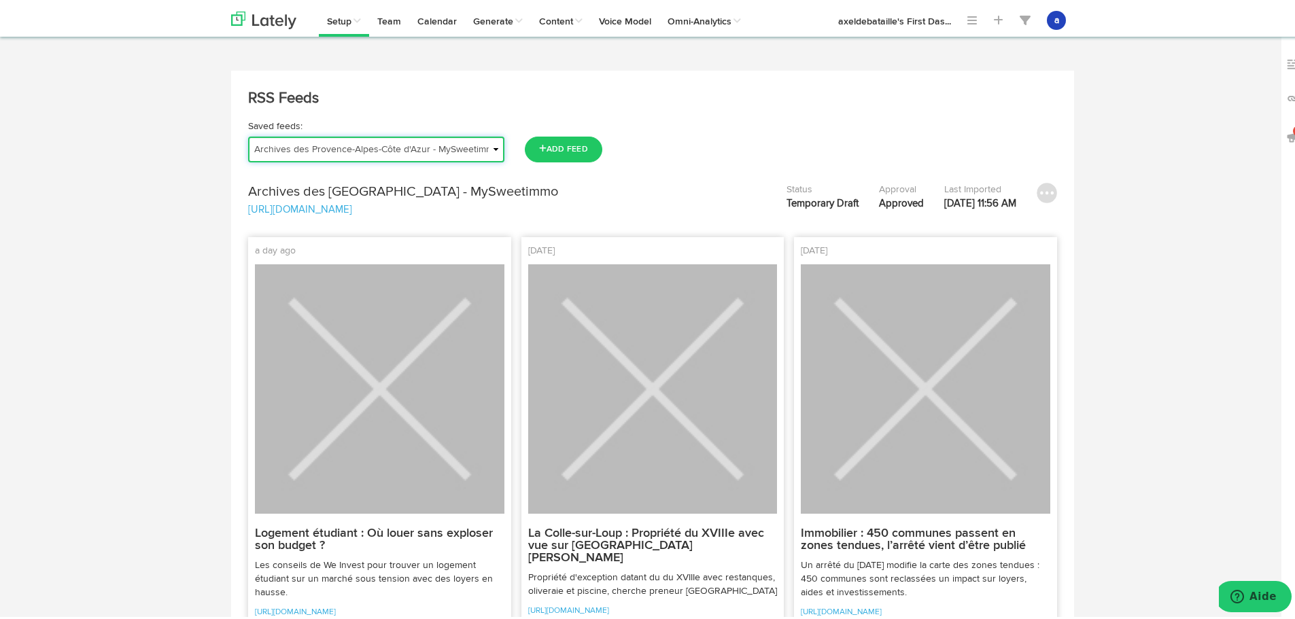
click at [260, 137] on select "Actu | Magazine immobilier Journal de l'Agence Actualités Antibes Actualités Va…" at bounding box center [376, 147] width 256 height 26
select select "object:25271"
click at [248, 134] on select "Actu | Magazine immobilier Journal de l'Agence Actualités Antibes Actualités Va…" at bounding box center [376, 147] width 256 height 26
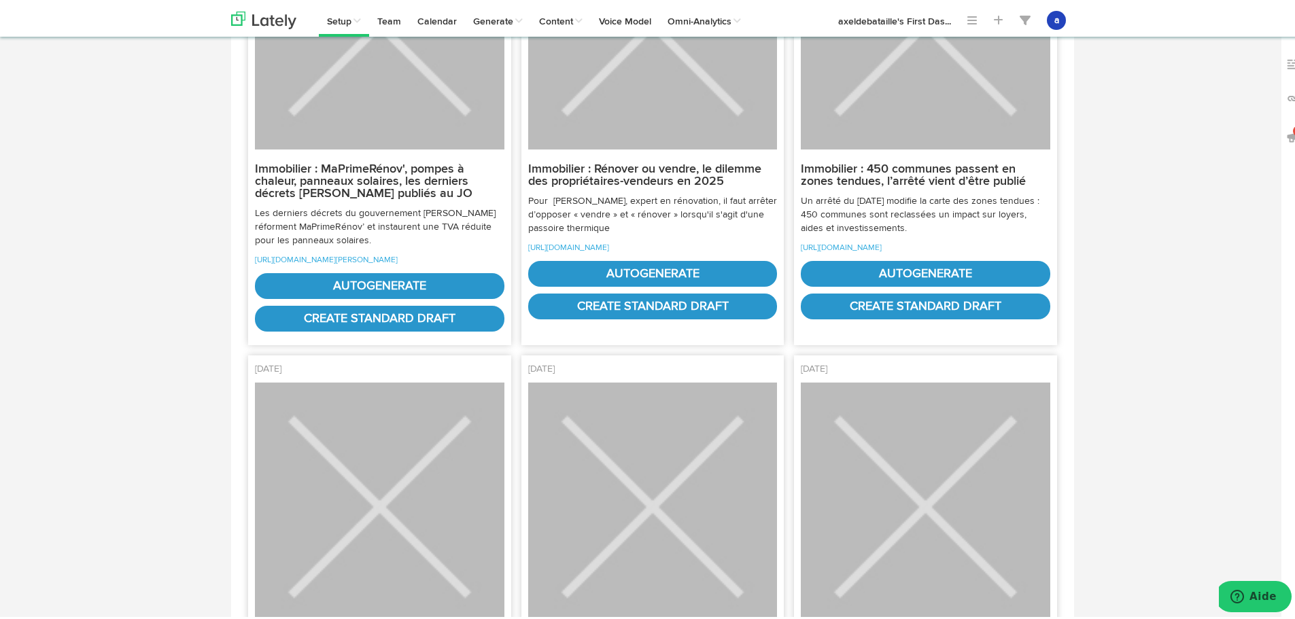
scroll to position [340, 0]
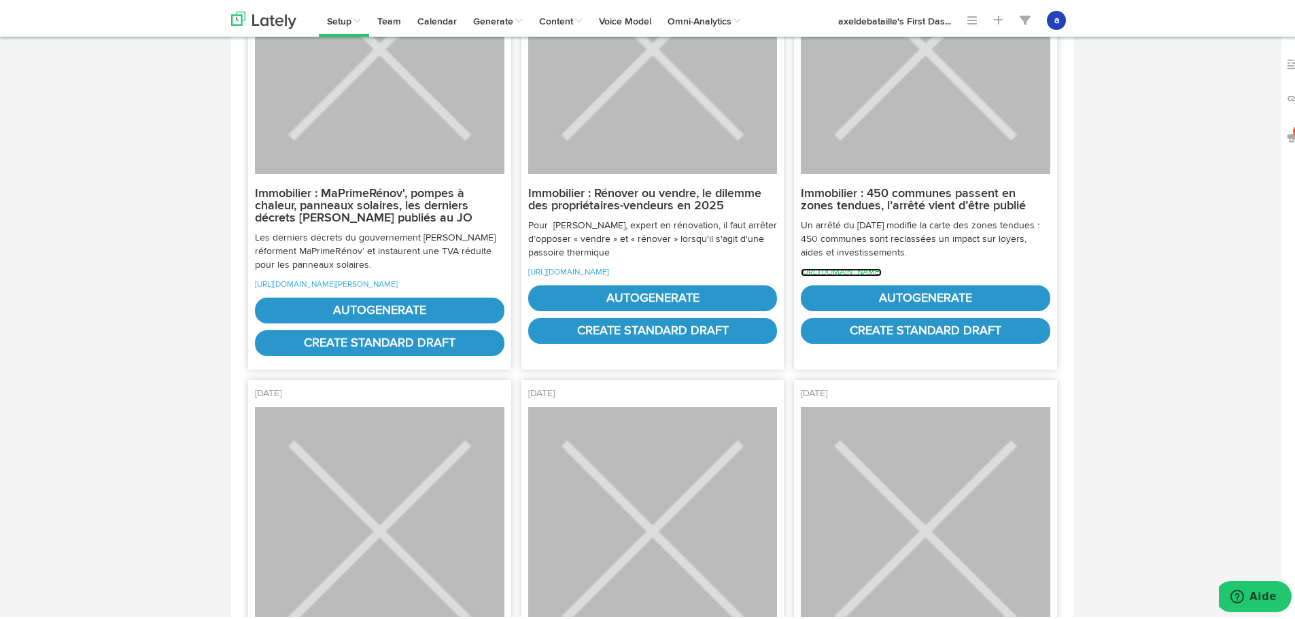
click at [882, 271] on link "[URL][DOMAIN_NAME]" at bounding box center [841, 270] width 81 height 8
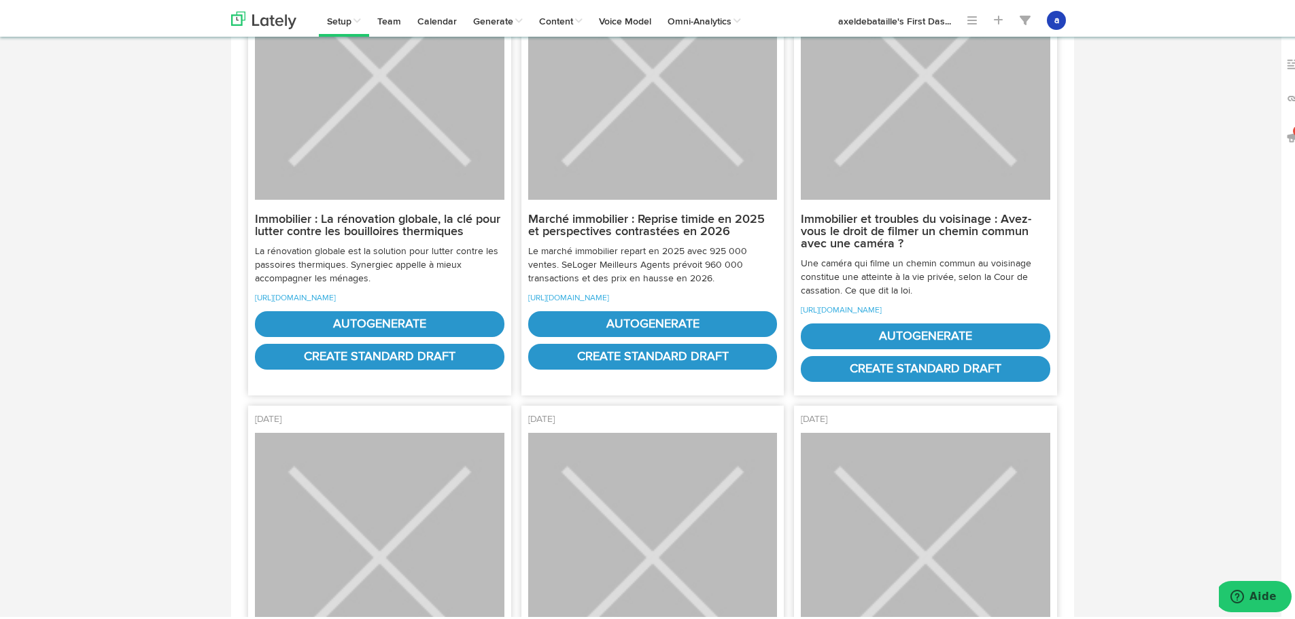
scroll to position [816, 0]
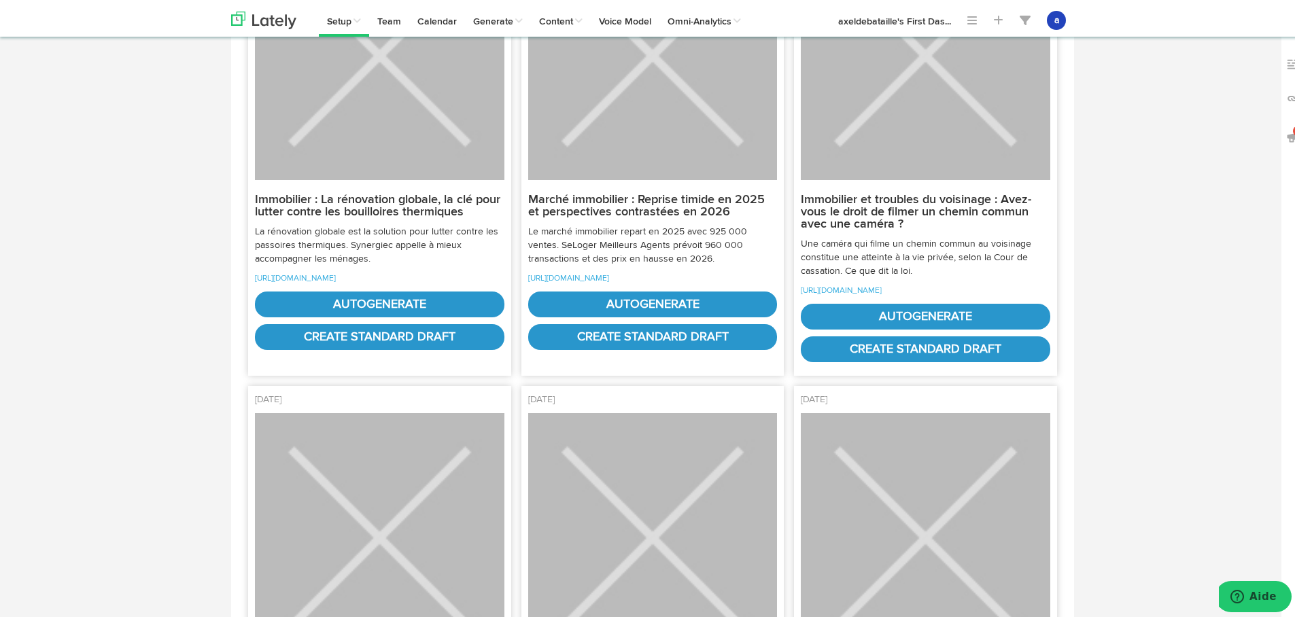
click at [883, 294] on p "https://www.mysweetimmo.com/2025/08/30/immobilier-et-troubles-du-voisinage-avez…" at bounding box center [926, 288] width 250 height 14
click at [882, 292] on link "https://www.mysweetimmo.com/2025/08/30/immobilier-et-troubles-du-voisinage-avez…" at bounding box center [841, 288] width 81 height 8
click at [921, 327] on link "autogenerate" at bounding box center [926, 314] width 250 height 26
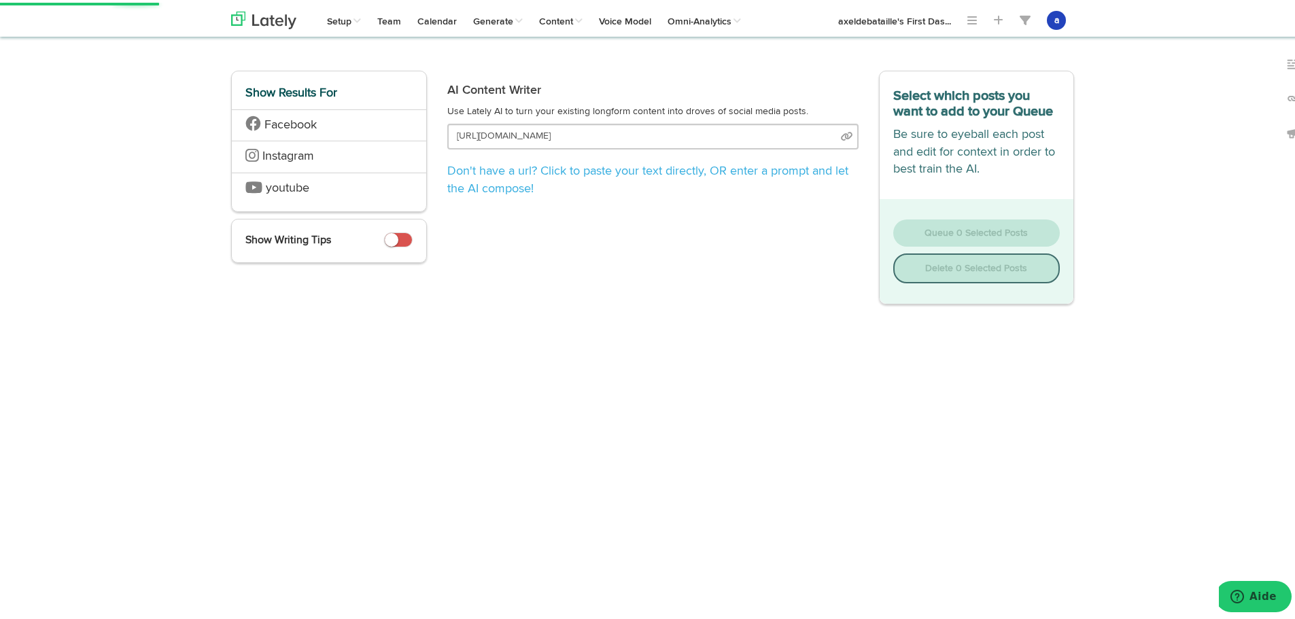
select select "natural"
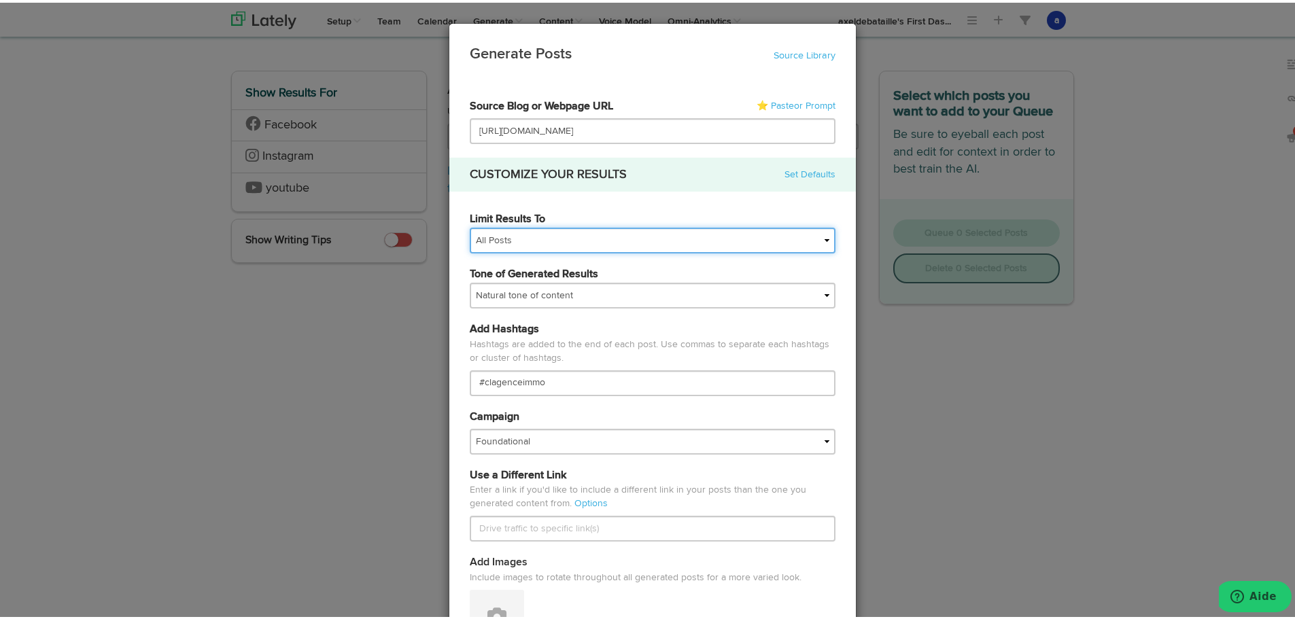
click at [490, 238] on select "All Posts Top 30 Posts Top 25 Posts Top 20 Posts Top 15 Posts Top 10 Posts" at bounding box center [653, 238] width 366 height 26
select select "10"
click at [470, 225] on select "All Posts Top 30 Posts Top 25 Posts Top 20 Posts Top 15 Posts Top 10 Posts" at bounding box center [653, 238] width 366 height 26
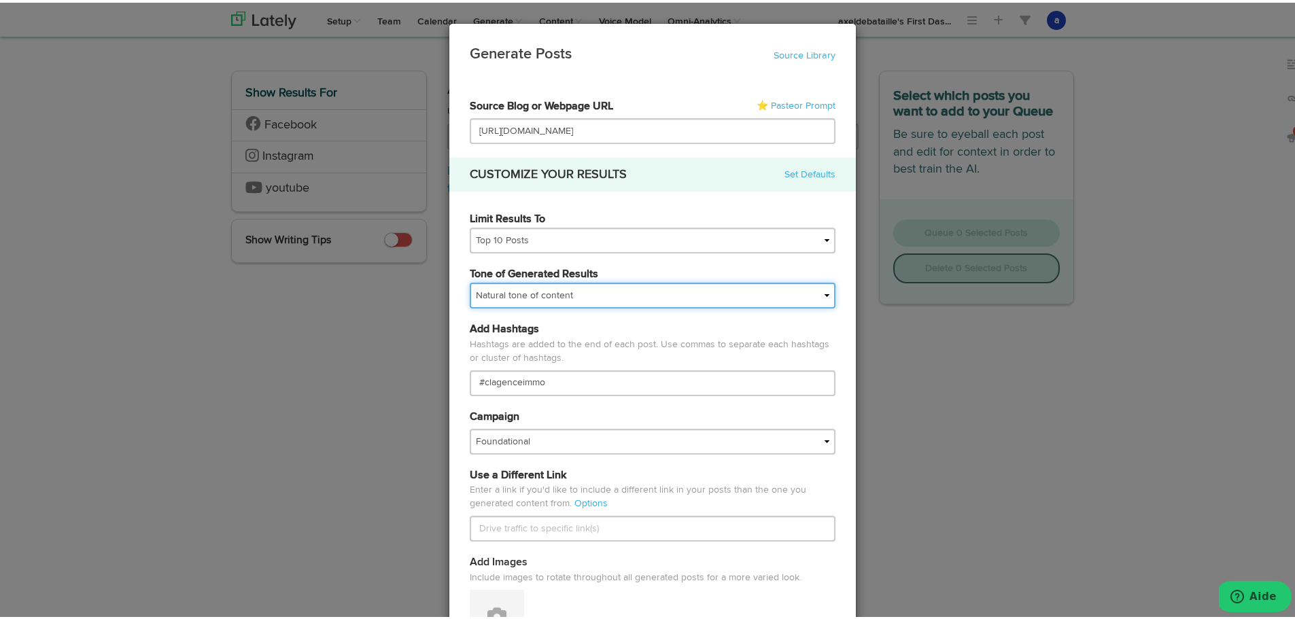
click at [503, 282] on select "My tone Official and professional Relaxed and conversational Light and humorous…" at bounding box center [653, 293] width 366 height 26
select select "brand"
click at [470, 280] on select "My tone Official and professional Relaxed and conversational Light and humorous…" at bounding box center [653, 293] width 366 height 26
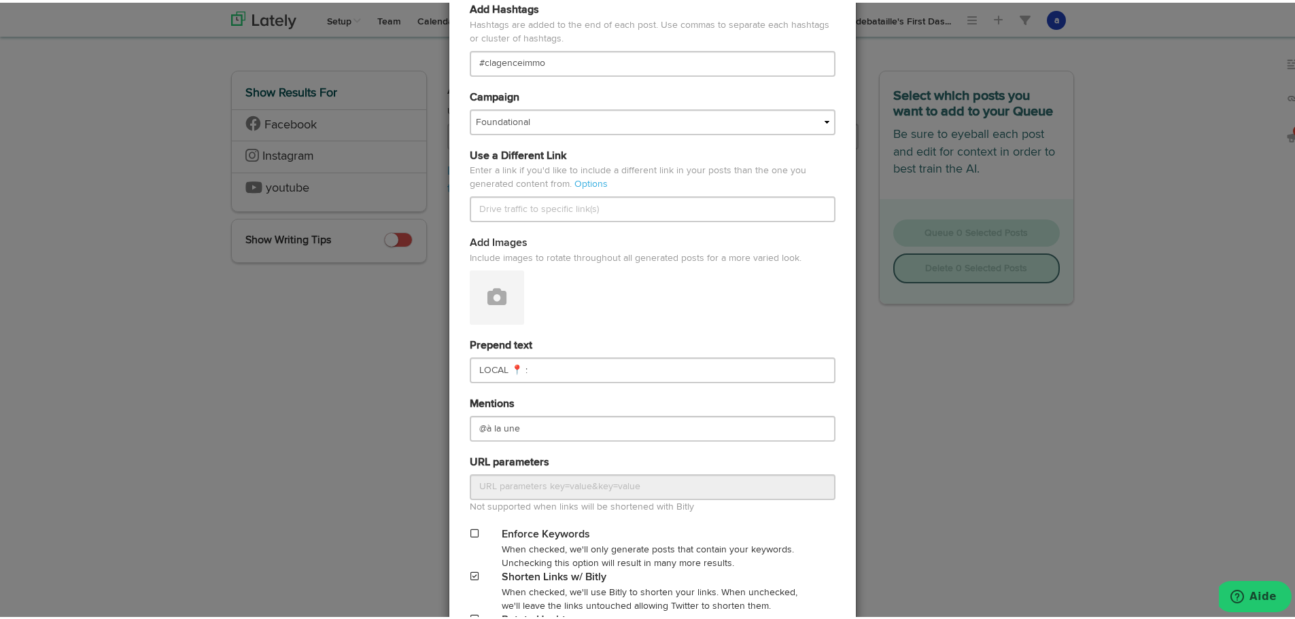
scroll to position [340, 0]
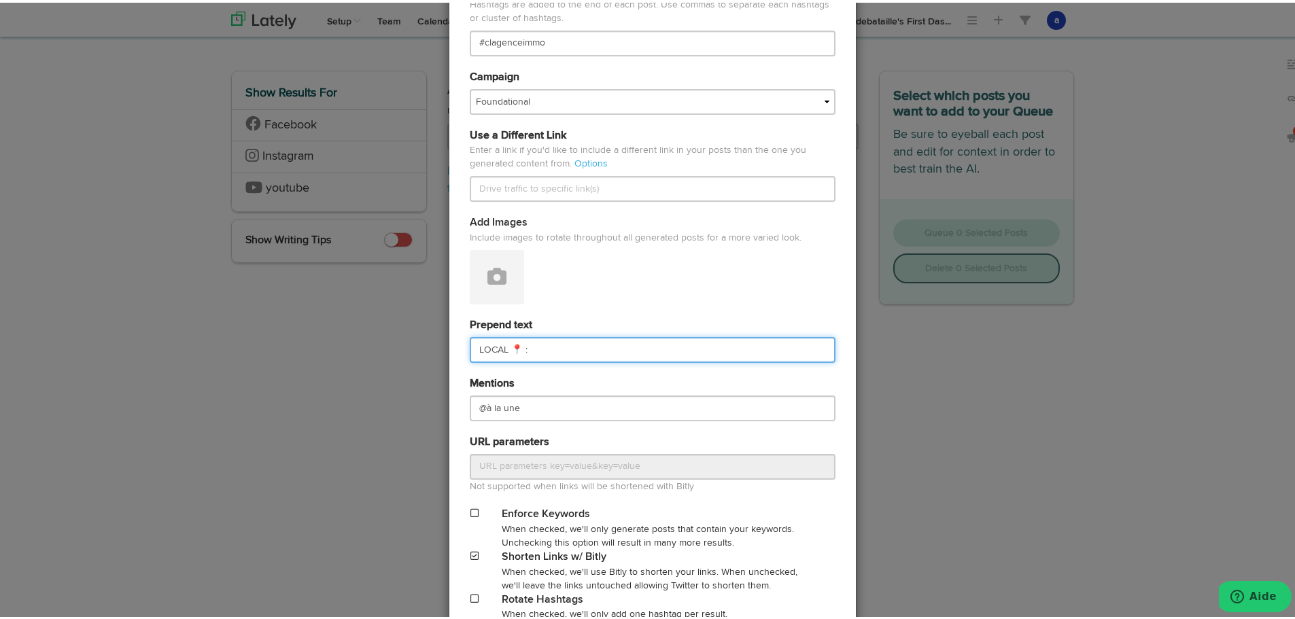
drag, startPoint x: 513, startPoint y: 350, endPoint x: 405, endPoint y: 349, distance: 108.1
click at [406, 349] on div "Generate Posts Source Library 67211df9074564efd17c3488 67211df9074564efd17c3490…" at bounding box center [652, 309] width 1305 height 619
paste input "CONSEILS 💡"
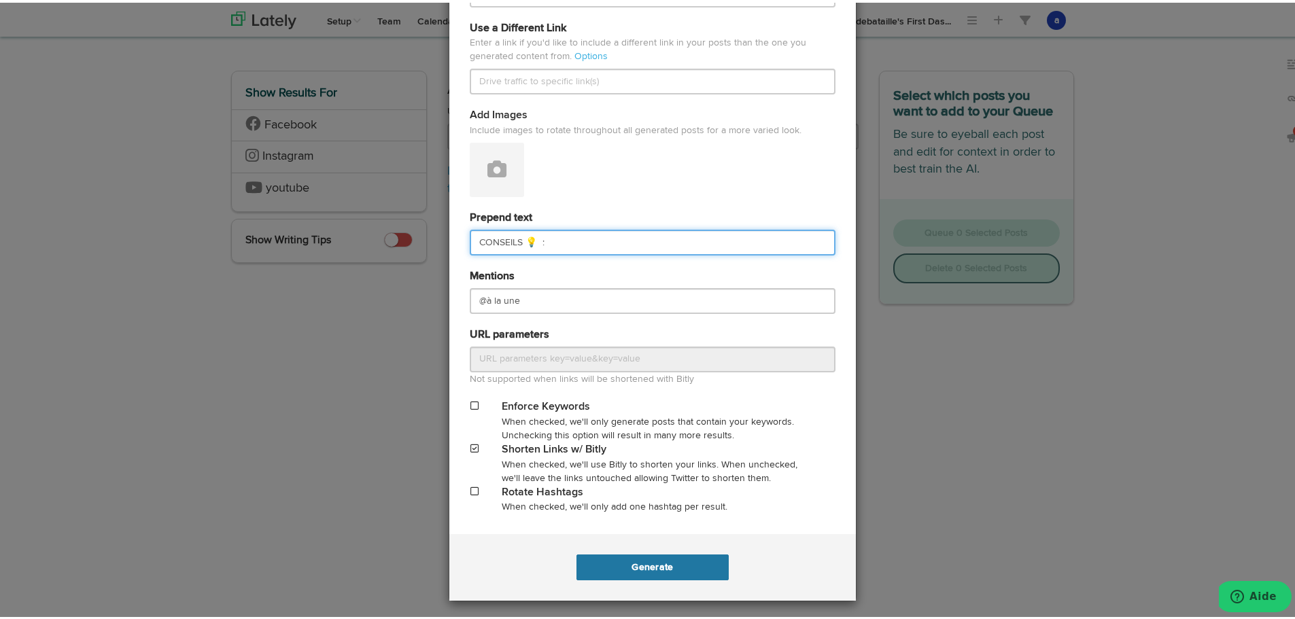
type input "CONSEILS 💡 :"
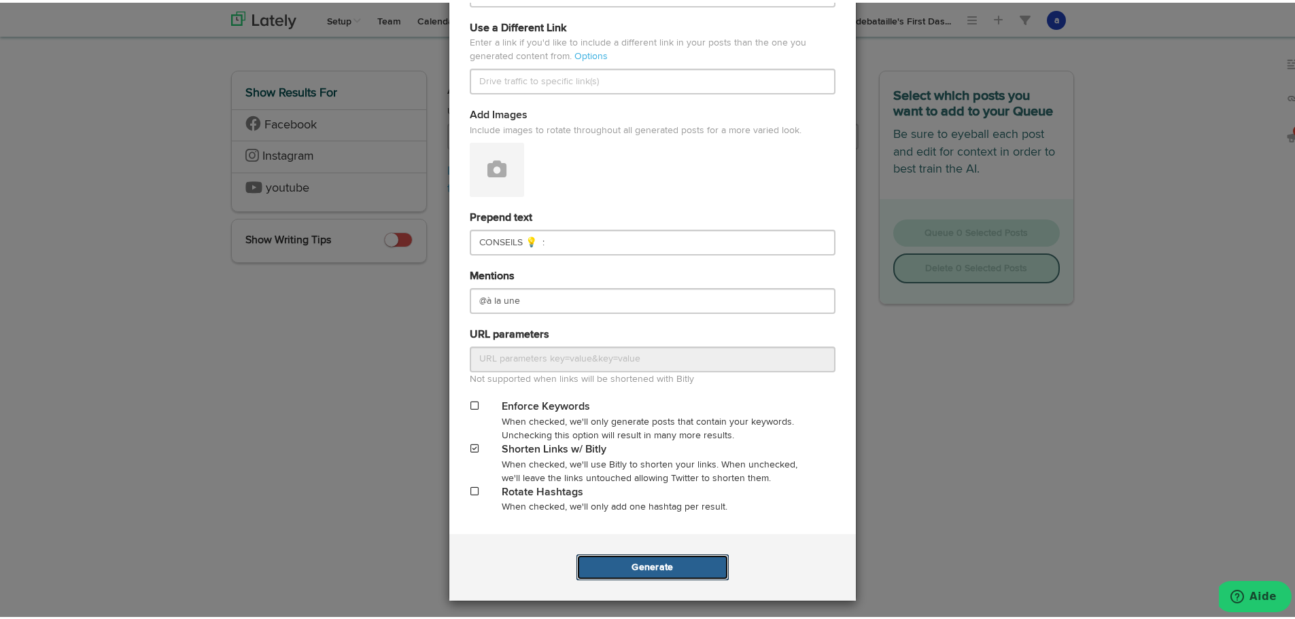
drag, startPoint x: 652, startPoint y: 565, endPoint x: 659, endPoint y: 568, distance: 7.3
click at [660, 570] on button "Generate" at bounding box center [653, 565] width 152 height 26
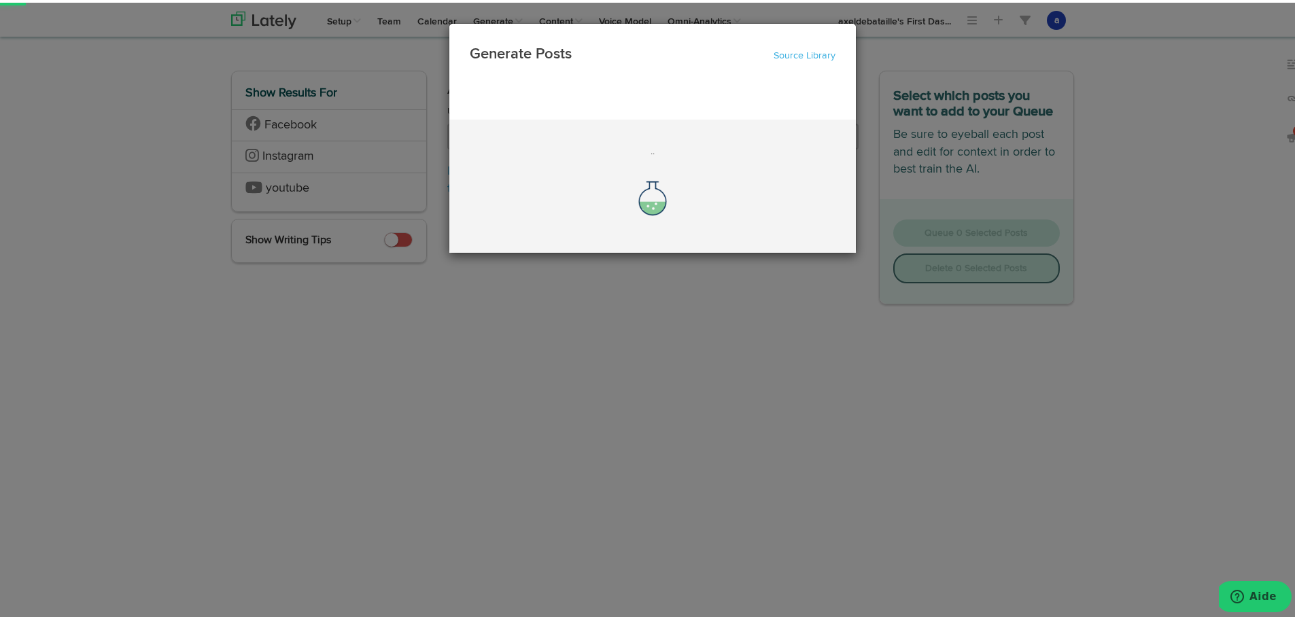
scroll to position [0, 0]
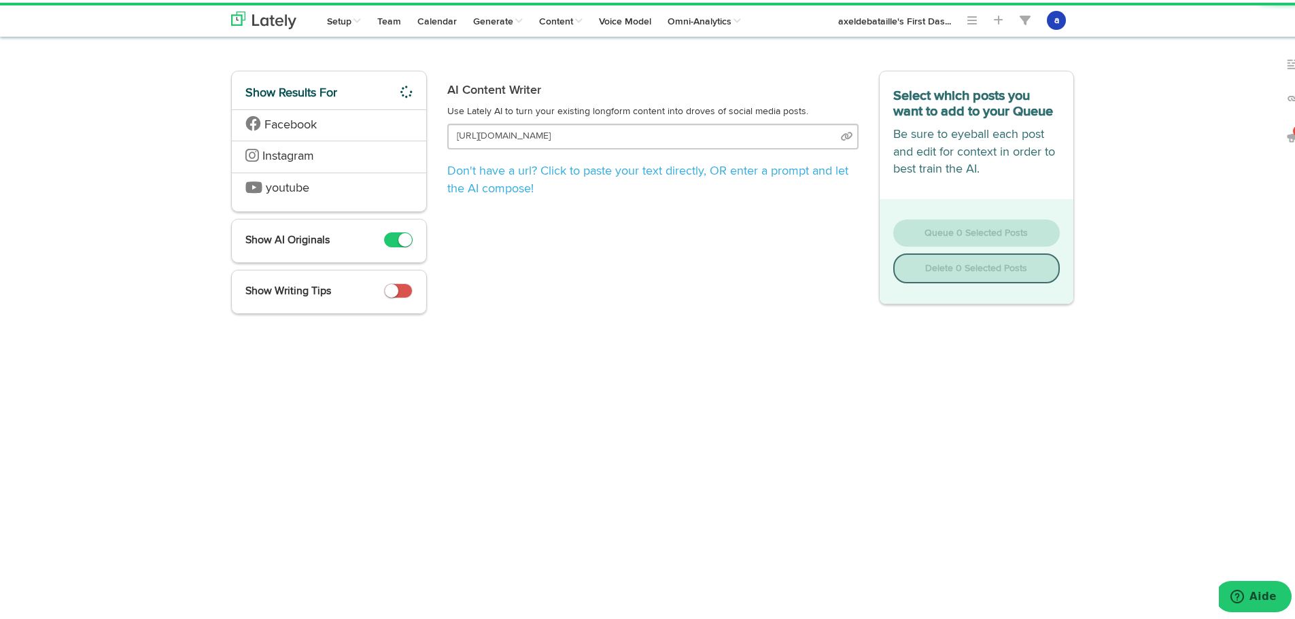
click at [29, 341] on div "Generate Posts Source Library 67211df9074564efd17c3488 67211df9074564efd17c3490…" at bounding box center [652, 309] width 1305 height 619
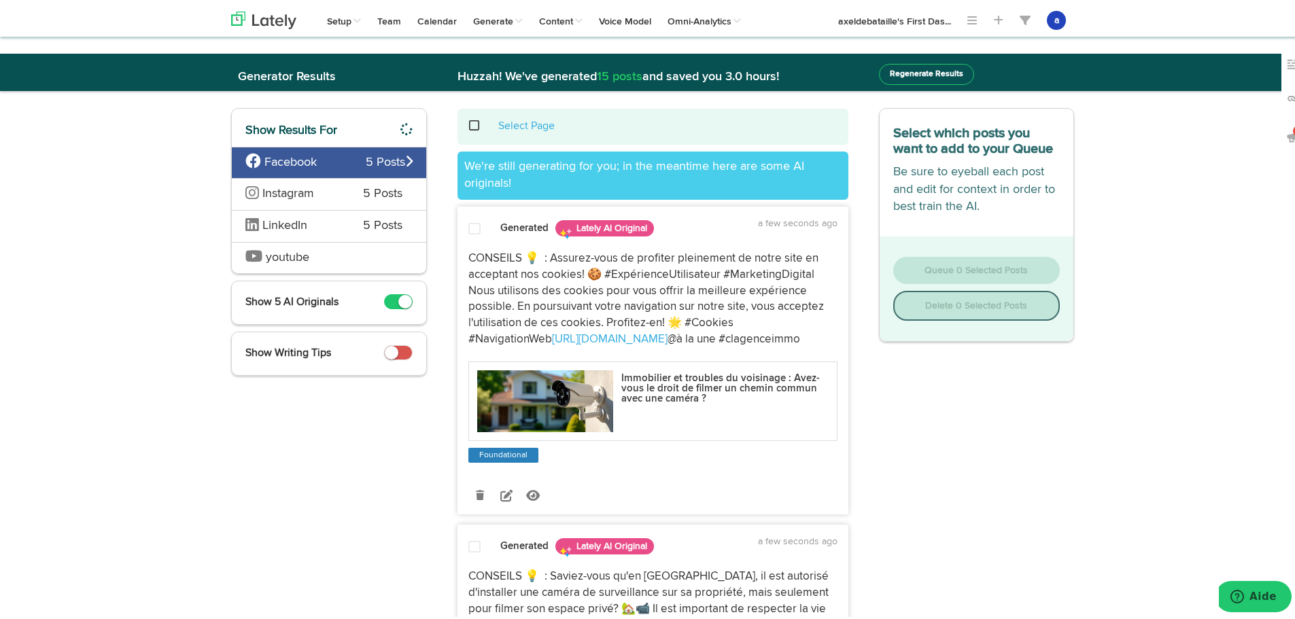
click at [383, 203] on div "Instagram 5 Posts" at bounding box center [329, 191] width 194 height 32
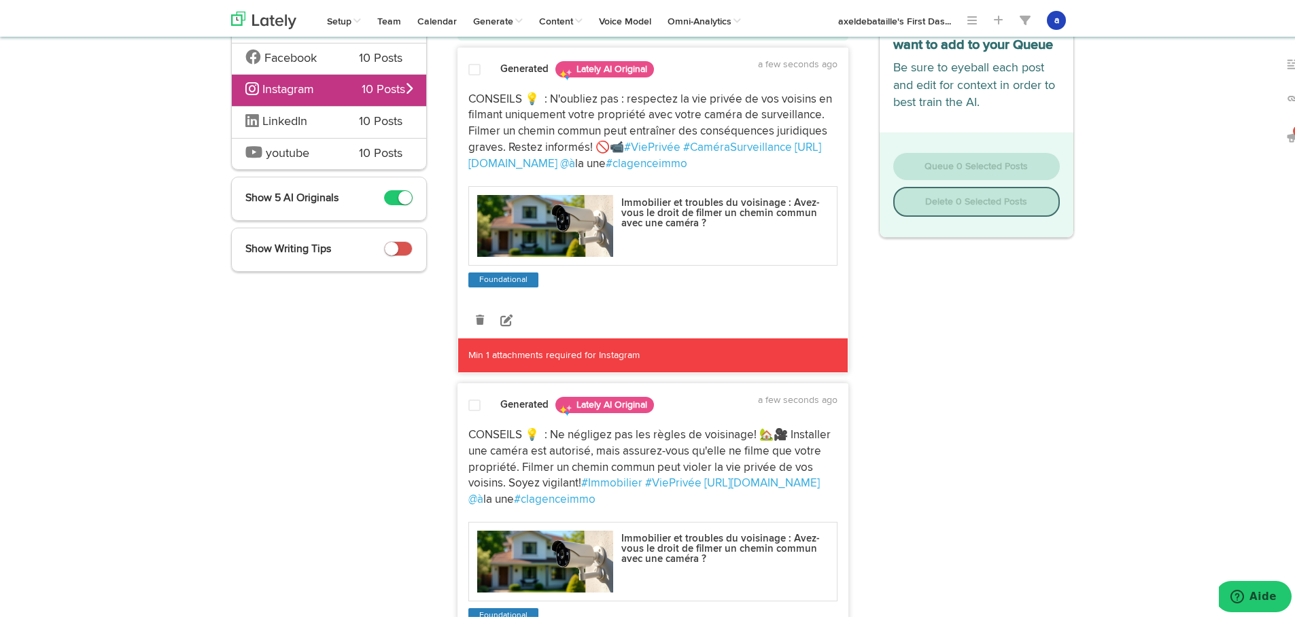
scroll to position [136, 0]
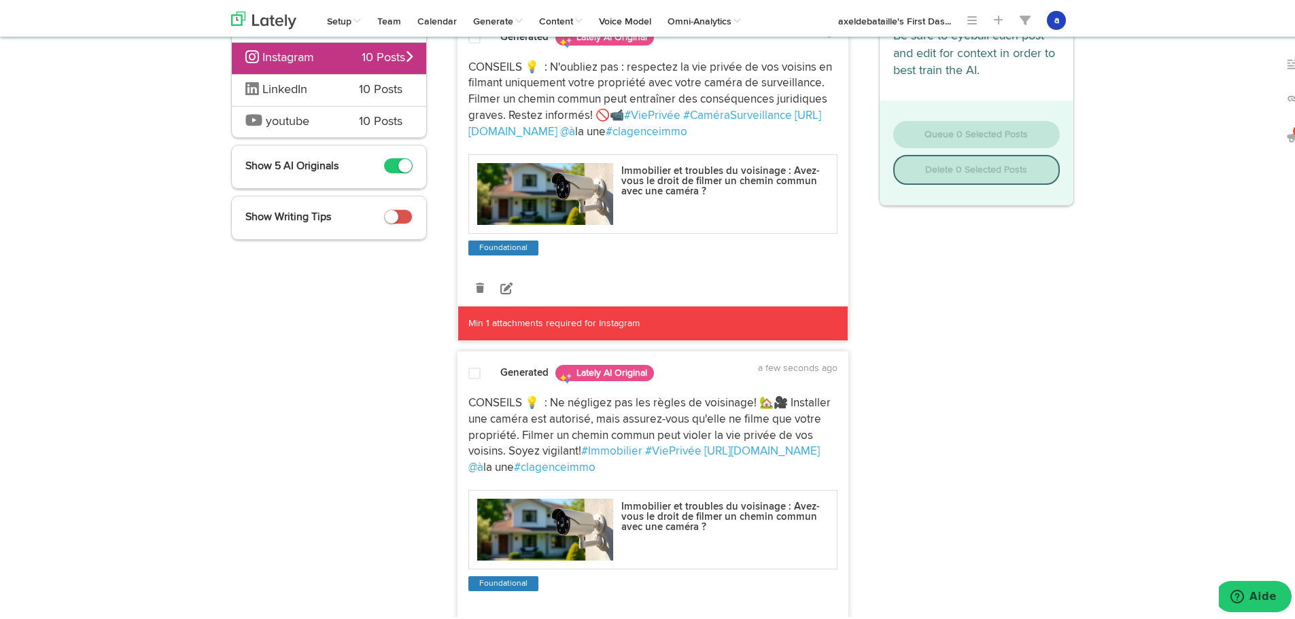
click at [461, 367] on div at bounding box center [474, 373] width 33 height 18
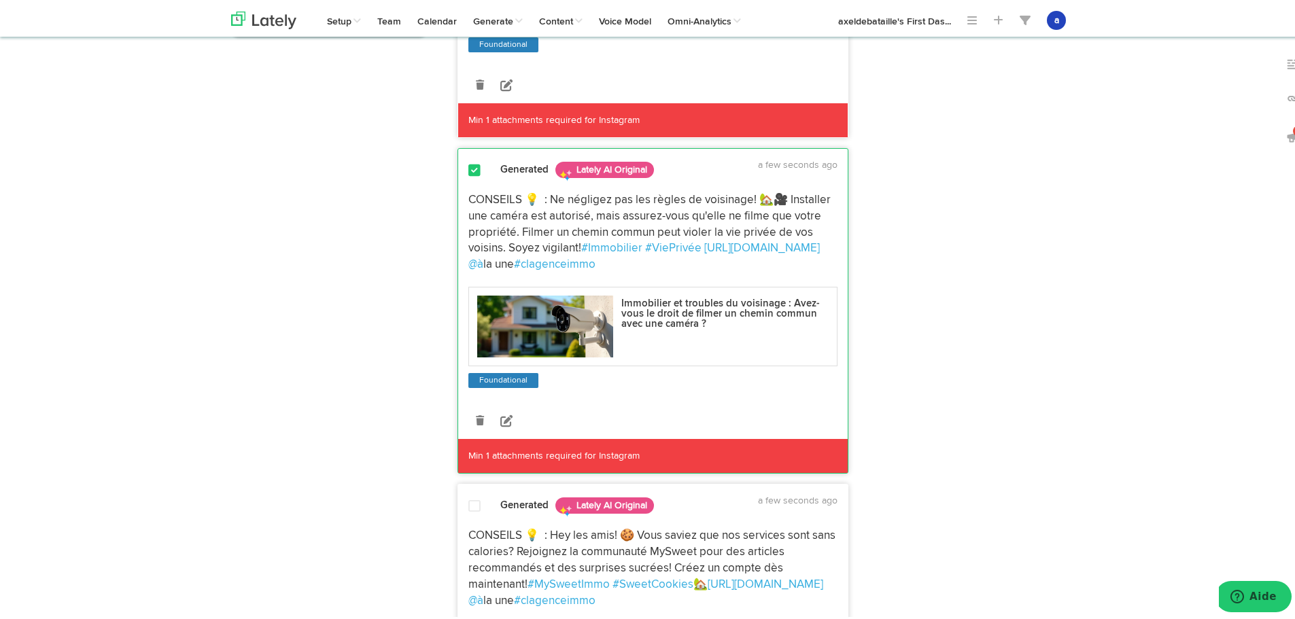
scroll to position [340, 0]
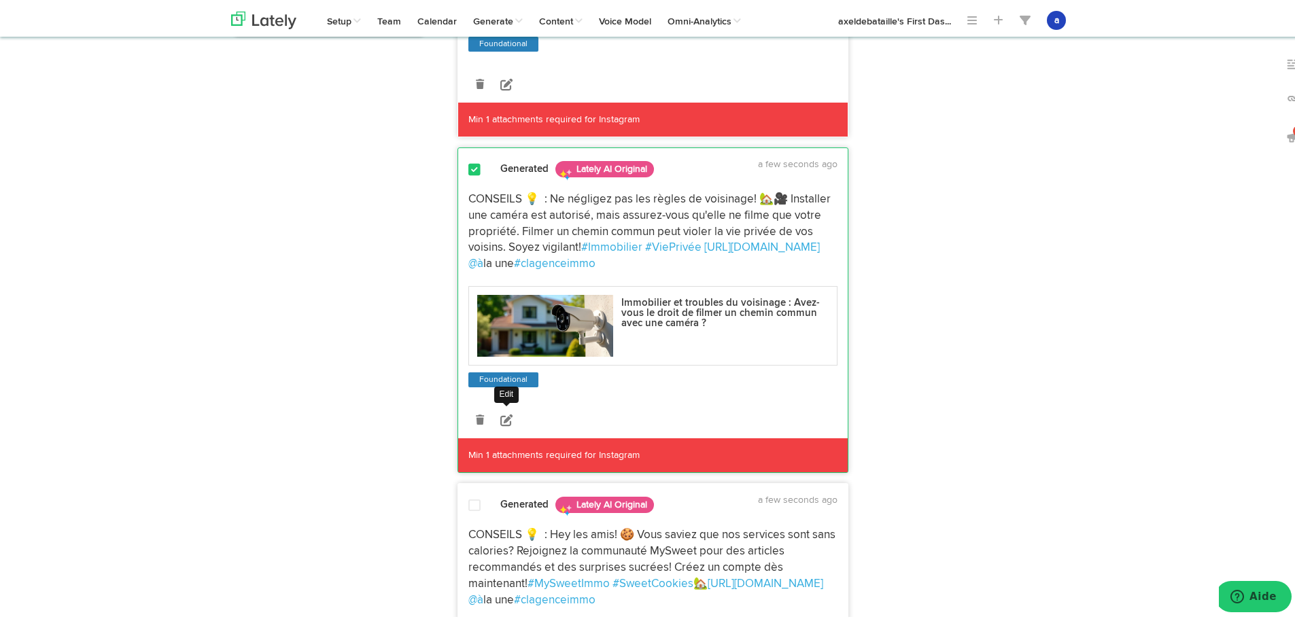
click at [504, 417] on icon at bounding box center [506, 417] width 12 height 12
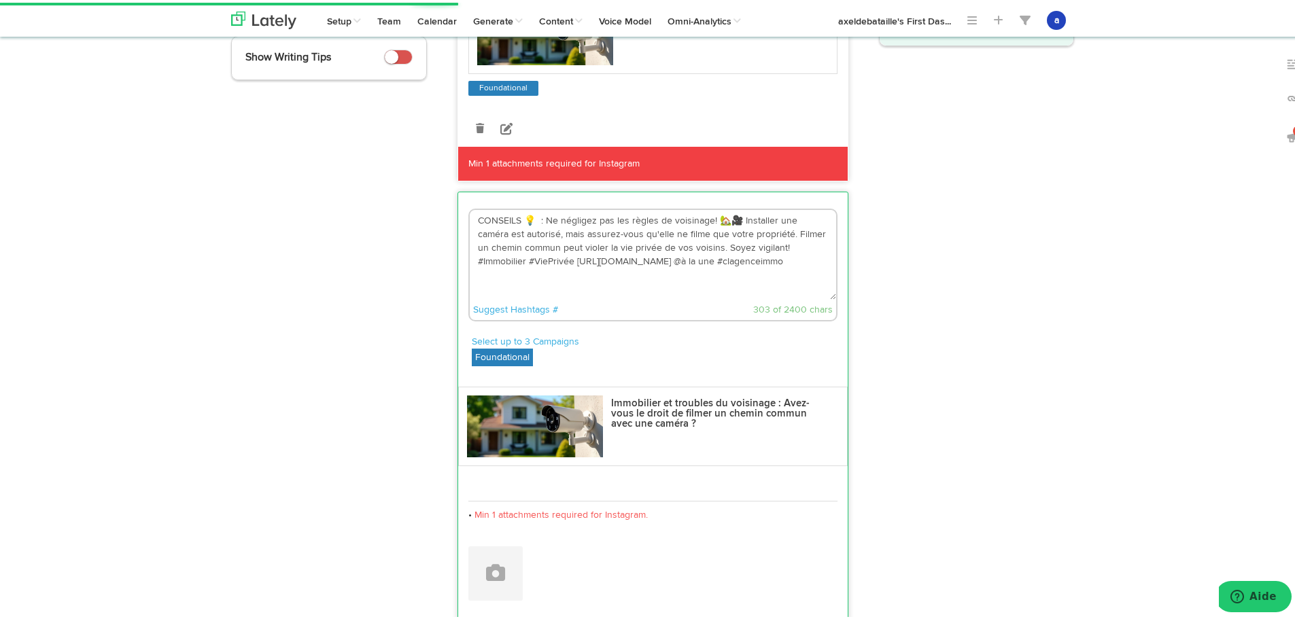
scroll to position [272, 0]
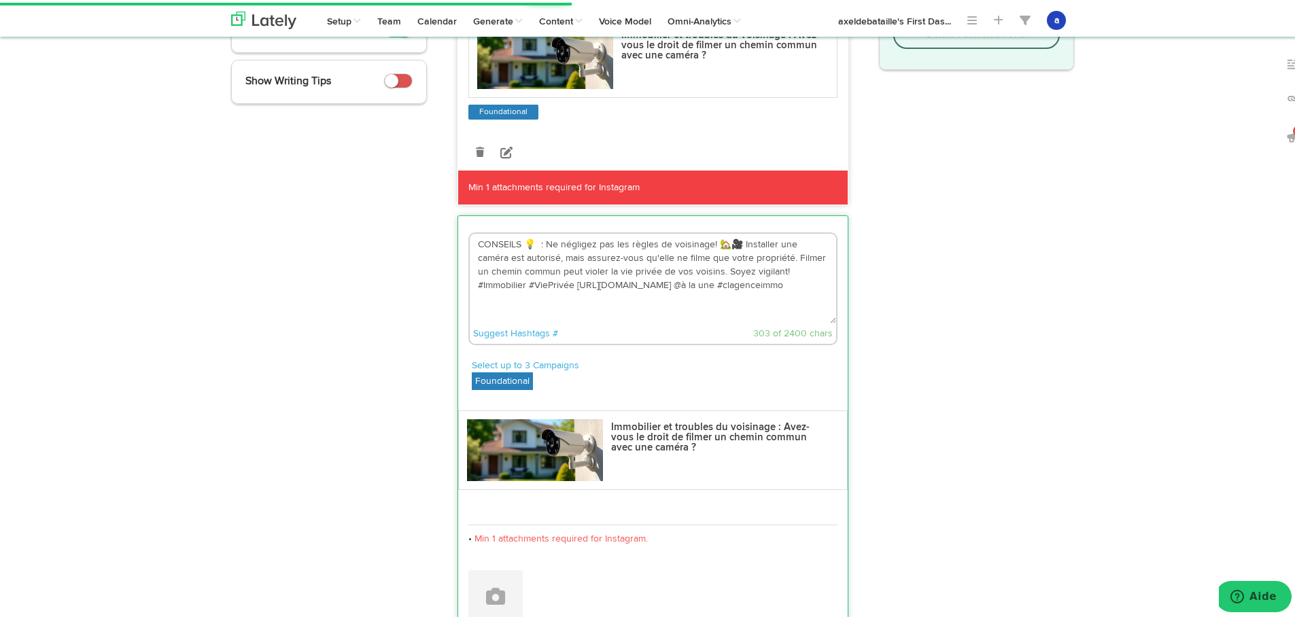
click at [702, 442] on p "Immobilier et troubles du voisinage : Avez-vous le droit de filmer un chemin co…" at bounding box center [718, 434] width 215 height 31
click at [549, 440] on img at bounding box center [535, 448] width 136 height 62
click at [479, 589] on button at bounding box center [495, 595] width 54 height 54
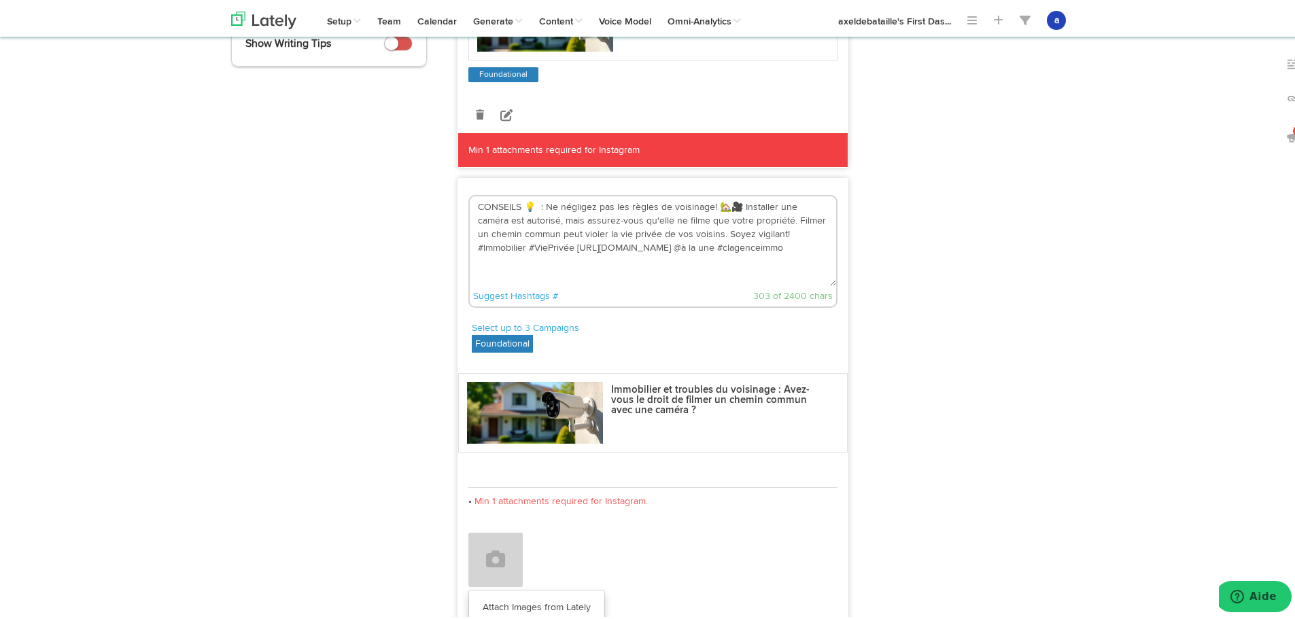
scroll to position [408, 0]
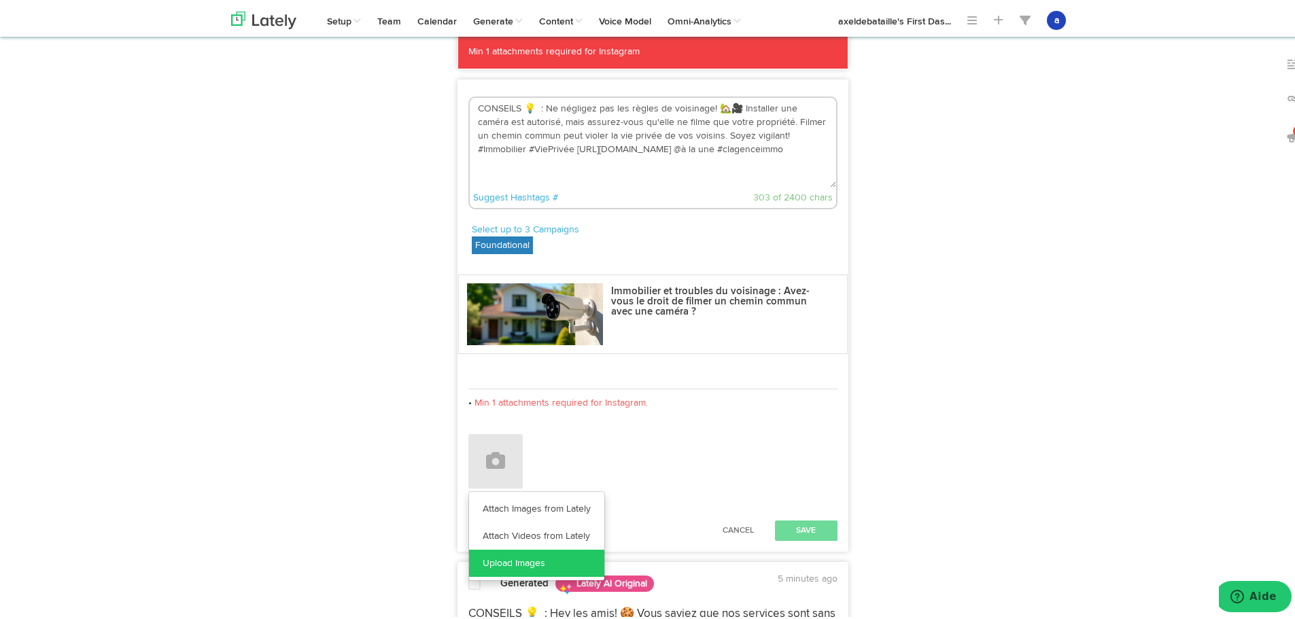
click at [497, 571] on link "Upload Images" at bounding box center [536, 560] width 135 height 27
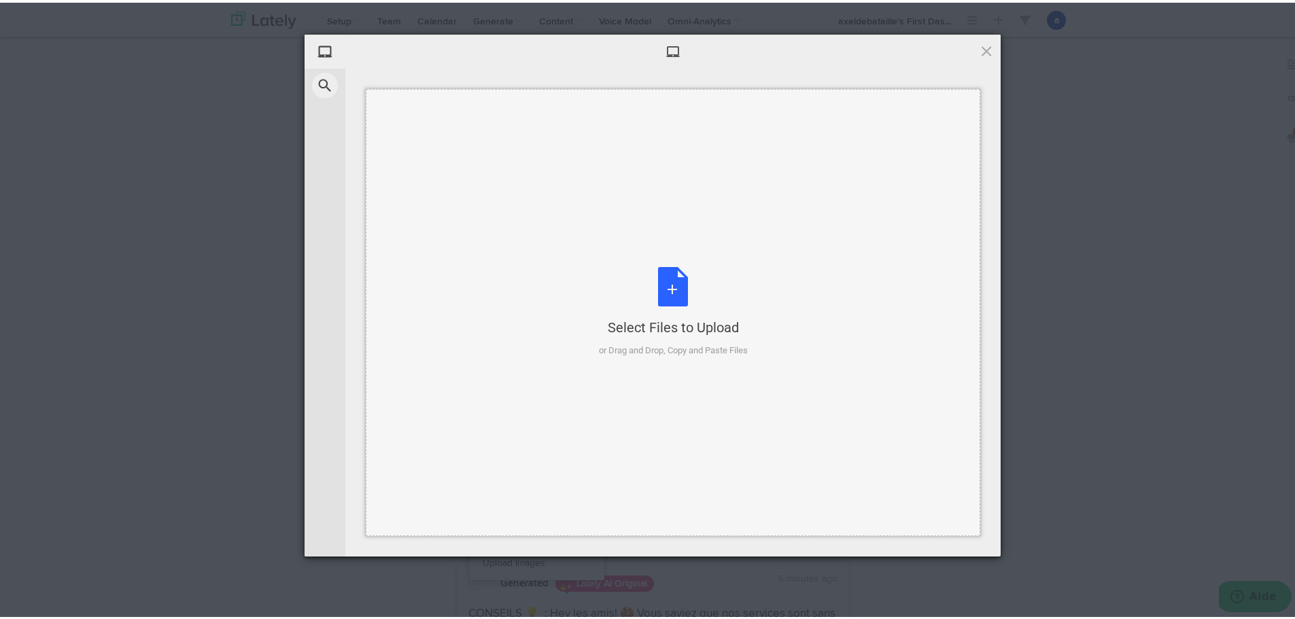
click at [685, 281] on div "Select Files to Upload or Drag and Drop, Copy and Paste Files" at bounding box center [673, 309] width 149 height 90
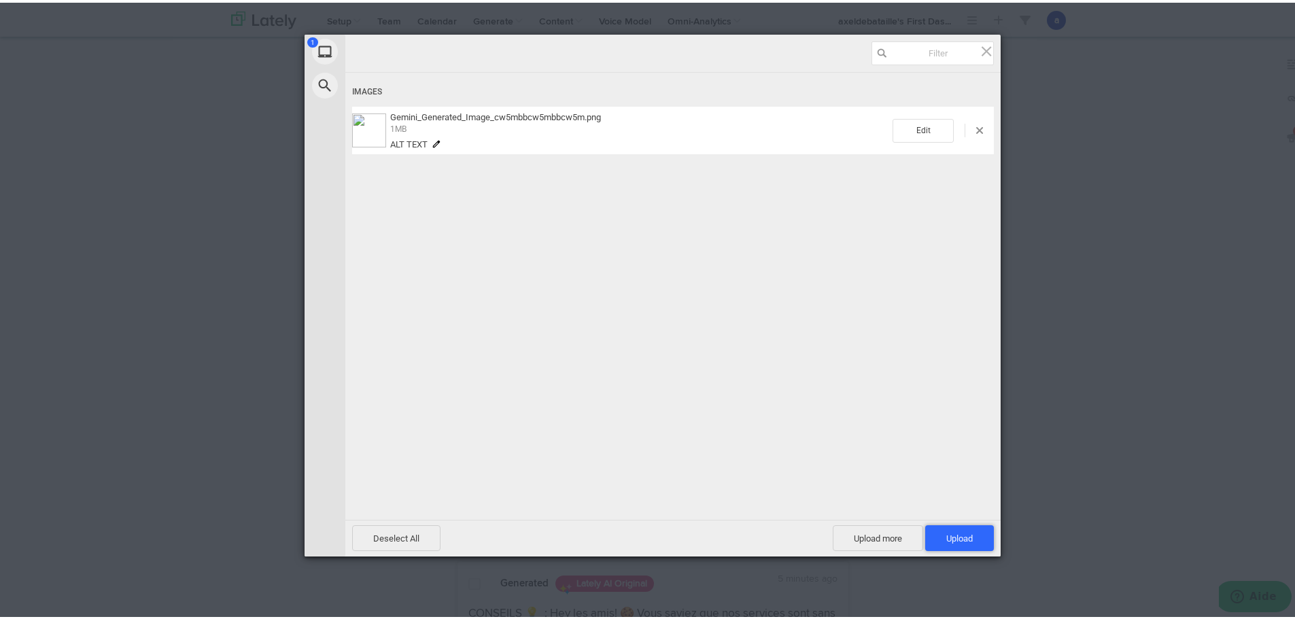
click at [953, 533] on span "Upload 1" at bounding box center [959, 536] width 27 height 10
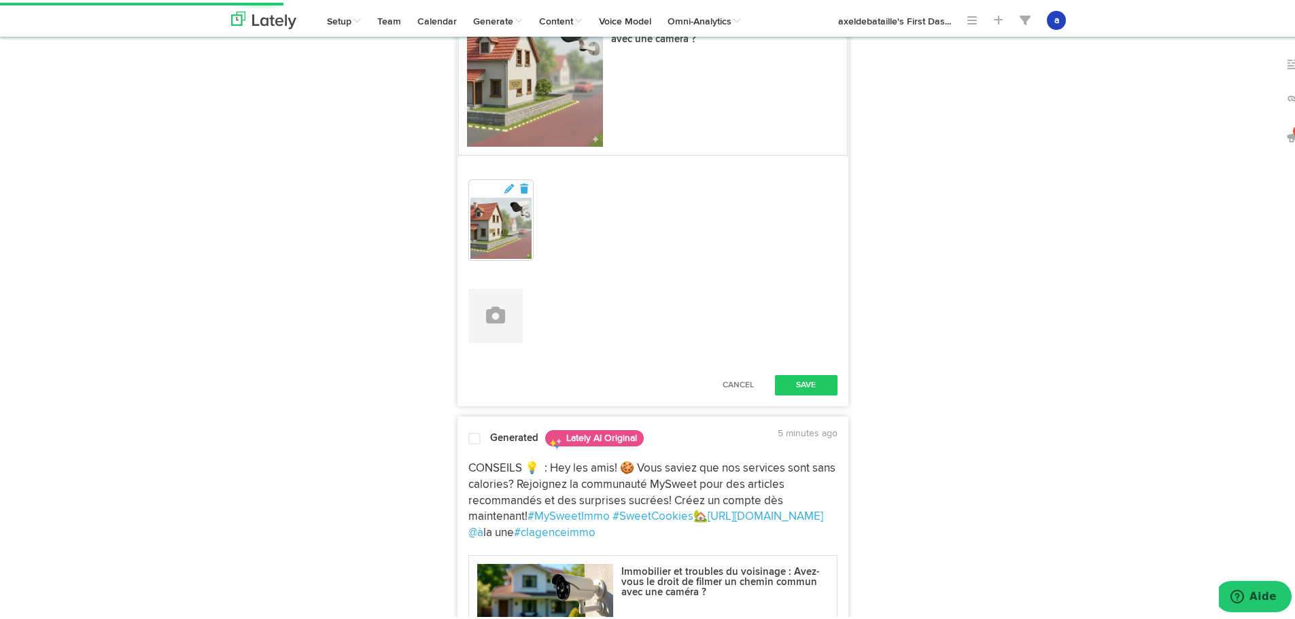
scroll to position [680, 0]
click at [819, 383] on button "Save" at bounding box center [806, 383] width 63 height 20
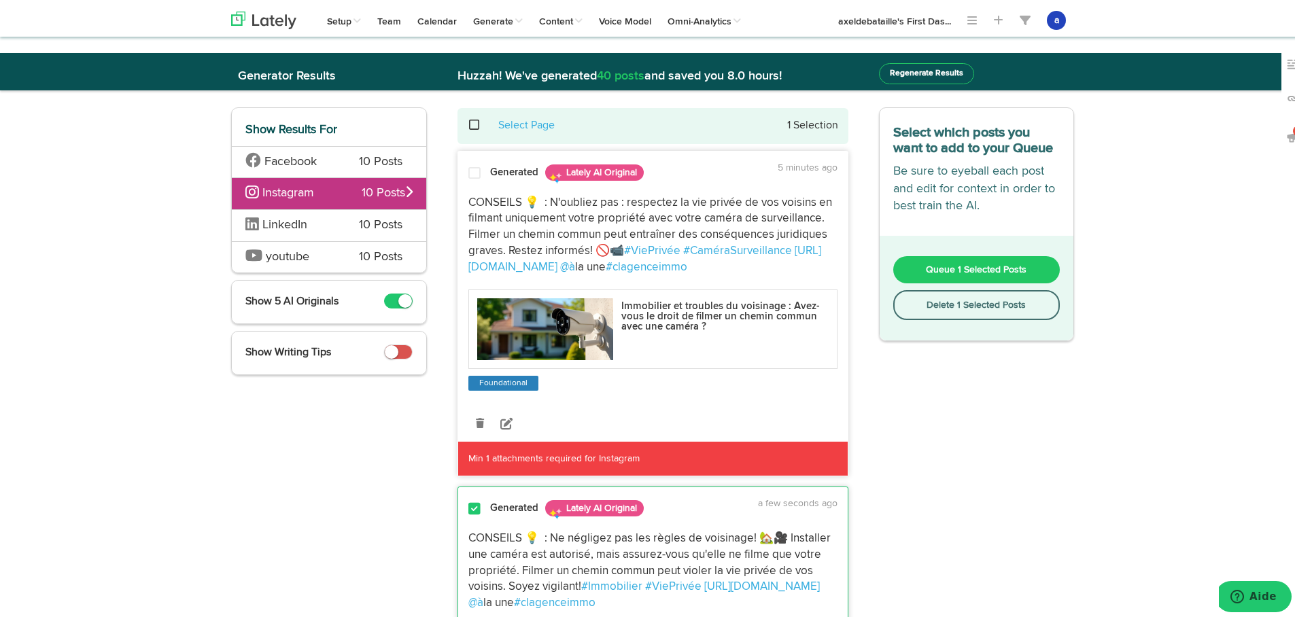
scroll to position [0, 0]
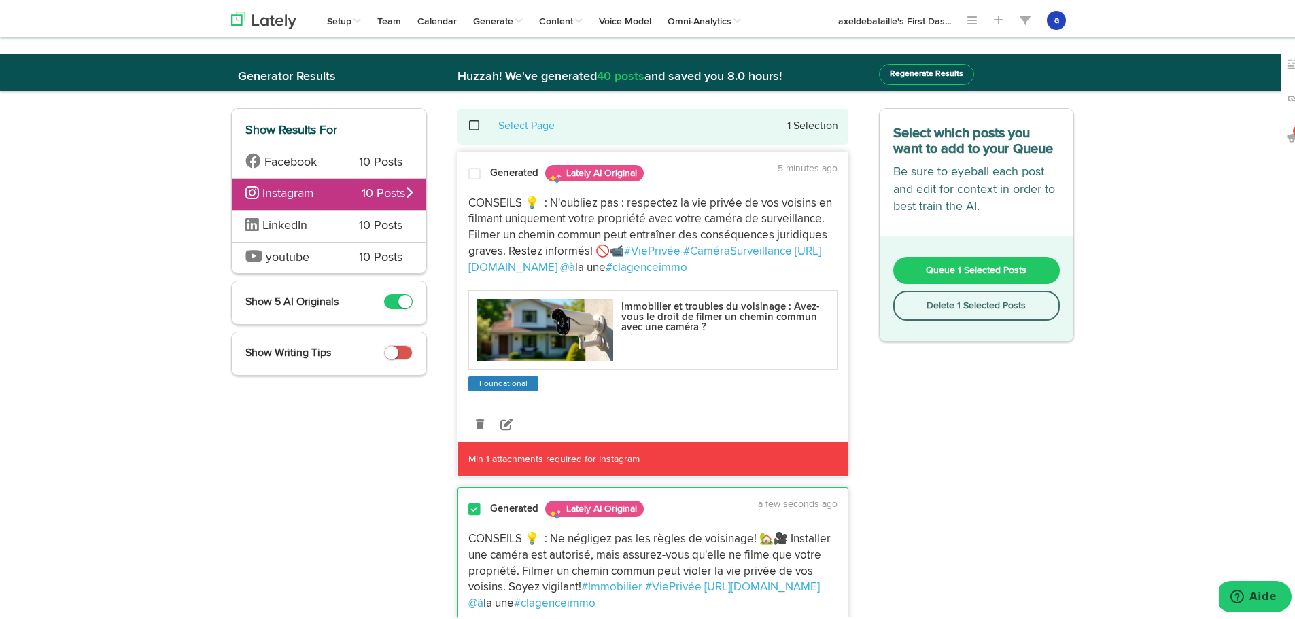
click at [991, 264] on span "Queue 1 Selected Posts" at bounding box center [976, 268] width 101 height 10
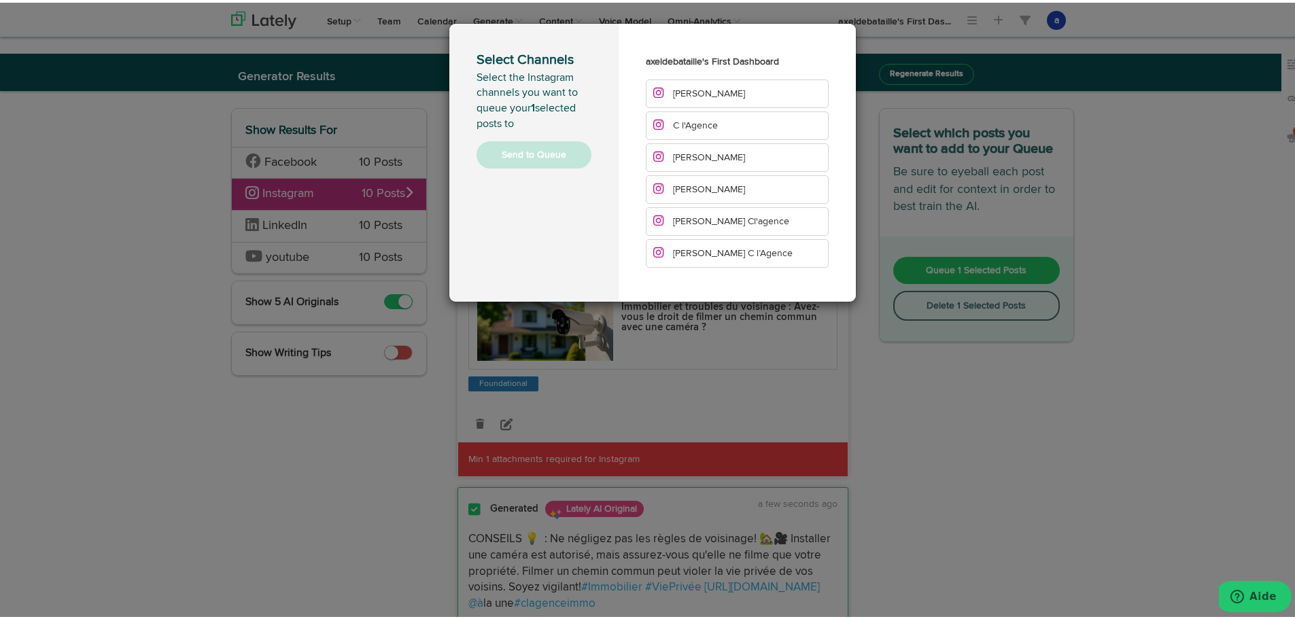
click at [713, 95] on span "[PERSON_NAME]" at bounding box center [709, 91] width 72 height 10
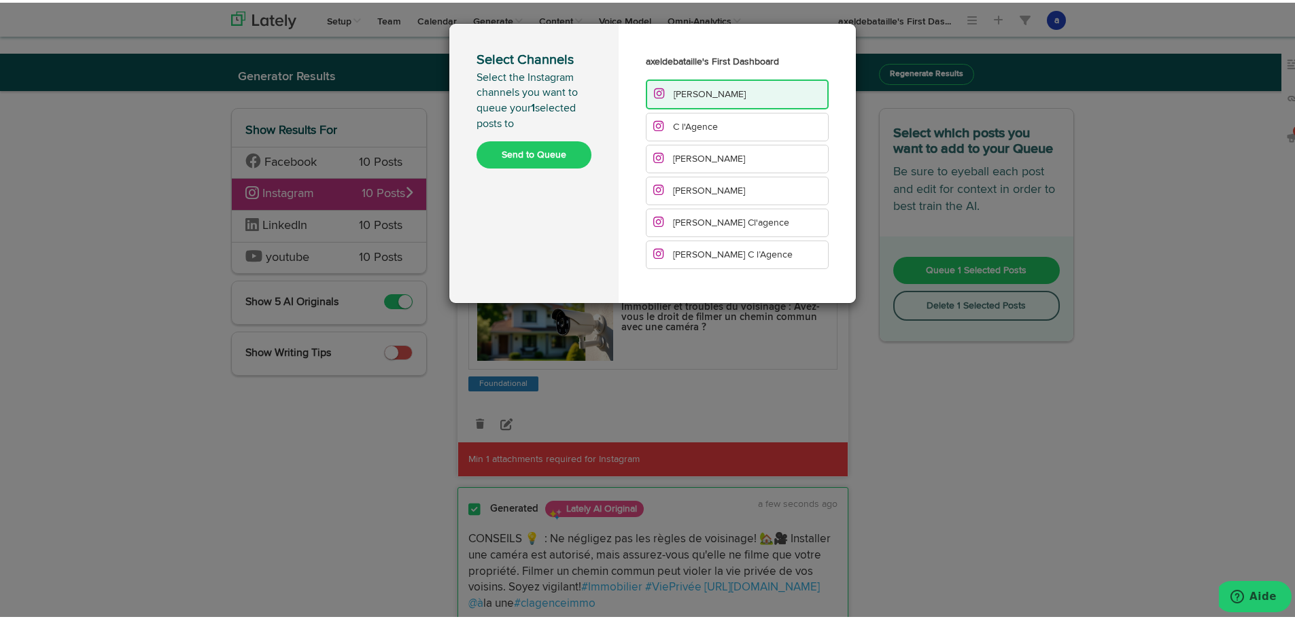
drag, startPoint x: 713, startPoint y: 121, endPoint x: 708, endPoint y: 143, distance: 22.4
click at [713, 122] on li "C l'Agence" at bounding box center [737, 124] width 183 height 29
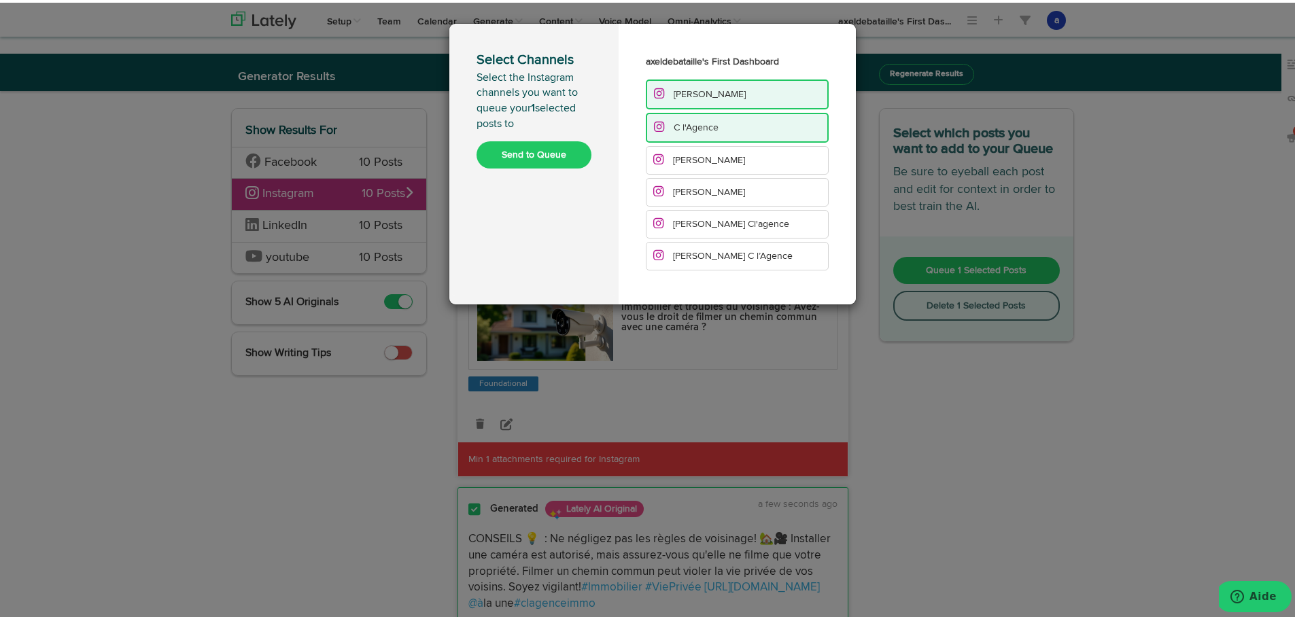
drag, startPoint x: 706, startPoint y: 160, endPoint x: 703, endPoint y: 184, distance: 23.3
click at [706, 162] on span "[PERSON_NAME]" at bounding box center [709, 158] width 72 height 10
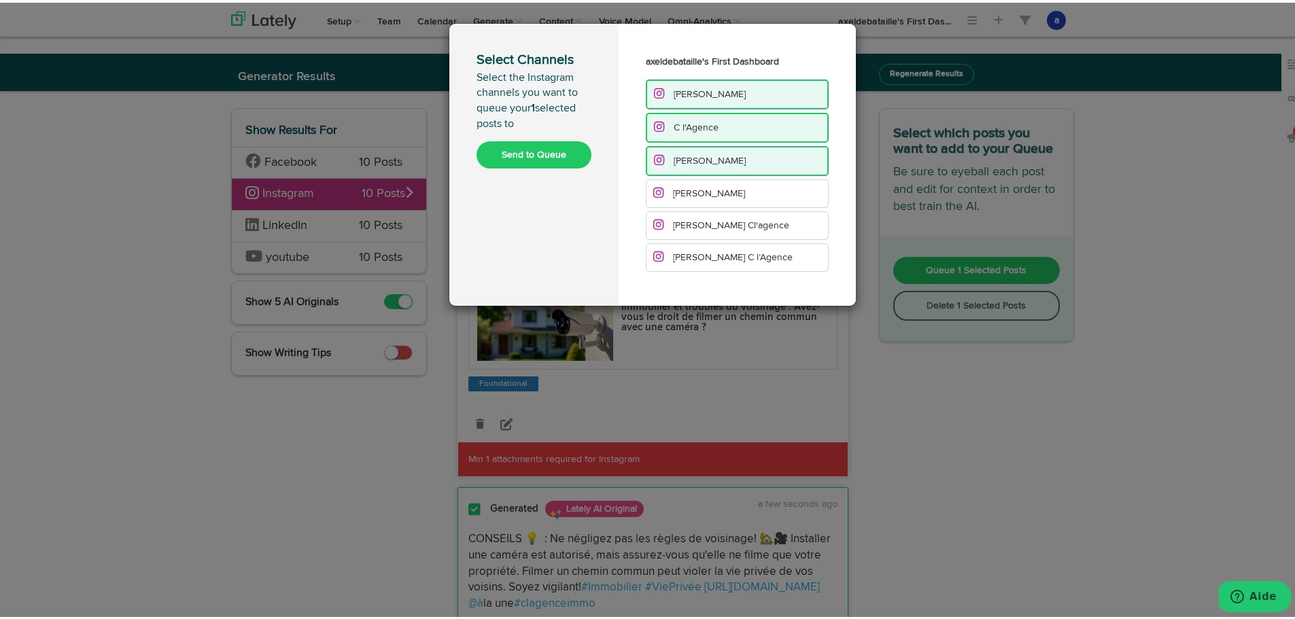
drag, startPoint x: 700, startPoint y: 188, endPoint x: 694, endPoint y: 226, distance: 39.2
click at [699, 191] on span "[PERSON_NAME]" at bounding box center [709, 191] width 72 height 10
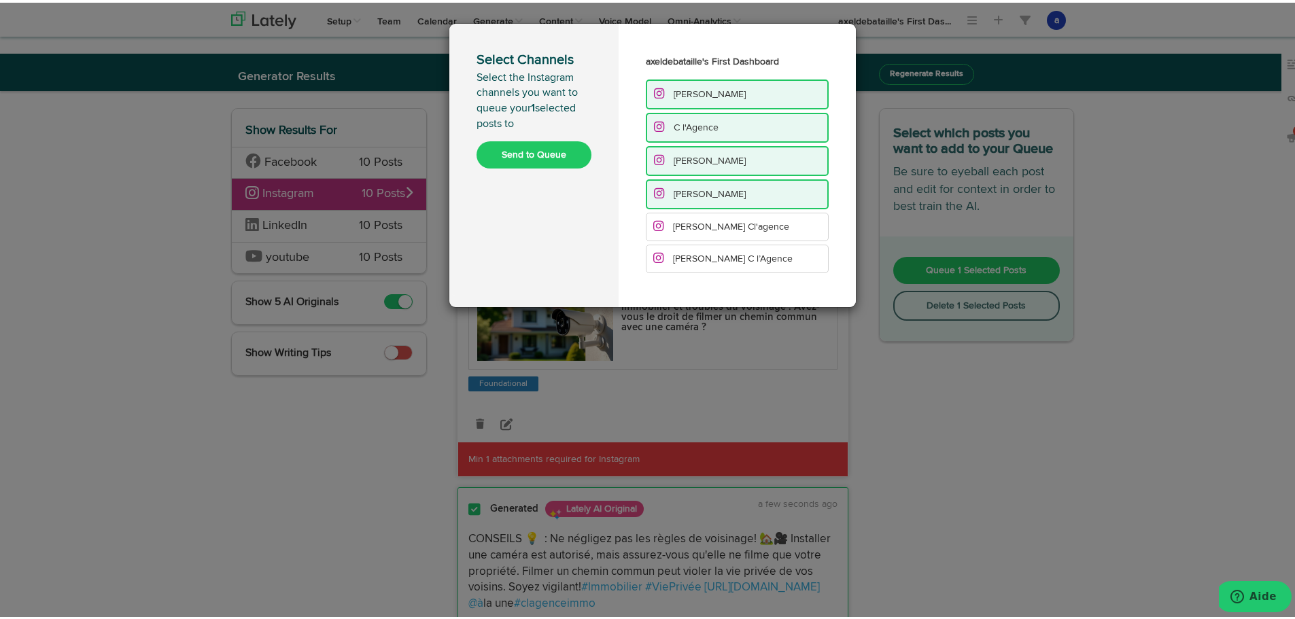
drag, startPoint x: 694, startPoint y: 226, endPoint x: 691, endPoint y: 254, distance: 28.0
click at [694, 230] on li "[PERSON_NAME] Cl'agence" at bounding box center [737, 224] width 183 height 29
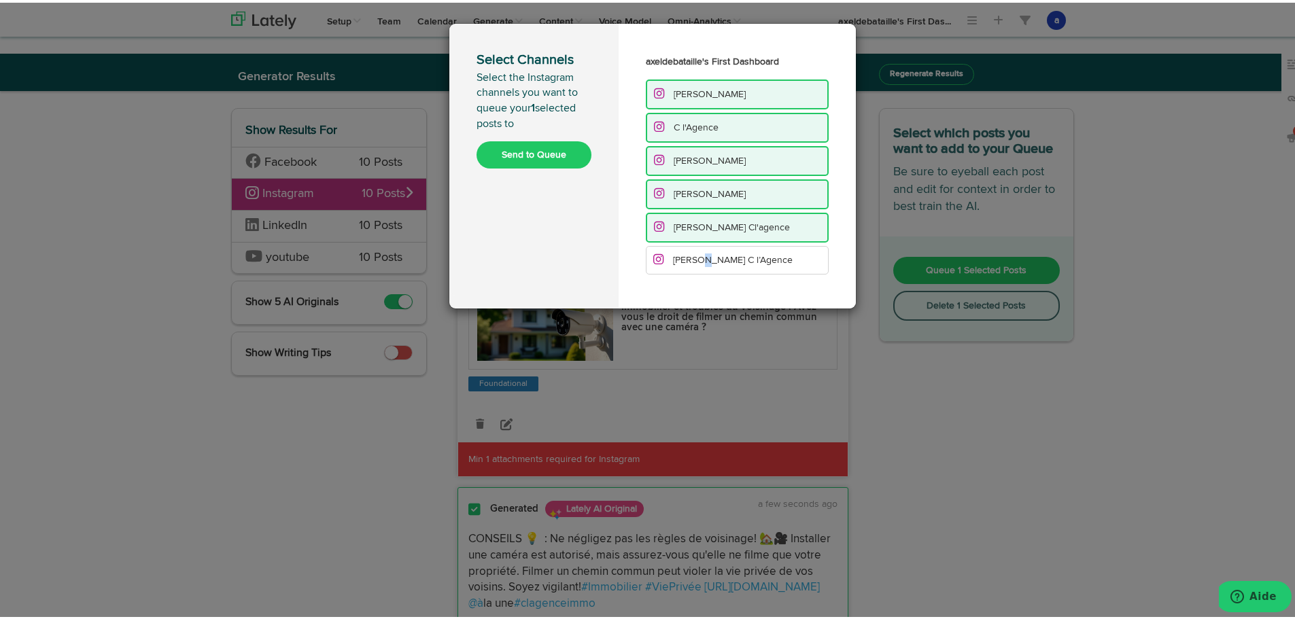
click at [695, 260] on span "[PERSON_NAME] C l’Agence" at bounding box center [733, 258] width 120 height 10
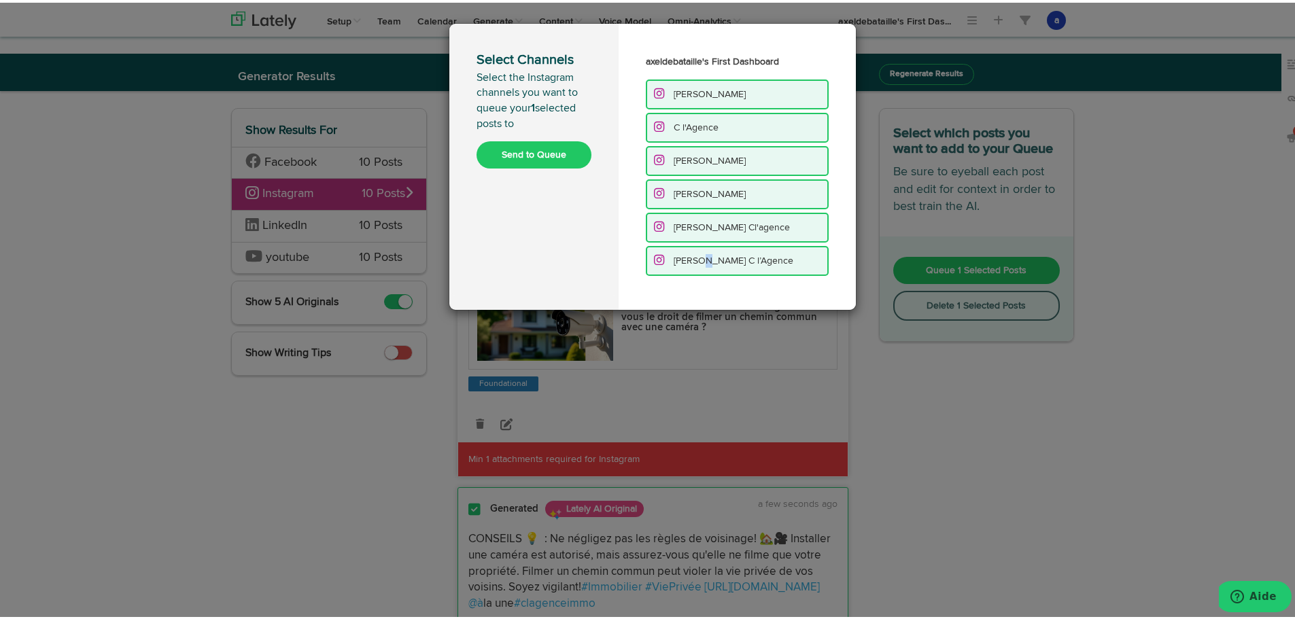
drag, startPoint x: 507, startPoint y: 159, endPoint x: 502, endPoint y: 165, distance: 7.7
click at [508, 158] on button "Send to Queue" at bounding box center [534, 152] width 115 height 27
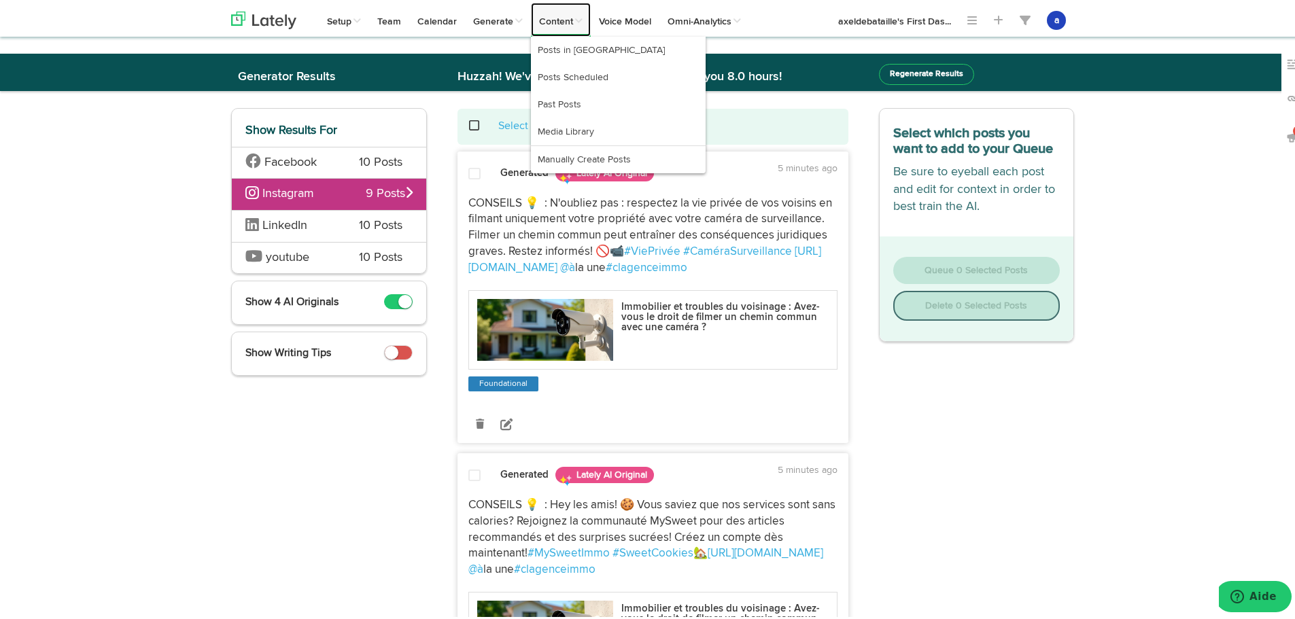
click at [556, 17] on link "Content" at bounding box center [561, 17] width 60 height 34
click at [568, 48] on link "Posts in [GEOGRAPHIC_DATA]" at bounding box center [618, 47] width 175 height 27
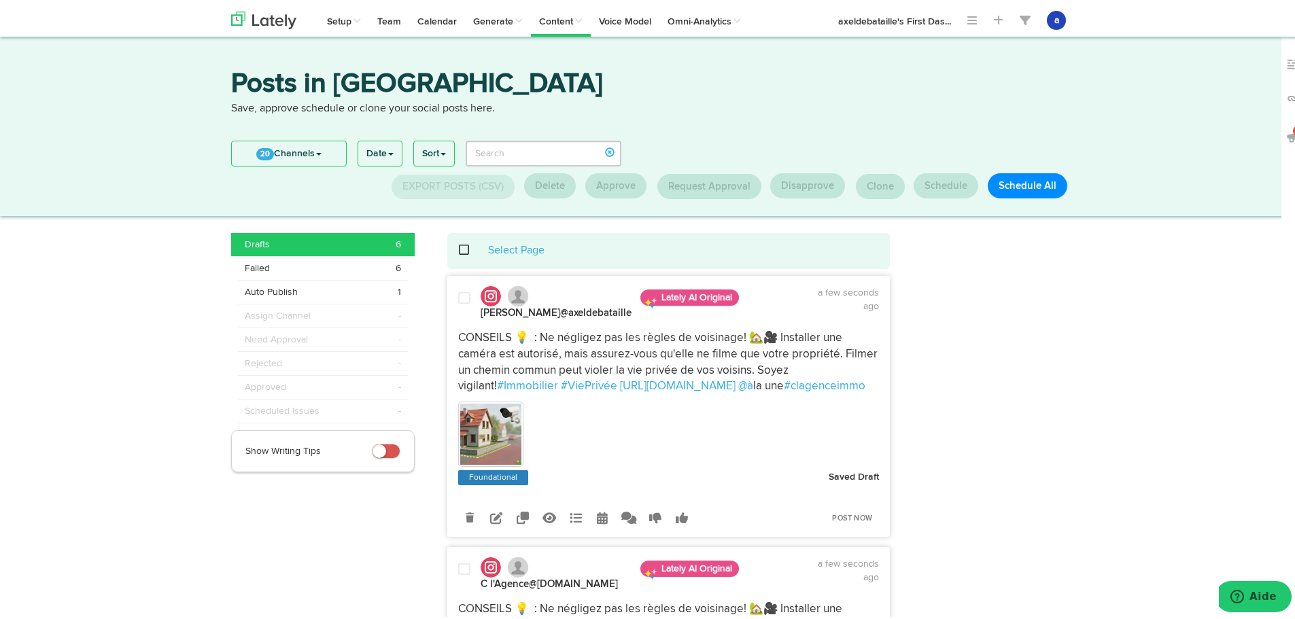
click at [458, 247] on span at bounding box center [472, 247] width 28 height 1
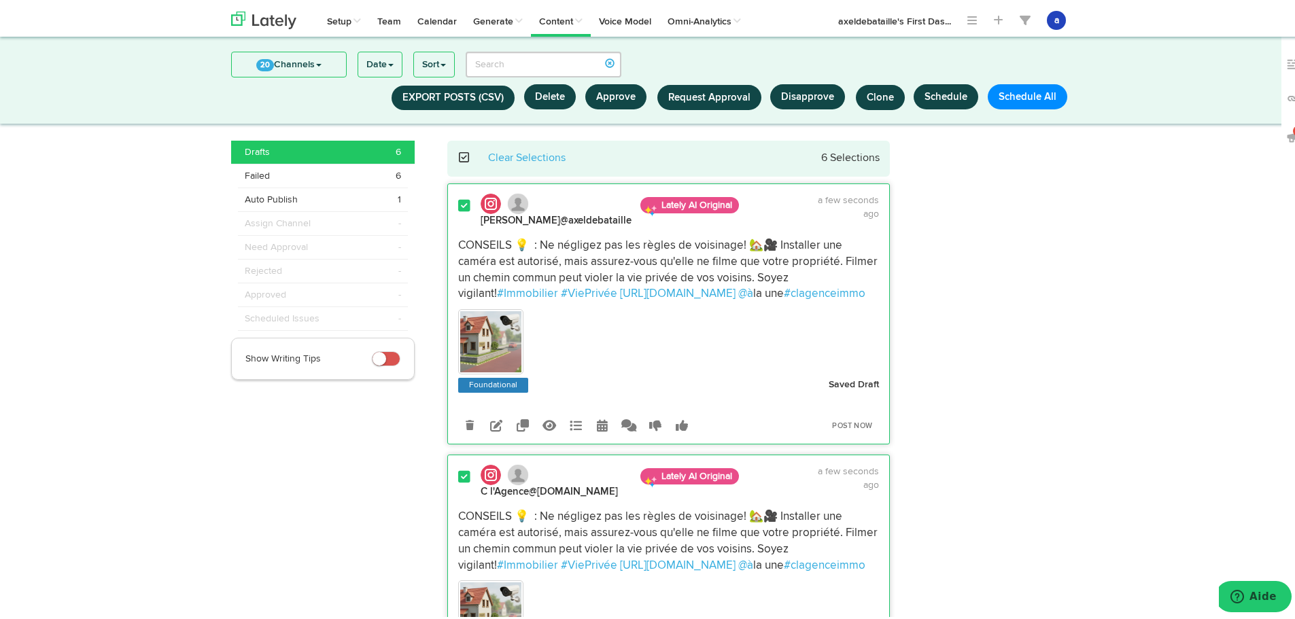
scroll to position [4, 0]
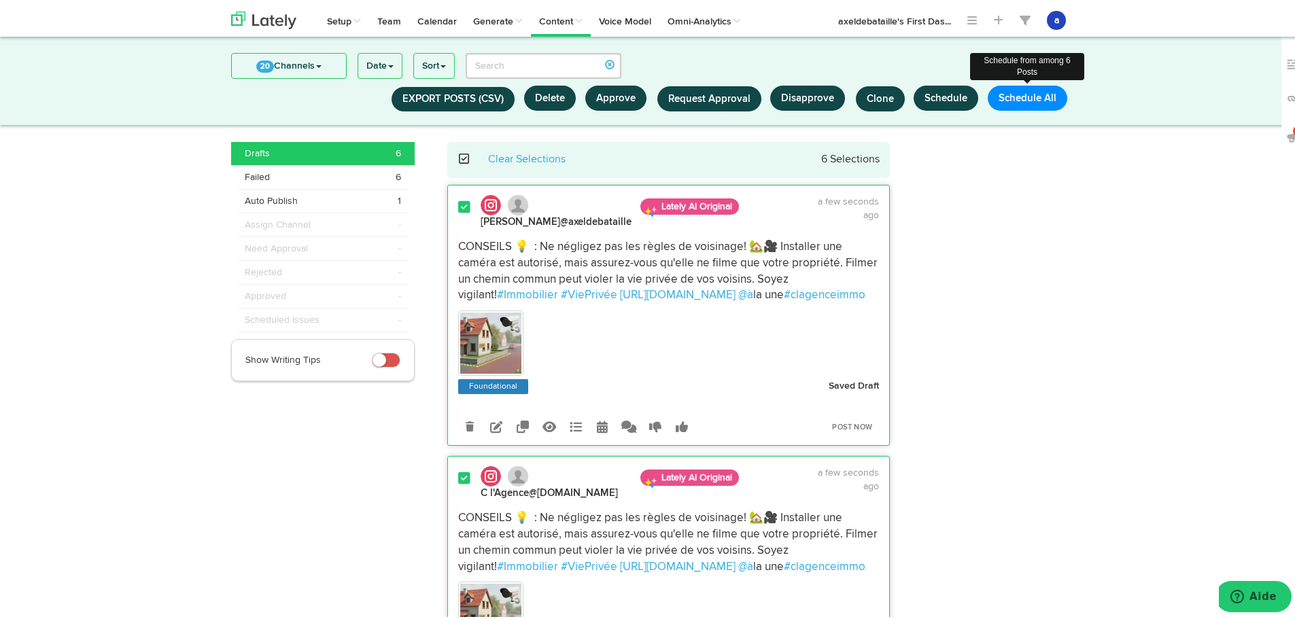
click at [1040, 97] on button "Schedule All" at bounding box center [1028, 95] width 80 height 25
select select "11"
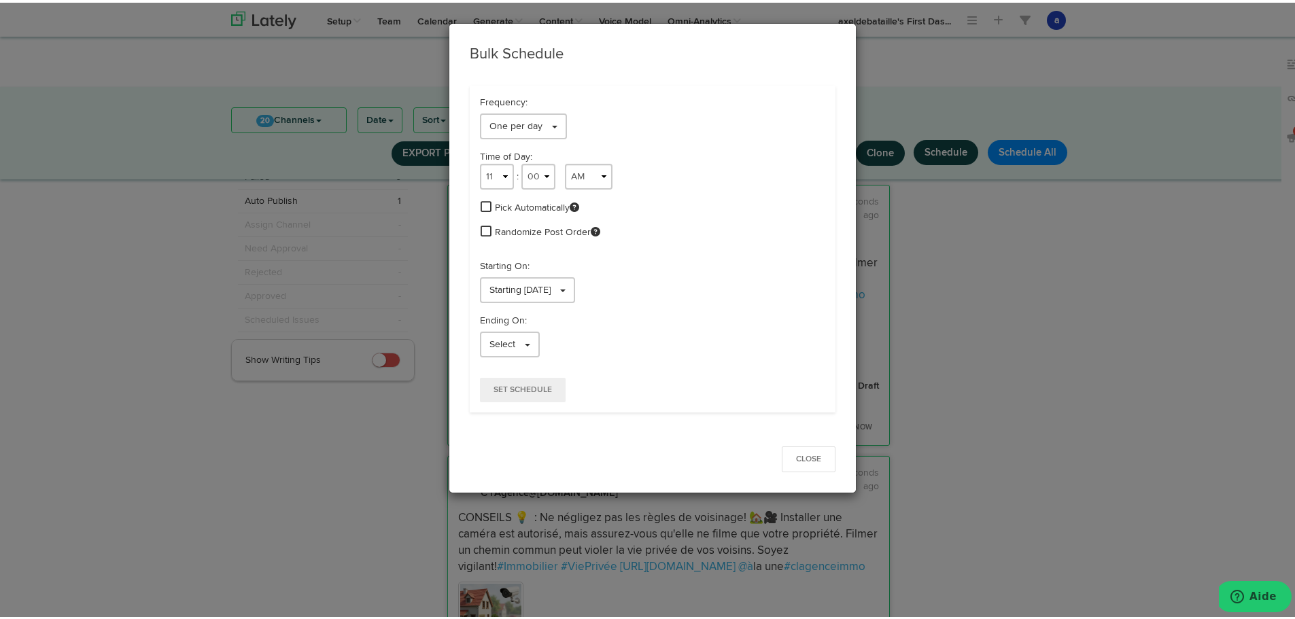
click at [481, 207] on span at bounding box center [486, 204] width 11 height 12
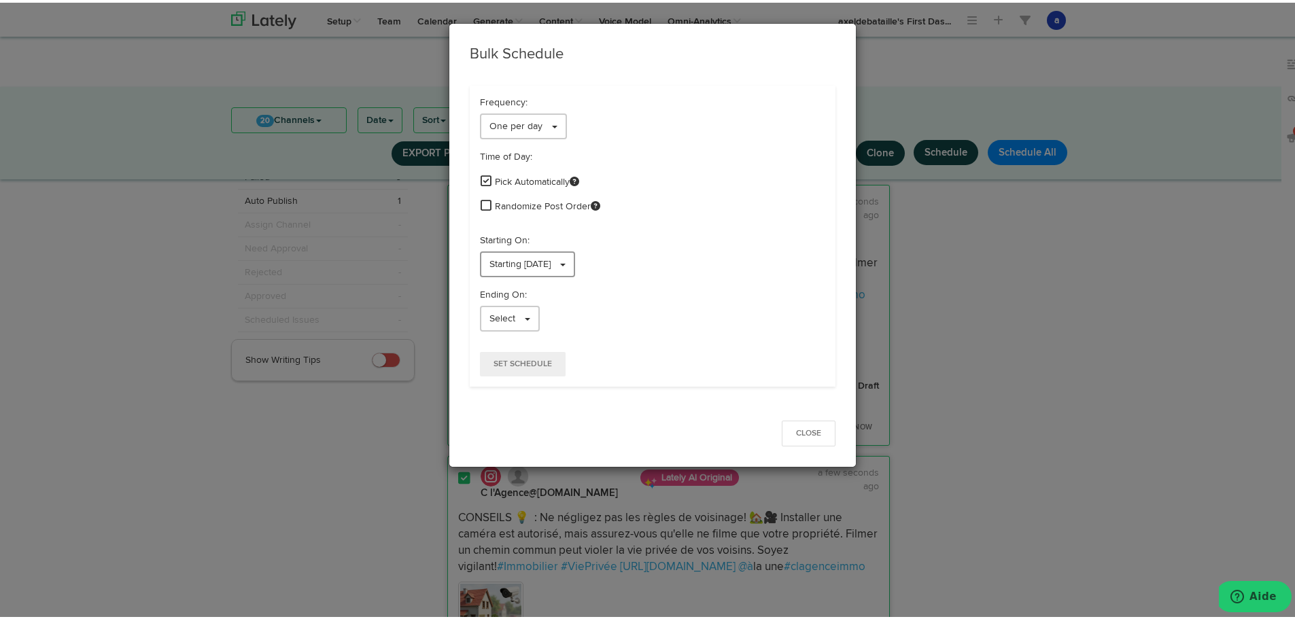
click at [551, 258] on span "Starting 09/10/2025" at bounding box center [520, 262] width 61 height 10
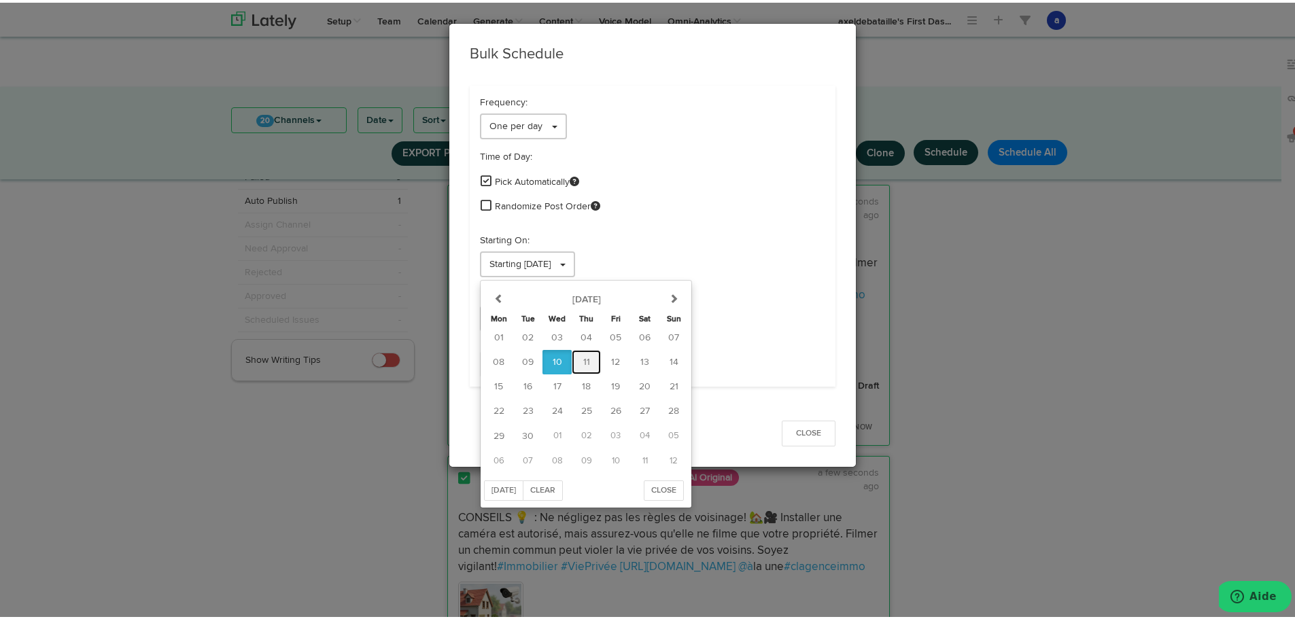
click at [579, 354] on button "11" at bounding box center [586, 359] width 29 height 24
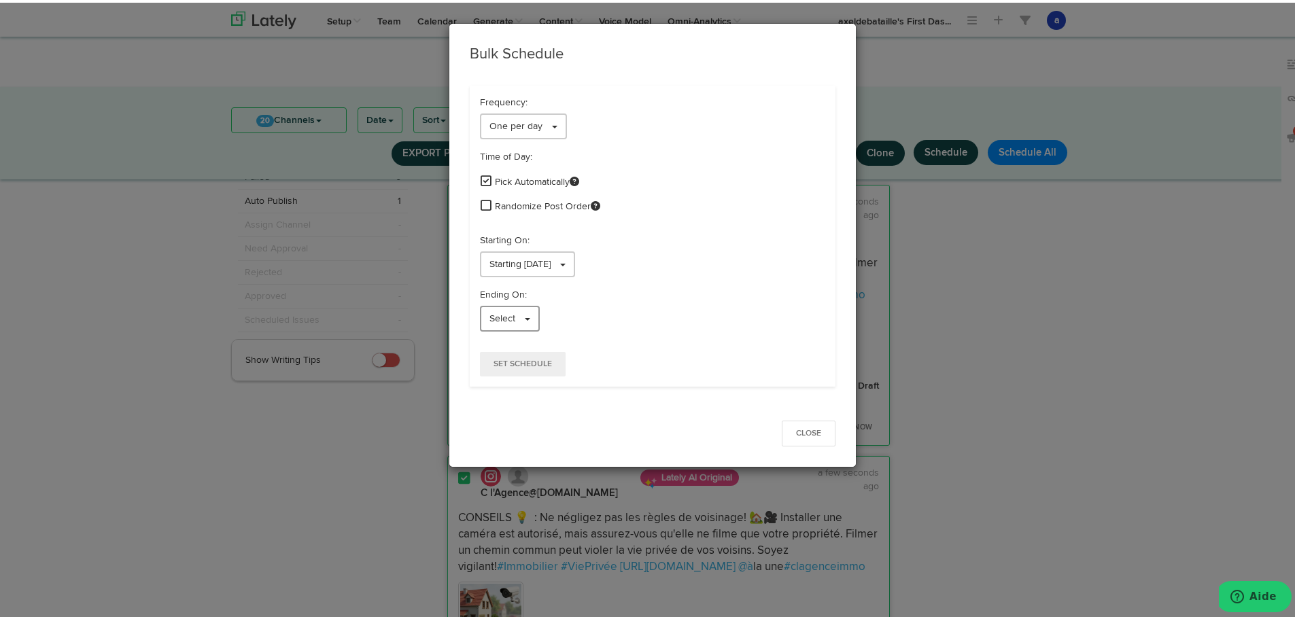
click at [505, 316] on span "Select" at bounding box center [503, 316] width 26 height 10
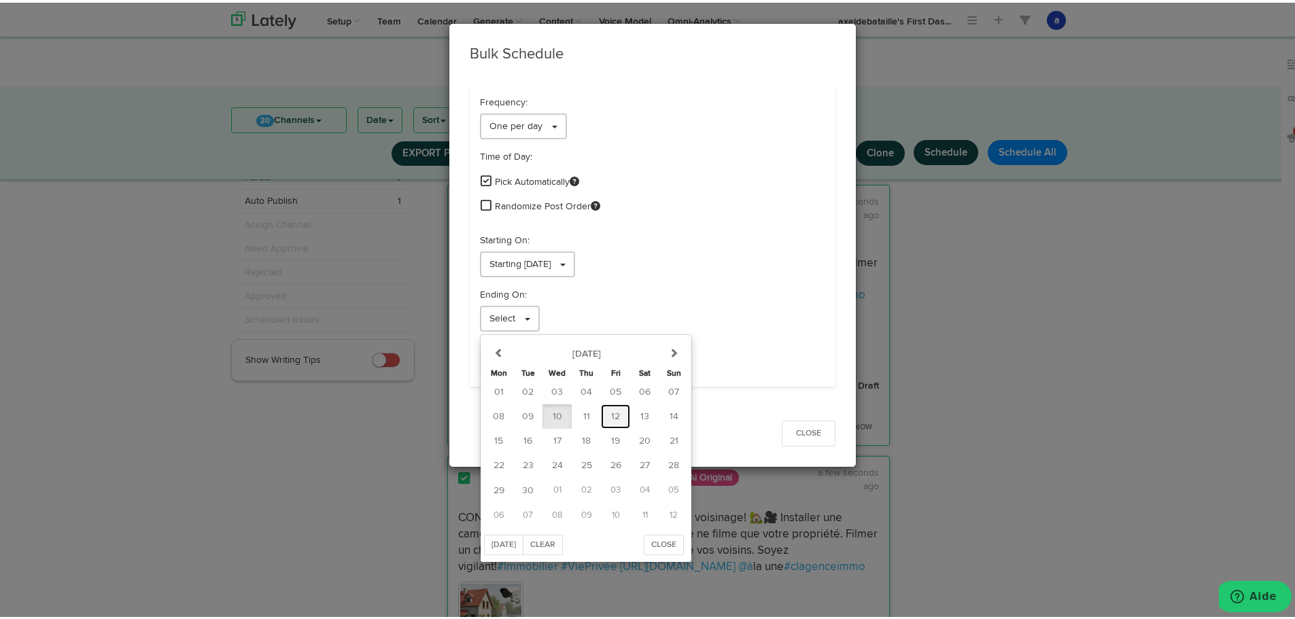
click at [613, 414] on span "12" at bounding box center [615, 414] width 9 height 10
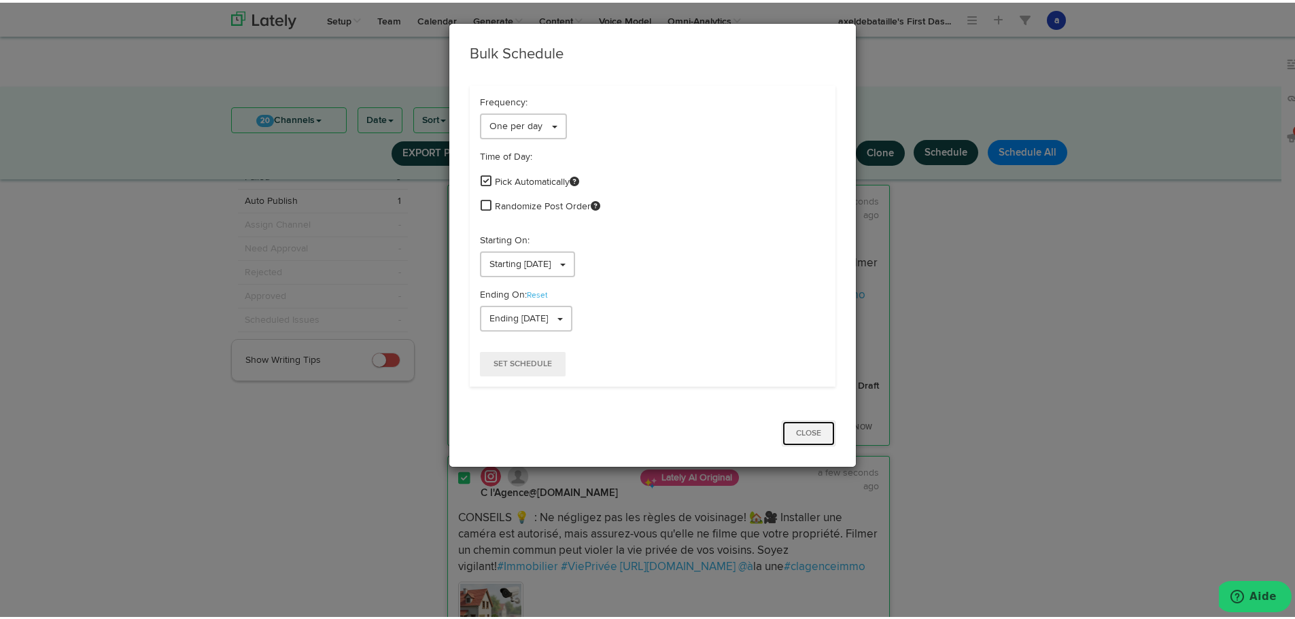
click at [807, 431] on button "Close" at bounding box center [809, 431] width 54 height 26
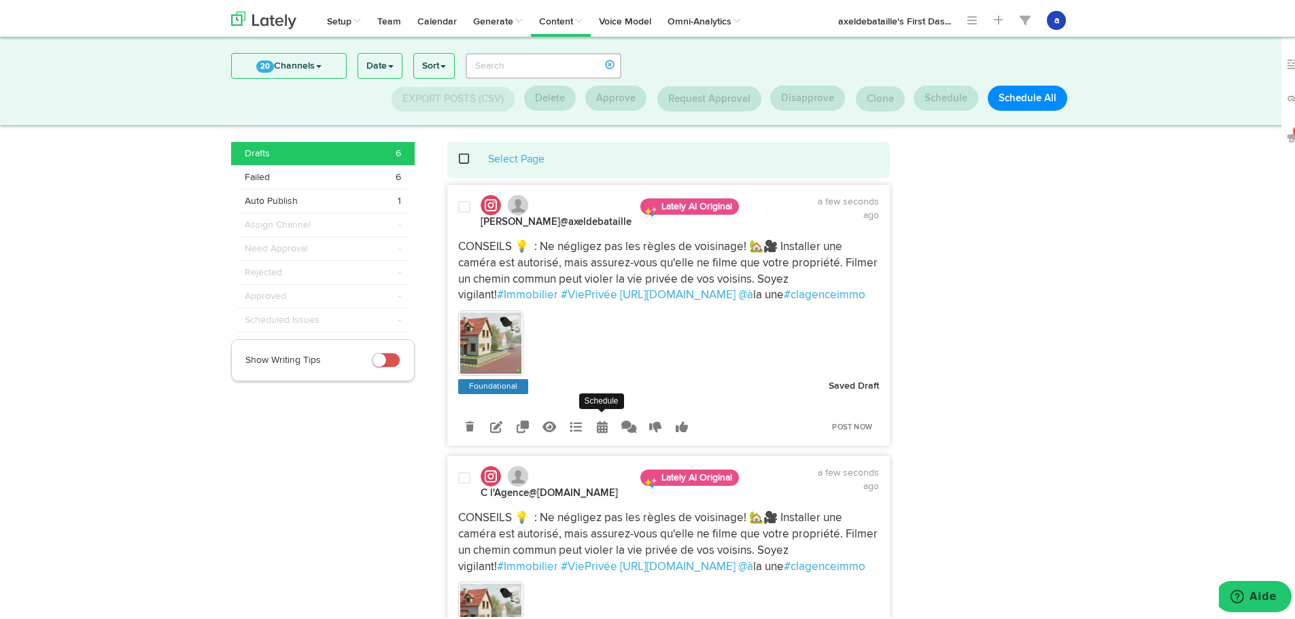
click at [598, 424] on icon at bounding box center [602, 424] width 11 height 12
radio input "true"
select select "11"
select select "59"
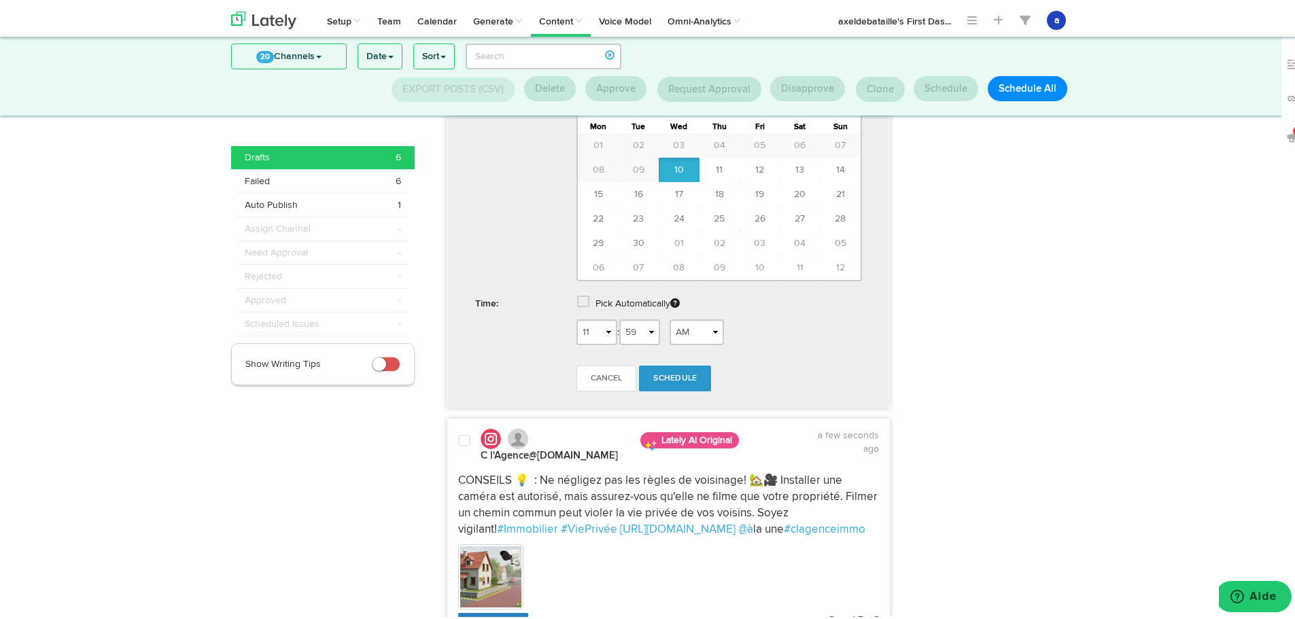
scroll to position [412, 0]
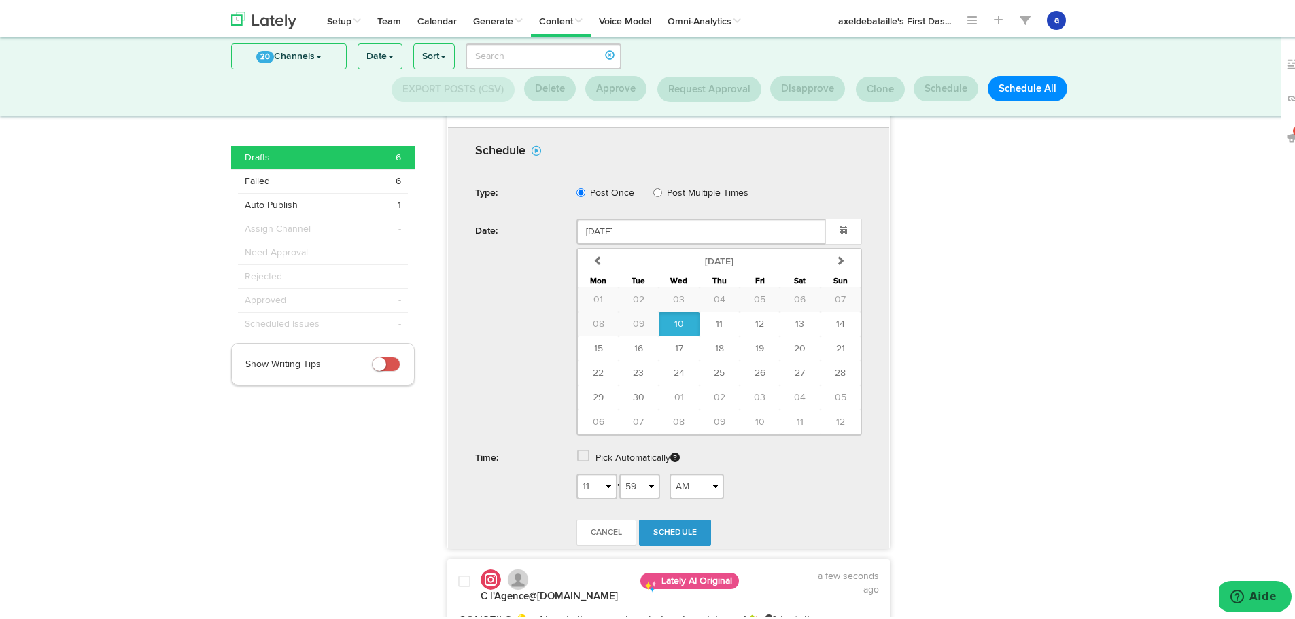
scroll to position [0, 0]
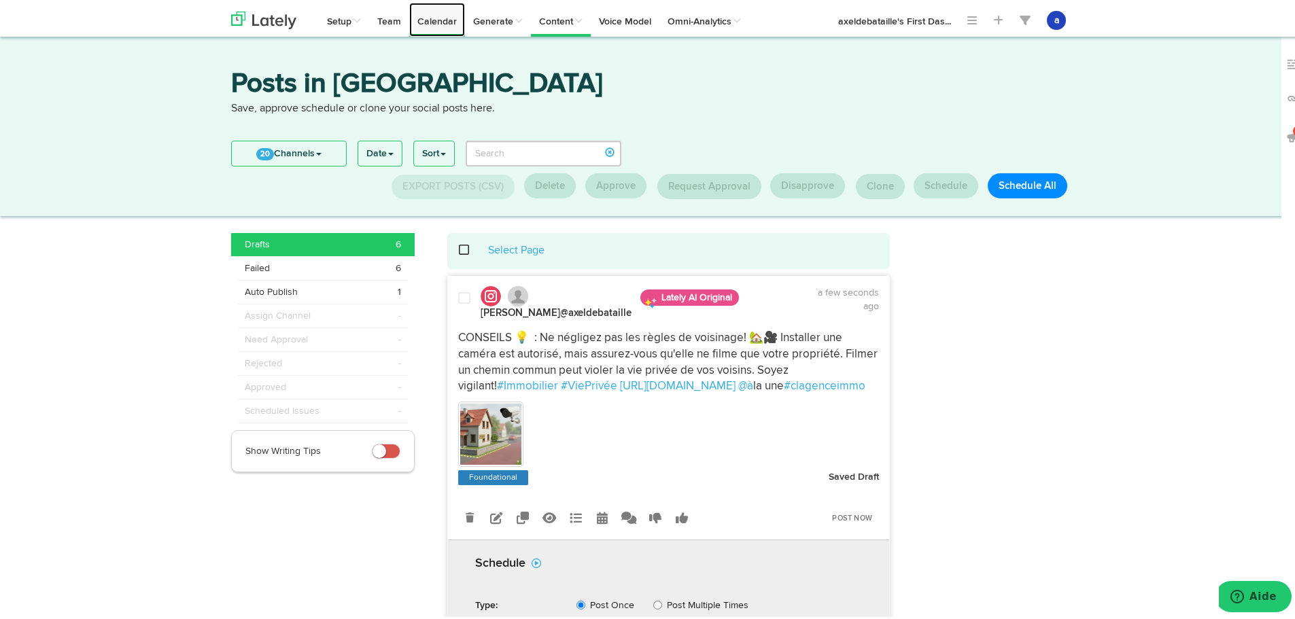
click at [434, 24] on link "Calendar" at bounding box center [437, 17] width 56 height 34
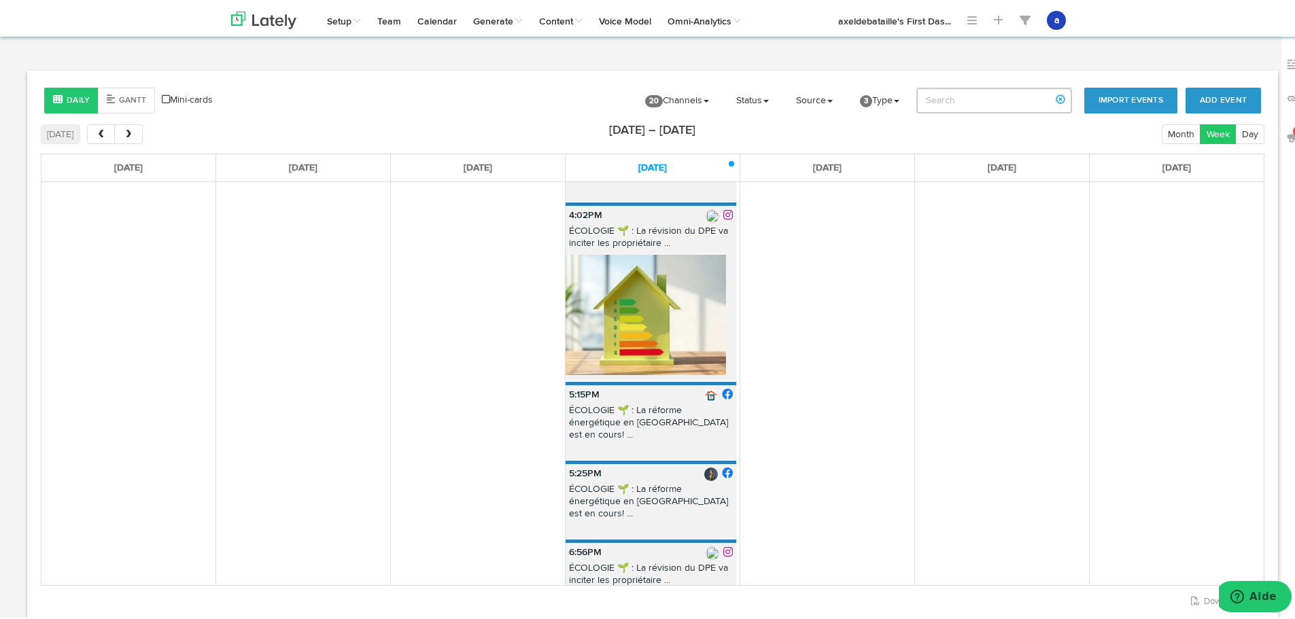
scroll to position [1006, 0]
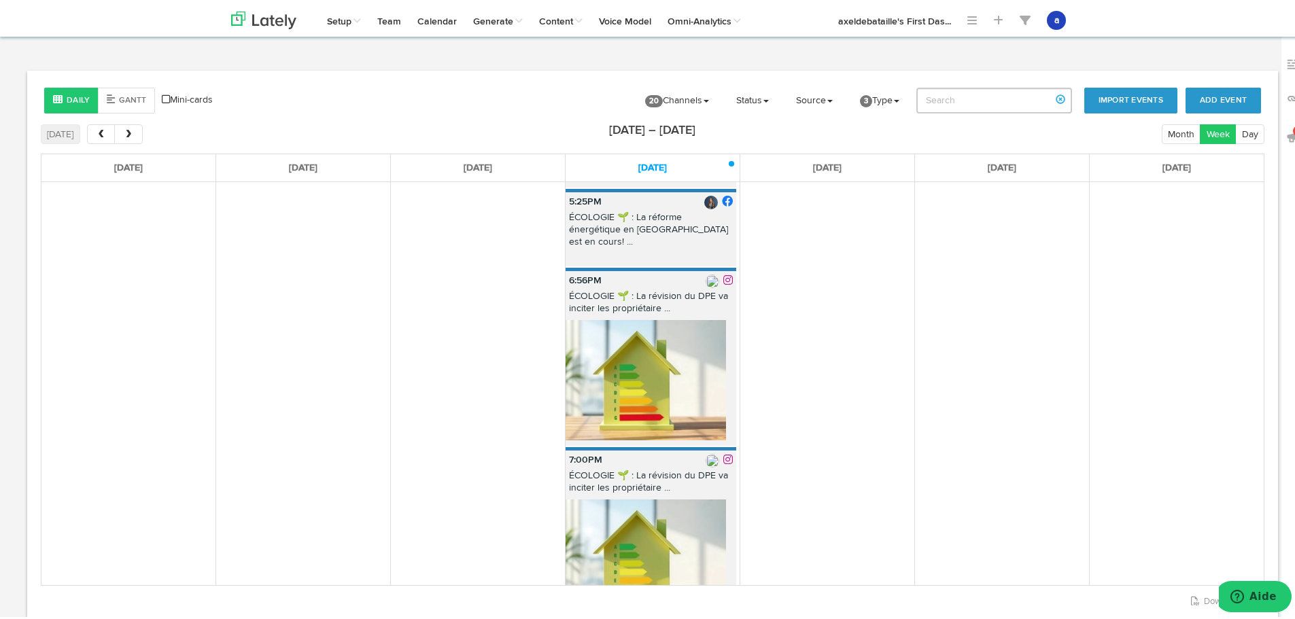
click at [647, 497] on img at bounding box center [646, 557] width 160 height 120
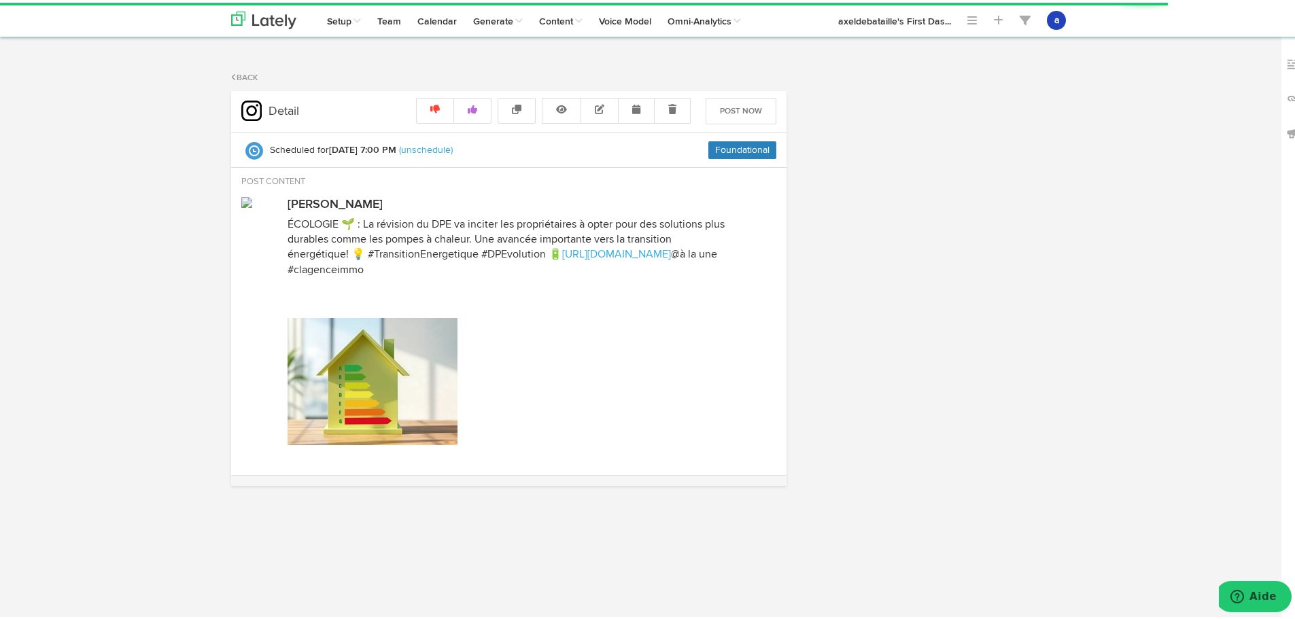
radio input "true"
select select "7"
select select "PM"
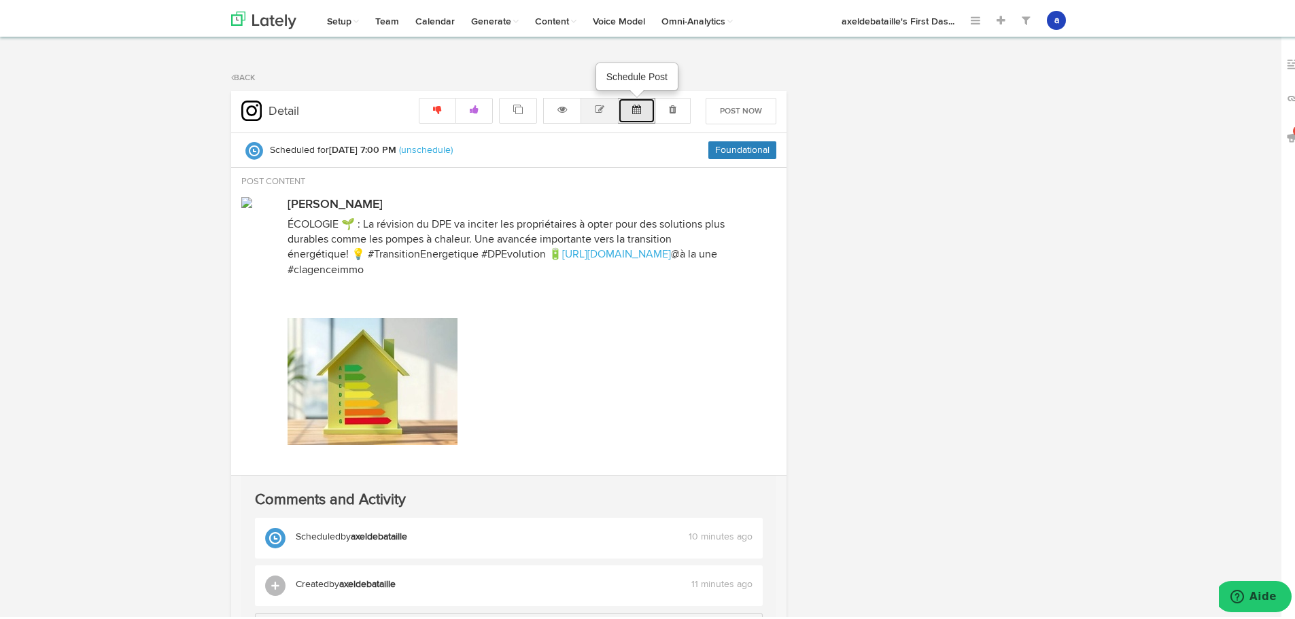
drag, startPoint x: 628, startPoint y: 107, endPoint x: 589, endPoint y: 114, distance: 38.6
click at [632, 107] on icon at bounding box center [636, 107] width 9 height 10
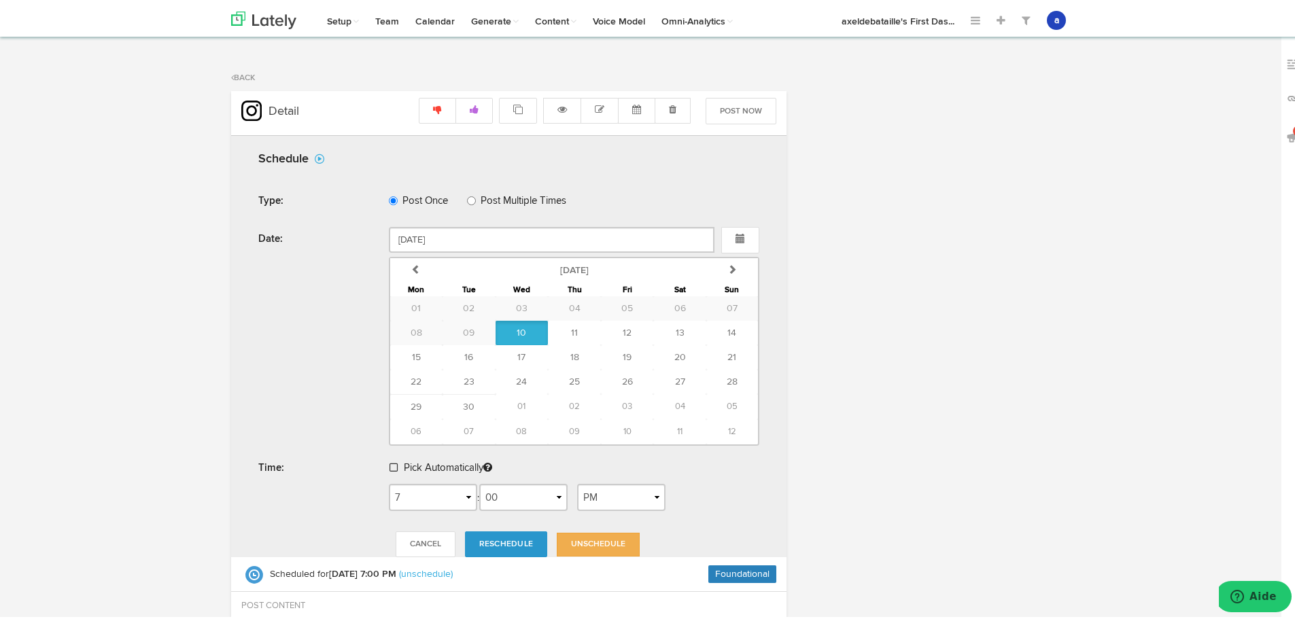
drag, startPoint x: 404, startPoint y: 466, endPoint x: 373, endPoint y: 462, distance: 30.9
click at [404, 466] on label "Pick Automatically" at bounding box center [448, 465] width 88 height 24
click at [391, 467] on span at bounding box center [394, 465] width 8 height 10
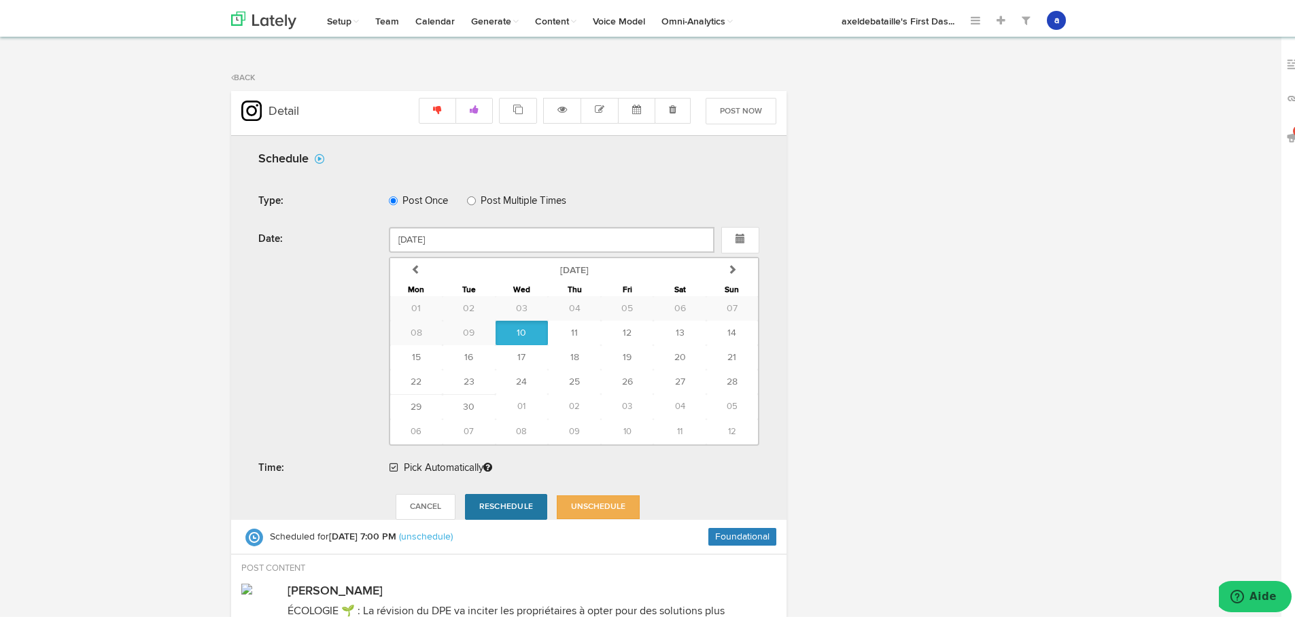
click at [490, 508] on span "Reschedule" at bounding box center [506, 504] width 54 height 8
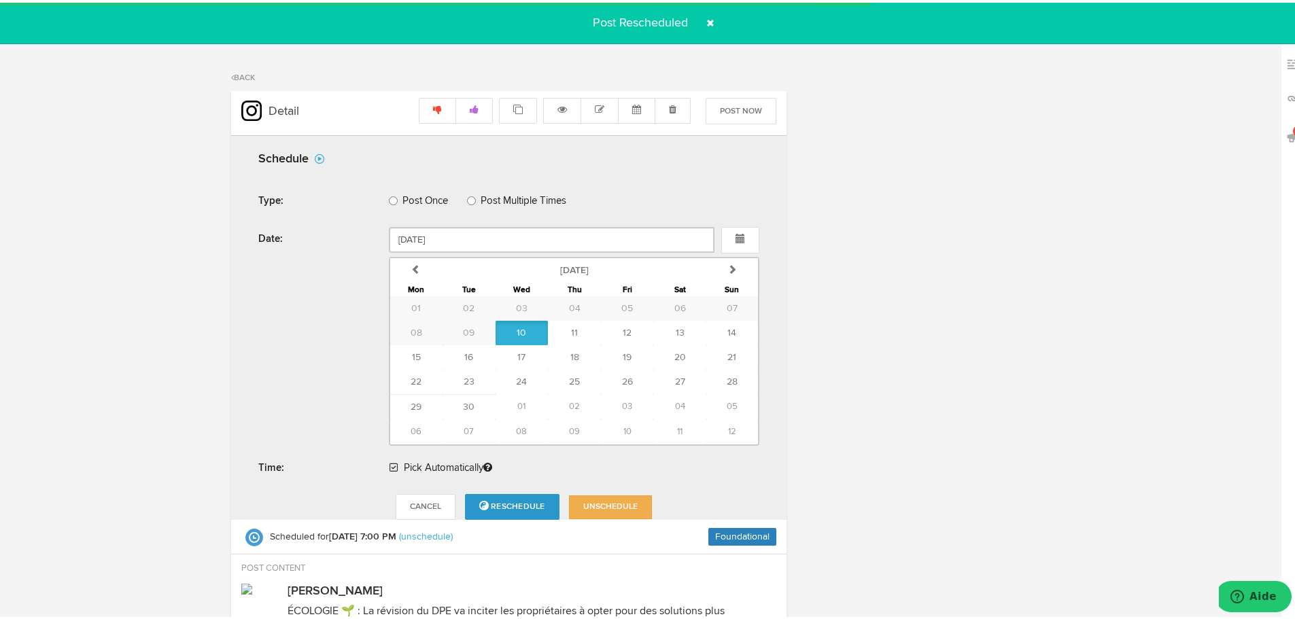
radio input "true"
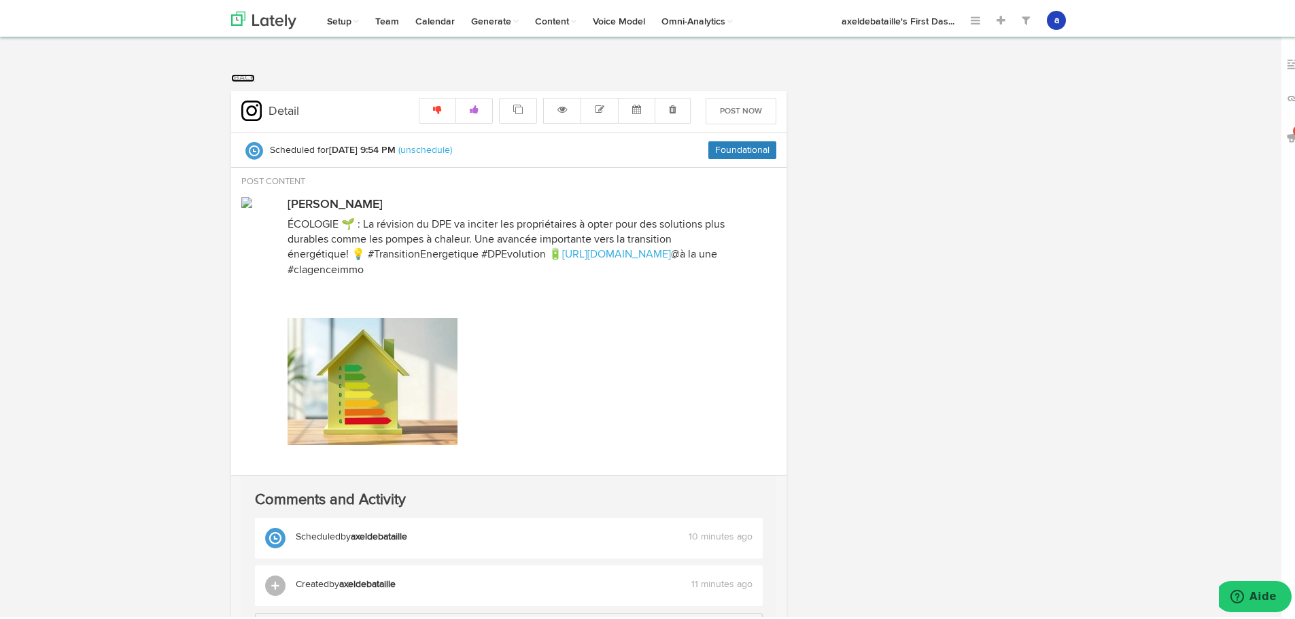
click at [240, 77] on link "Back" at bounding box center [243, 75] width 24 height 8
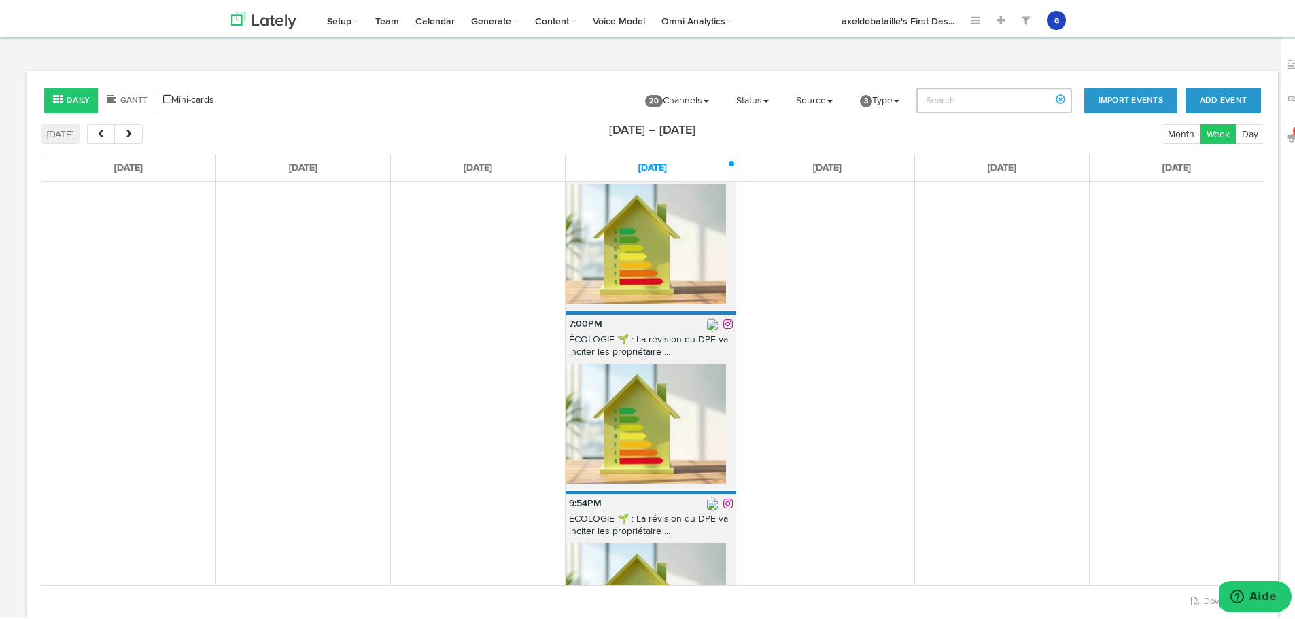
scroll to position [116, 0]
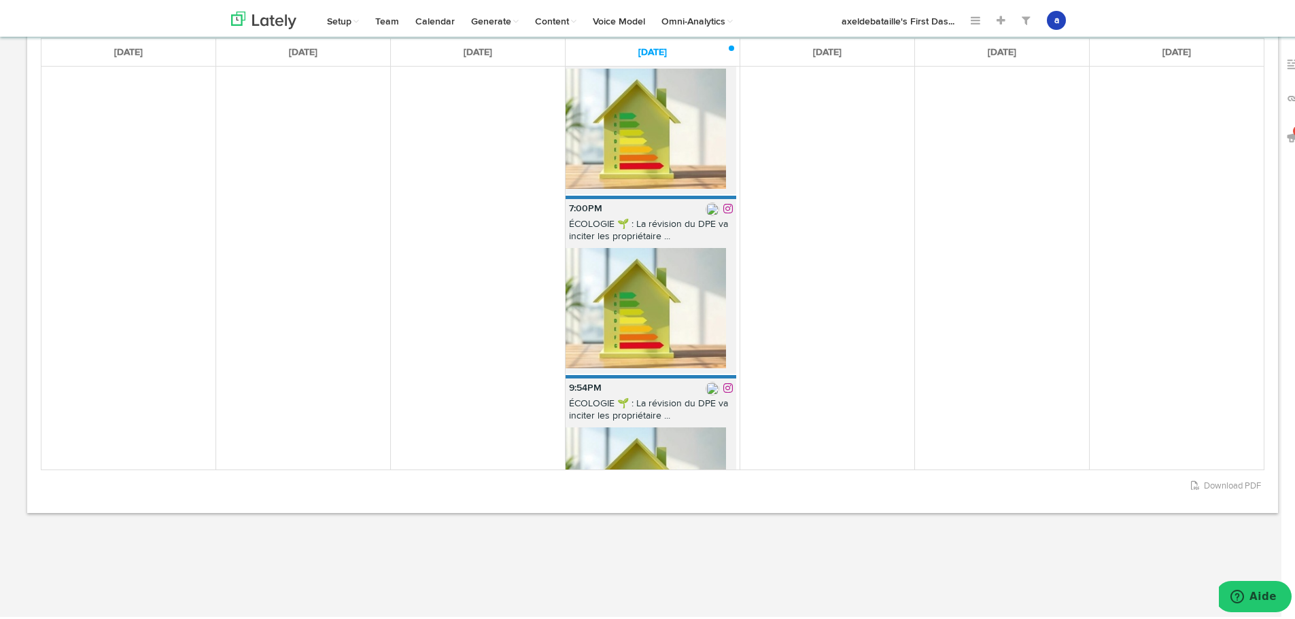
click at [706, 379] on img at bounding box center [713, 386] width 14 height 14
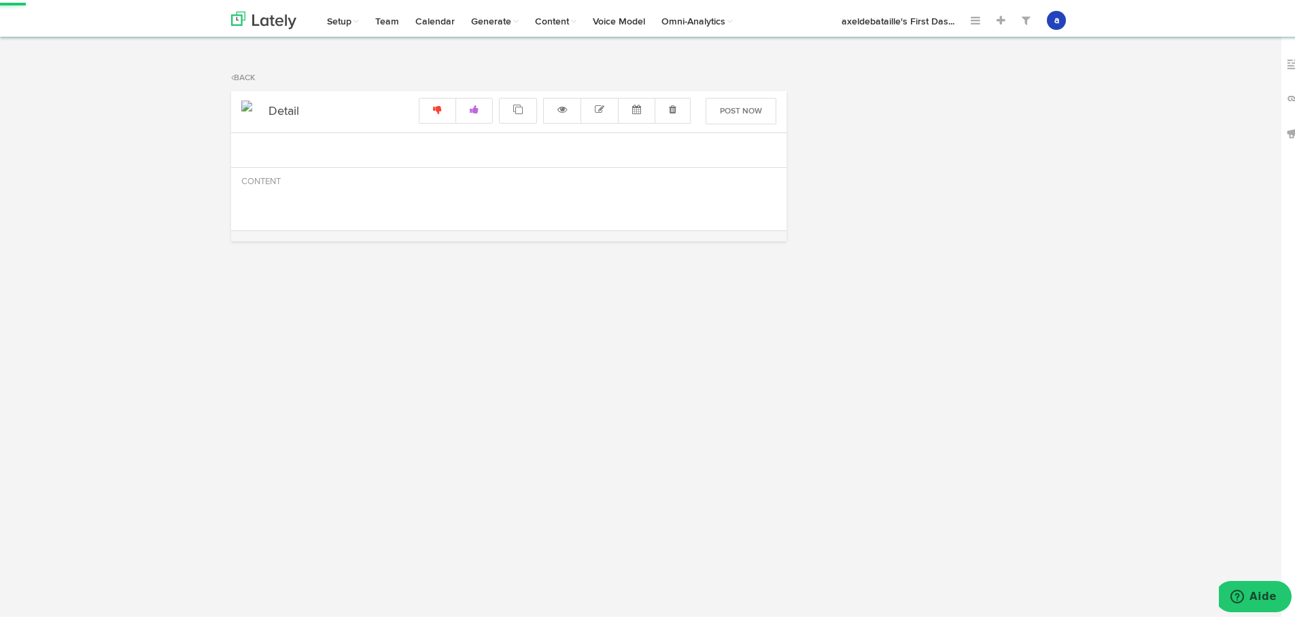
radio input "true"
select select "9"
select select "54"
select select "PM"
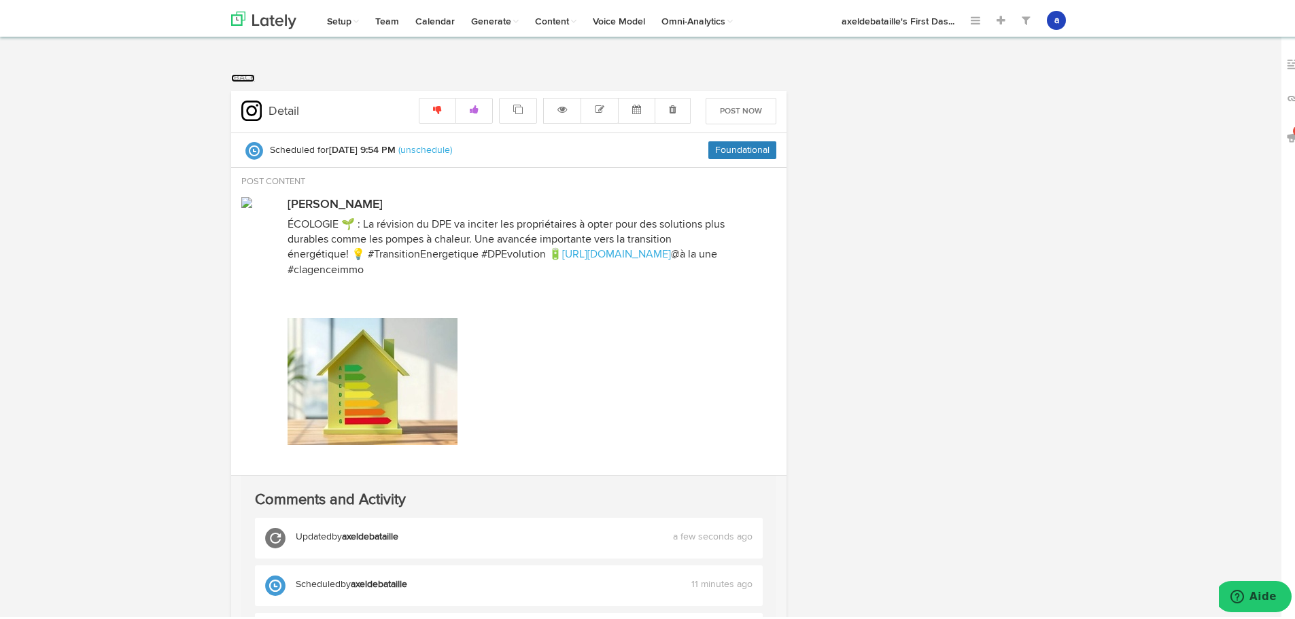
click at [231, 72] on link "Back" at bounding box center [243, 75] width 24 height 8
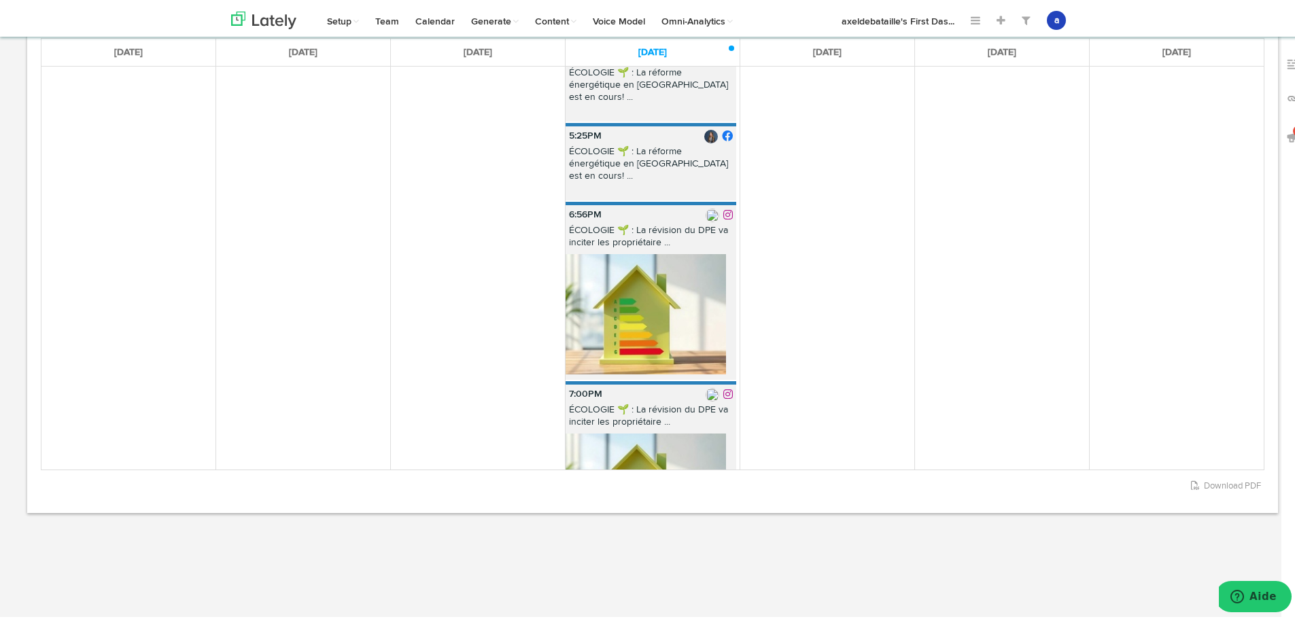
scroll to position [1142, 0]
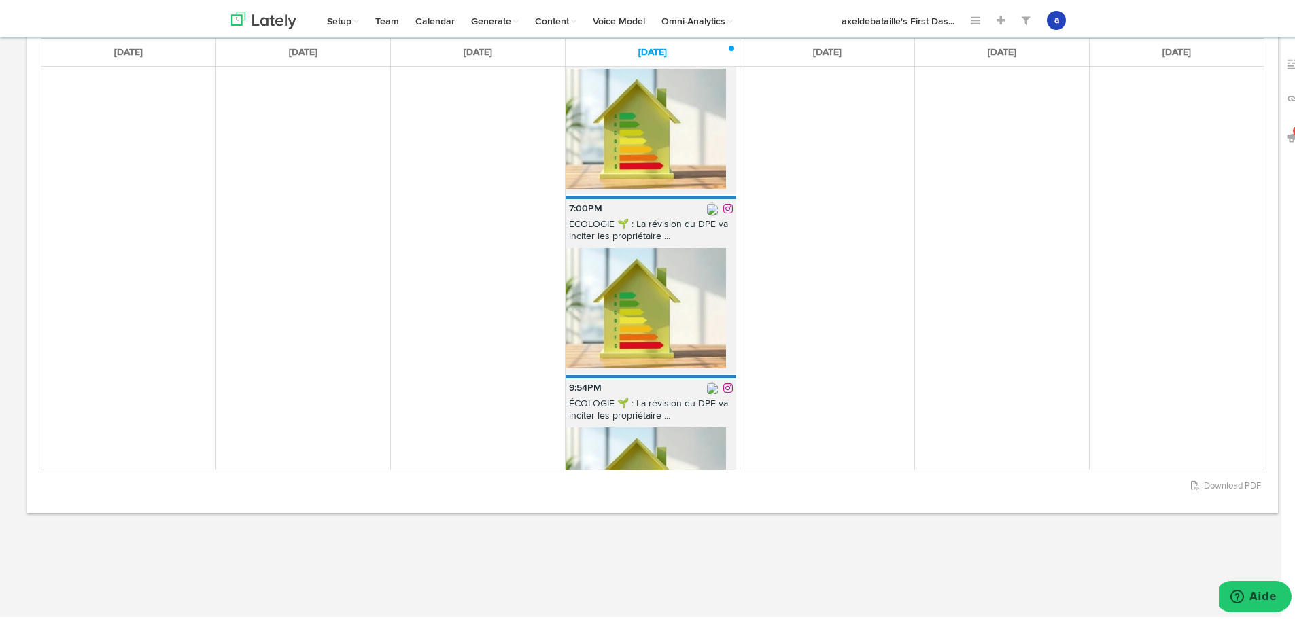
click at [668, 245] on img at bounding box center [646, 305] width 160 height 120
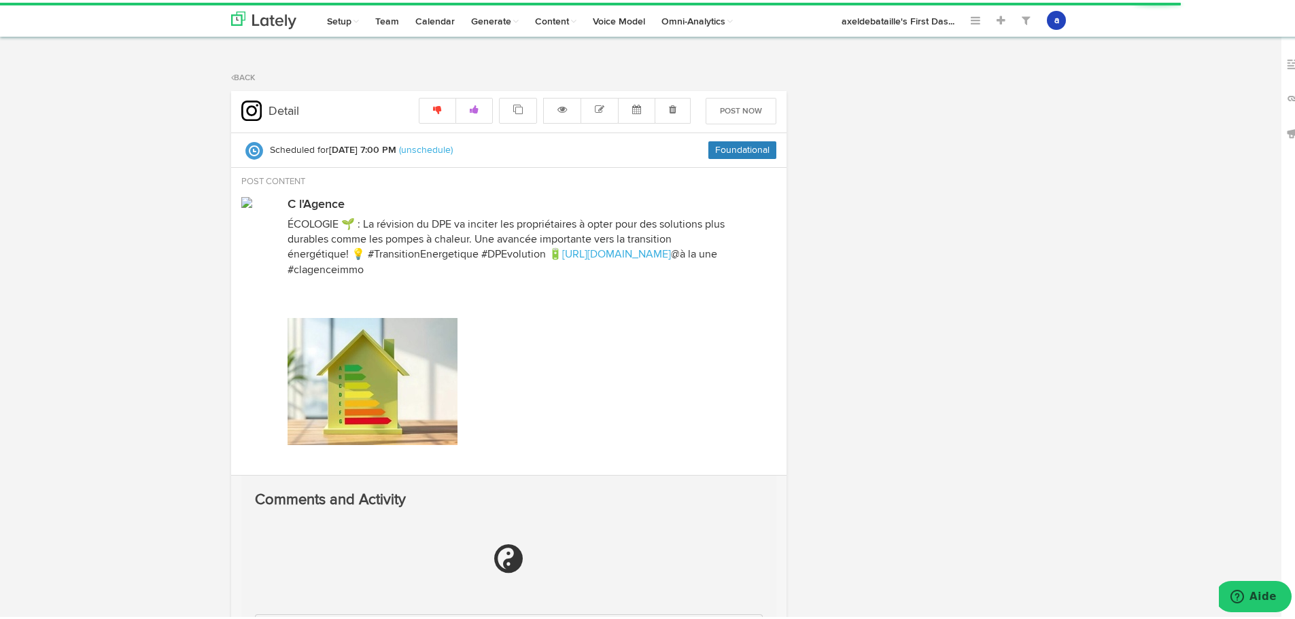
radio input "true"
select select "7"
select select "PM"
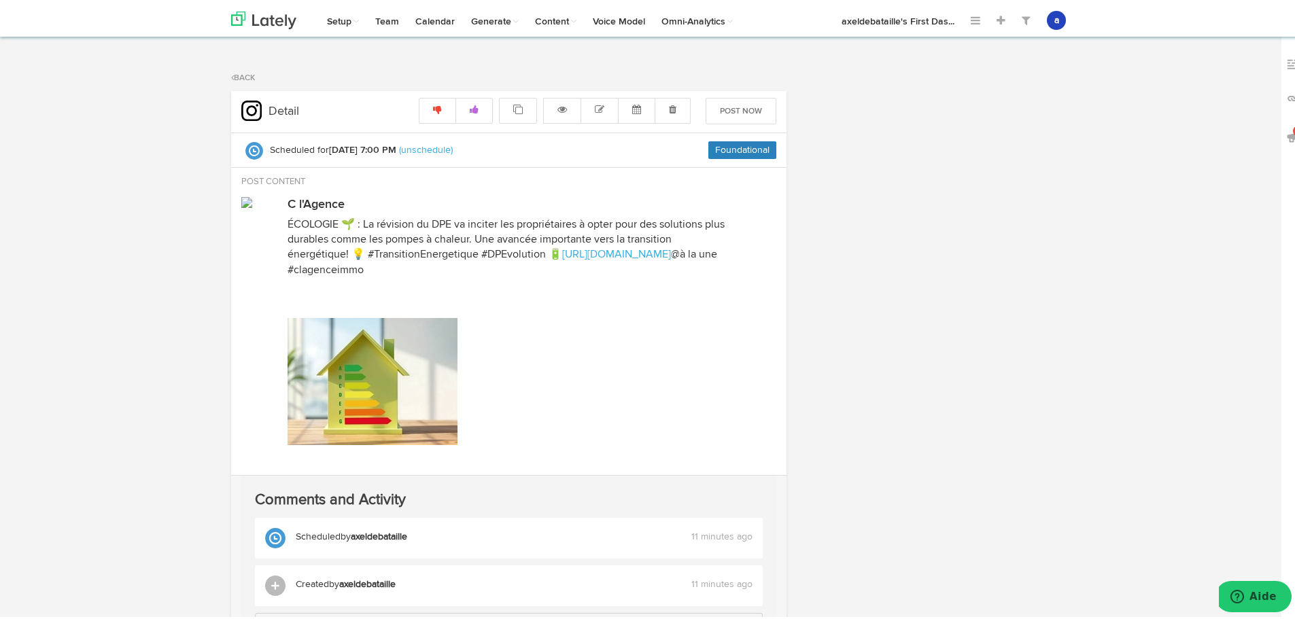
click at [691, 109] on div "Post Now" at bounding box center [733, 108] width 85 height 27
click at [674, 109] on link at bounding box center [673, 108] width 36 height 26
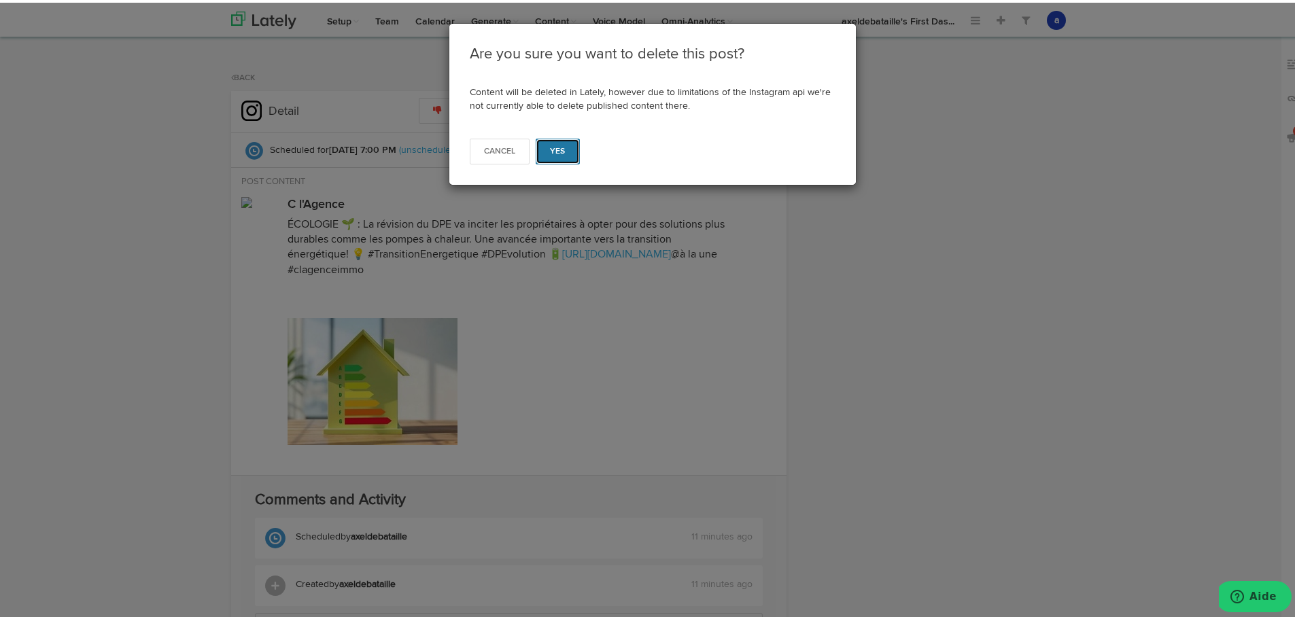
drag, startPoint x: 557, startPoint y: 157, endPoint x: 553, endPoint y: 147, distance: 10.7
click at [557, 151] on button "Yes" at bounding box center [558, 149] width 44 height 26
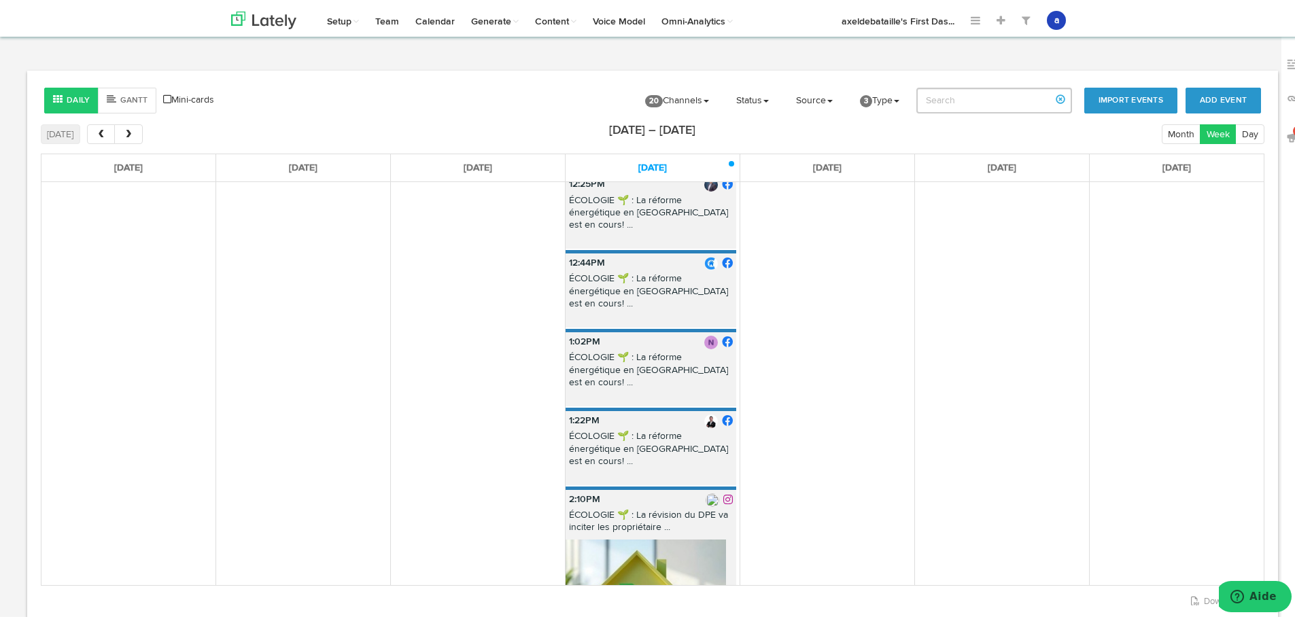
scroll to position [544, 0]
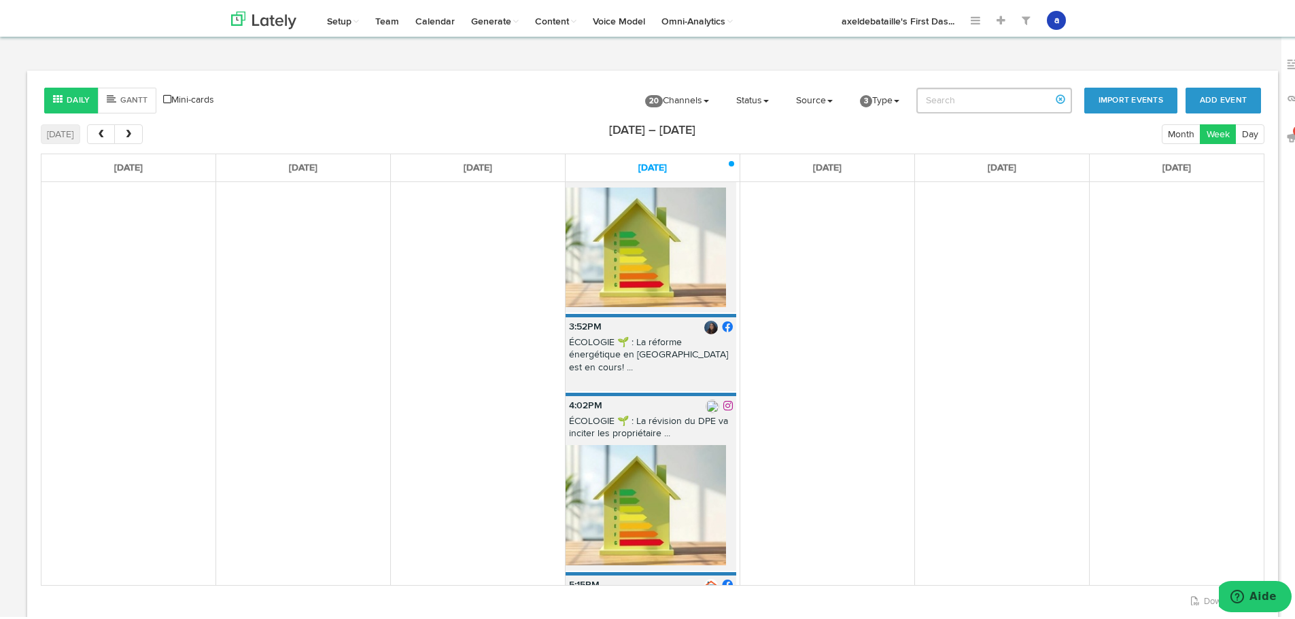
click at [678, 443] on img at bounding box center [646, 503] width 160 height 120
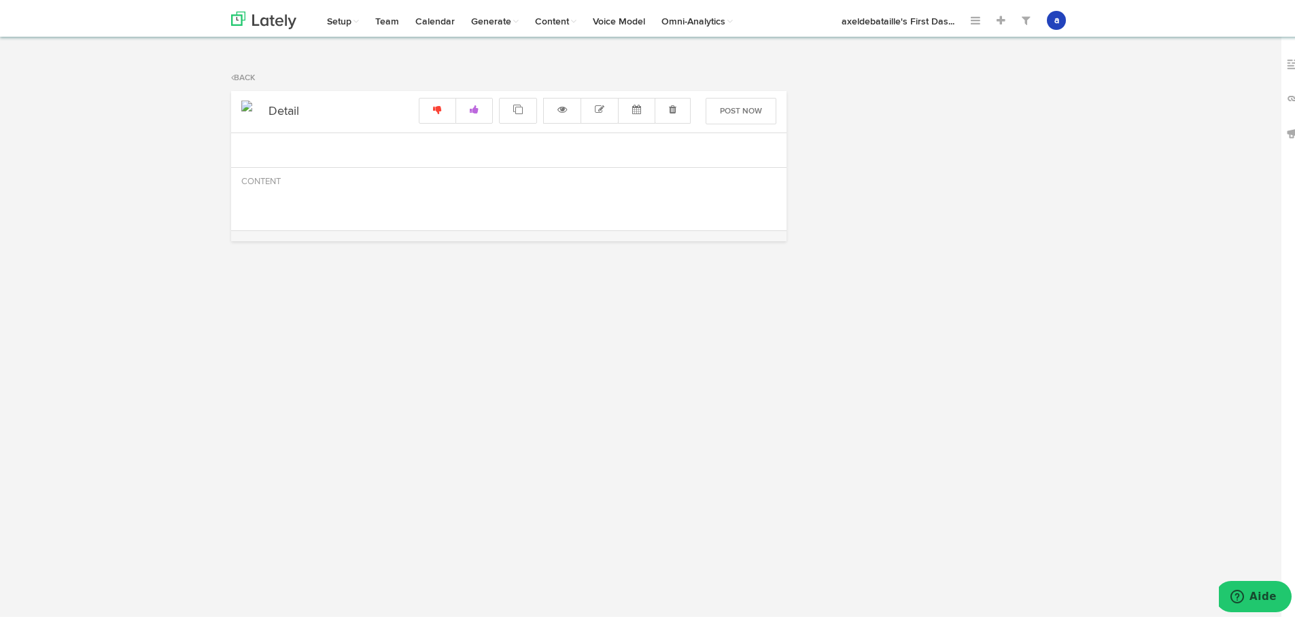
radio input "true"
select select "4"
select select "02"
select select "PM"
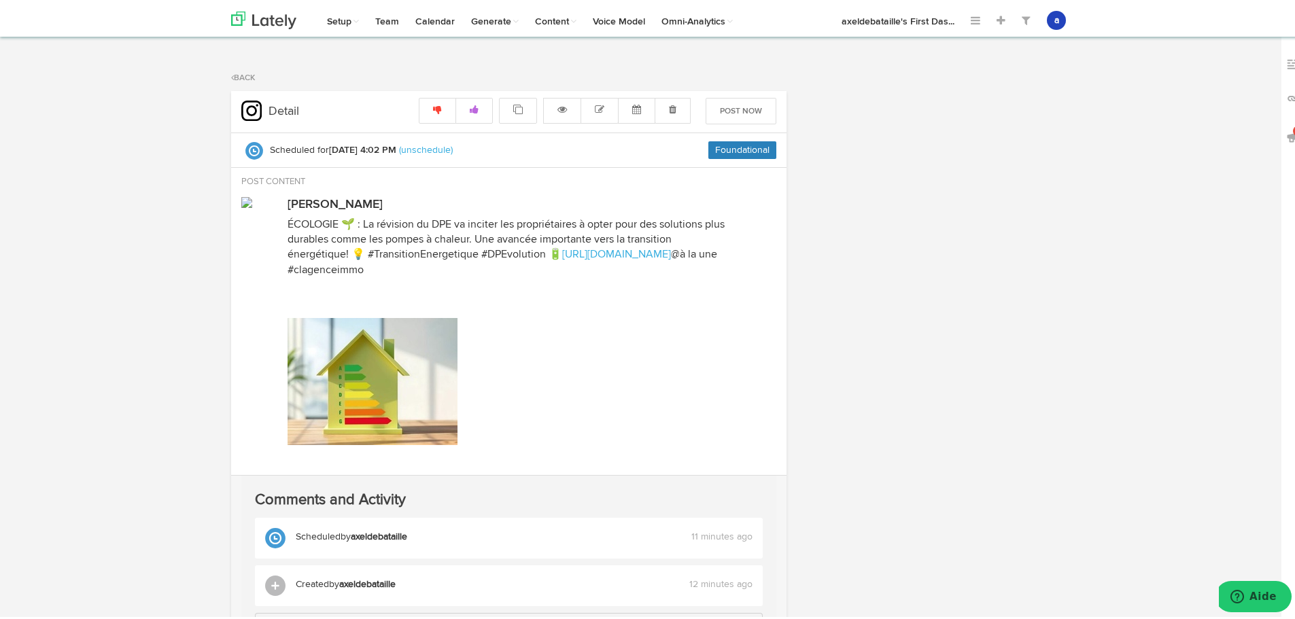
click at [252, 80] on div "Back" at bounding box center [652, 75] width 863 height 14
click at [243, 75] on link "Back" at bounding box center [243, 75] width 24 height 8
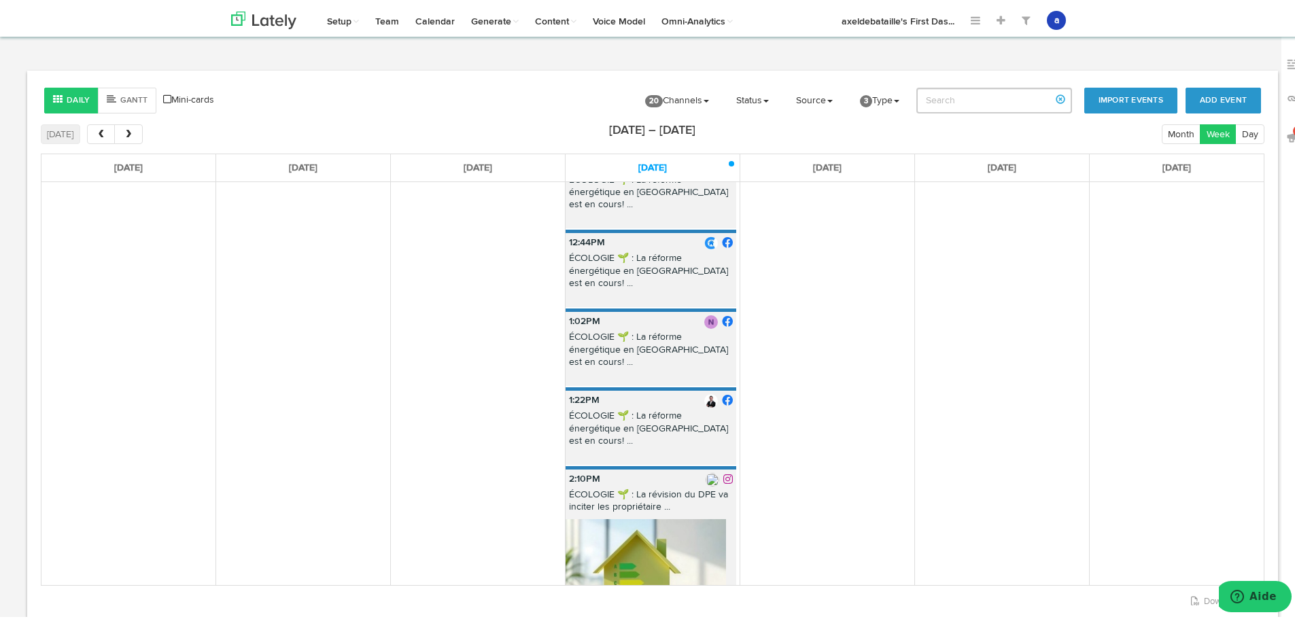
scroll to position [272, 0]
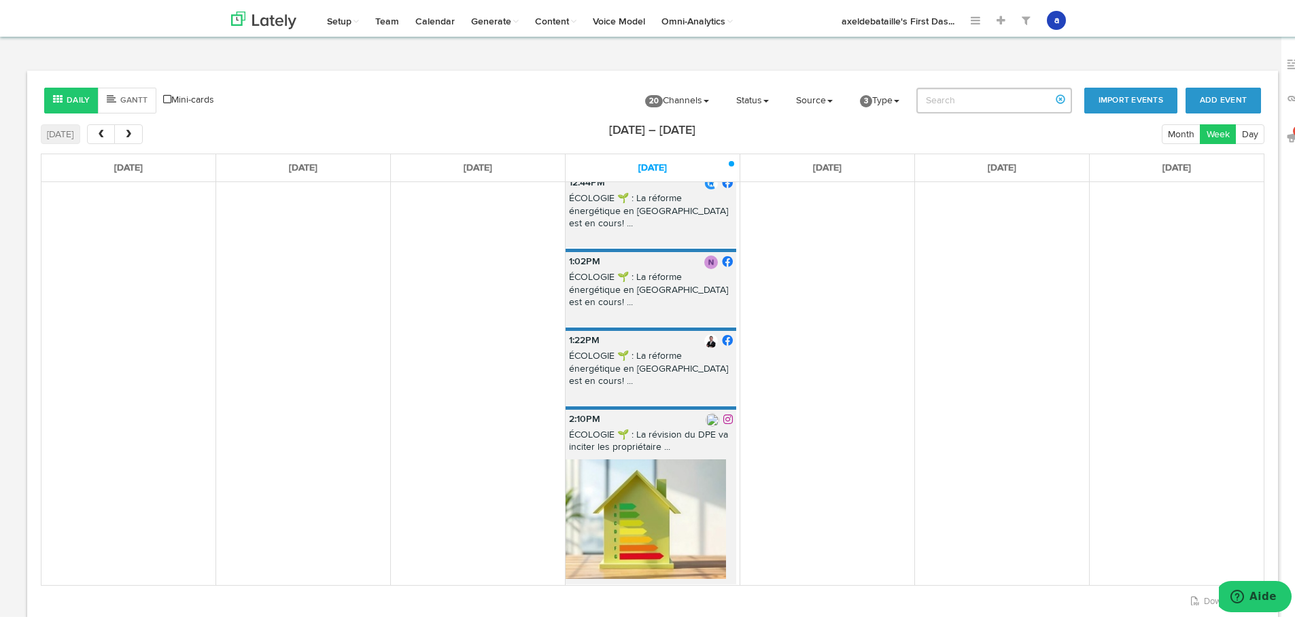
click at [653, 426] on p "ÉCOLOGIE 🌱 : La révision du DPE va inciter les propriétaire ..." at bounding box center [651, 441] width 171 height 30
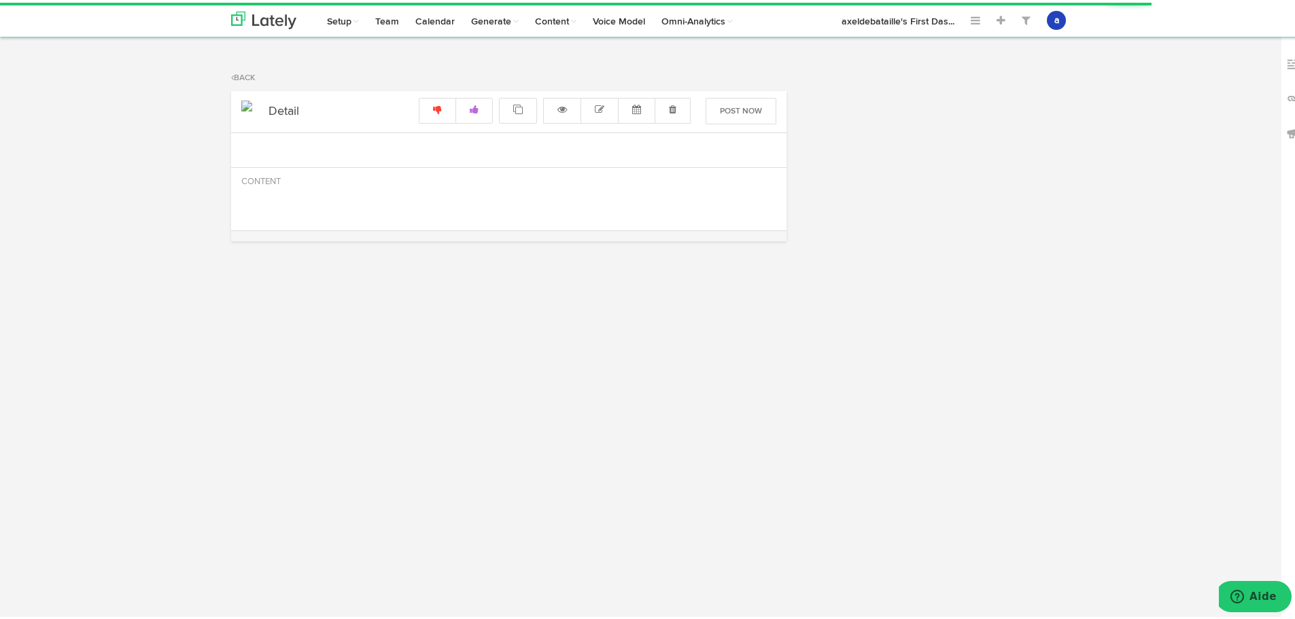
radio input "true"
select select "2"
select select "10"
select select "PM"
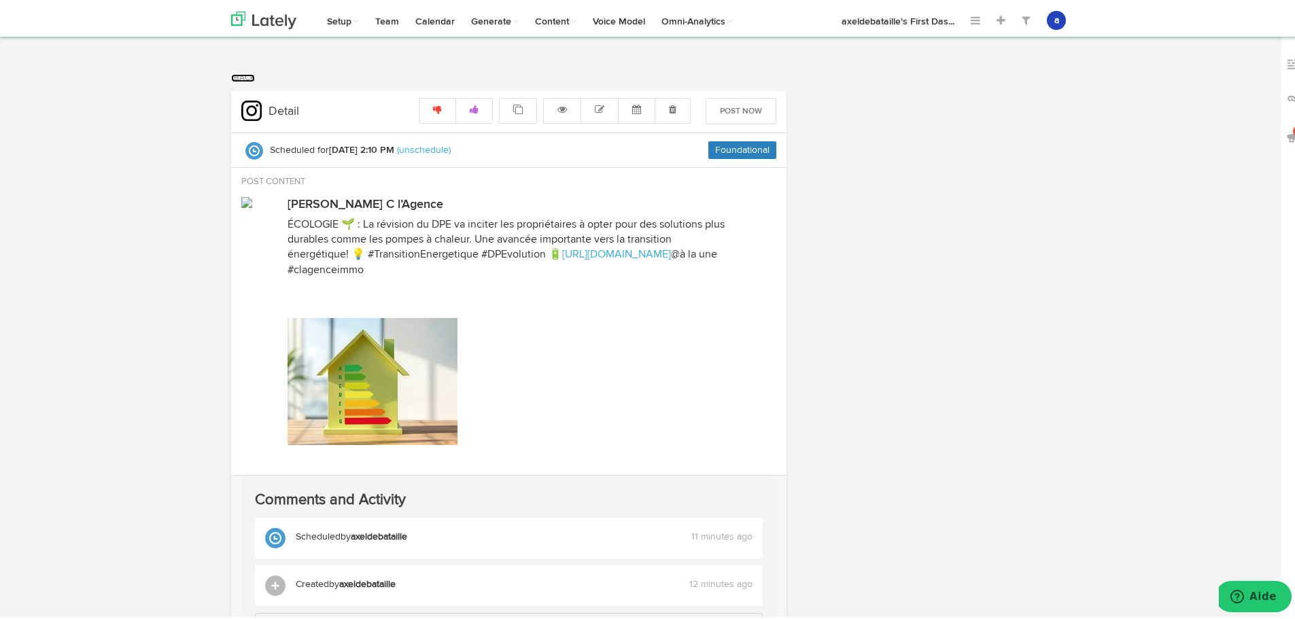
click at [241, 75] on link "Back" at bounding box center [243, 75] width 24 height 8
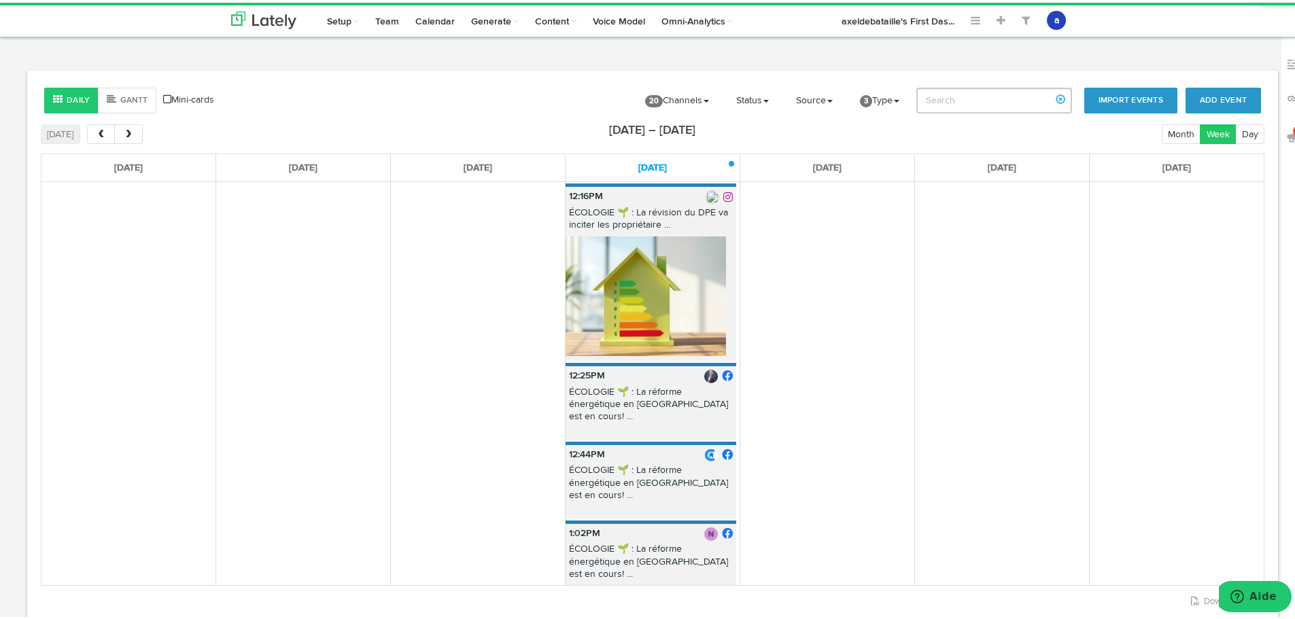
scroll to position [204, 0]
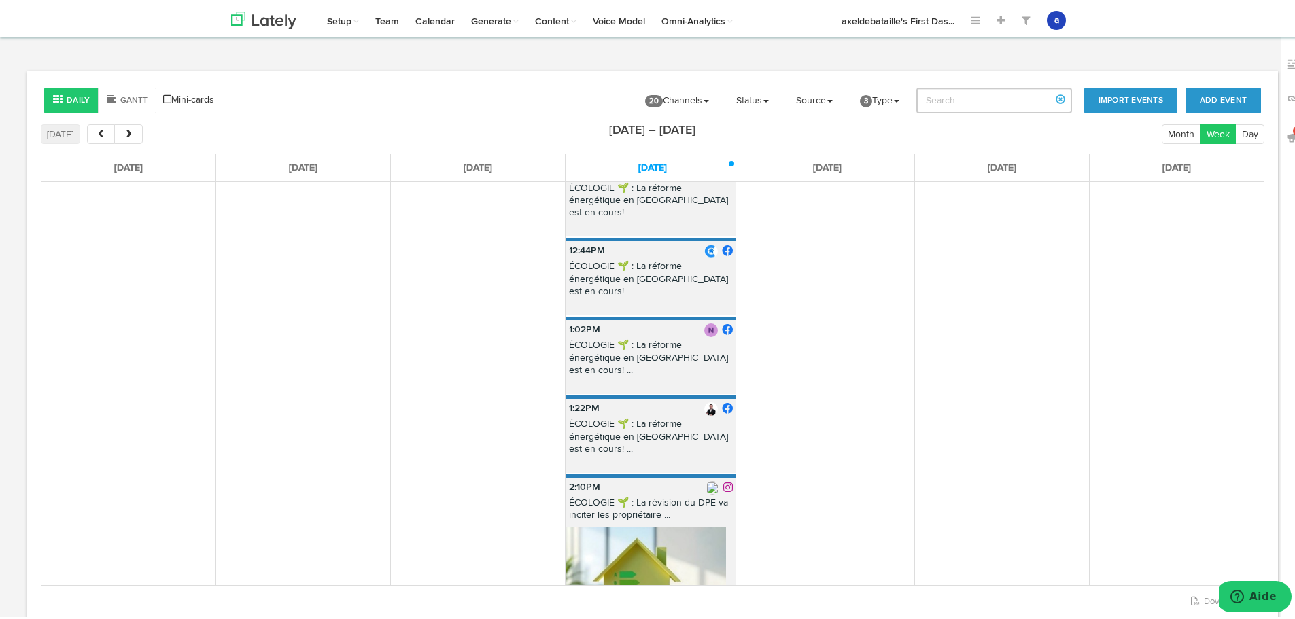
click at [647, 494] on p "ÉCOLOGIE 🌱 : La révision du DPE va inciter les propriétaire ..." at bounding box center [651, 509] width 171 height 30
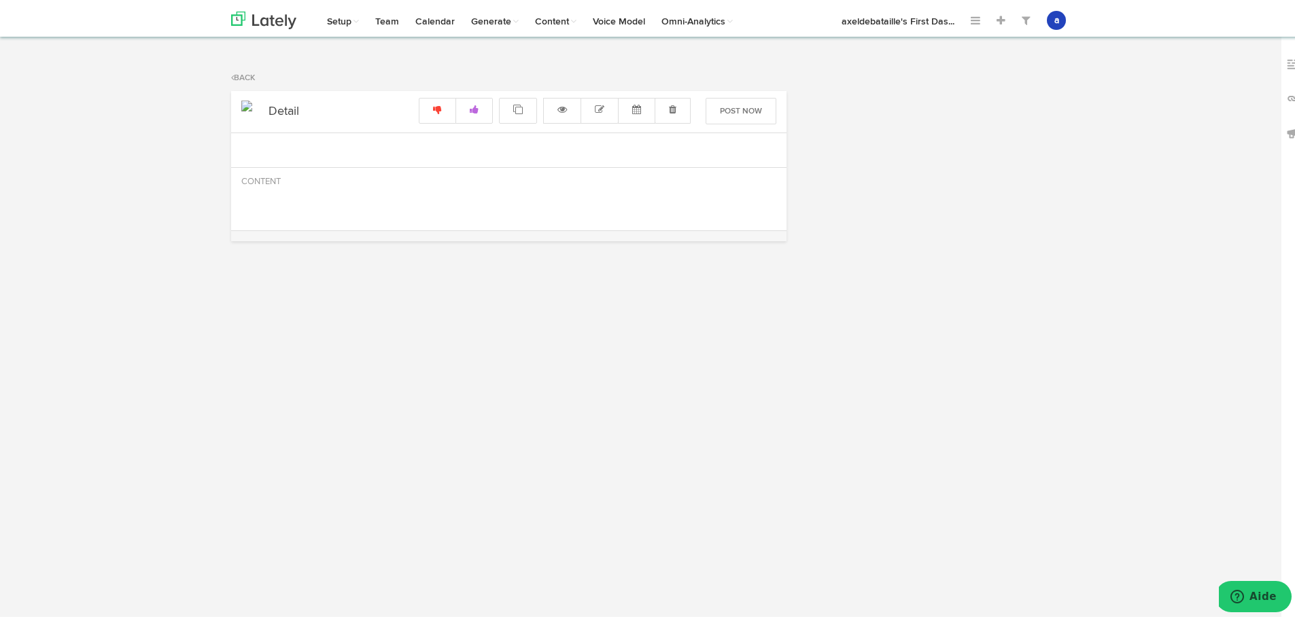
radio input "true"
select select "2"
select select "10"
select select "PM"
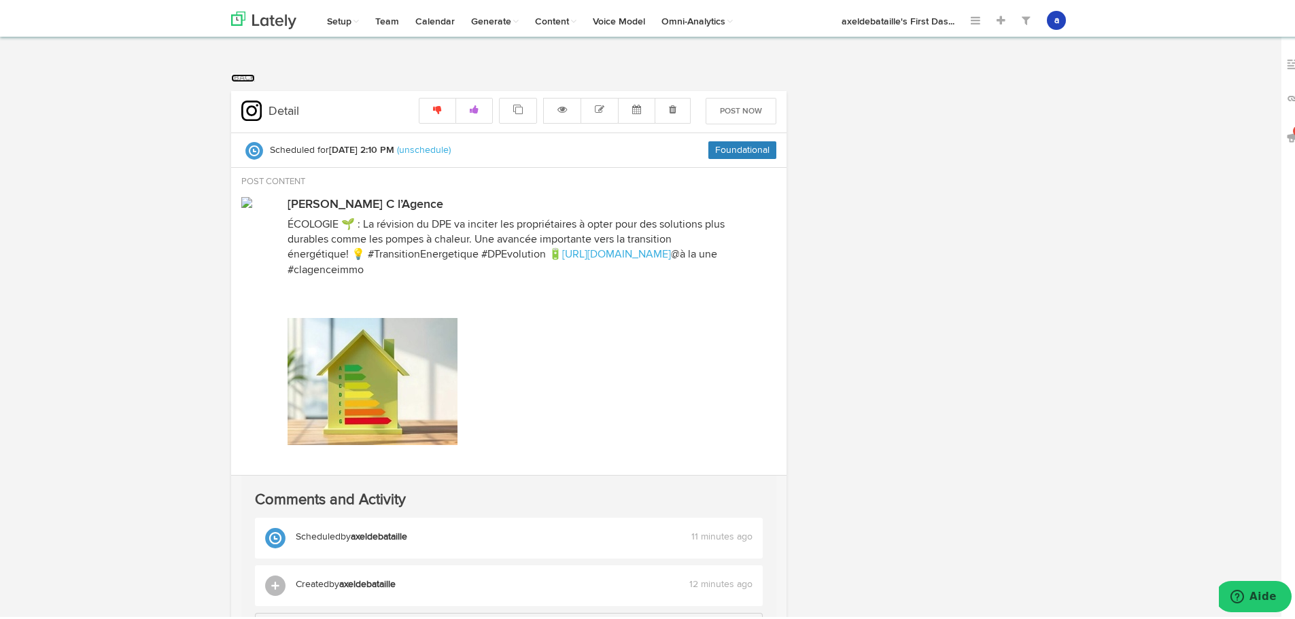
click at [231, 71] on link "Back" at bounding box center [243, 75] width 24 height 8
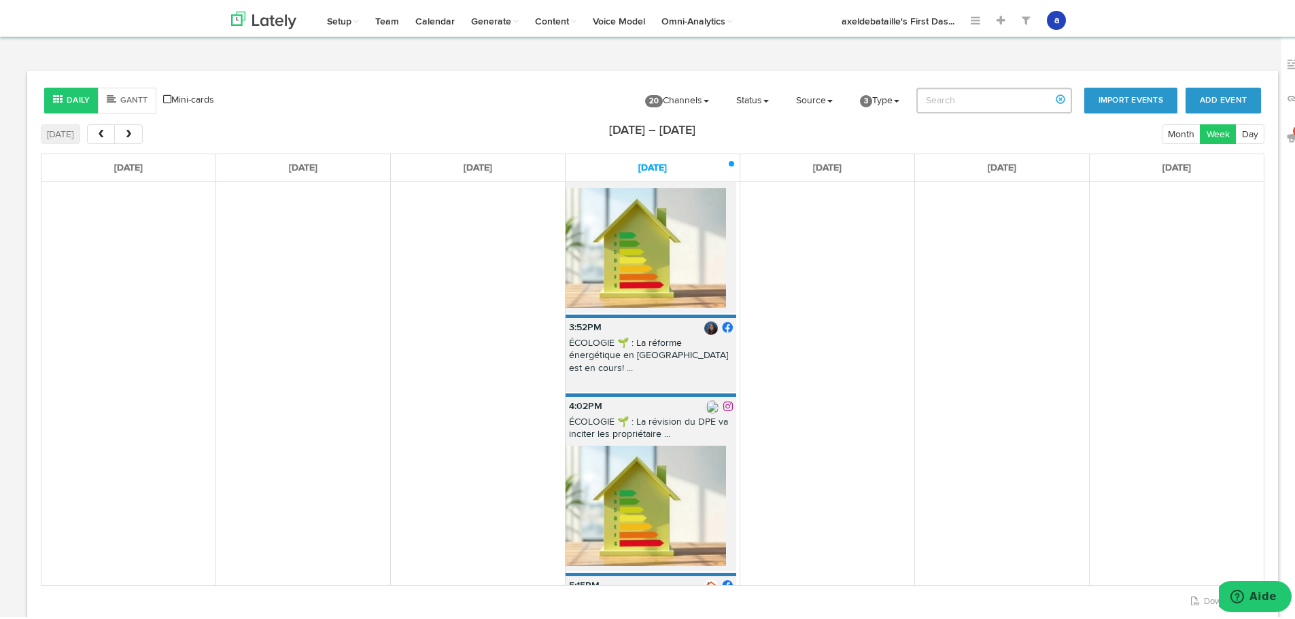
scroll to position [544, 0]
click at [601, 394] on p "4:02PM" at bounding box center [651, 403] width 171 height 19
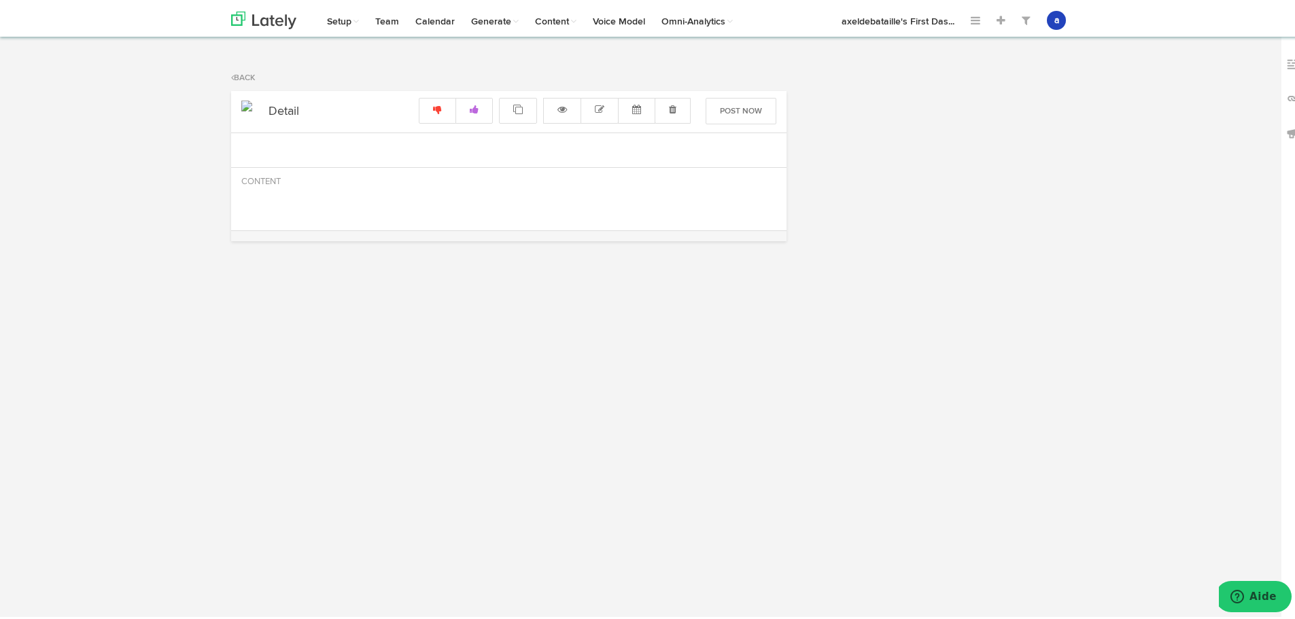
radio input "true"
select select "4"
select select "02"
select select "PM"
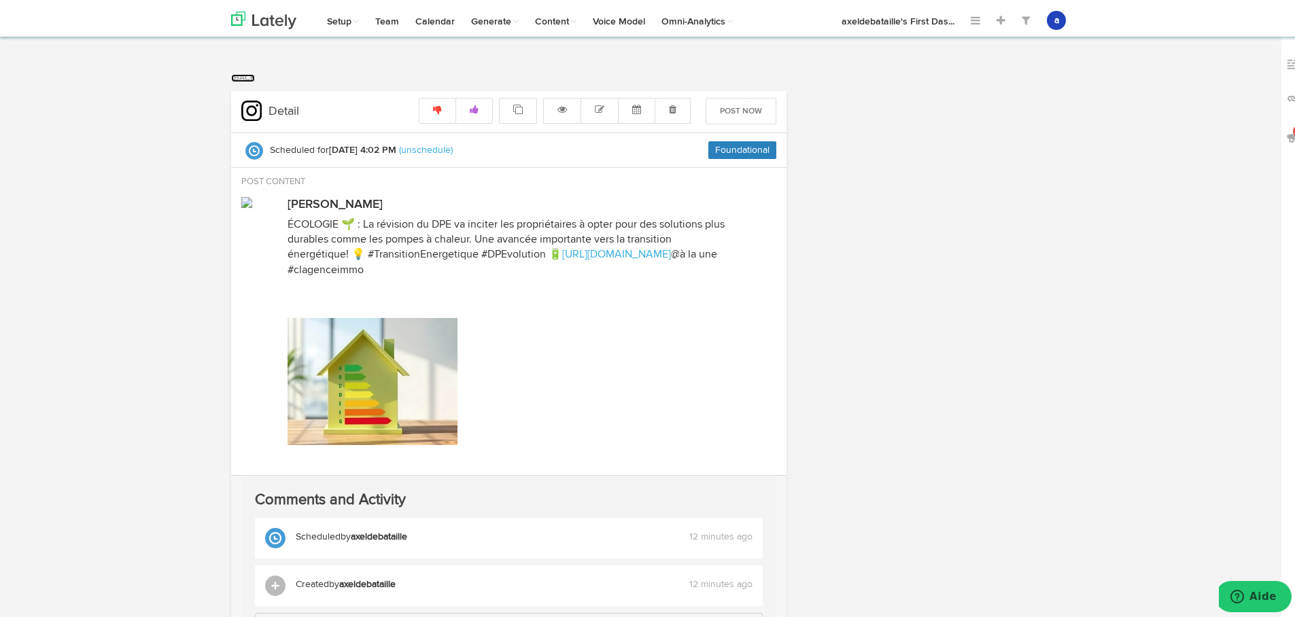
click at [251, 79] on link "Back" at bounding box center [243, 75] width 24 height 8
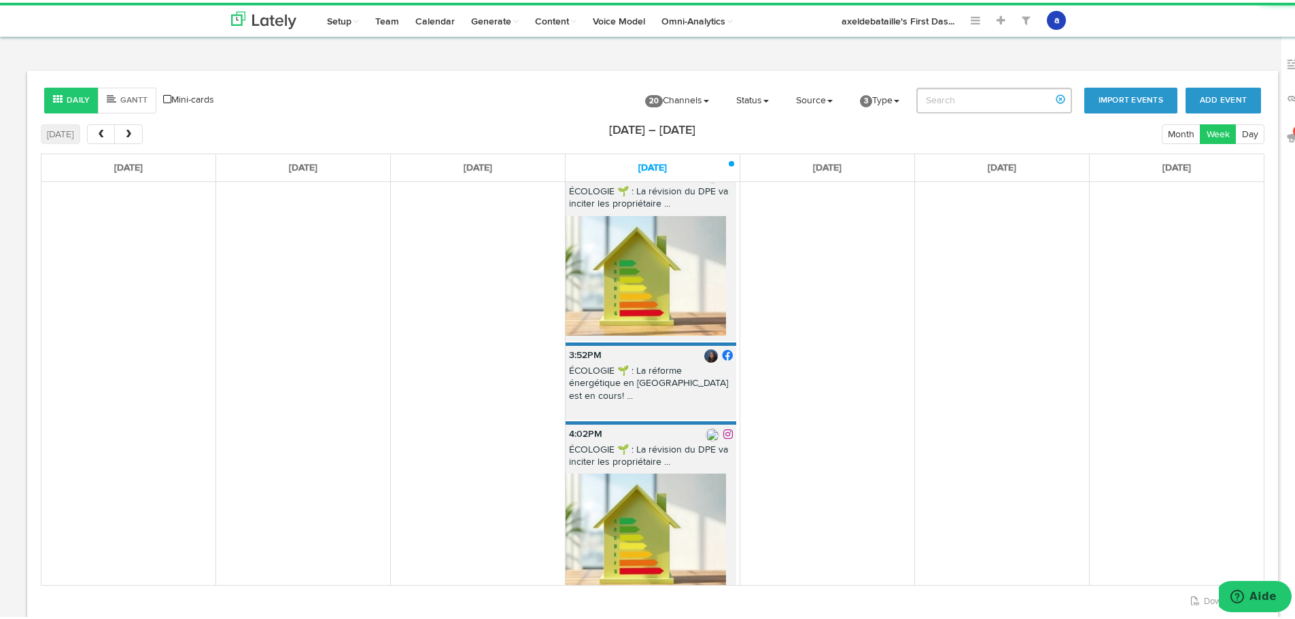
scroll to position [544, 0]
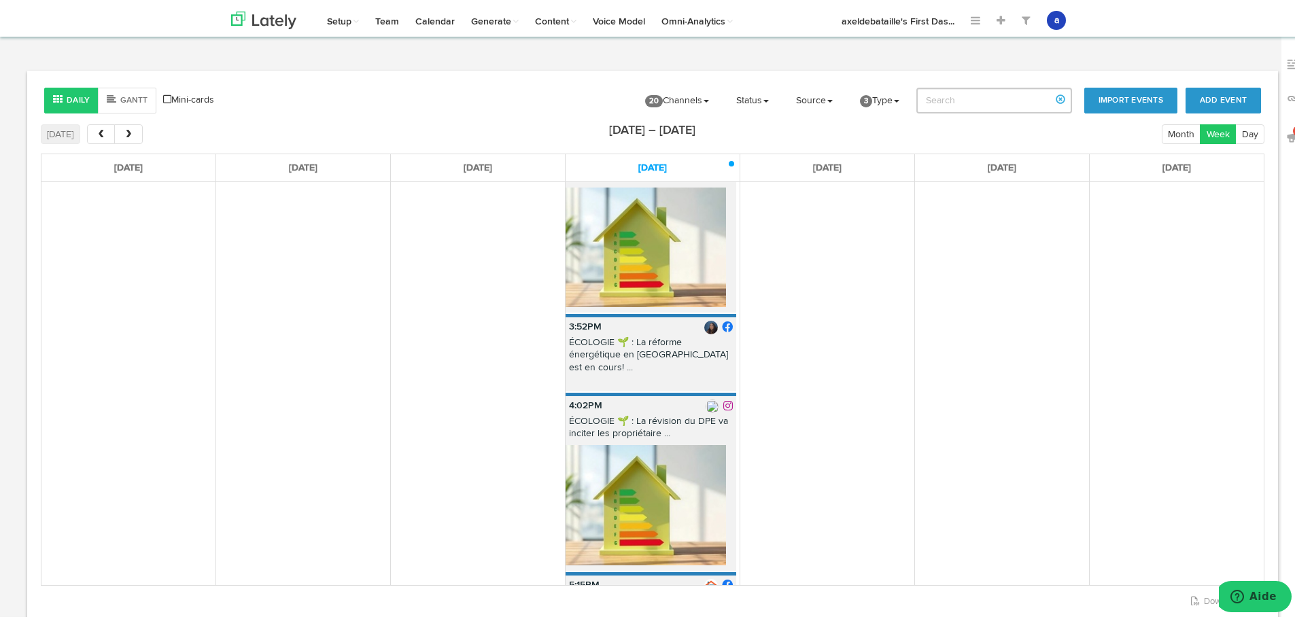
click at [662, 443] on img at bounding box center [646, 503] width 160 height 120
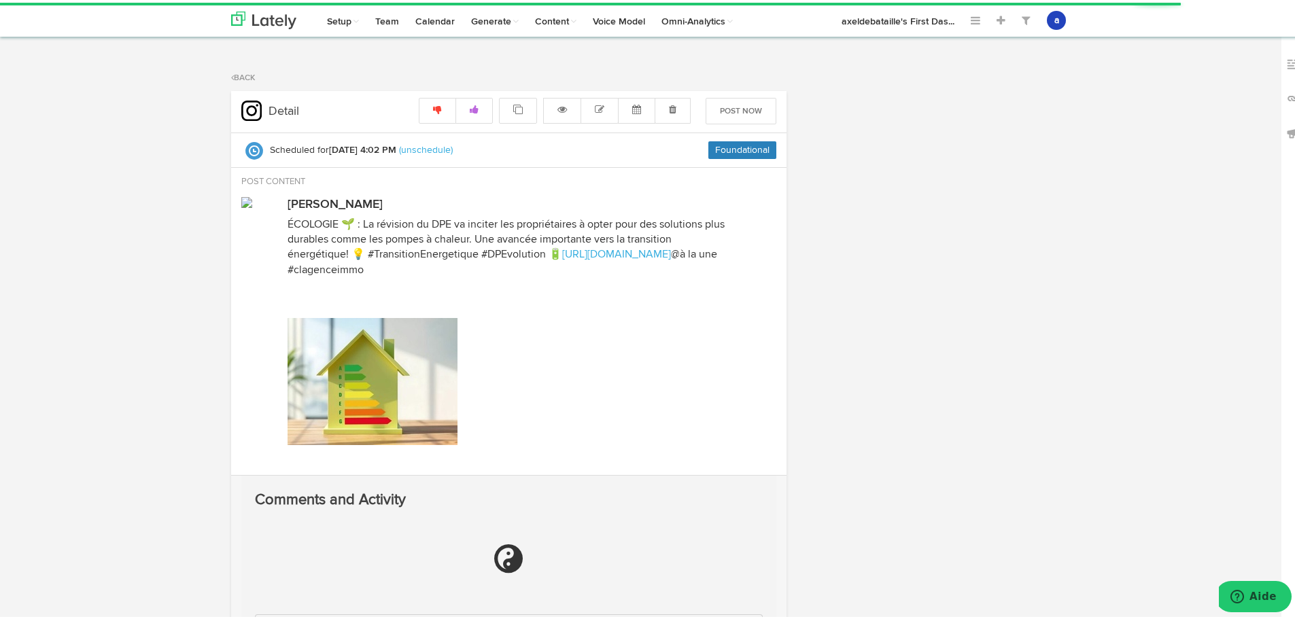
radio input "true"
select select "4"
select select "02"
select select "PM"
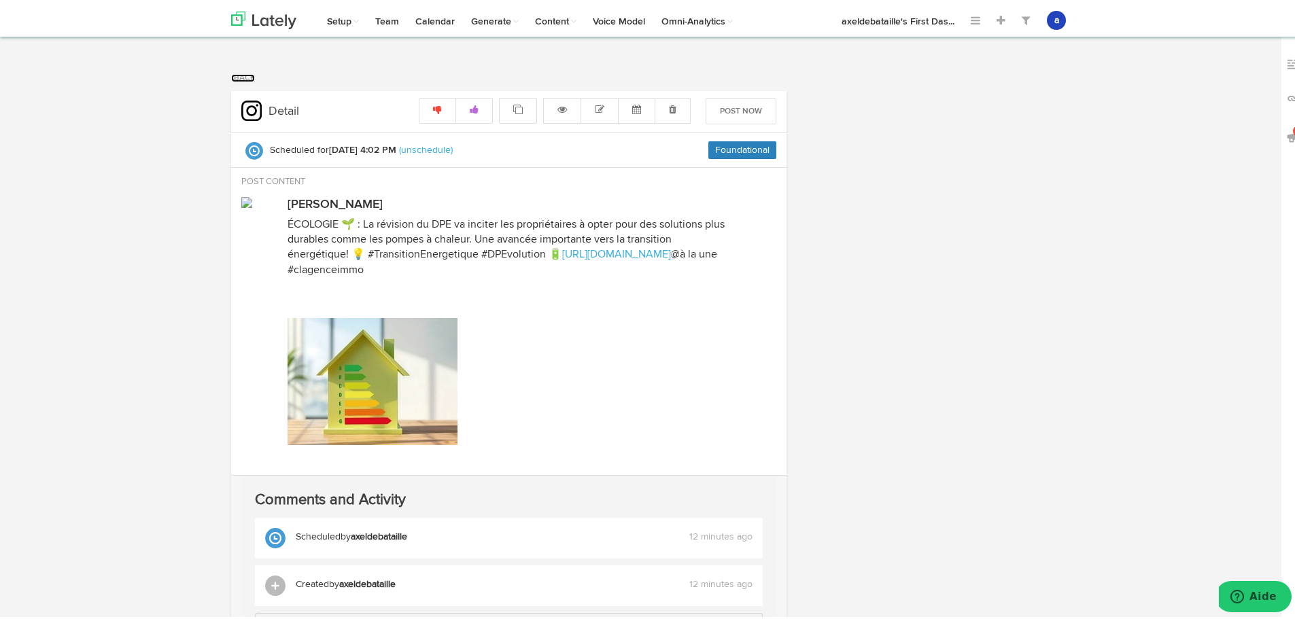
click at [243, 74] on link "Back" at bounding box center [243, 75] width 24 height 8
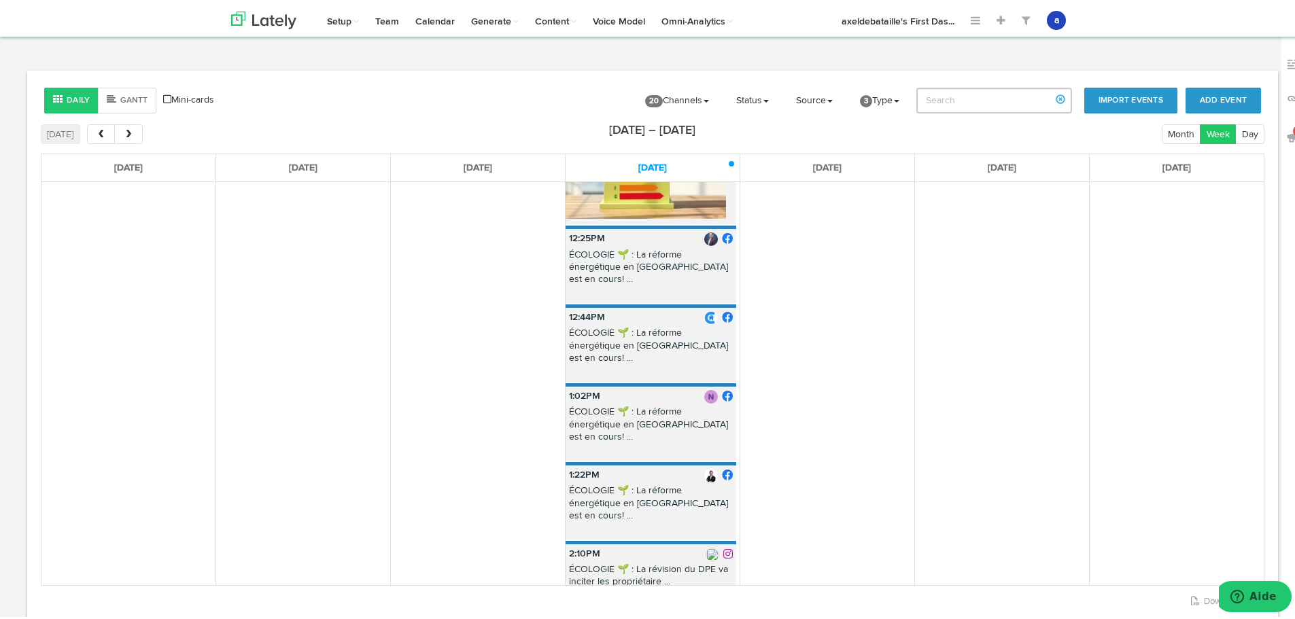
scroll to position [408, 0]
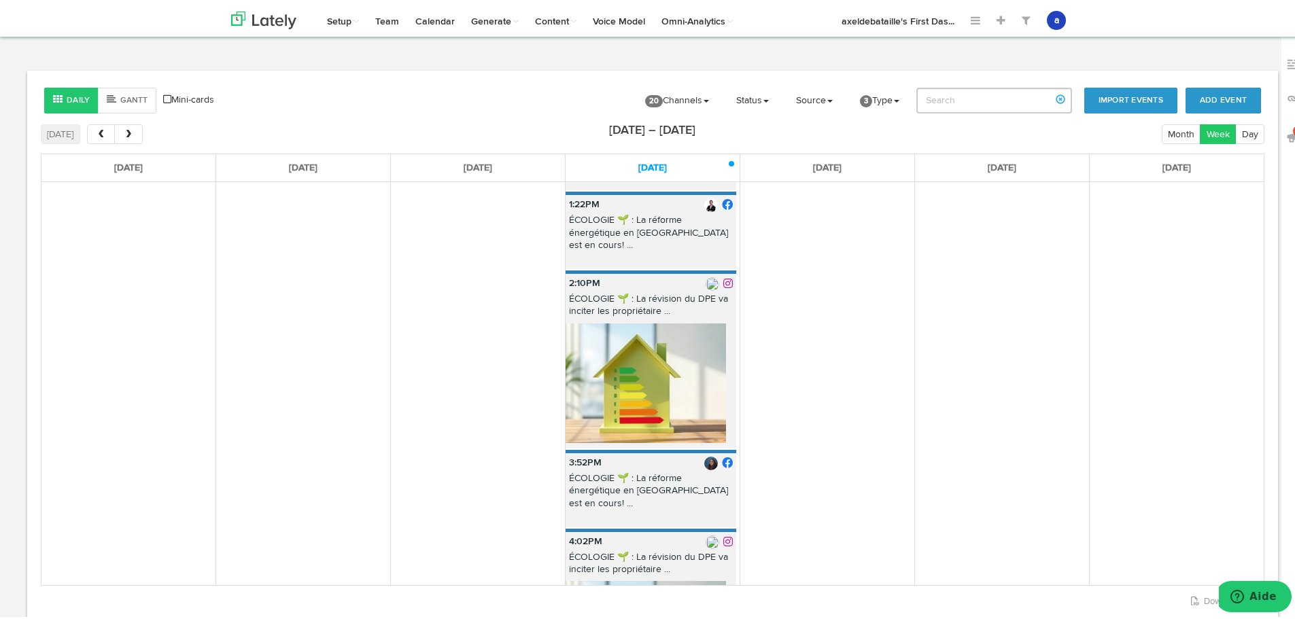
click at [594, 243] on div "Sun 9/7 Mon 9/8 Tue 9/9 Wed 9/10 Thu 9/11 Fri 9/12 Sat 9/13 12:16PM ÉCOLOGIE 🌱 …" at bounding box center [653, 367] width 1224 height 432
click at [571, 290] on p "ÉCOLOGIE 🌱 : La révision du DPE va inciter les propriétaire ..." at bounding box center [651, 305] width 171 height 30
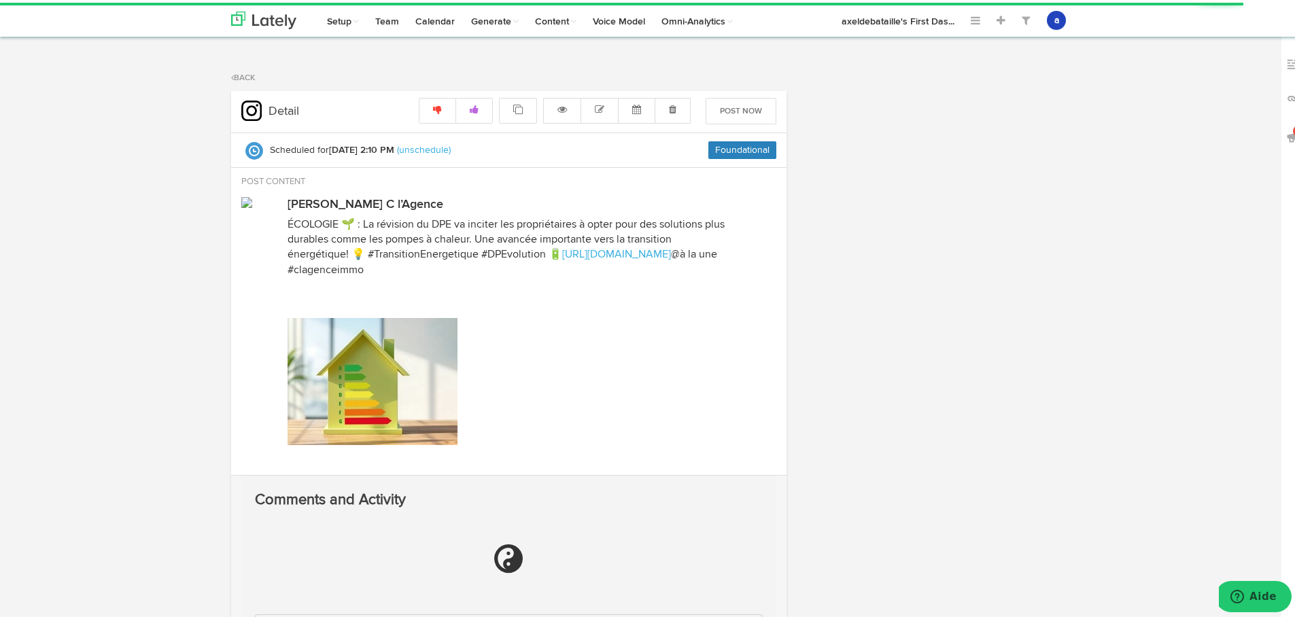
radio input "true"
select select "2"
select select "10"
select select "PM"
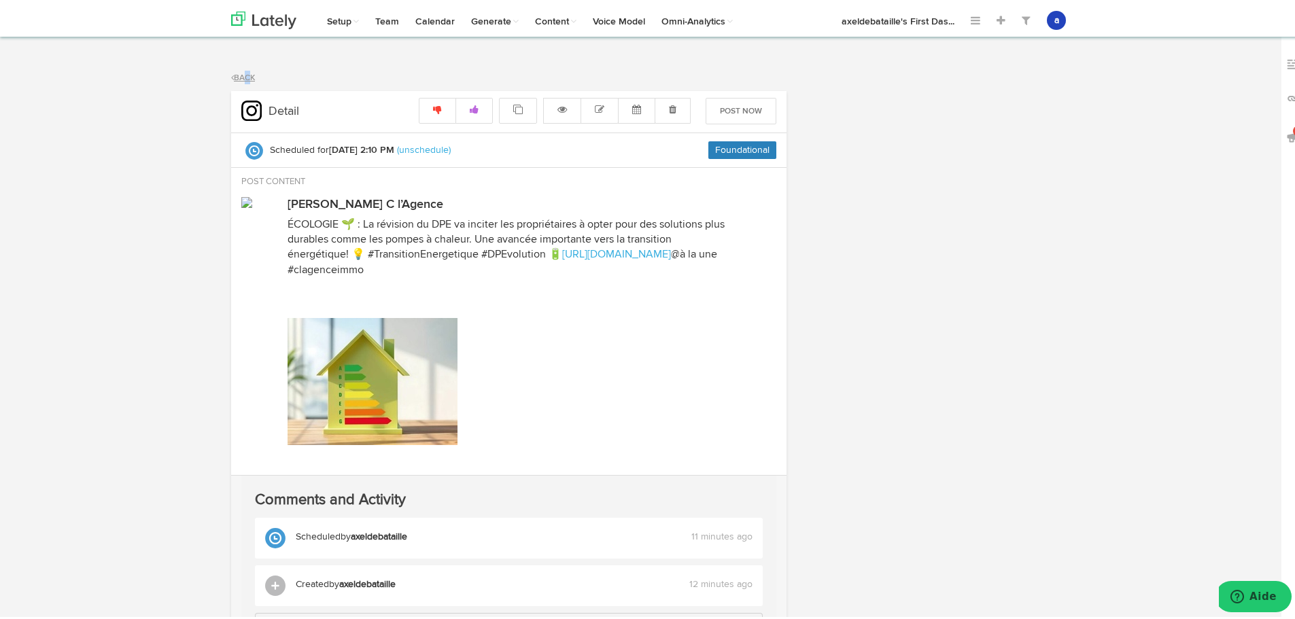
click at [240, 72] on div "Back" at bounding box center [652, 75] width 863 height 14
click at [239, 69] on div "Back" at bounding box center [652, 75] width 863 height 14
click at [233, 73] on link "Back" at bounding box center [243, 75] width 24 height 8
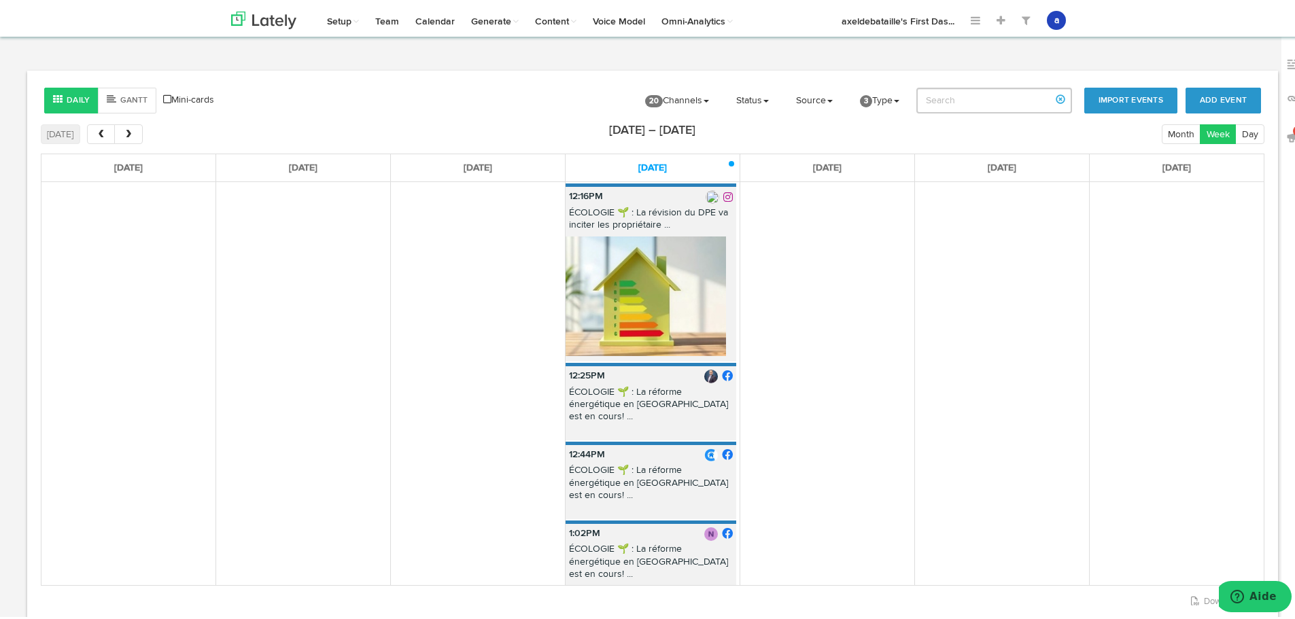
click at [637, 244] on img at bounding box center [646, 294] width 160 height 120
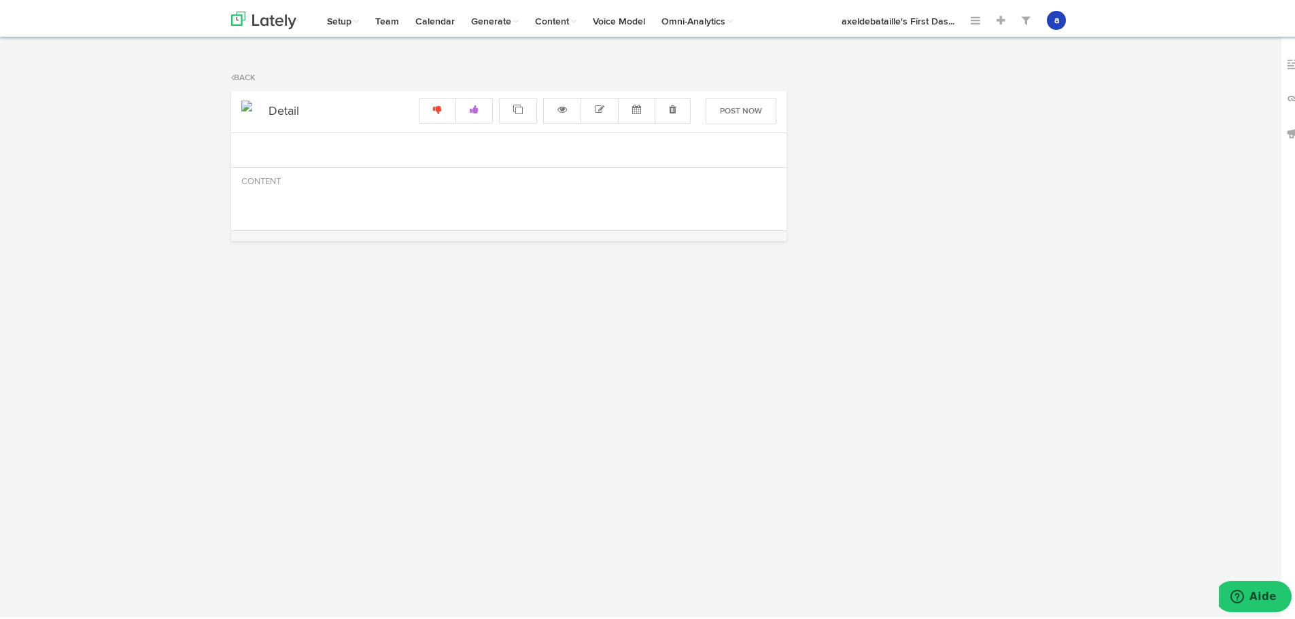
radio input "true"
select select "12"
select select "16"
select select "PM"
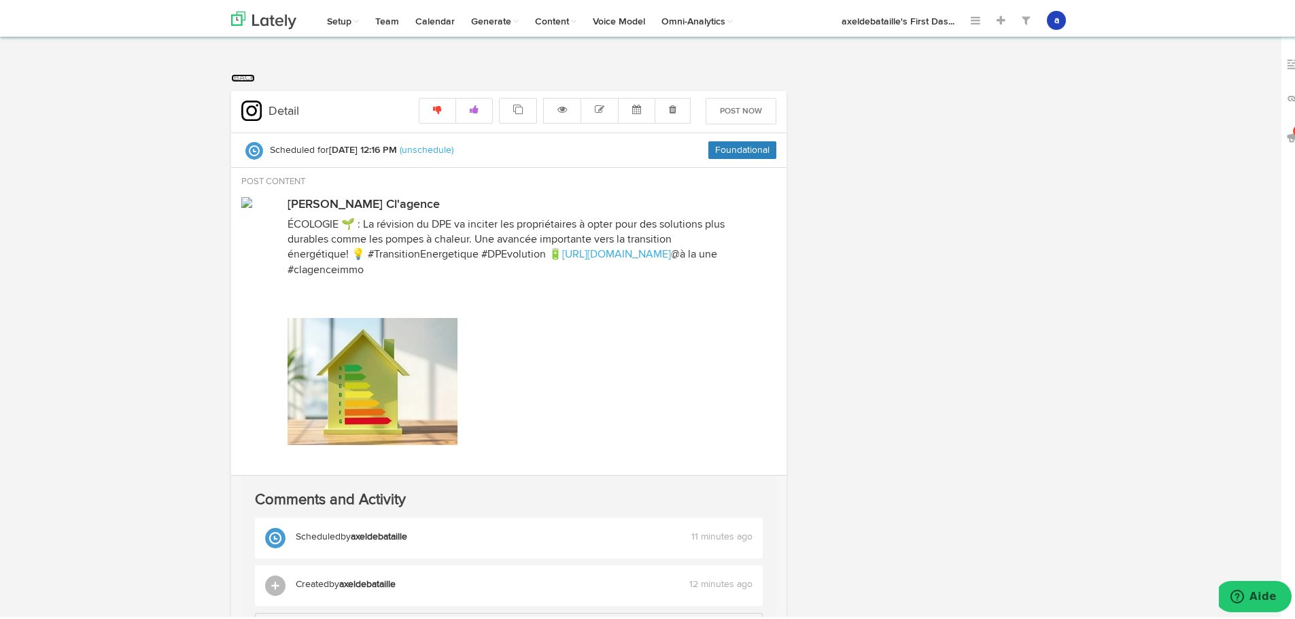
click at [233, 72] on link "Back" at bounding box center [243, 75] width 24 height 8
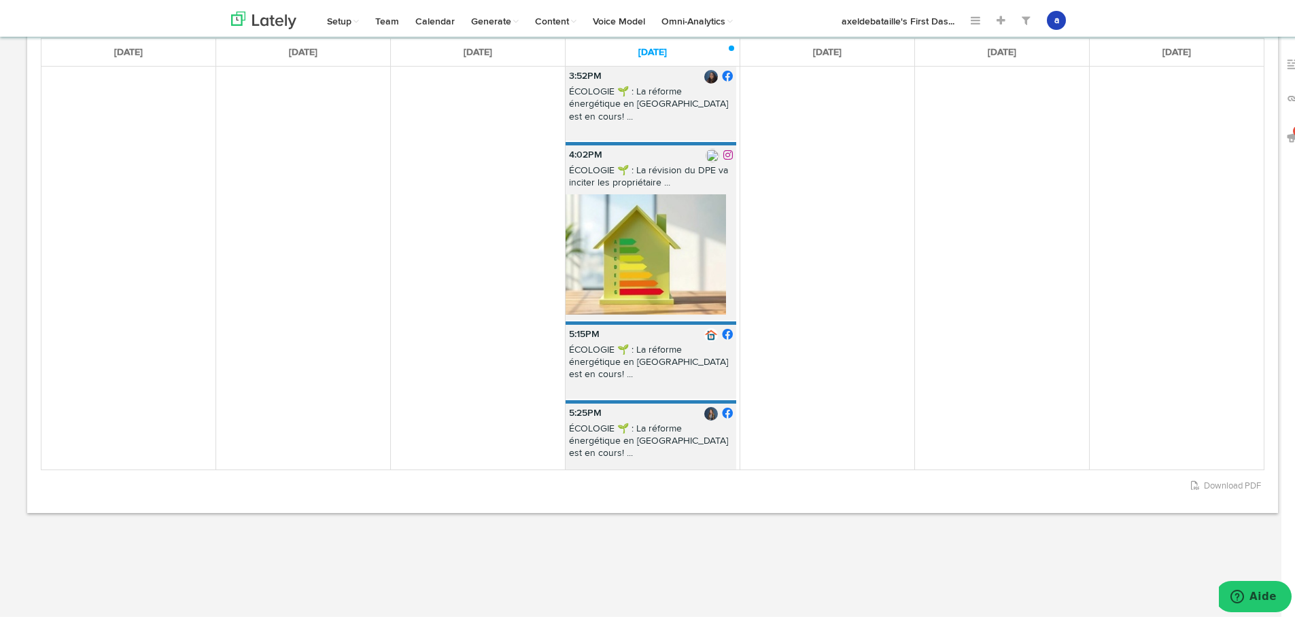
scroll to position [421, 0]
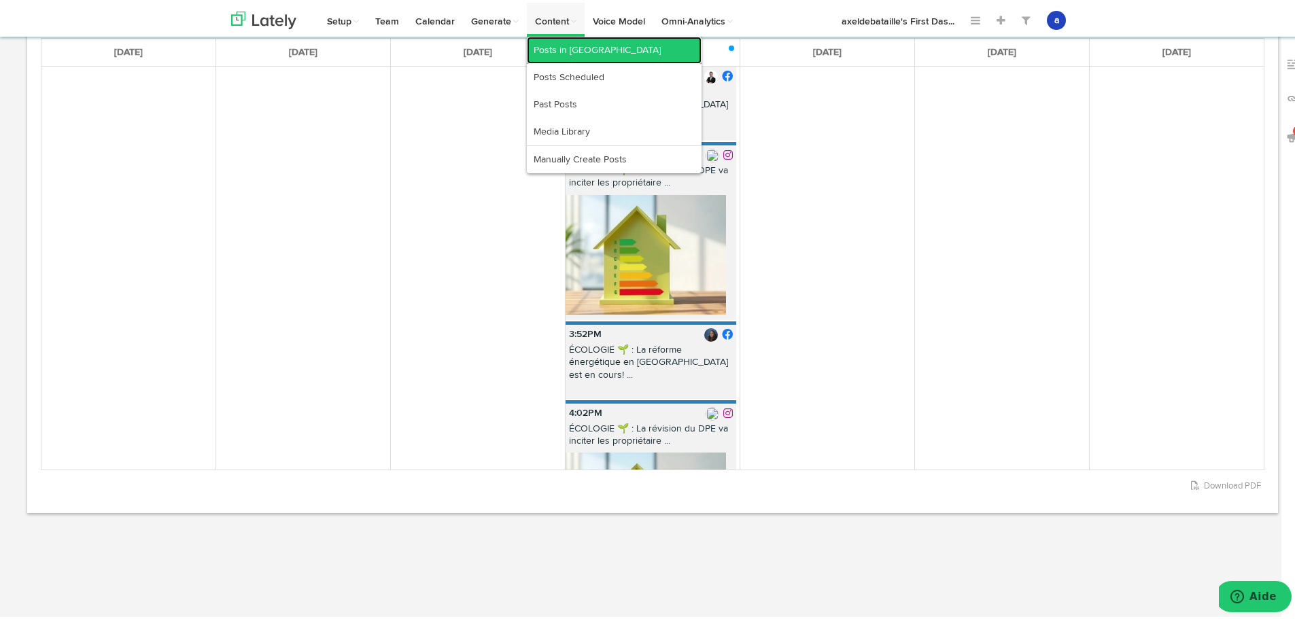
click at [561, 46] on link "Posts in [GEOGRAPHIC_DATA]" at bounding box center [614, 47] width 175 height 27
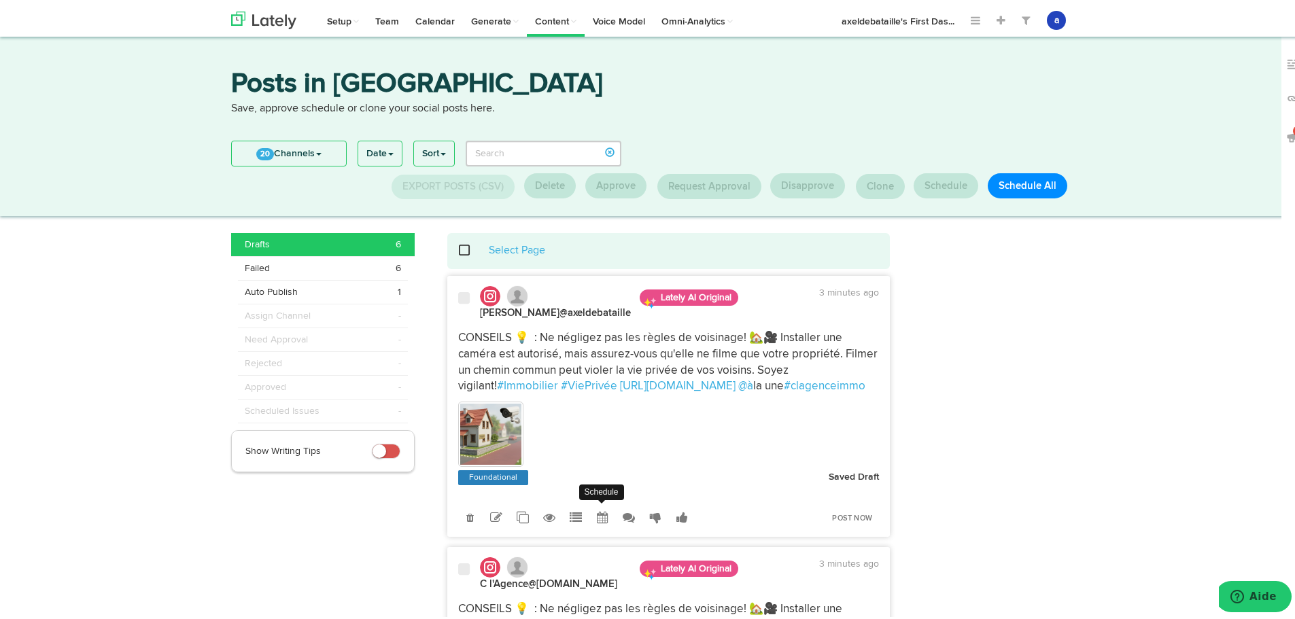
drag, startPoint x: 592, startPoint y: 523, endPoint x: 582, endPoint y: 524, distance: 10.3
click at [591, 523] on link at bounding box center [603, 515] width 24 height 24
radio input "true"
select select "11"
select select "59"
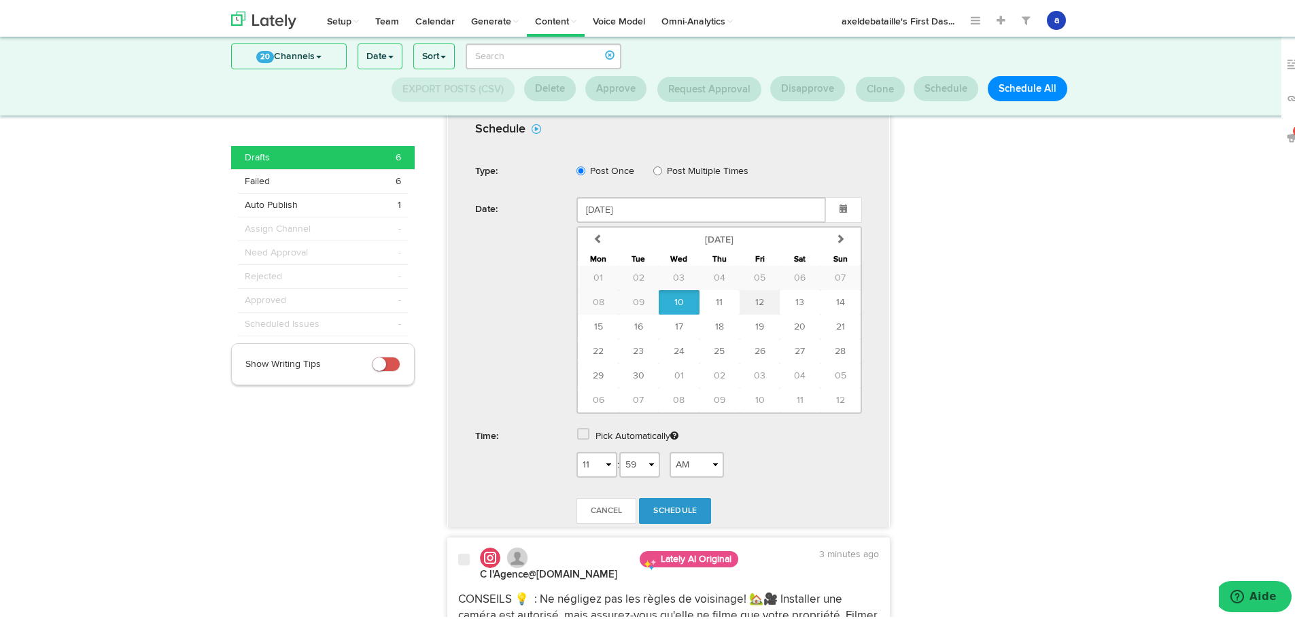
scroll to position [345, 0]
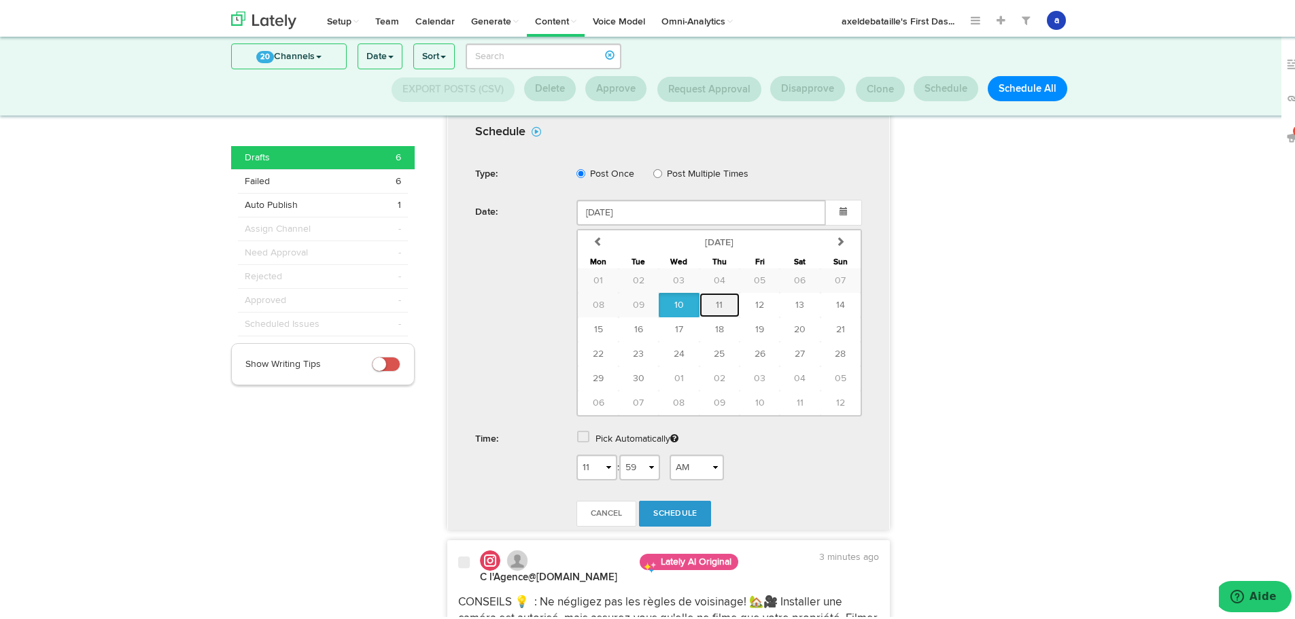
click at [717, 301] on span "11" at bounding box center [719, 303] width 7 height 10
click at [577, 434] on span at bounding box center [583, 435] width 12 height 14
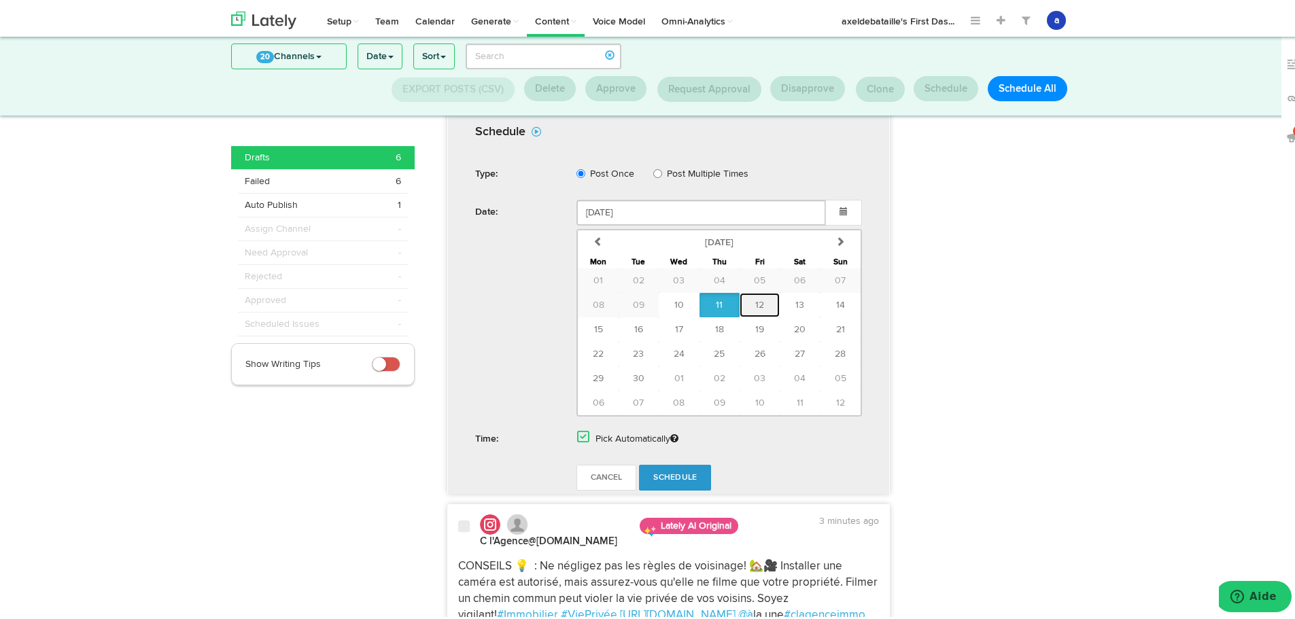
click at [759, 305] on button "12" at bounding box center [760, 302] width 40 height 24
type input "September 12 2025"
click at [670, 475] on span "Schedule" at bounding box center [675, 475] width 44 height 8
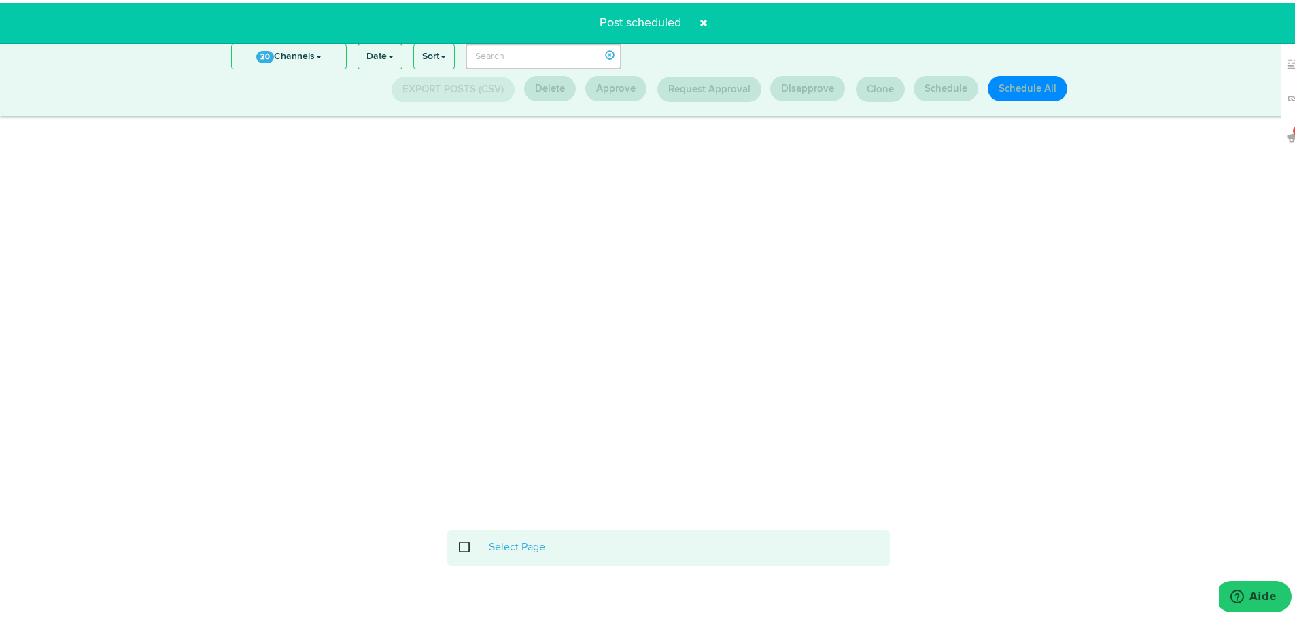
scroll to position [202, 0]
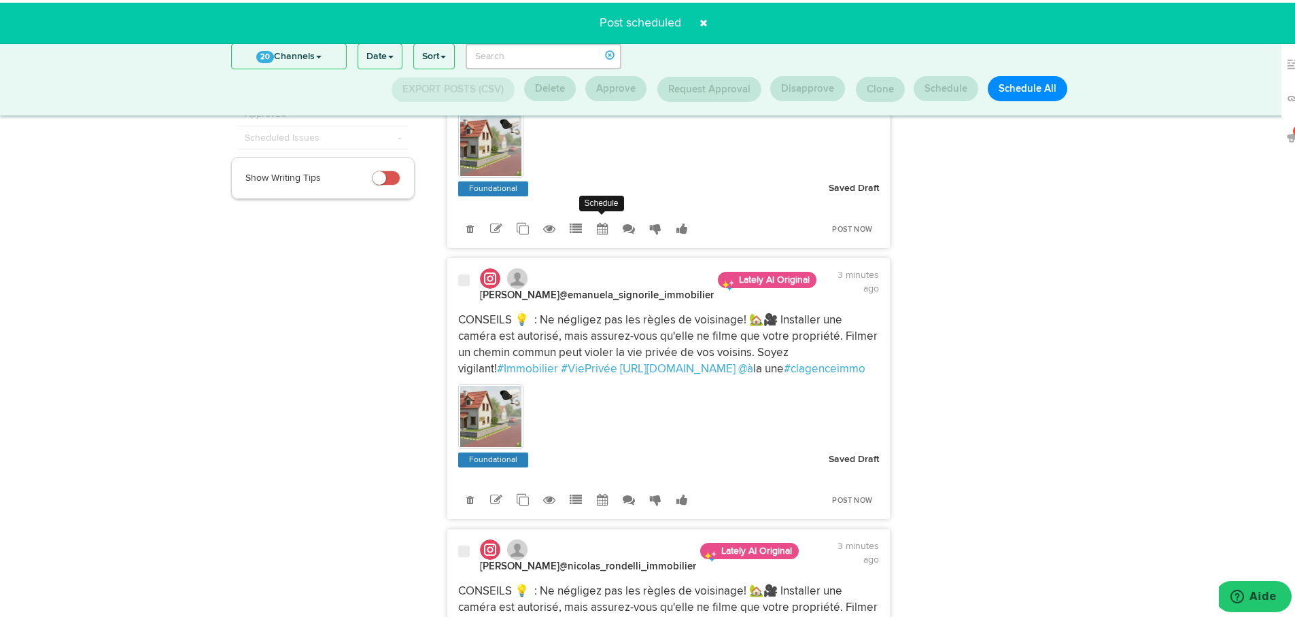
click at [597, 231] on icon at bounding box center [603, 226] width 12 height 12
select select "11"
select select "59"
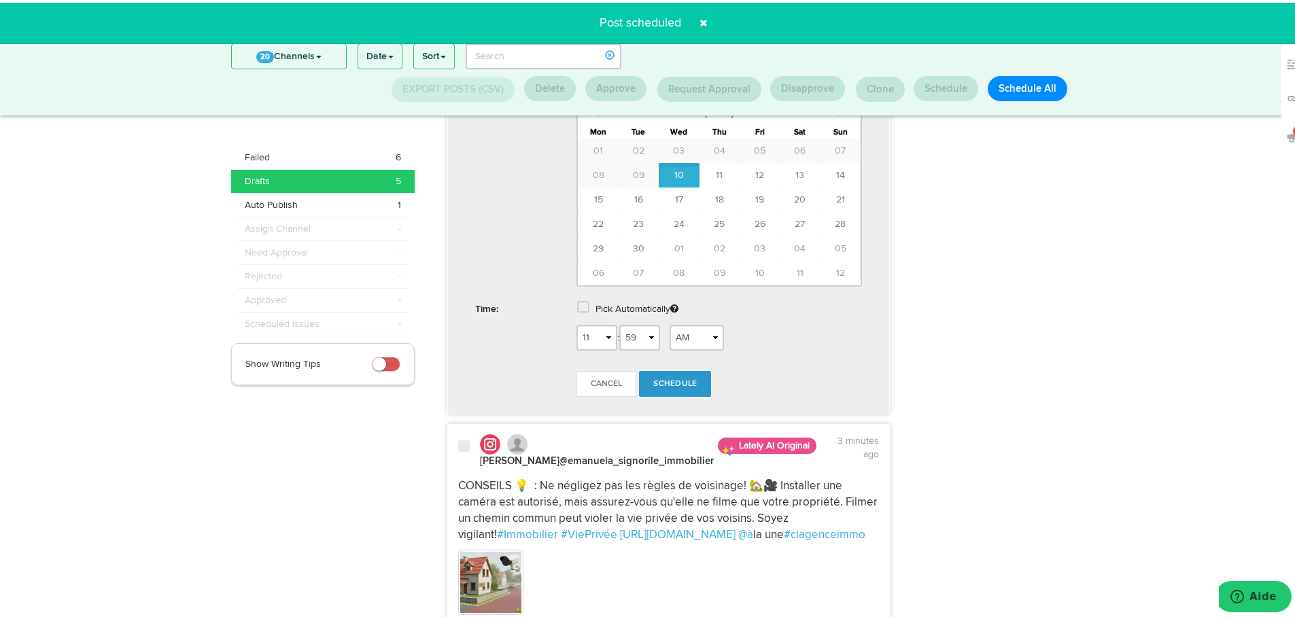
scroll to position [474, 0]
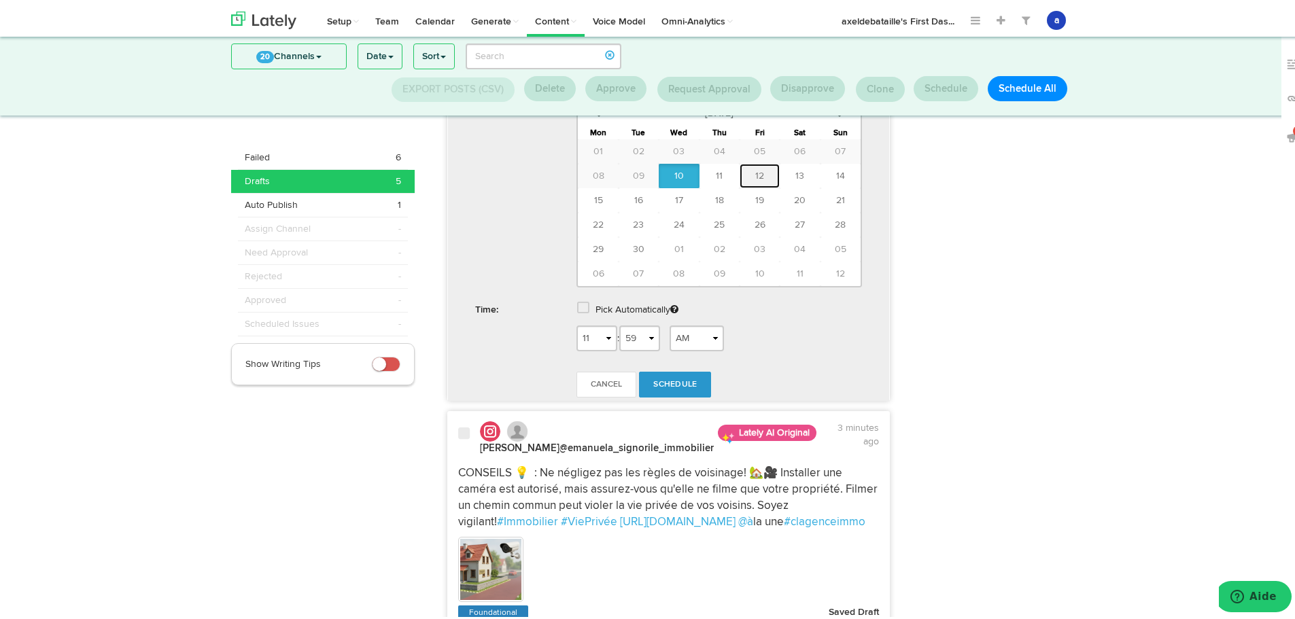
click at [752, 181] on button "12" at bounding box center [760, 173] width 40 height 24
type input "September 12 2025"
click at [578, 304] on span at bounding box center [583, 305] width 12 height 14
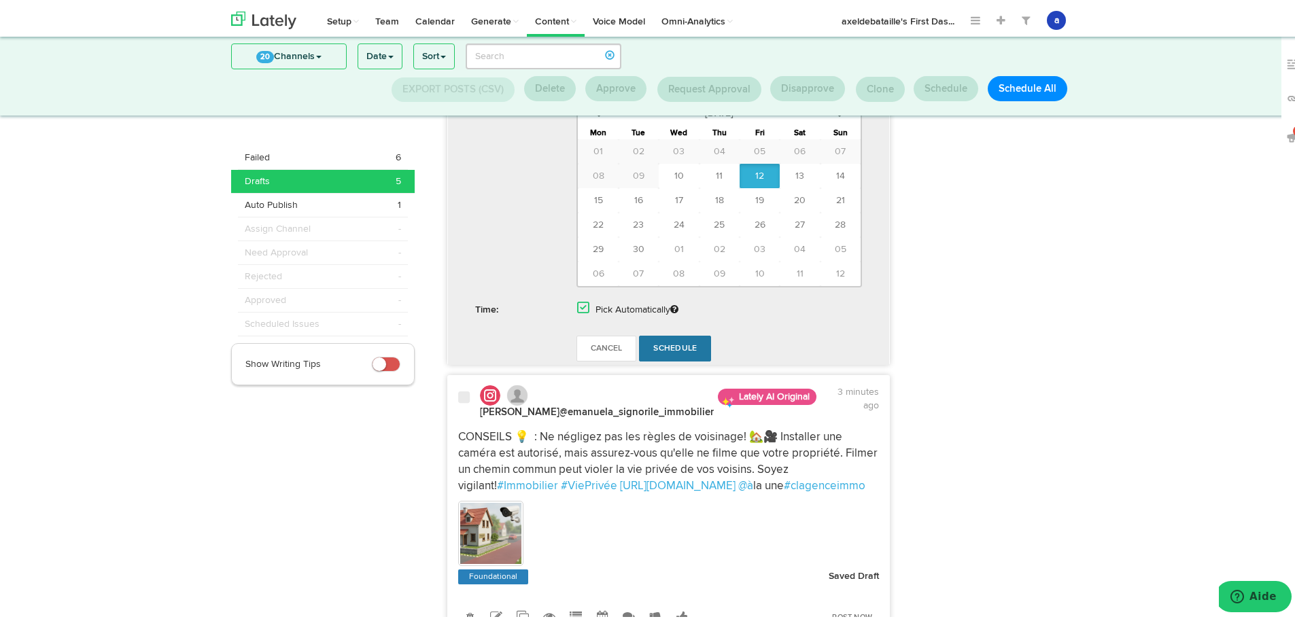
click at [675, 341] on link "Schedule" at bounding box center [675, 346] width 72 height 26
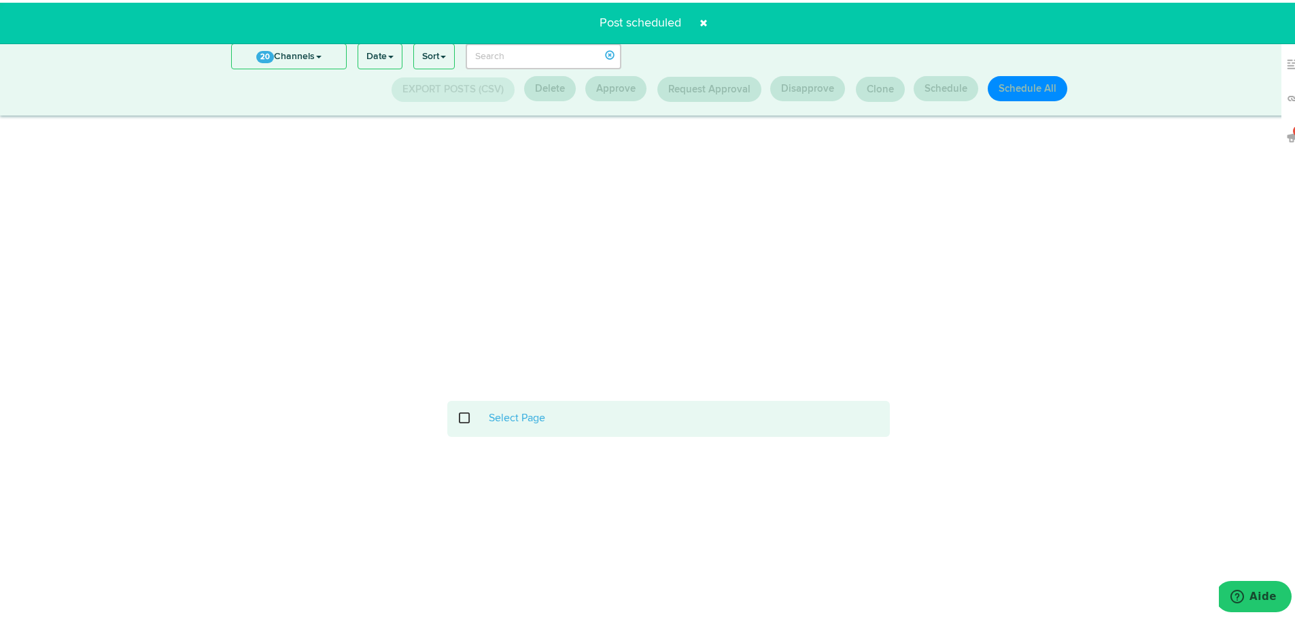
scroll to position [178, 0]
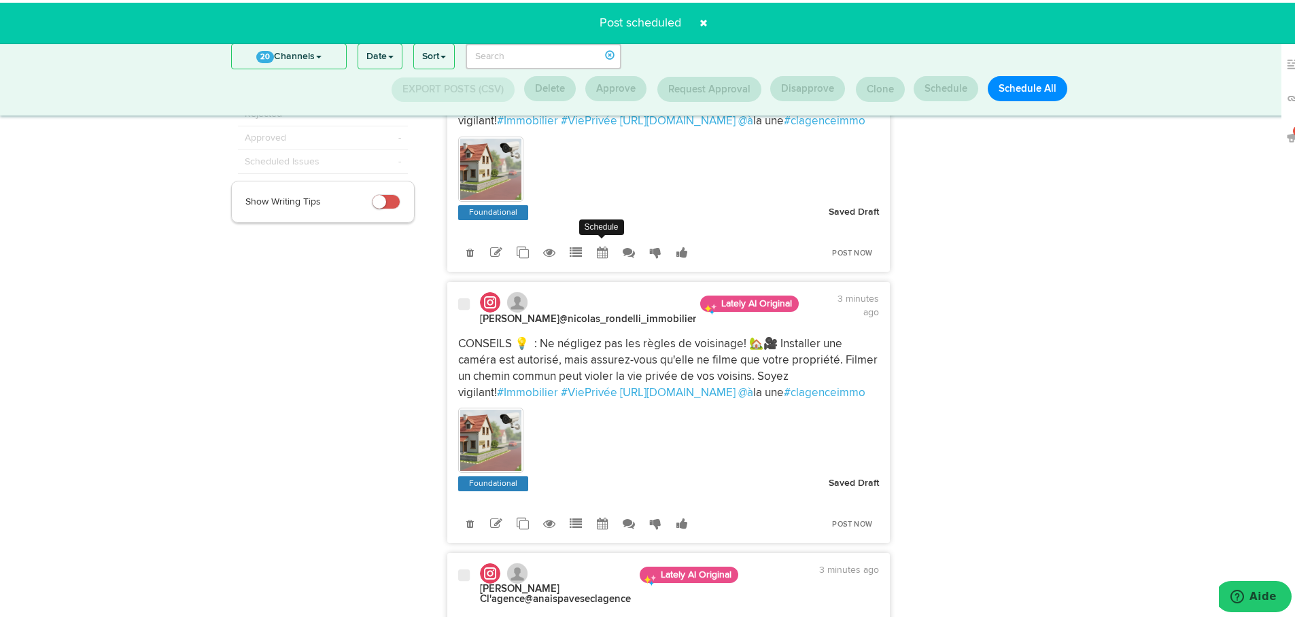
click at [597, 262] on link at bounding box center [603, 250] width 24 height 24
select select "11"
select select "59"
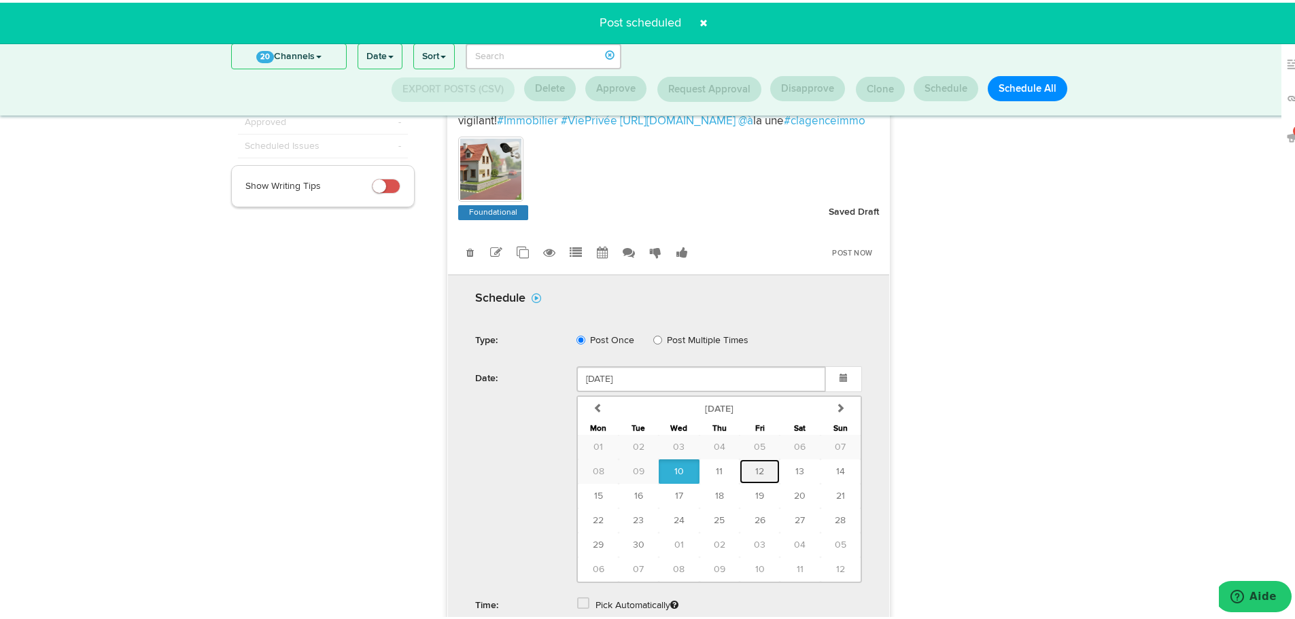
click at [755, 474] on span "12" at bounding box center [759, 469] width 9 height 10
type input "September 12 2025"
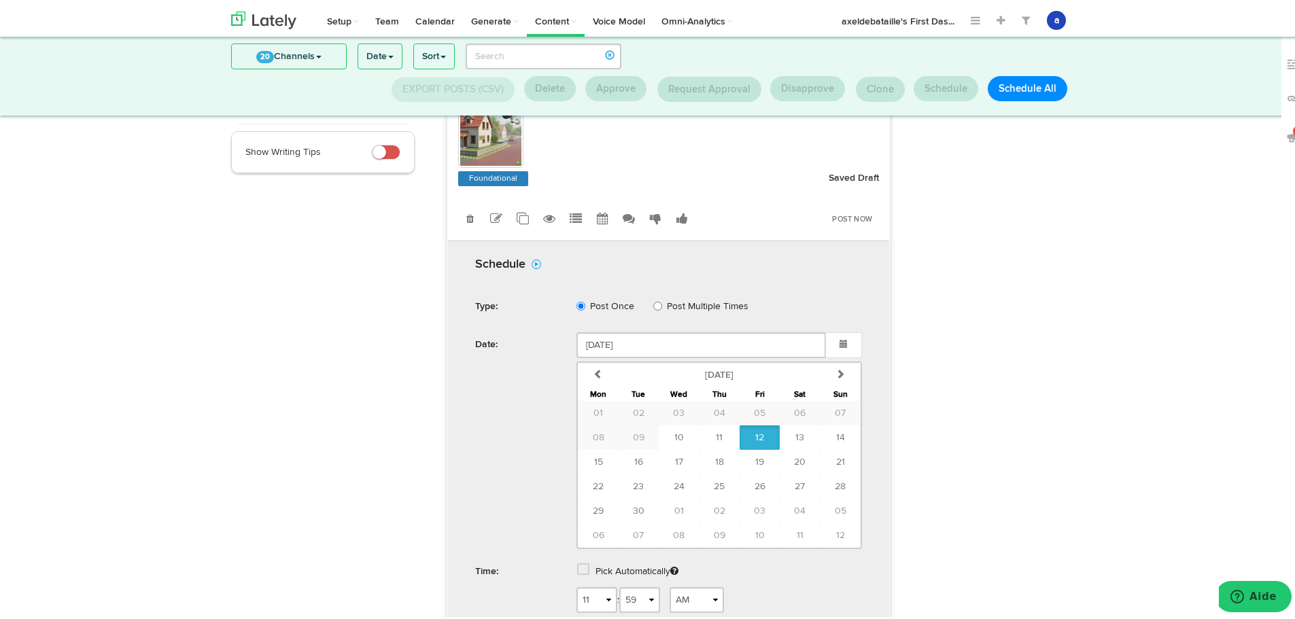
scroll to position [246, 0]
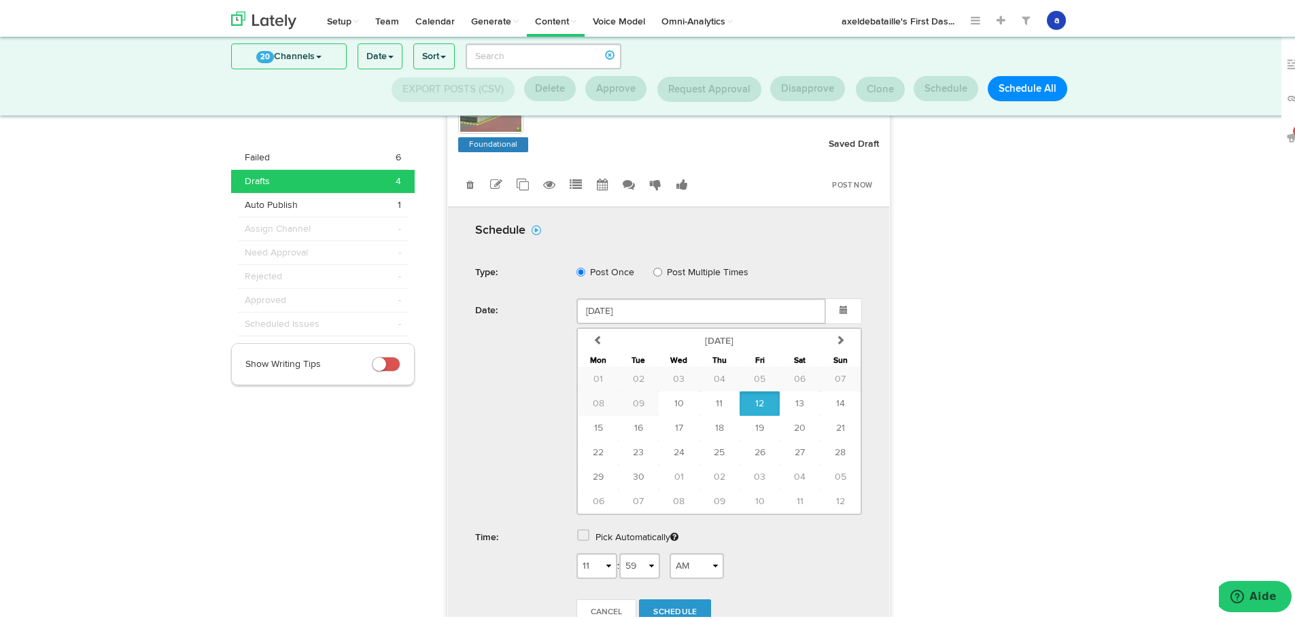
click at [580, 540] on span at bounding box center [583, 533] width 12 height 14
click at [670, 578] on span "Schedule" at bounding box center [675, 574] width 44 height 8
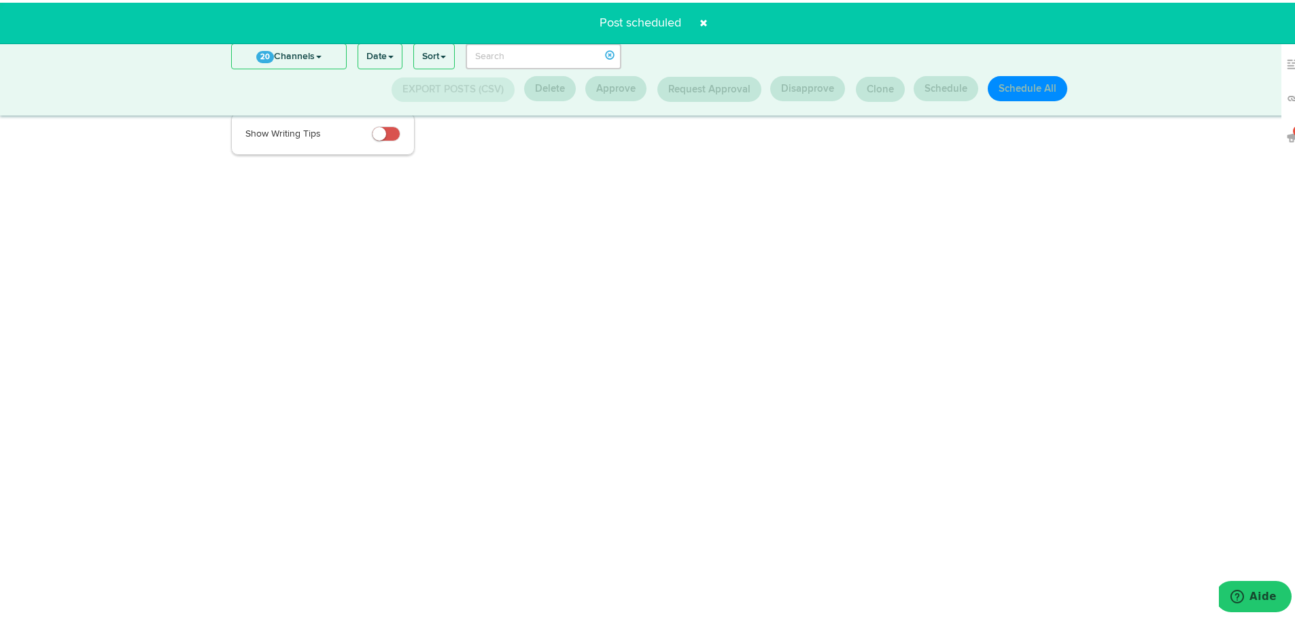
scroll to position [178, 0]
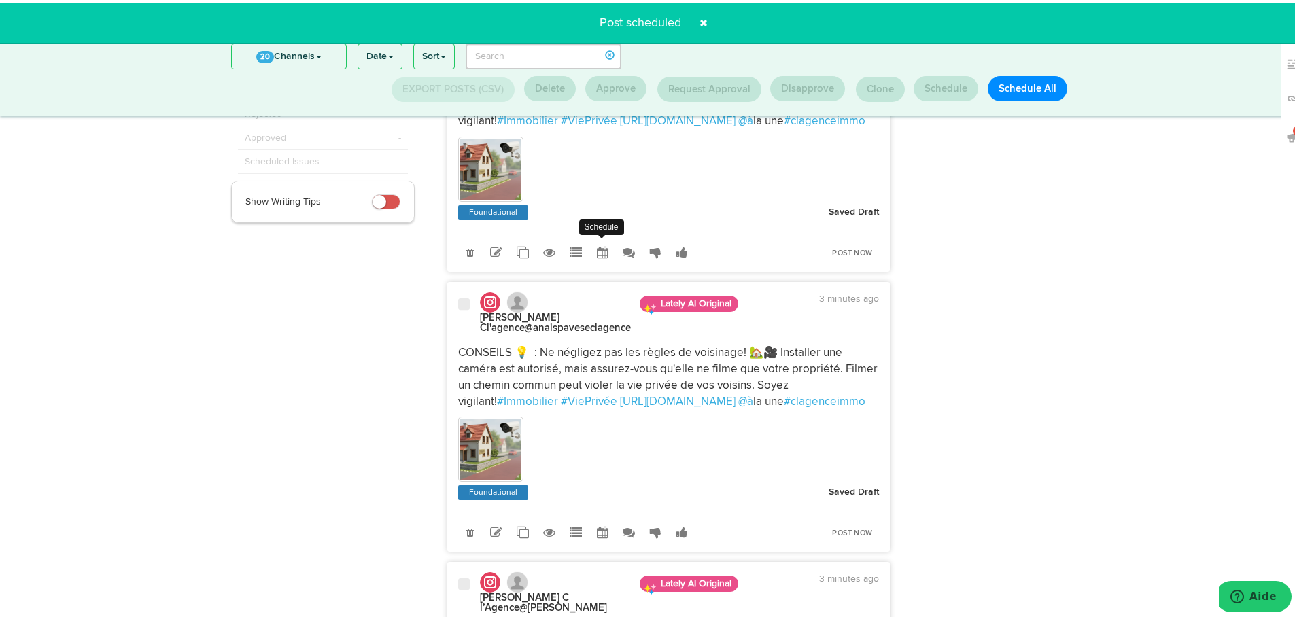
click at [597, 256] on icon at bounding box center [603, 250] width 12 height 12
select select "11"
select select "59"
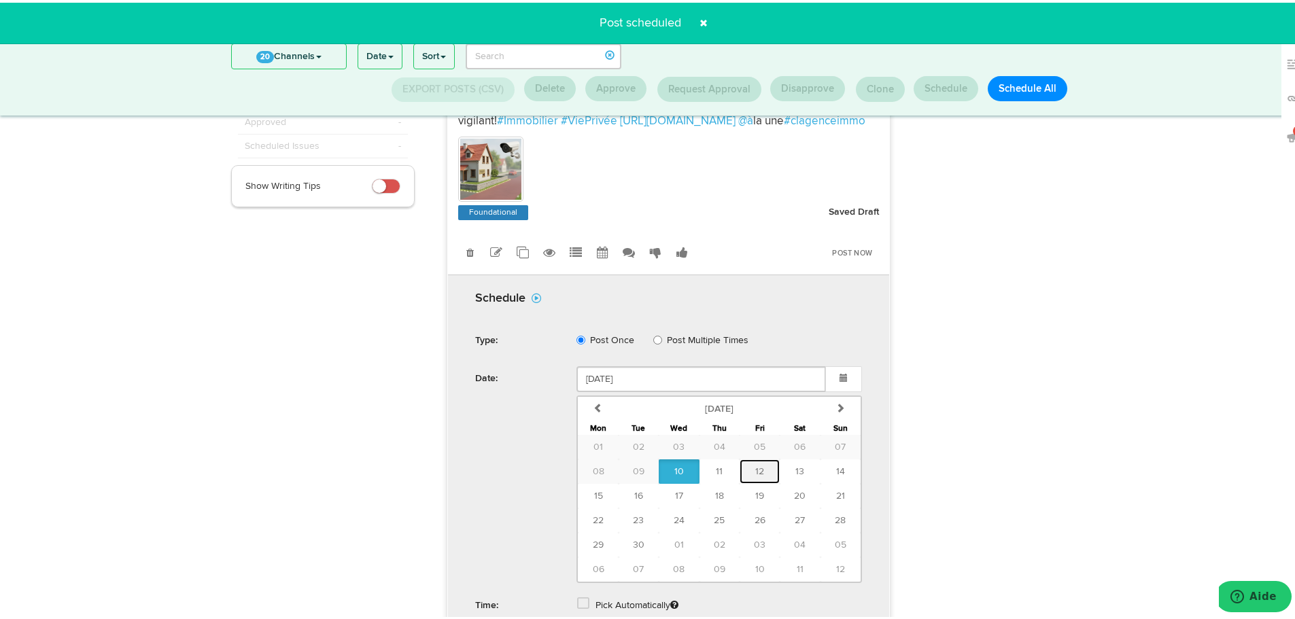
click at [748, 469] on button "12" at bounding box center [760, 469] width 40 height 24
type input "September 12 2025"
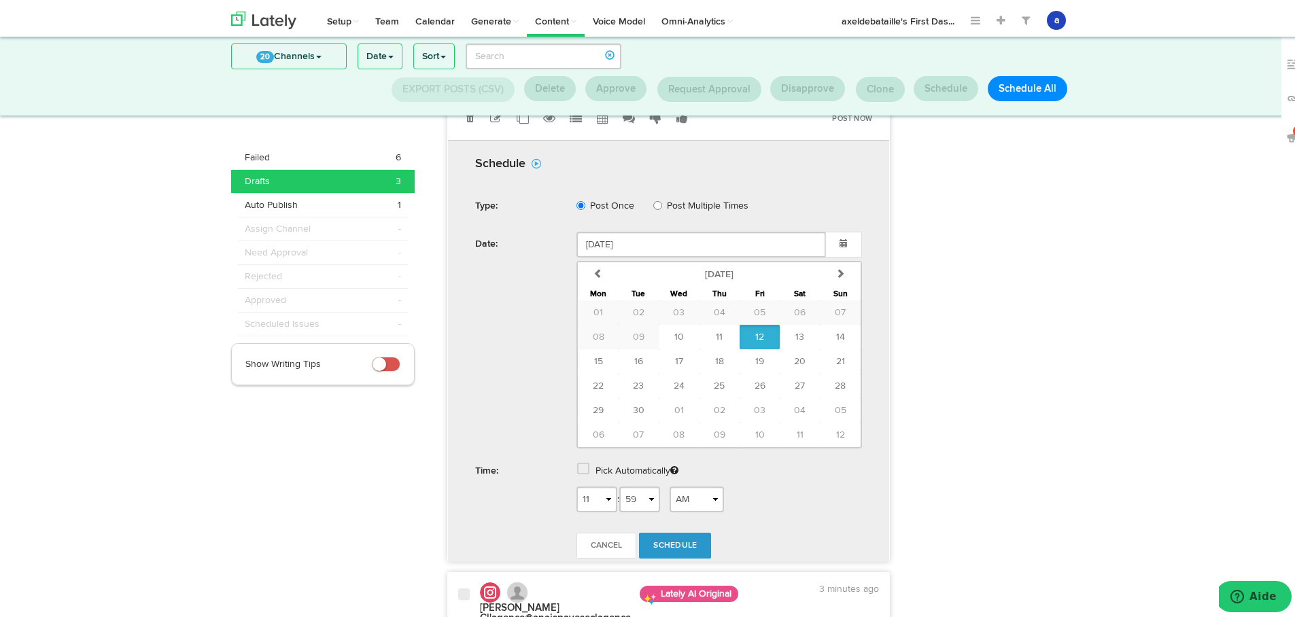
scroll to position [314, 0]
click at [578, 471] on span at bounding box center [583, 465] width 12 height 14
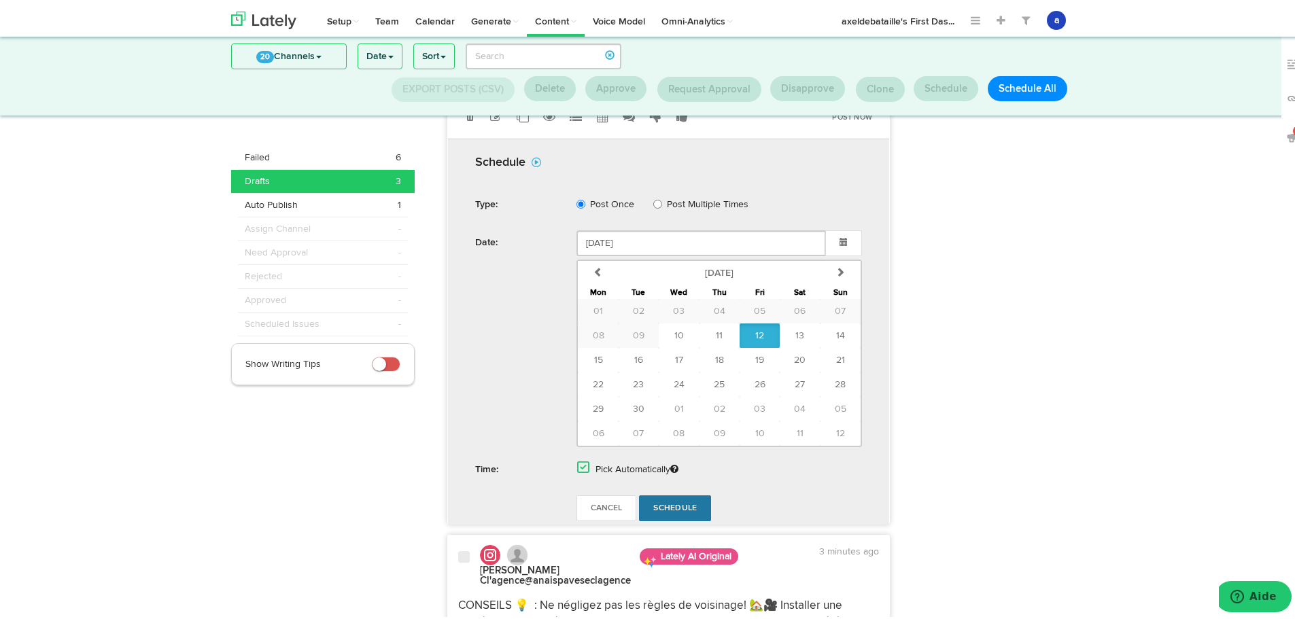
click at [691, 517] on link "Schedule" at bounding box center [675, 506] width 72 height 26
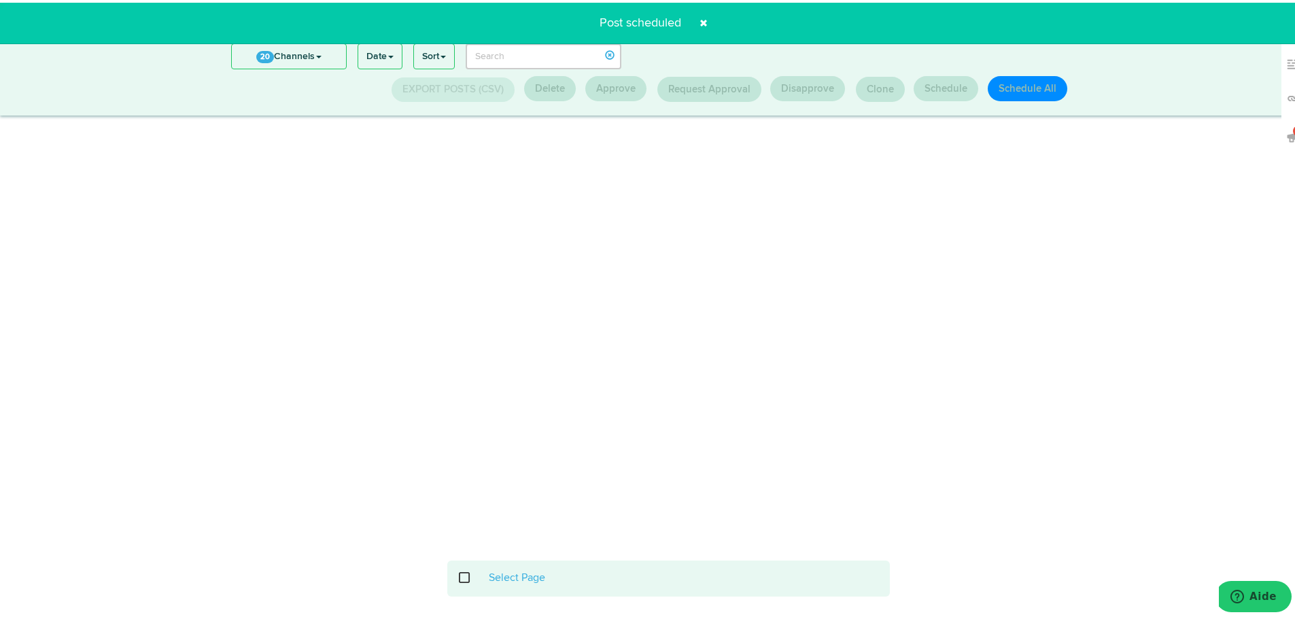
scroll to position [178, 0]
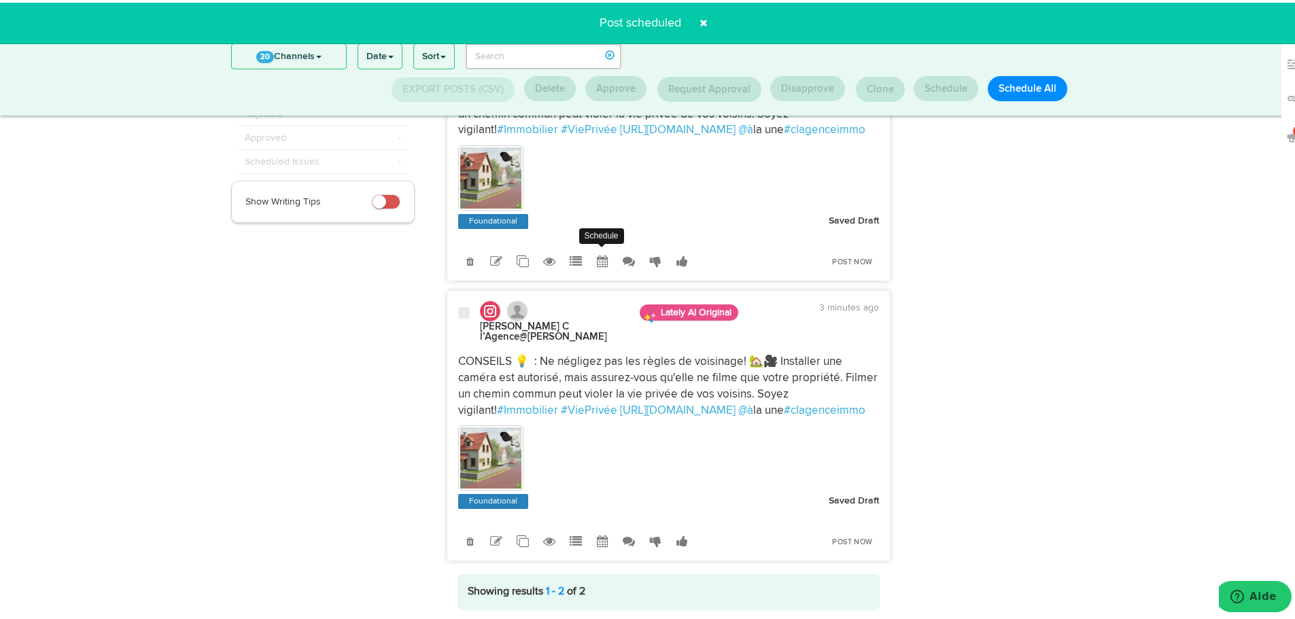
click at [599, 256] on icon at bounding box center [603, 259] width 12 height 12
select select "11"
select select "59"
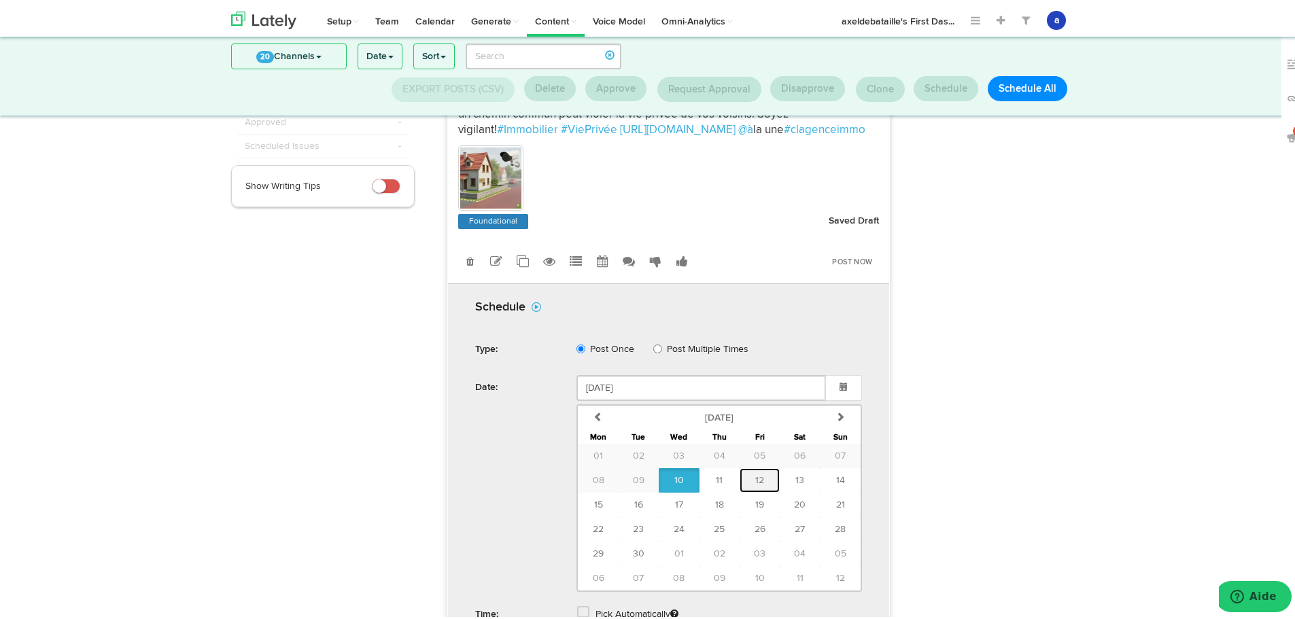
click at [755, 482] on span "12" at bounding box center [759, 478] width 9 height 10
type input "September 12 2025"
click at [581, 601] on div "Pick Automatically" at bounding box center [719, 614] width 306 height 28
click at [581, 613] on span at bounding box center [583, 610] width 12 height 14
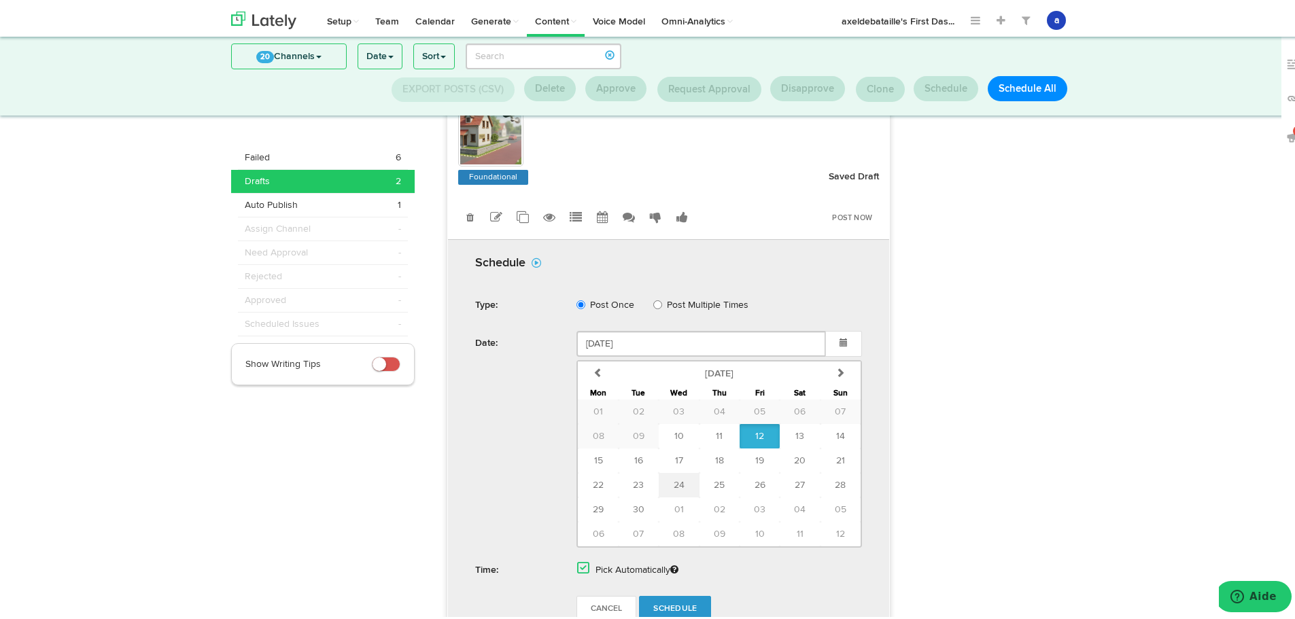
scroll to position [246, 0]
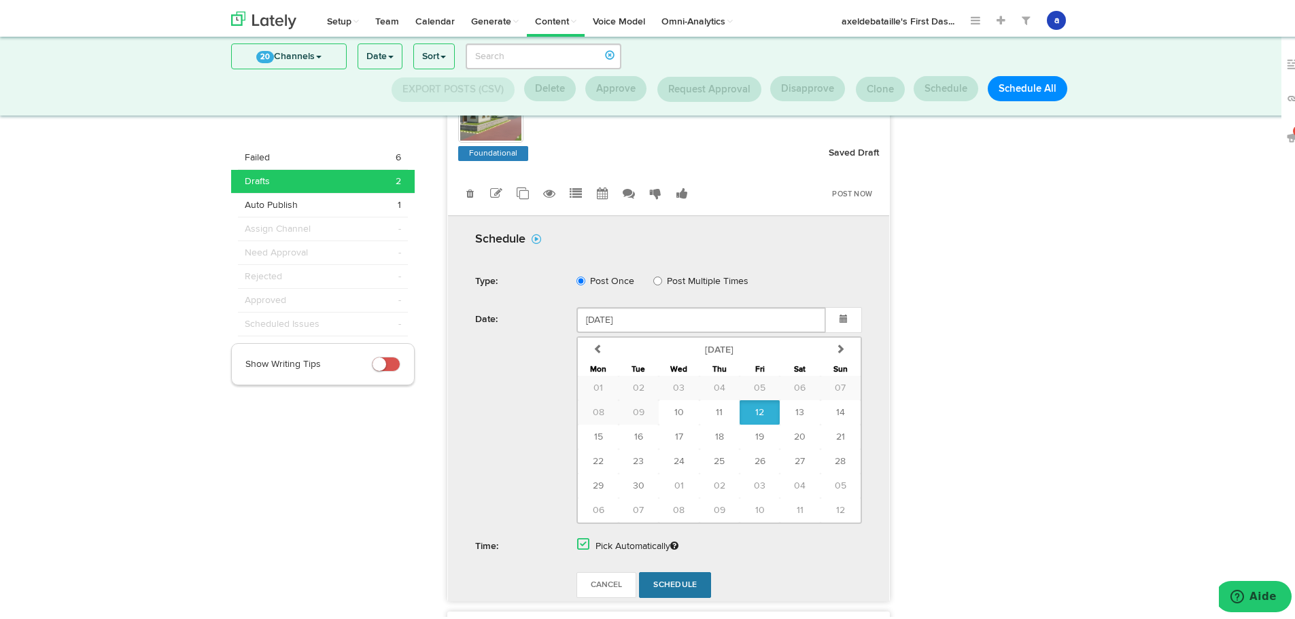
click at [659, 573] on link "Schedule" at bounding box center [675, 583] width 72 height 26
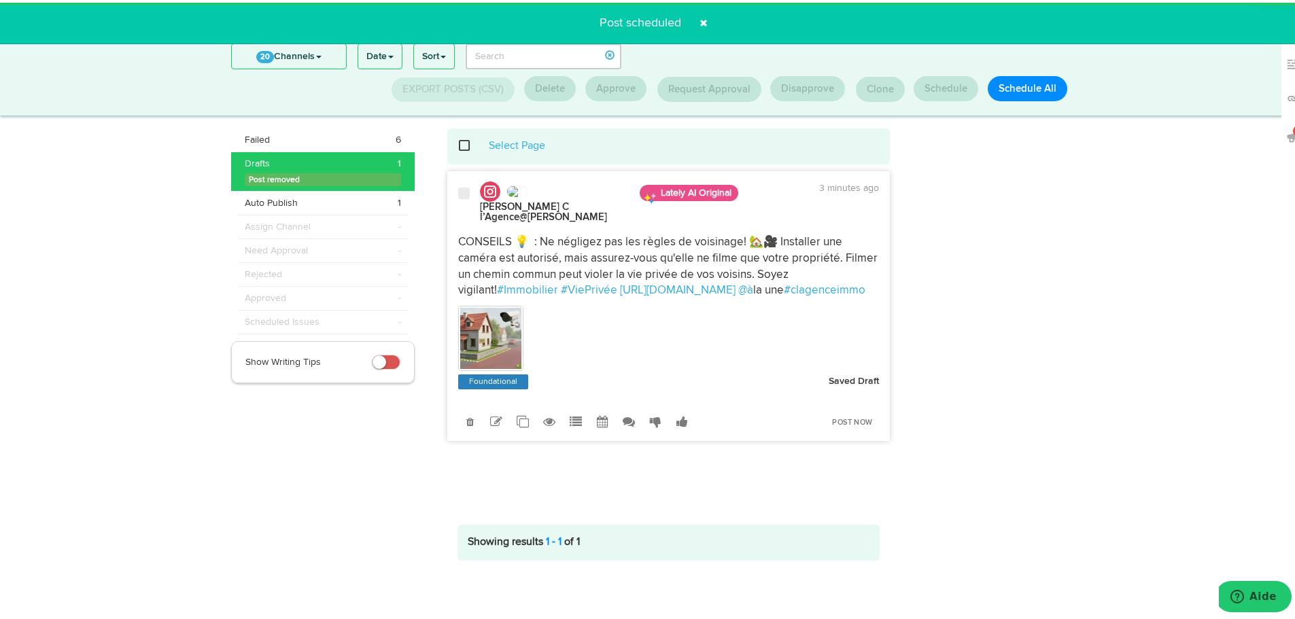
scroll to position [18, 0]
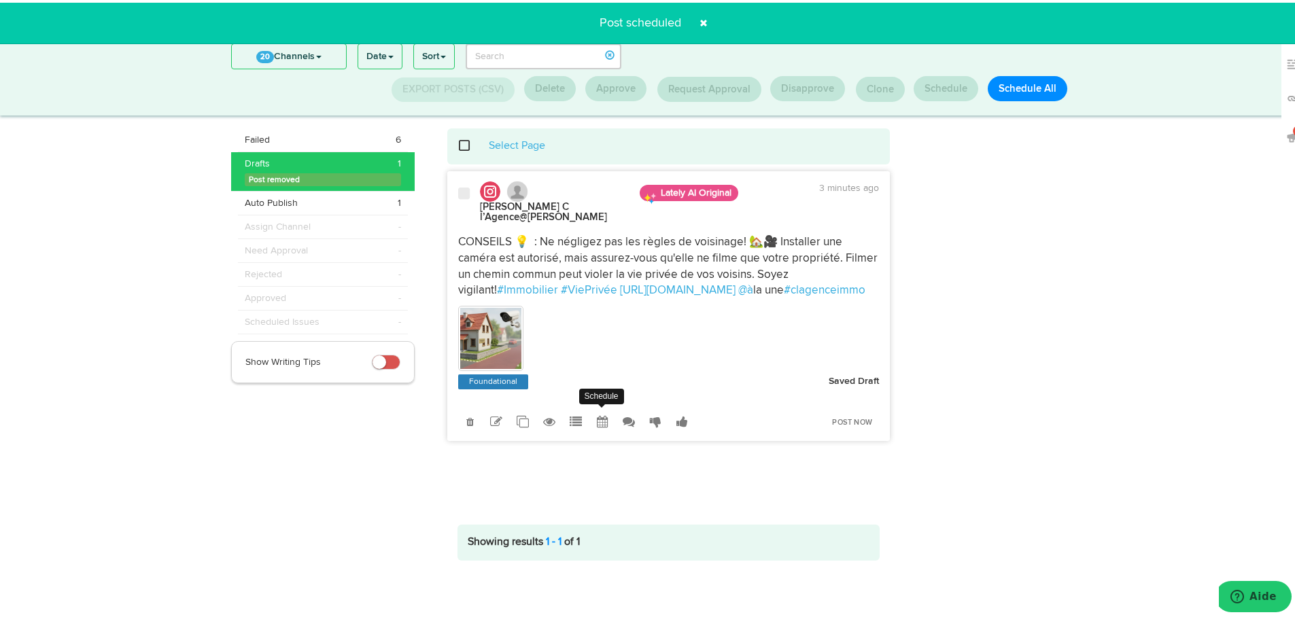
click at [597, 417] on icon at bounding box center [603, 419] width 12 height 12
select select "11"
select select "59"
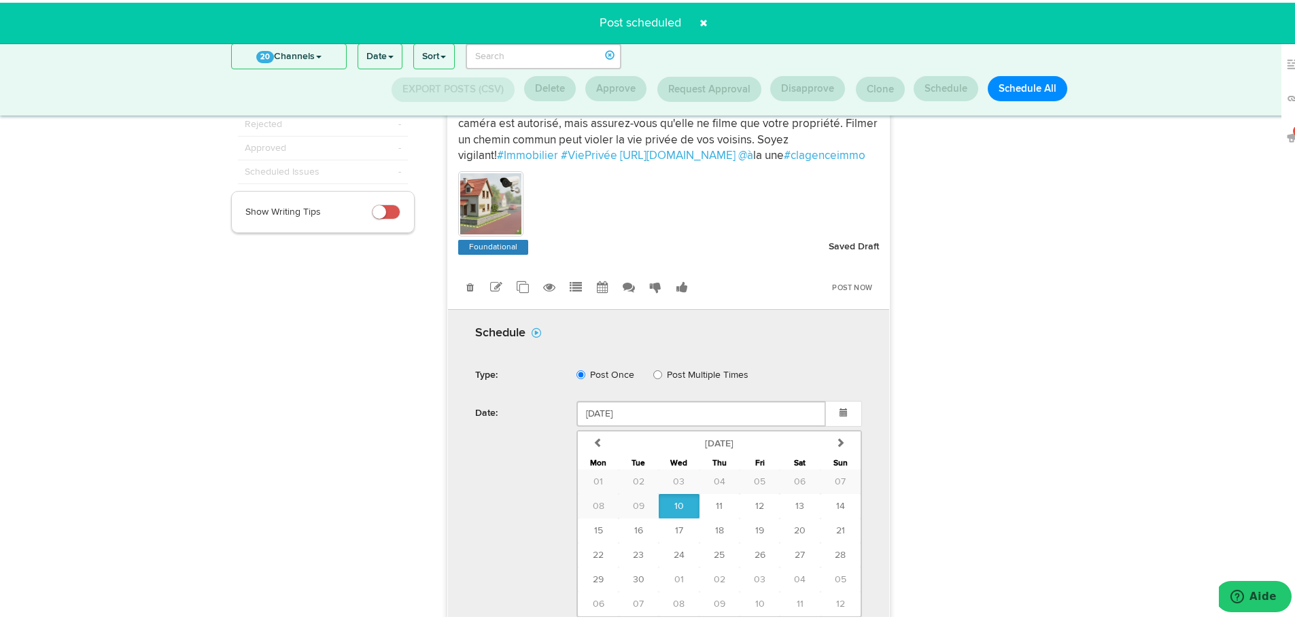
scroll to position [178, 0]
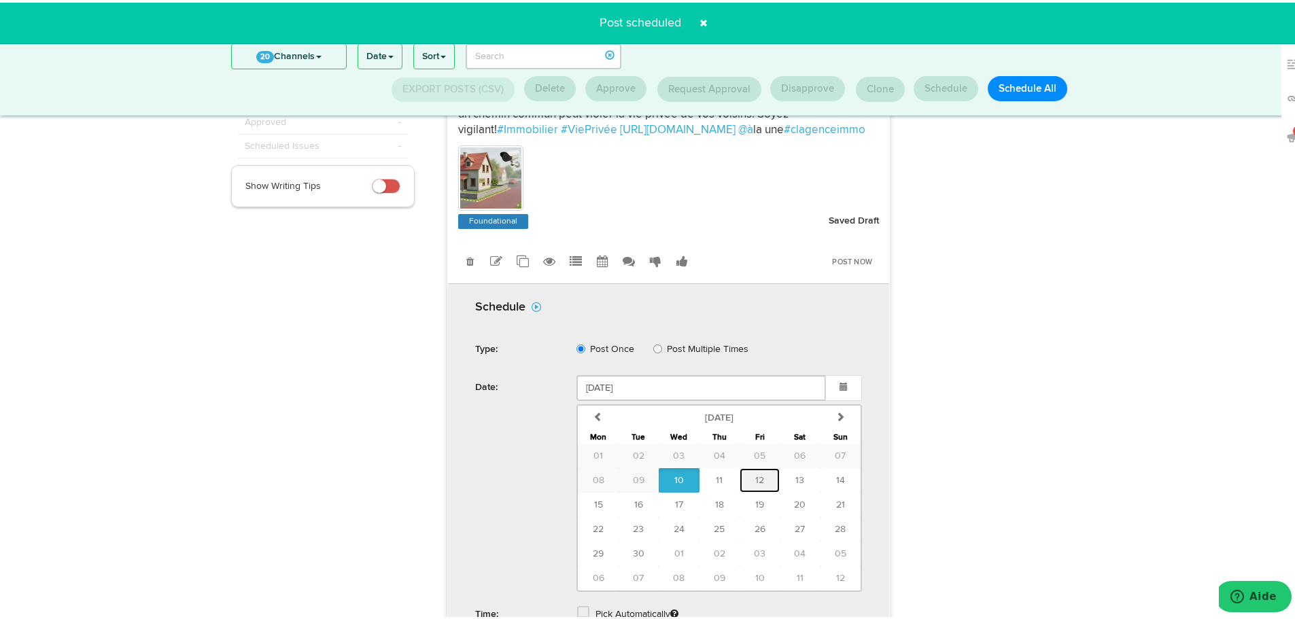
click at [759, 479] on button "12" at bounding box center [760, 478] width 40 height 24
type input "September 12 2025"
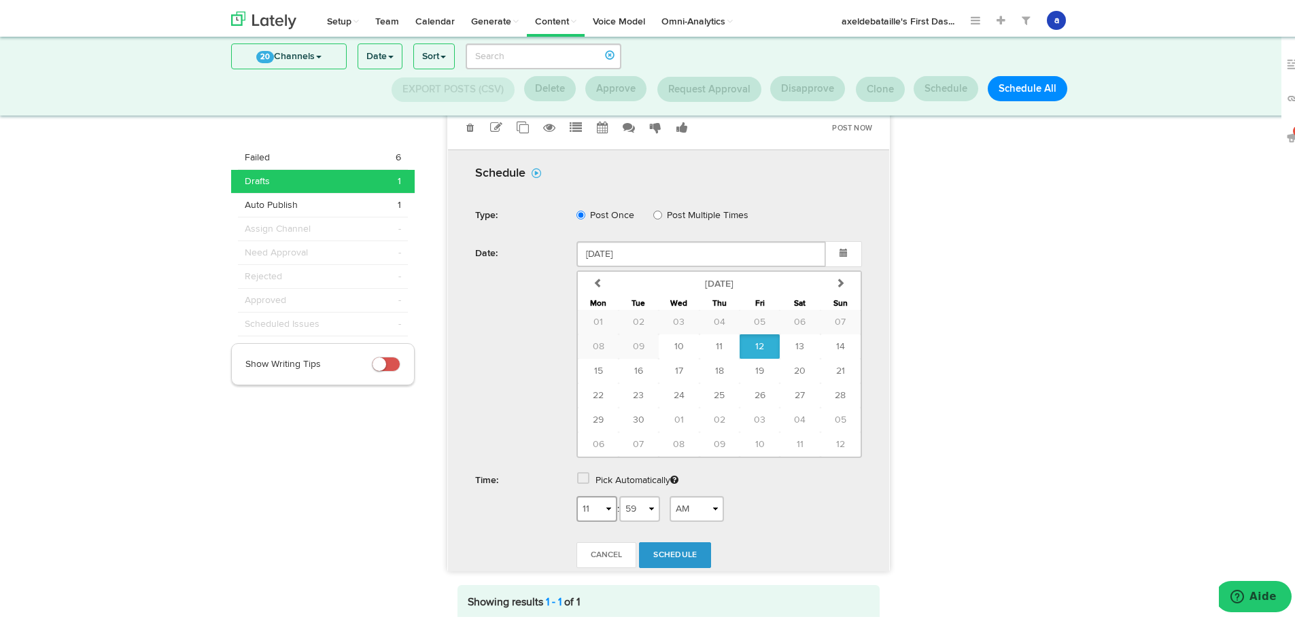
scroll to position [314, 0]
click at [581, 475] on span at bounding box center [583, 474] width 12 height 14
click at [677, 507] on link "Schedule" at bounding box center [675, 515] width 72 height 26
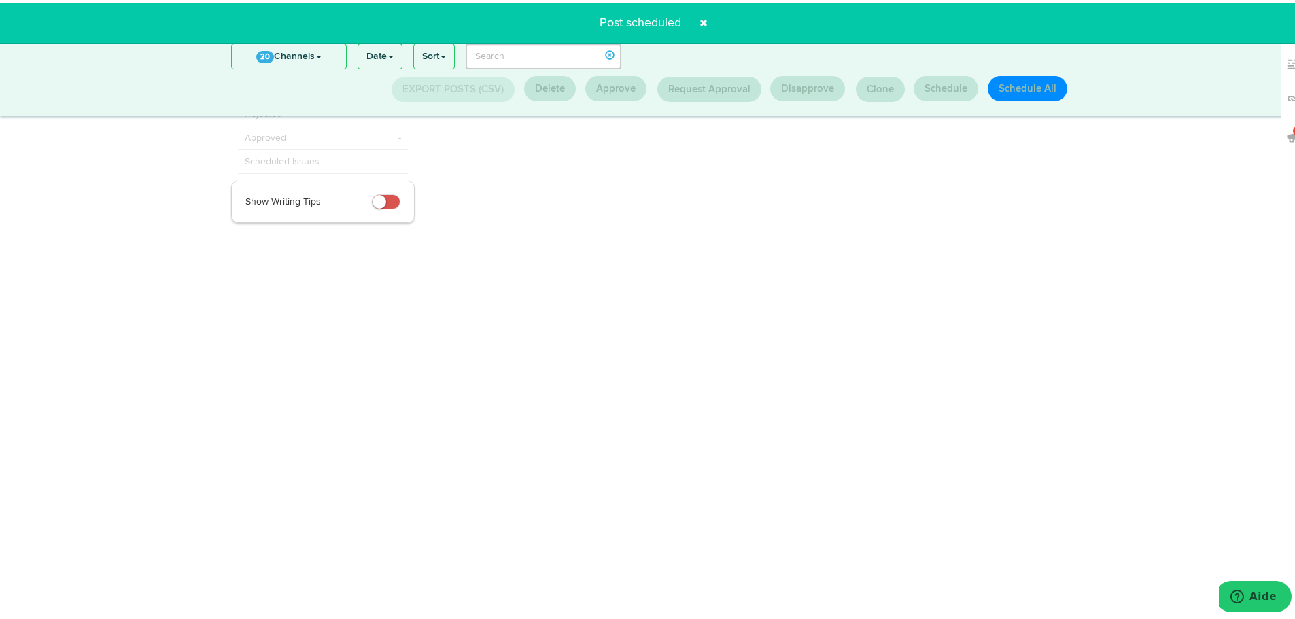
scroll to position [0, 0]
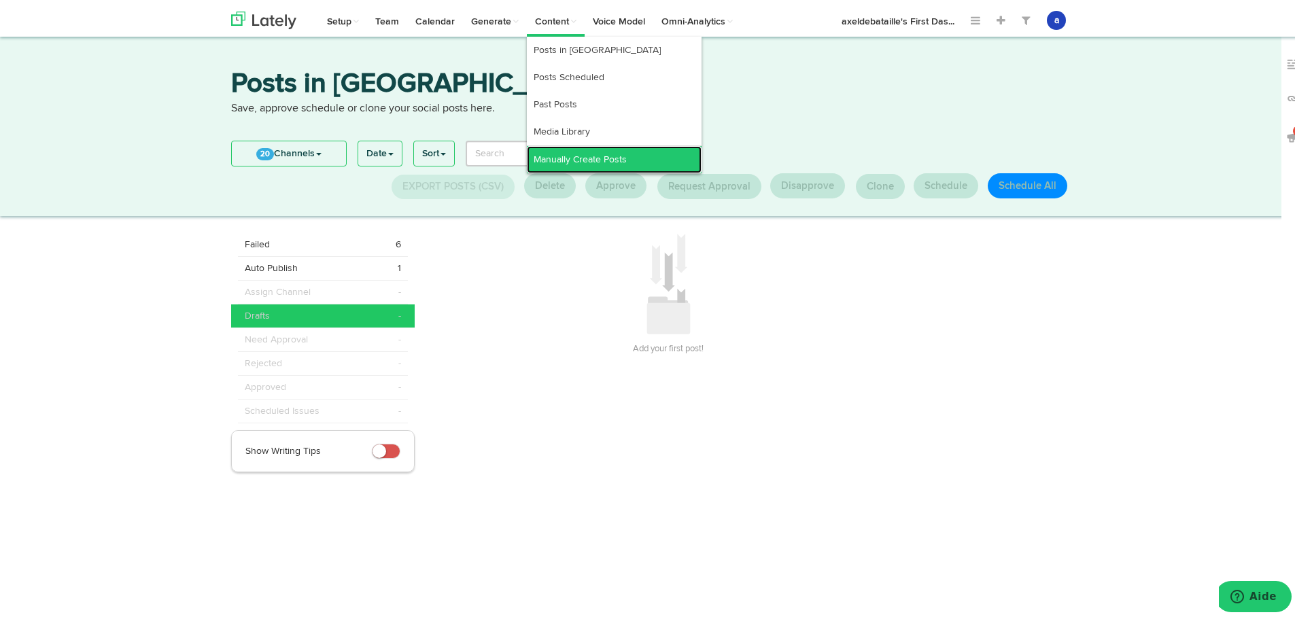
click at [553, 159] on link "Manually Create Posts" at bounding box center [614, 156] width 175 height 27
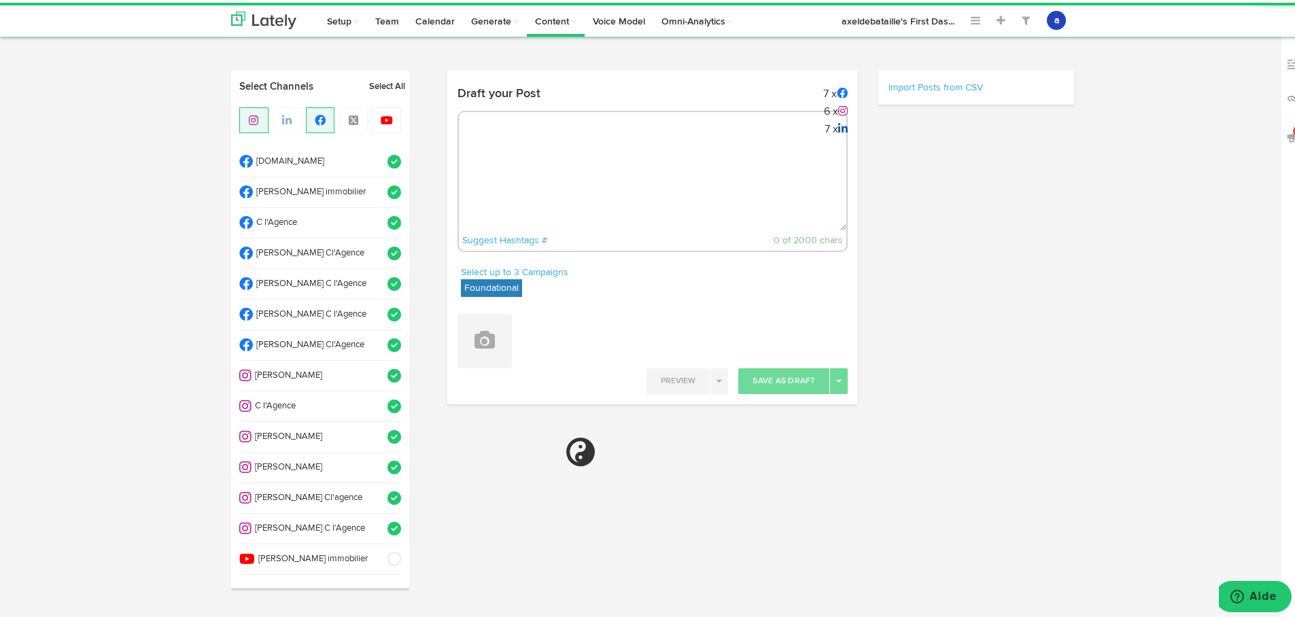
radio input "true"
select select "12"
select select "18"
select select "PM"
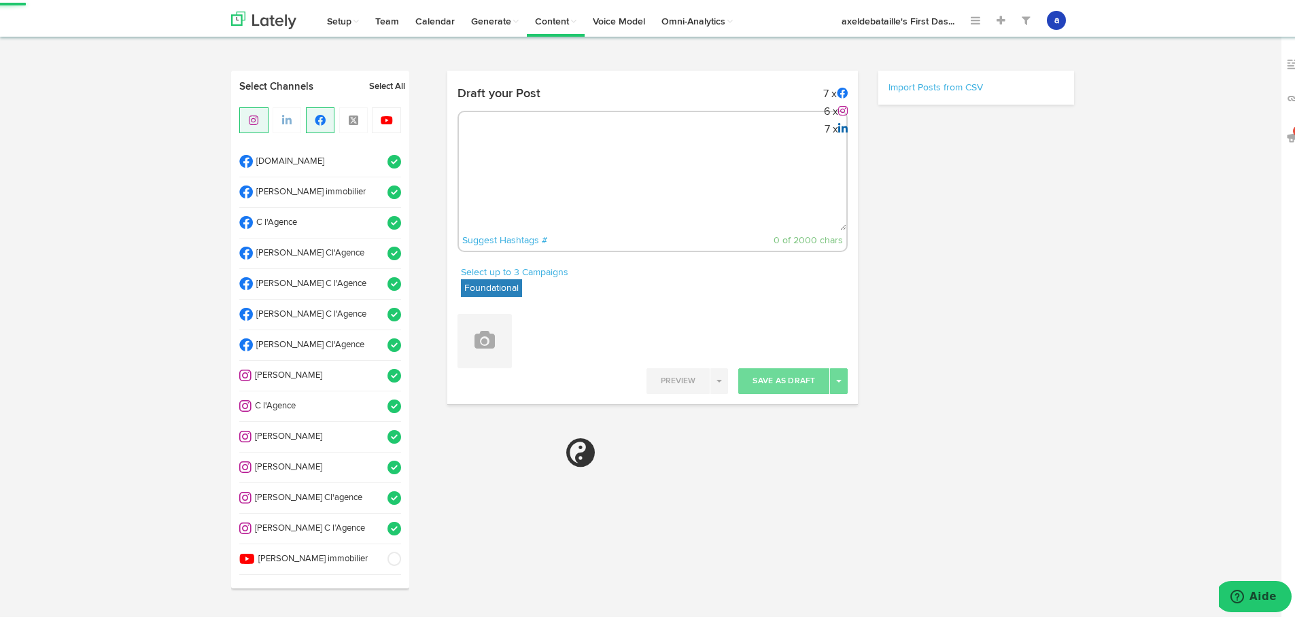
click at [507, 133] on div "Suggest Hashtags # 0 of 2000 chars" at bounding box center [653, 178] width 391 height 141
click at [602, 143] on textarea at bounding box center [653, 183] width 388 height 90
click at [515, 116] on div "Suggest Hashtags # 0 of 2000 chars" at bounding box center [653, 178] width 391 height 141
click at [495, 143] on textarea at bounding box center [653, 183] width 388 height 90
paste textarea "🔑 Votre projet immobilier, notre passion... et une satisfaction à 100% ! Merci …"
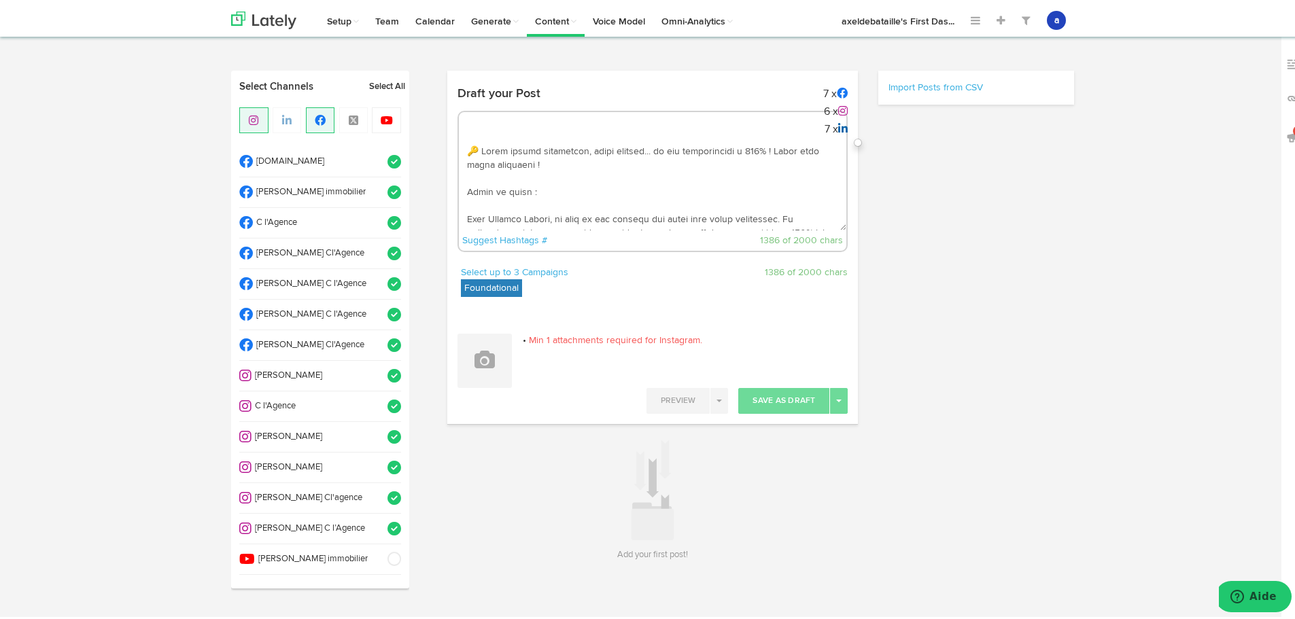
click at [496, 125] on div "Suggest Hashtags # 1386 of 2000 chars" at bounding box center [653, 178] width 391 height 141
click at [755, 148] on textarea at bounding box center [653, 183] width 388 height 90
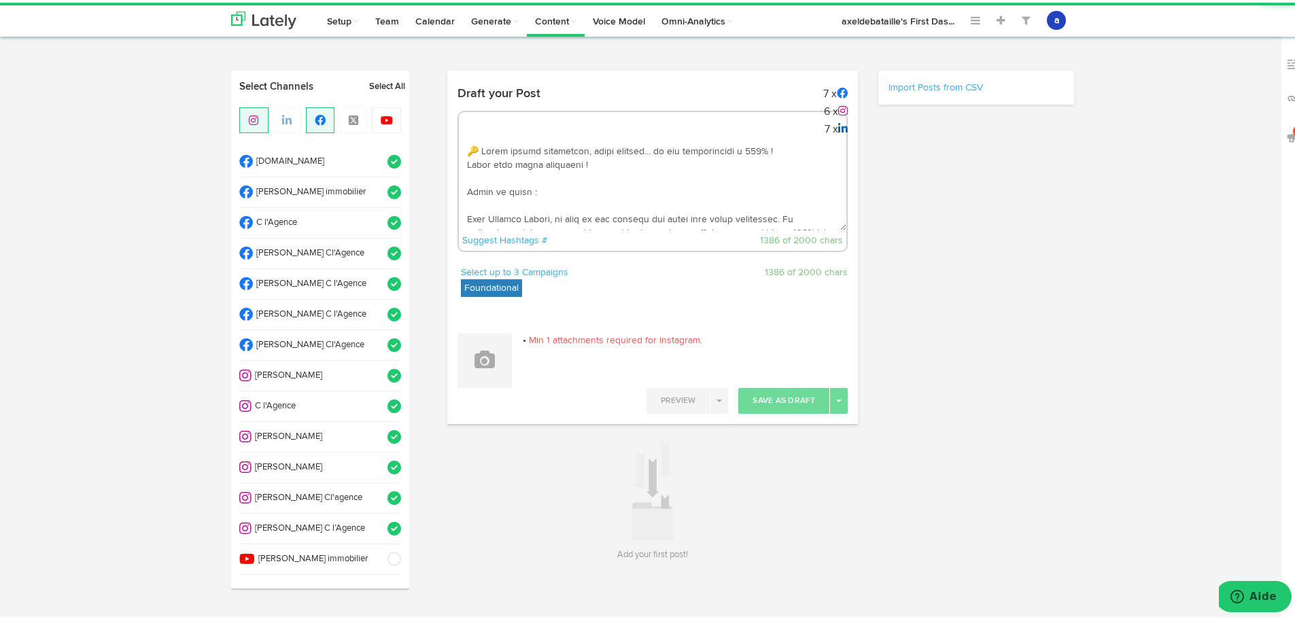
click at [625, 161] on textarea at bounding box center [653, 183] width 388 height 90
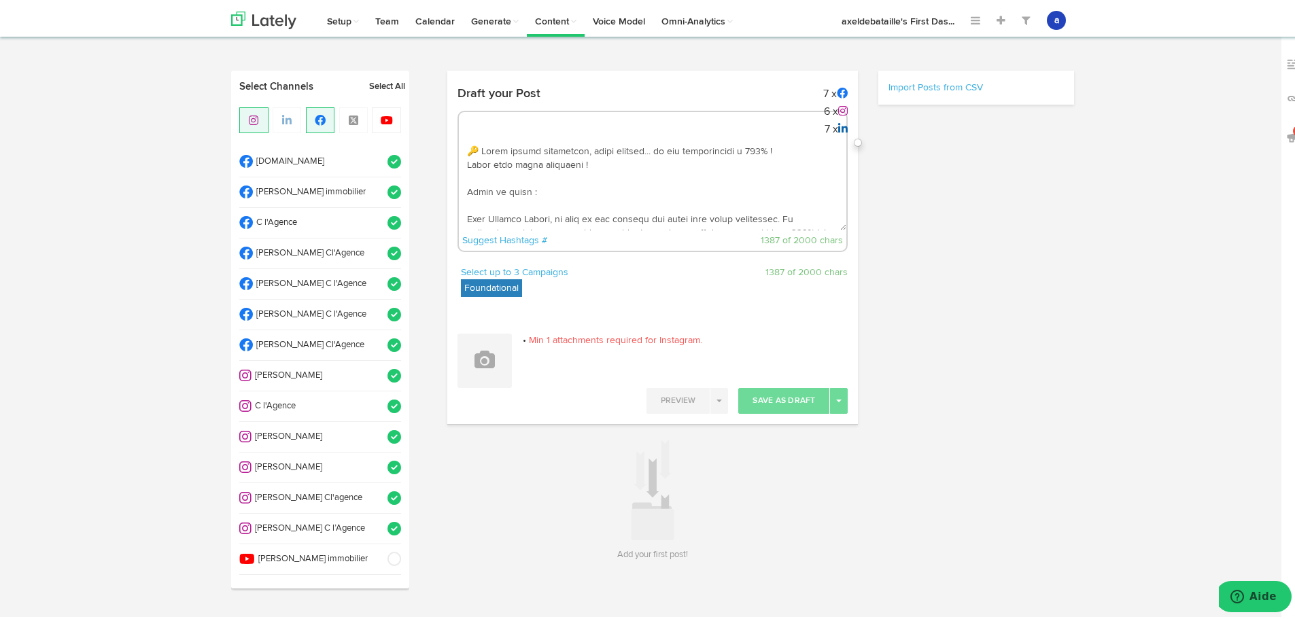
drag, startPoint x: 554, startPoint y: 190, endPoint x: 432, endPoint y: 184, distance: 122.6
click at [437, 184] on div "Draft your Post 7 x 6 x 7 x Suggest Hashtags # 1387 of 2000 chars Select up to …" at bounding box center [653, 316] width 432 height 496
drag, startPoint x: 560, startPoint y: 185, endPoint x: 431, endPoint y: 186, distance: 128.5
click at [431, 186] on div "Select Channels Select All Cmonbien.fr Axel de Bataille immobilier C l'Agence E…" at bounding box center [652, 316] width 863 height 496
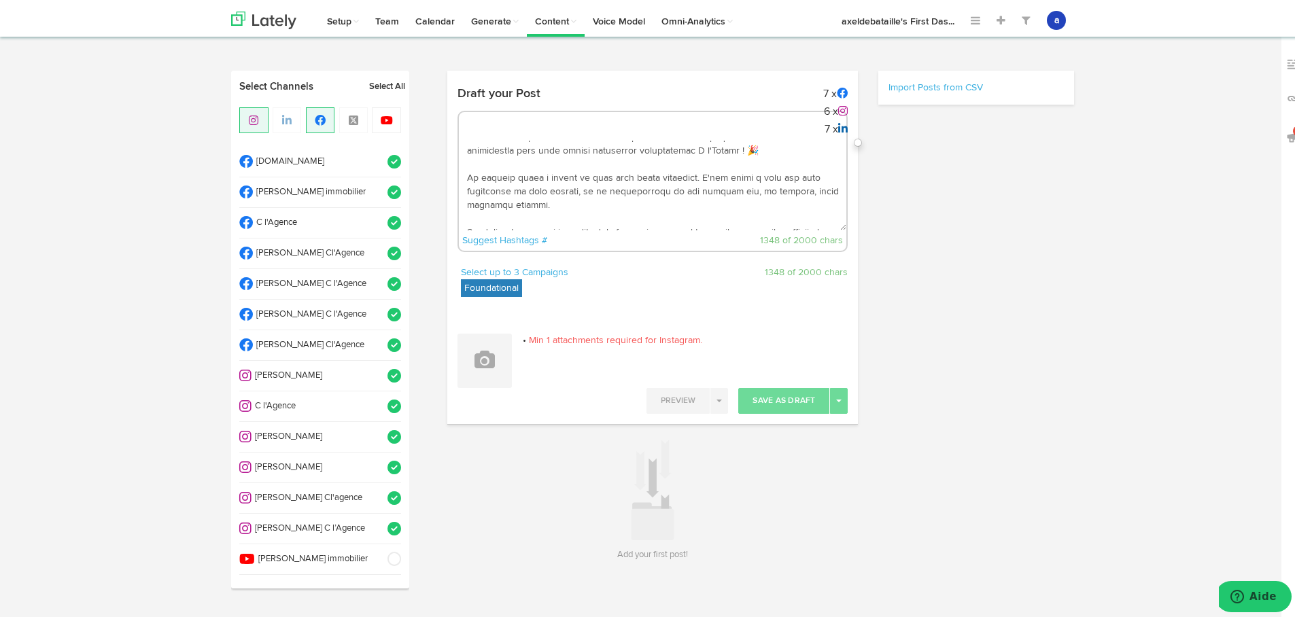
scroll to position [68, 0]
click at [599, 192] on textarea at bounding box center [653, 183] width 388 height 90
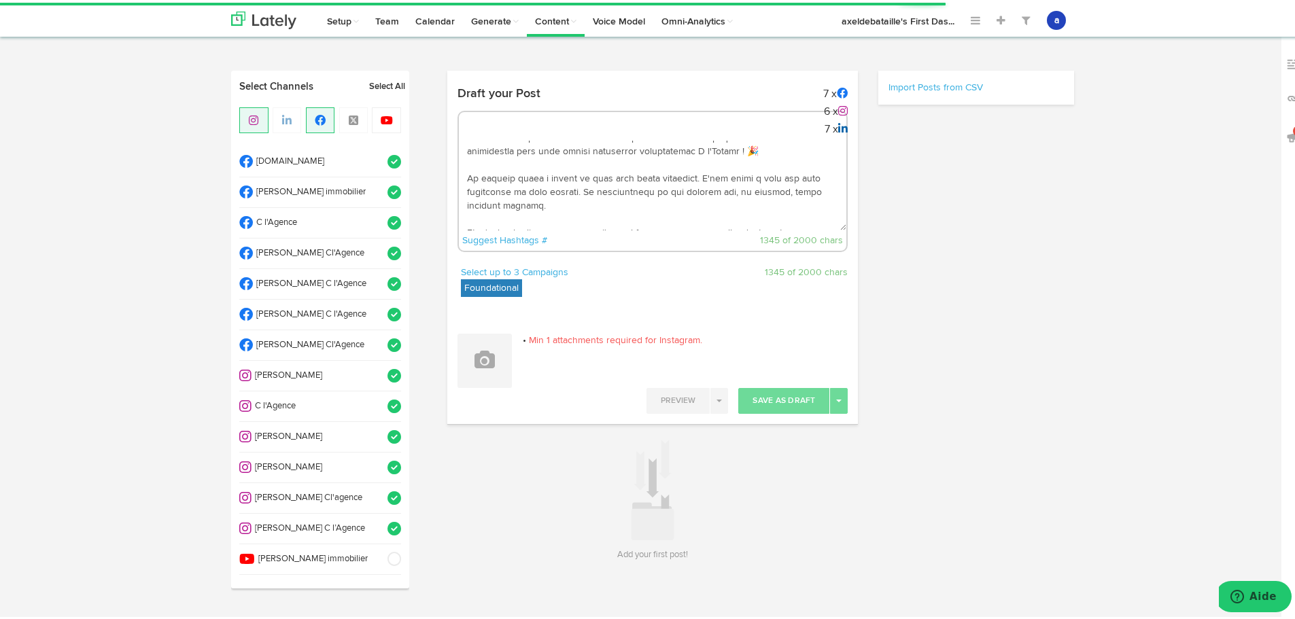
click at [566, 199] on textarea at bounding box center [653, 183] width 388 height 90
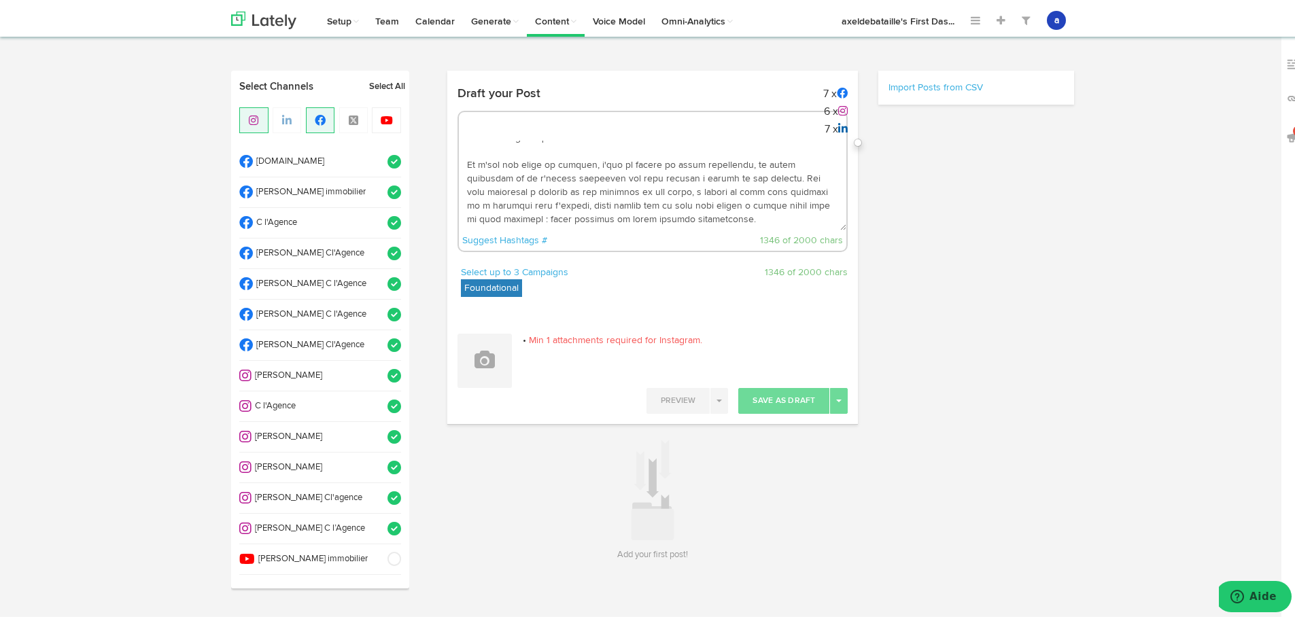
drag, startPoint x: 714, startPoint y: 201, endPoint x: 761, endPoint y: 212, distance: 49.0
click at [761, 212] on textarea at bounding box center [653, 183] width 388 height 90
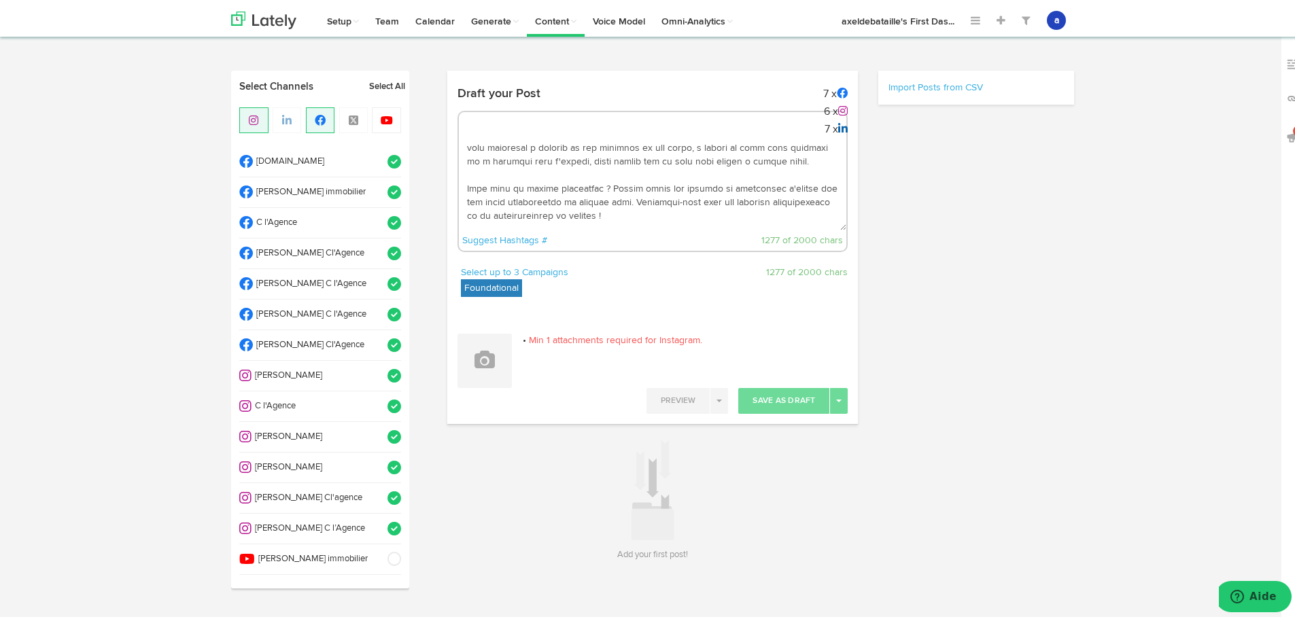
scroll to position [204, 0]
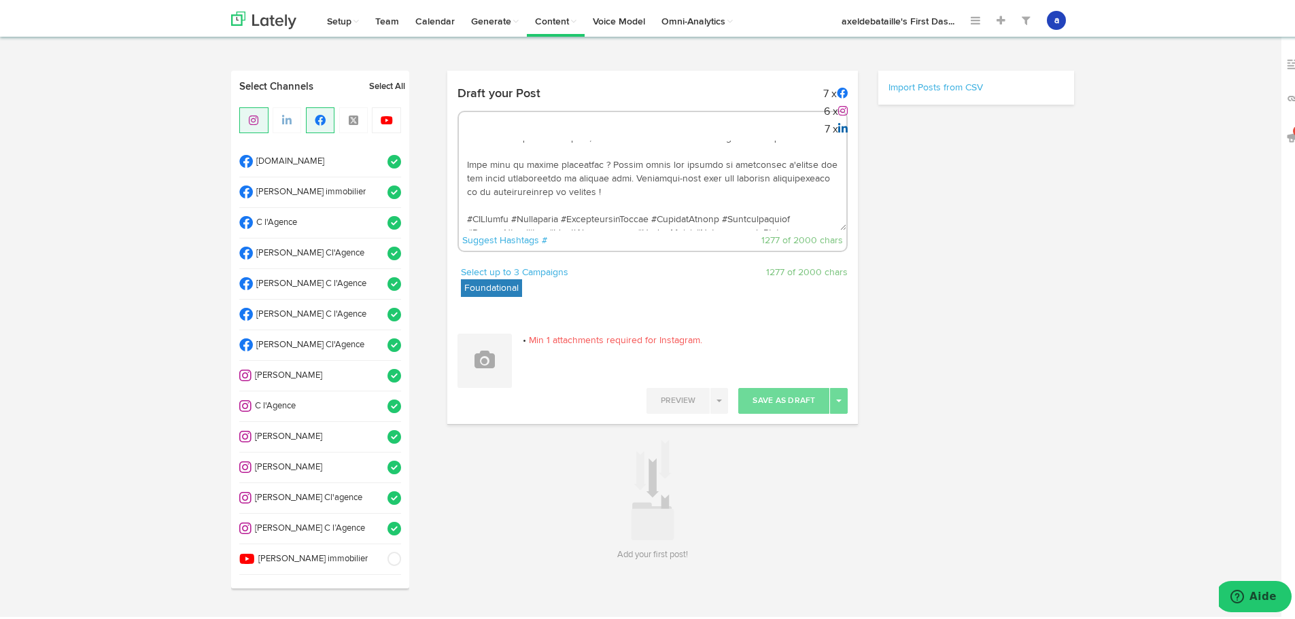
click at [762, 158] on textarea at bounding box center [653, 183] width 388 height 90
click at [623, 177] on textarea at bounding box center [653, 183] width 388 height 90
drag, startPoint x: 689, startPoint y: 179, endPoint x: 443, endPoint y: 176, distance: 245.5
click at [447, 176] on div "Draft your Post 7 x 6 x 7 x Suggest Hashtags # 1279 of 2000 chars" at bounding box center [652, 170] width 411 height 185
click at [475, 201] on textarea at bounding box center [653, 183] width 388 height 90
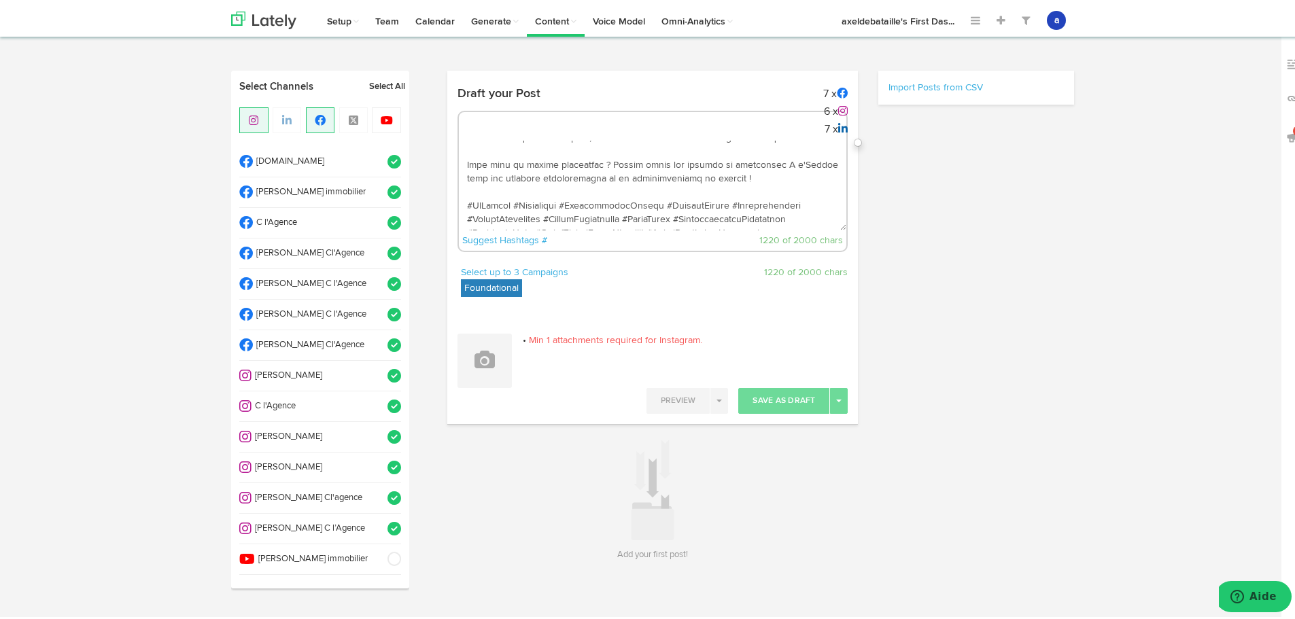
drag, startPoint x: 710, startPoint y: 204, endPoint x: 650, endPoint y: 196, distance: 61.1
click at [648, 195] on textarea at bounding box center [653, 183] width 388 height 90
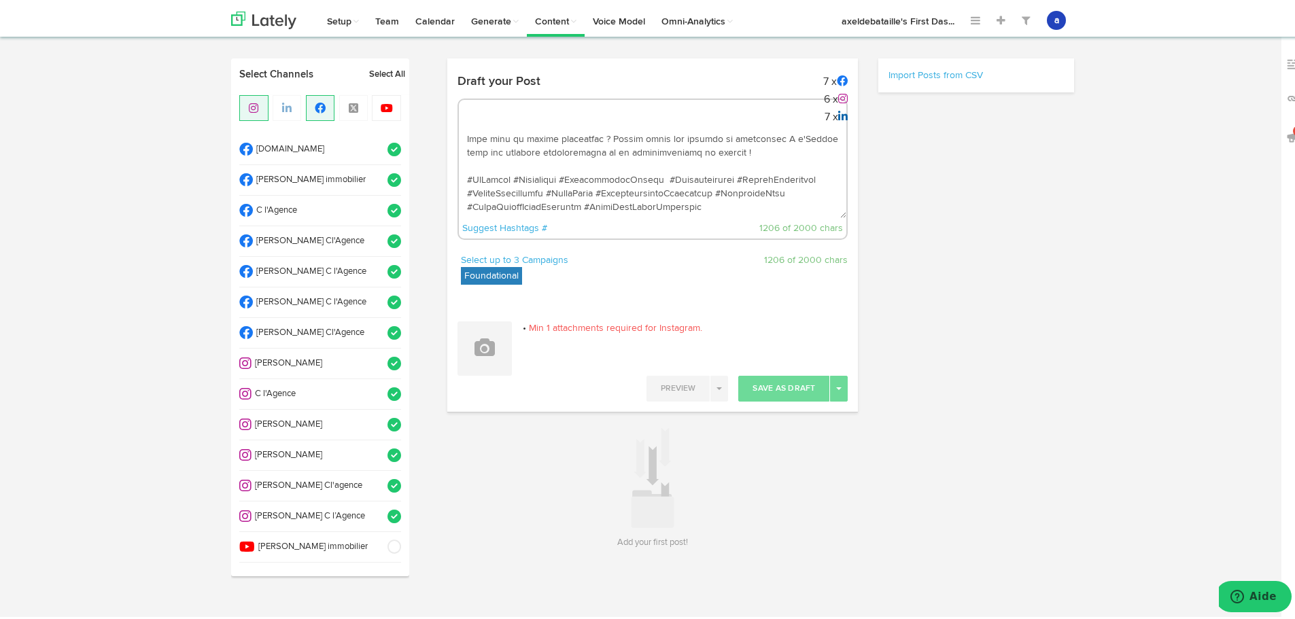
scroll to position [0, 0]
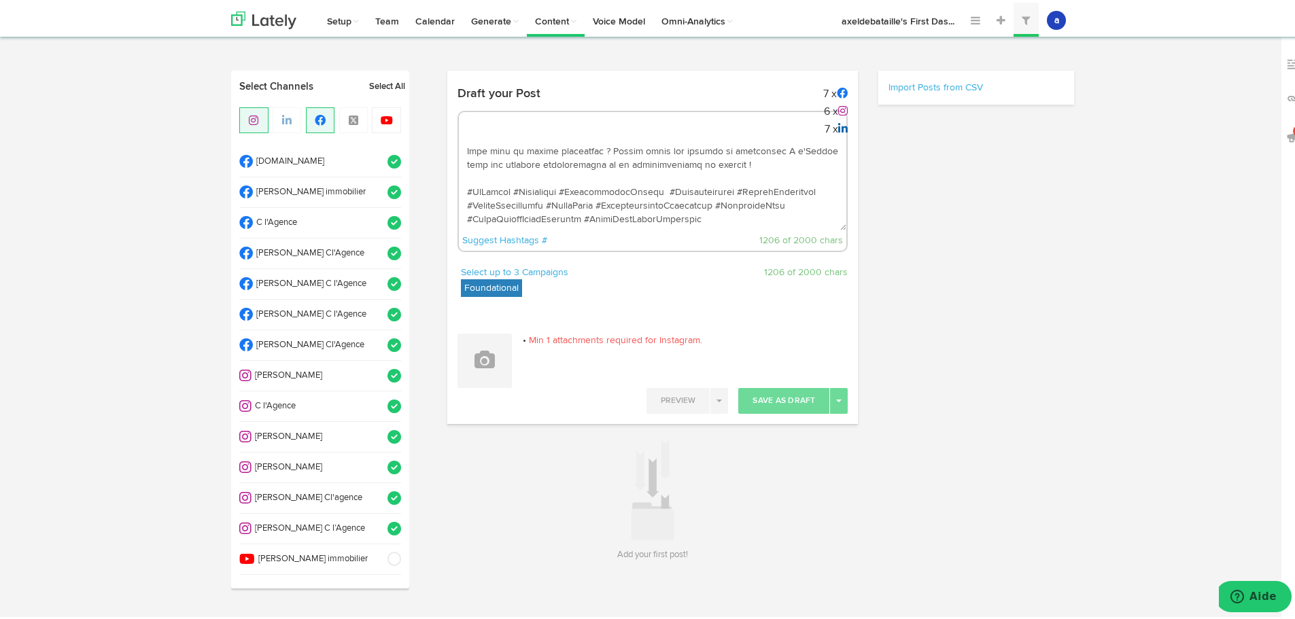
type textarea "🔑 Votre projet immobilier, notre passion... et une satisfaction à 100% ! Merci …"
